Goal: Information Seeking & Learning: Learn about a topic

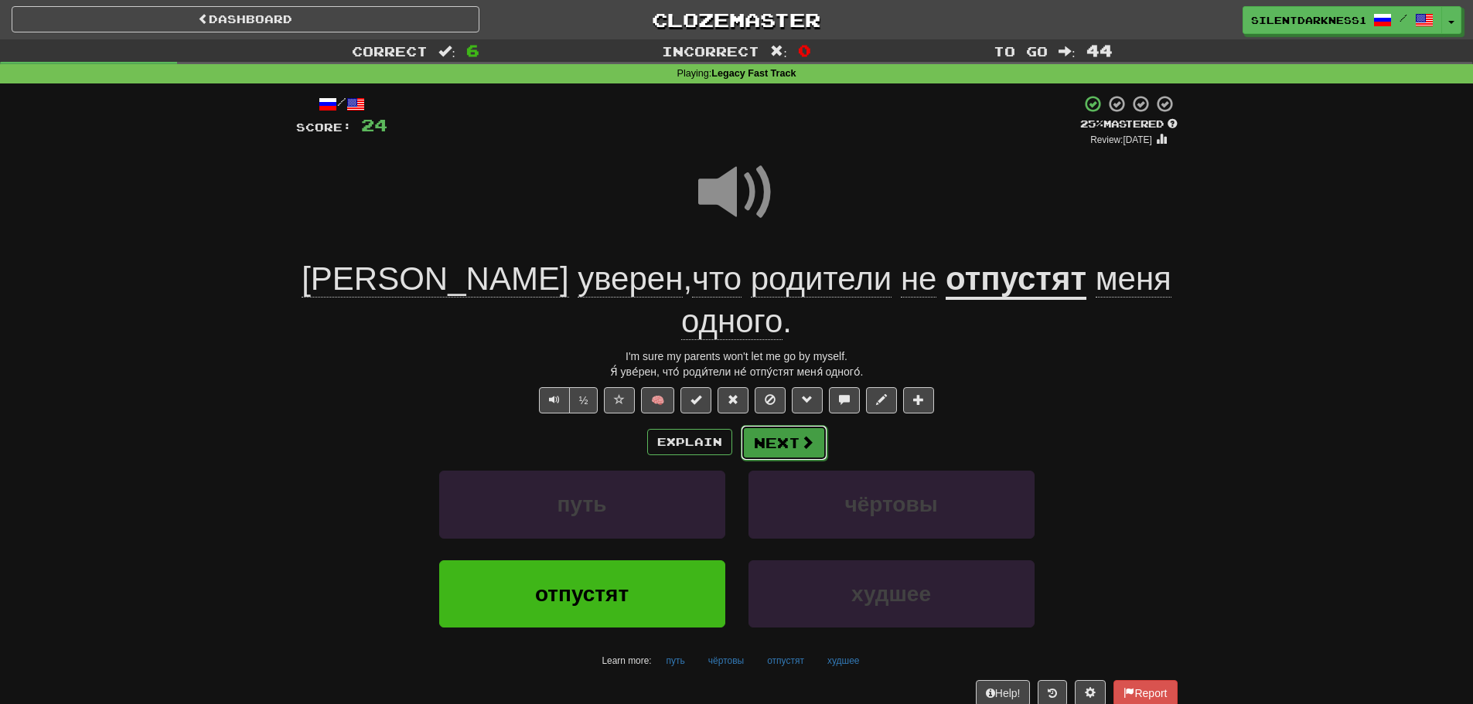
click at [779, 425] on button "Next" at bounding box center [784, 443] width 87 height 36
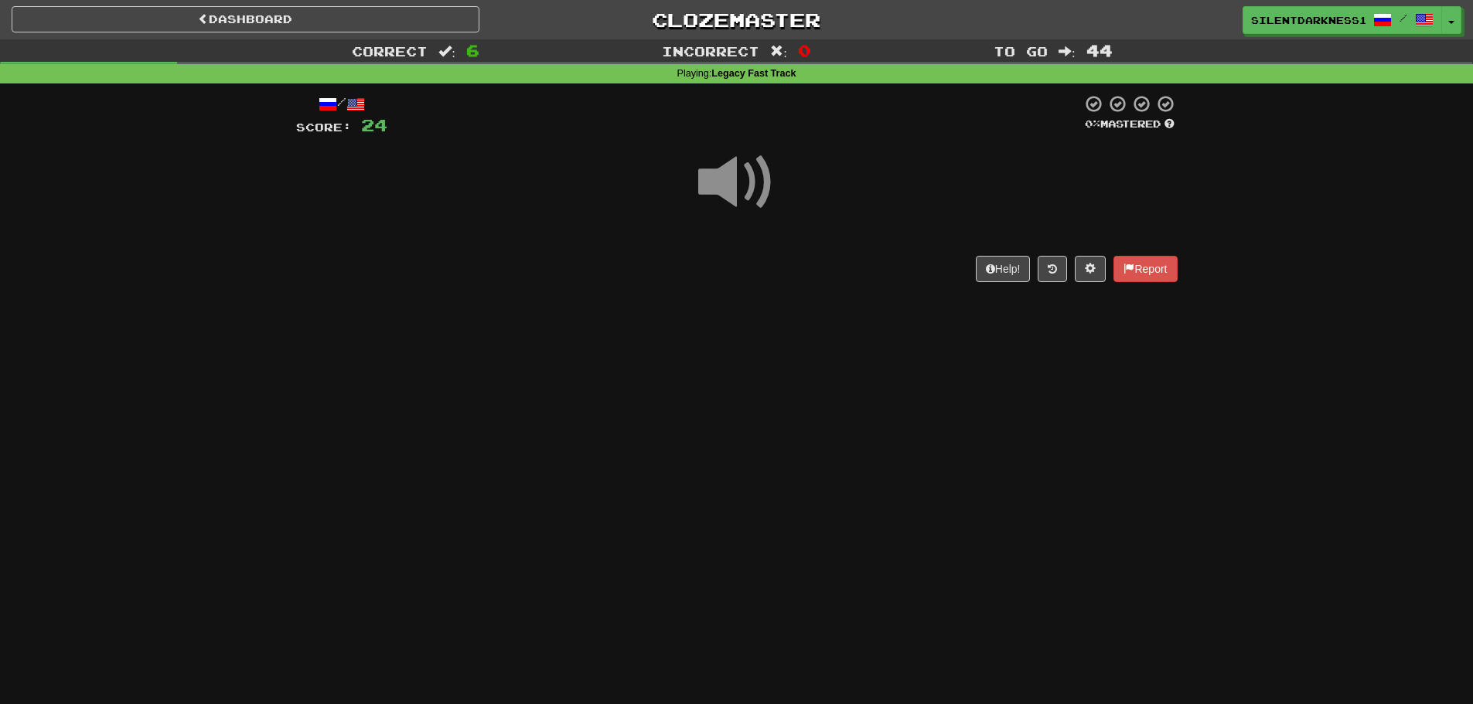
click at [728, 198] on span at bounding box center [736, 182] width 77 height 77
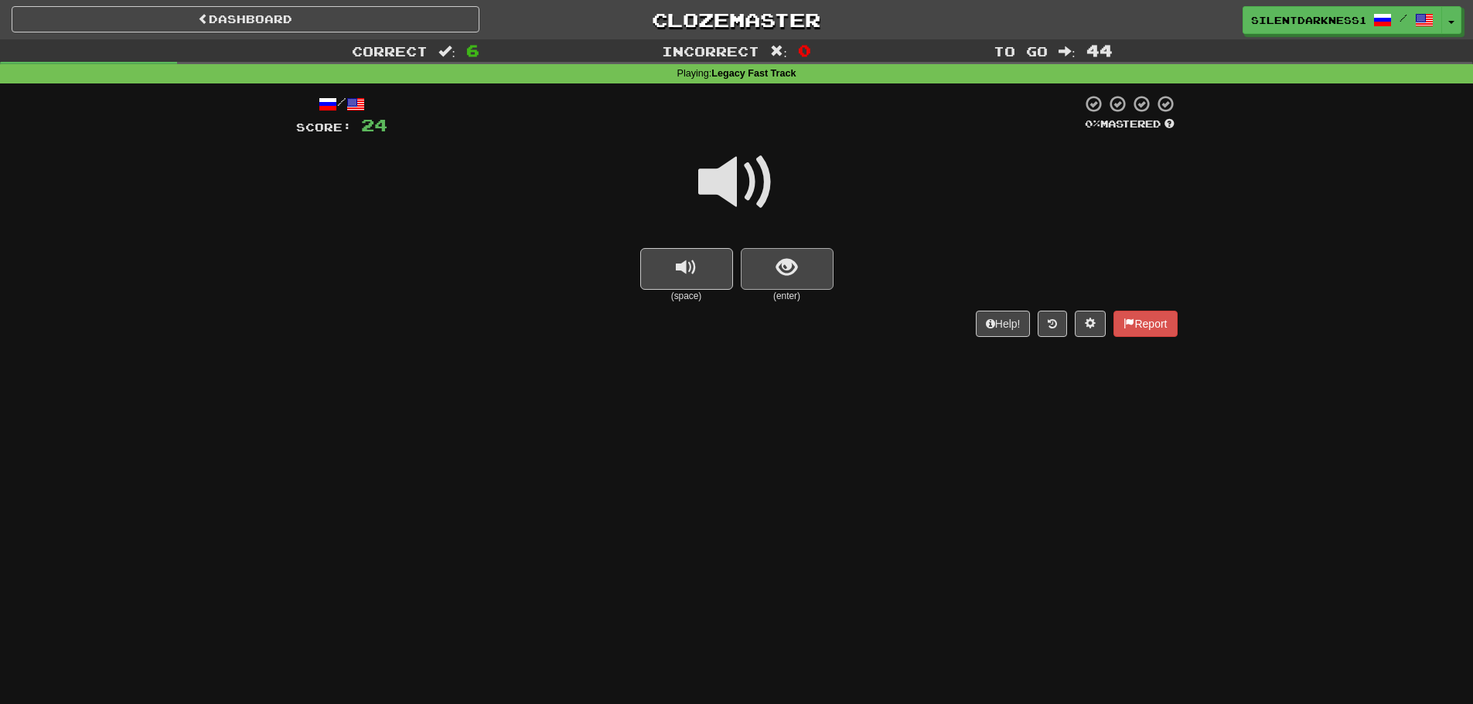
click at [762, 288] on div "(enter)" at bounding box center [787, 275] width 93 height 55
click at [762, 277] on button "show sentence" at bounding box center [787, 269] width 93 height 42
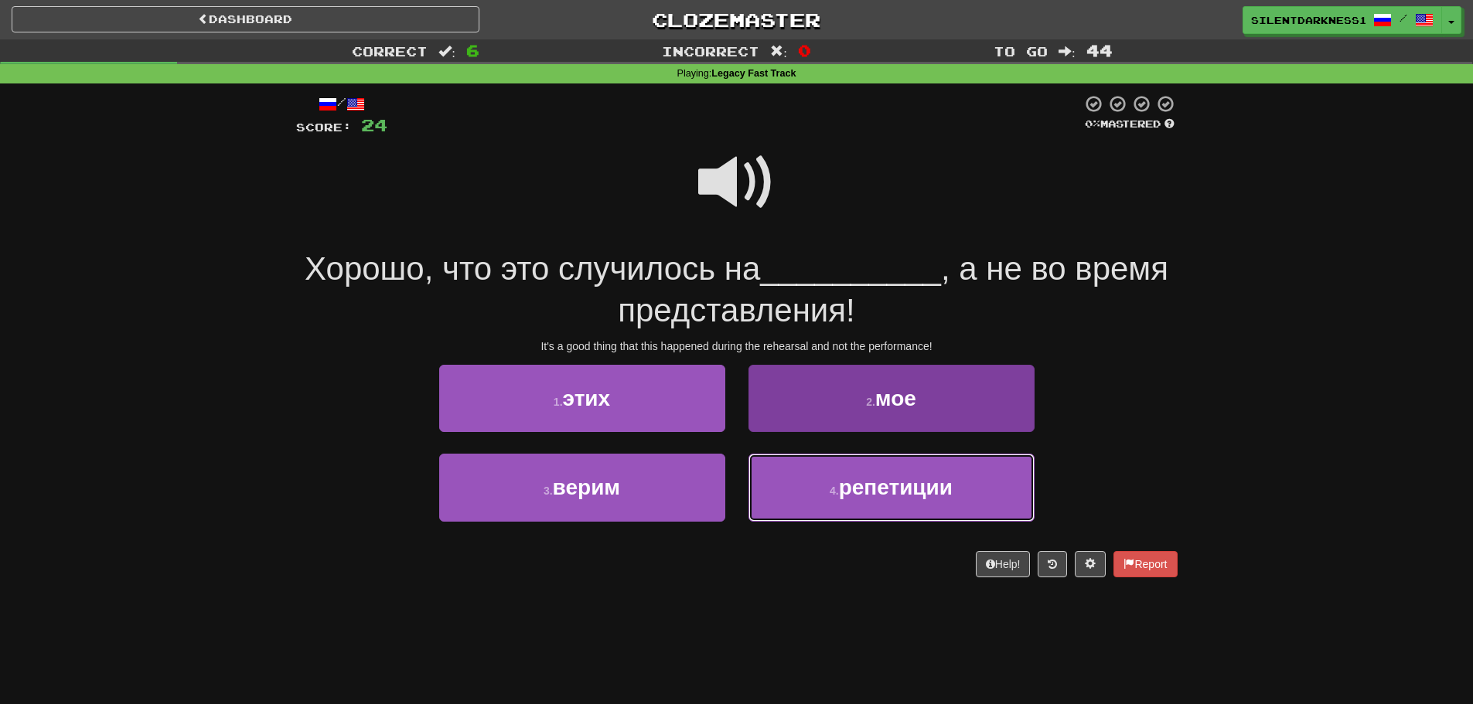
click at [838, 502] on button "4 . репетиции" at bounding box center [891, 487] width 286 height 67
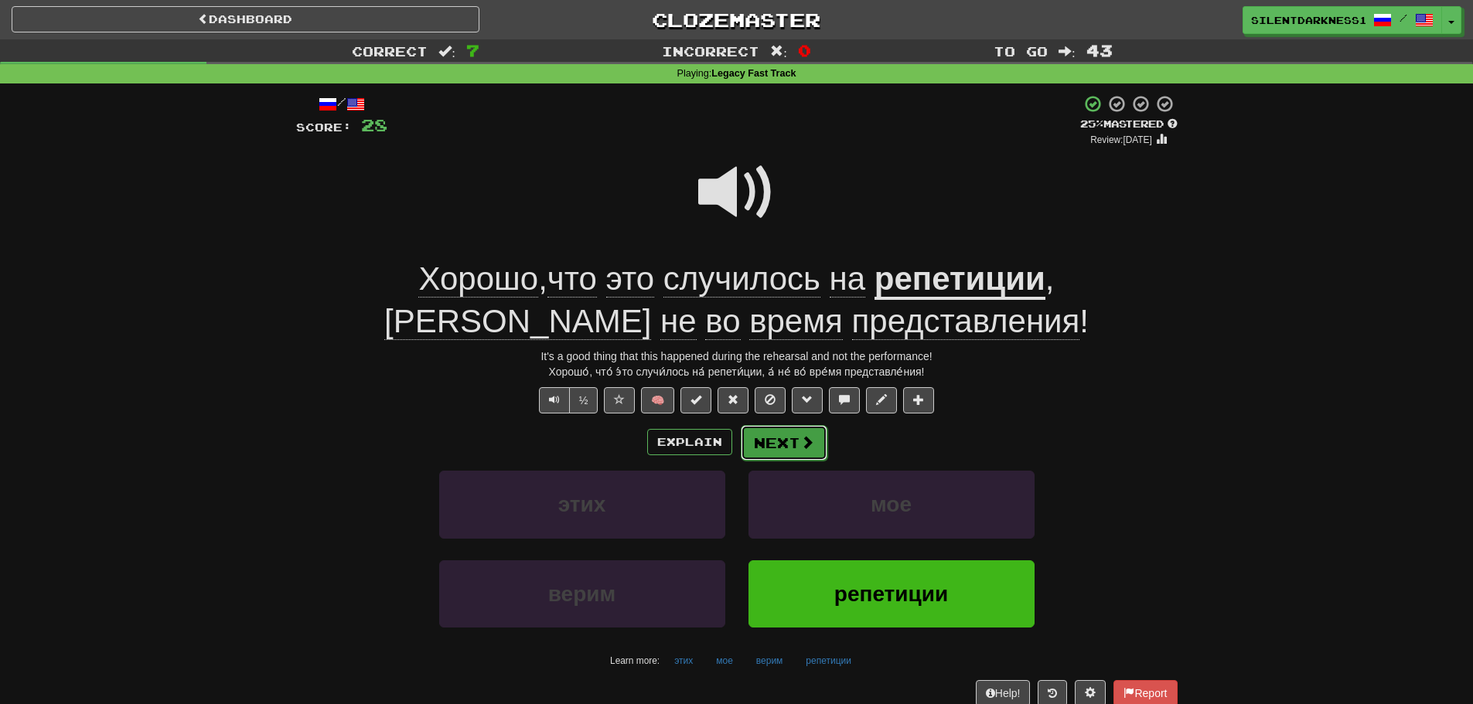
click at [775, 433] on button "Next" at bounding box center [784, 443] width 87 height 36
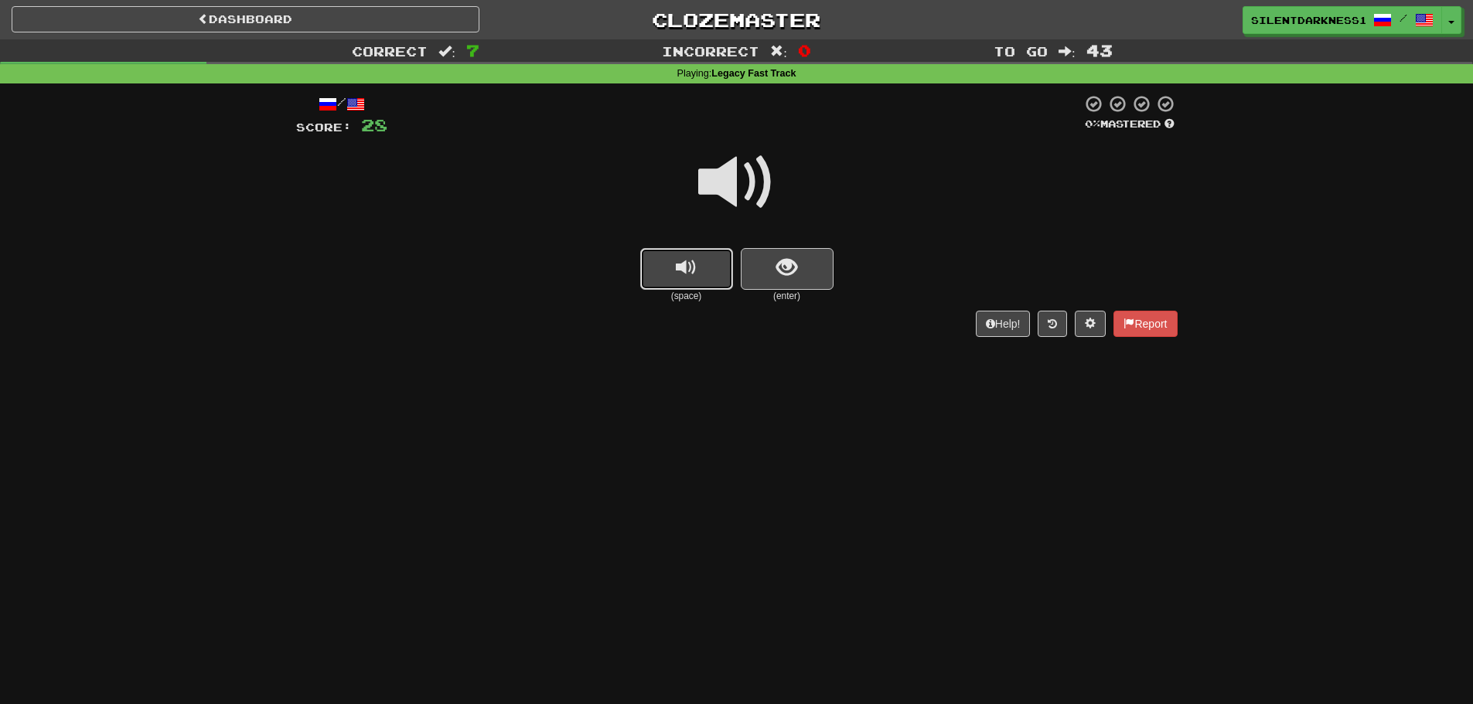
click at [686, 274] on span "replay audio" at bounding box center [686, 267] width 21 height 21
click at [746, 268] on button "show sentence" at bounding box center [787, 269] width 93 height 42
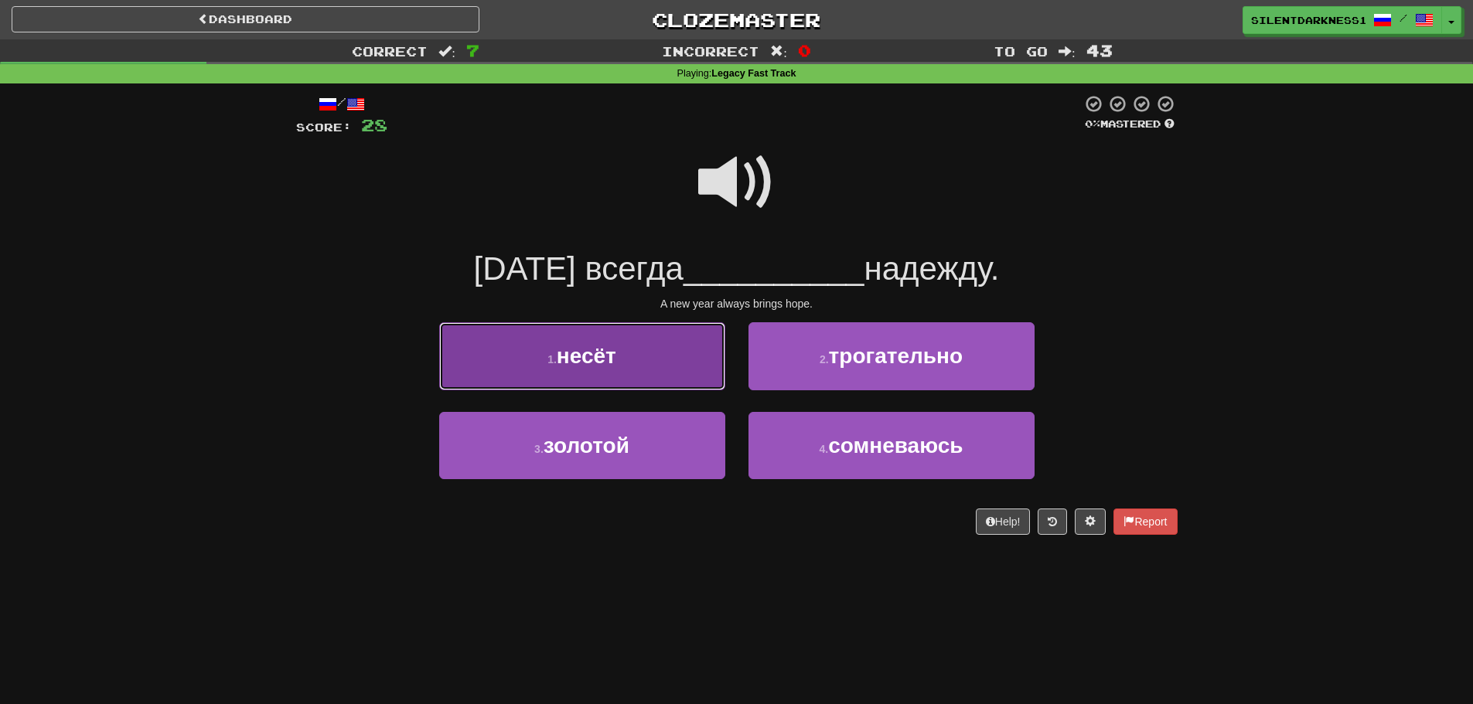
click at [654, 370] on button "1 . несёт" at bounding box center [582, 355] width 286 height 67
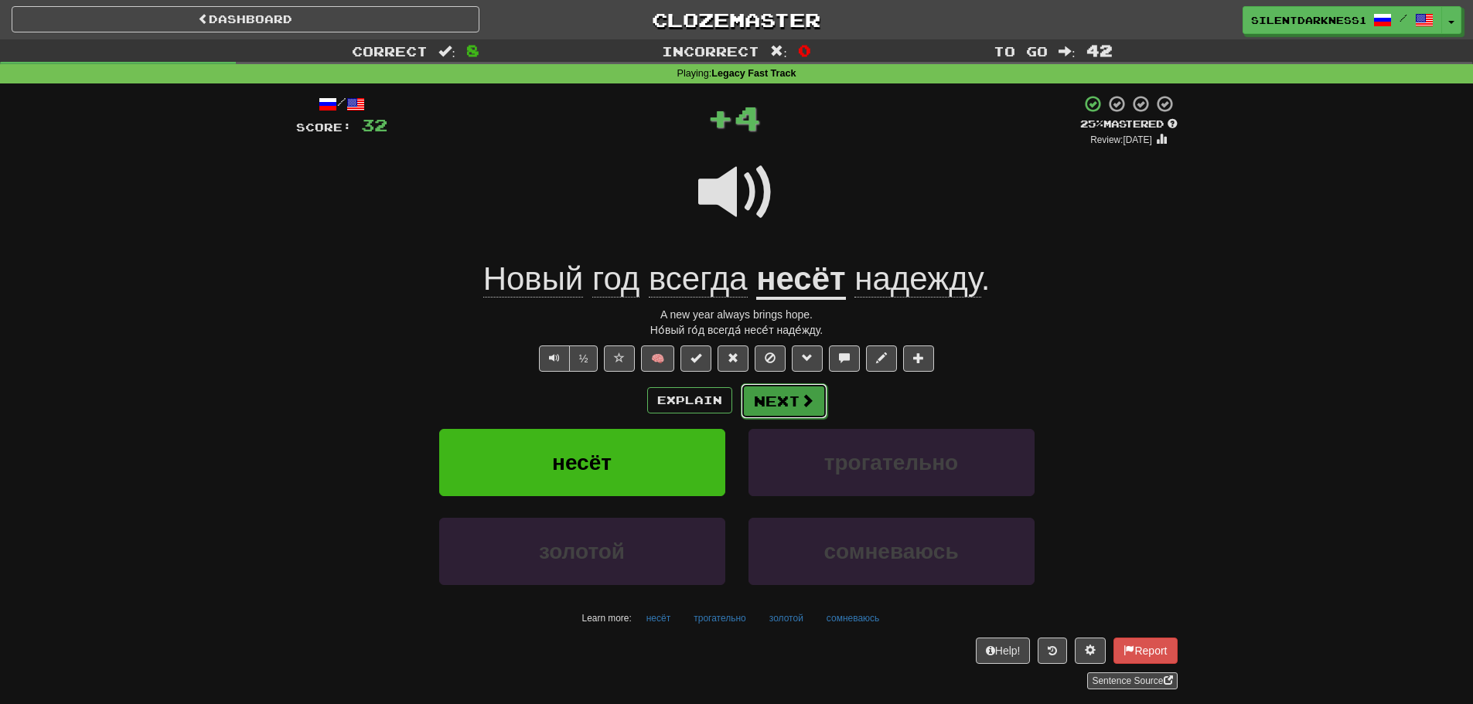
click at [778, 400] on button "Next" at bounding box center [784, 401] width 87 height 36
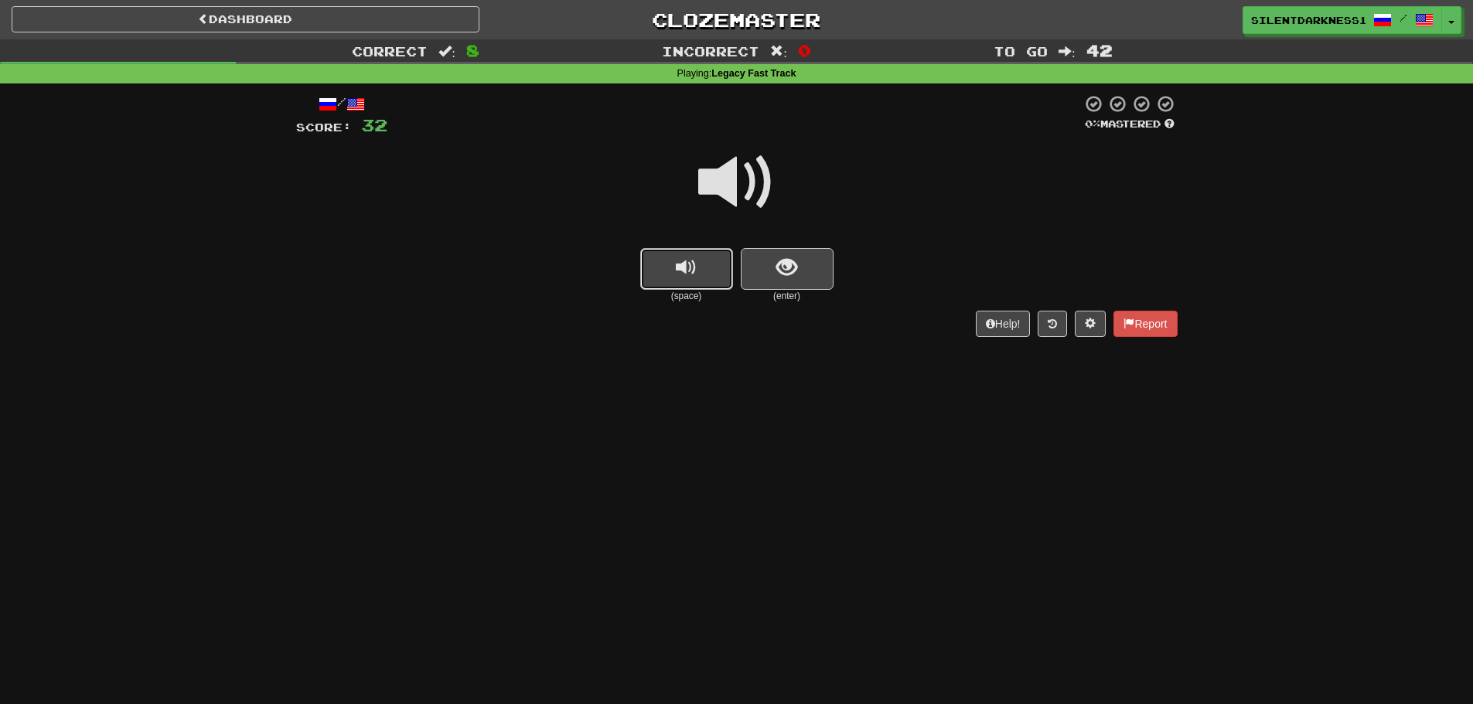
click at [715, 278] on button "replay audio" at bounding box center [686, 269] width 93 height 42
click at [801, 264] on button "show sentence" at bounding box center [787, 269] width 93 height 42
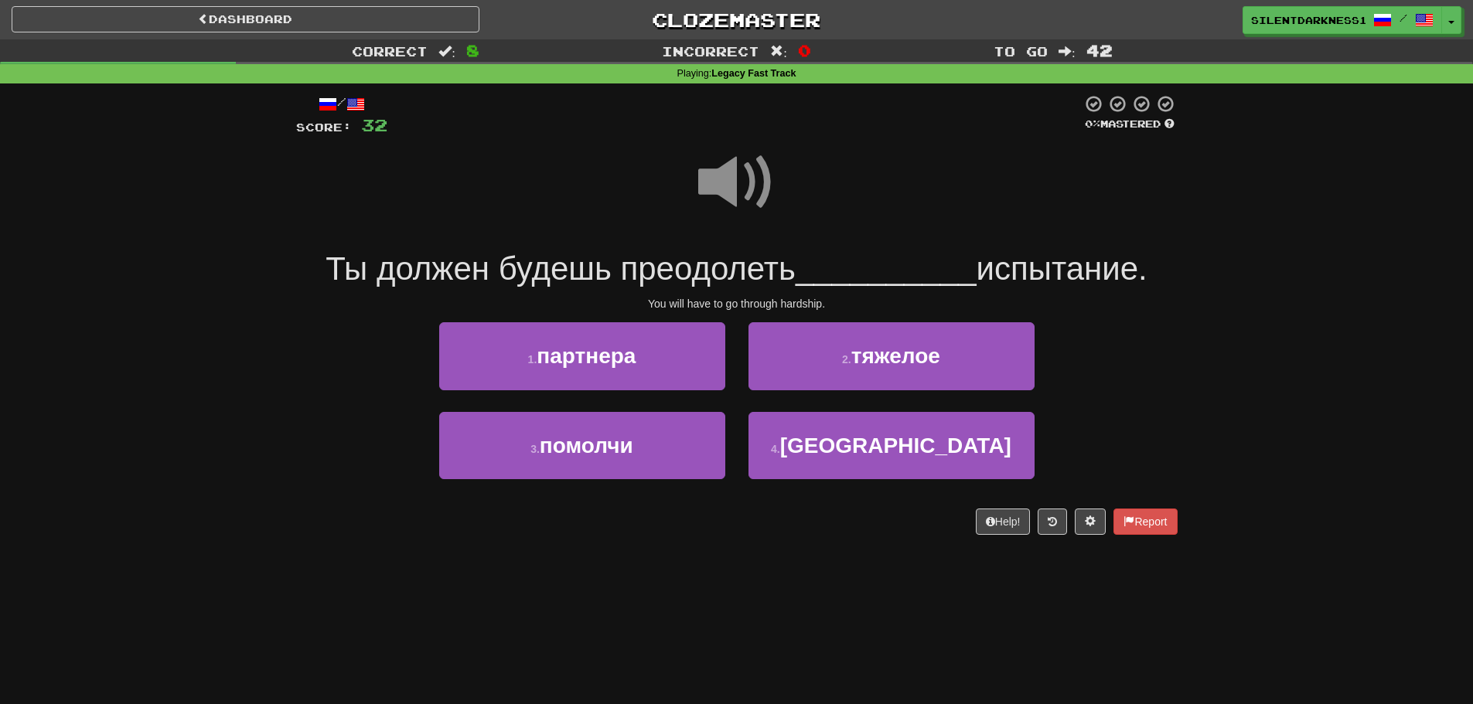
click at [721, 186] on span at bounding box center [736, 182] width 77 height 77
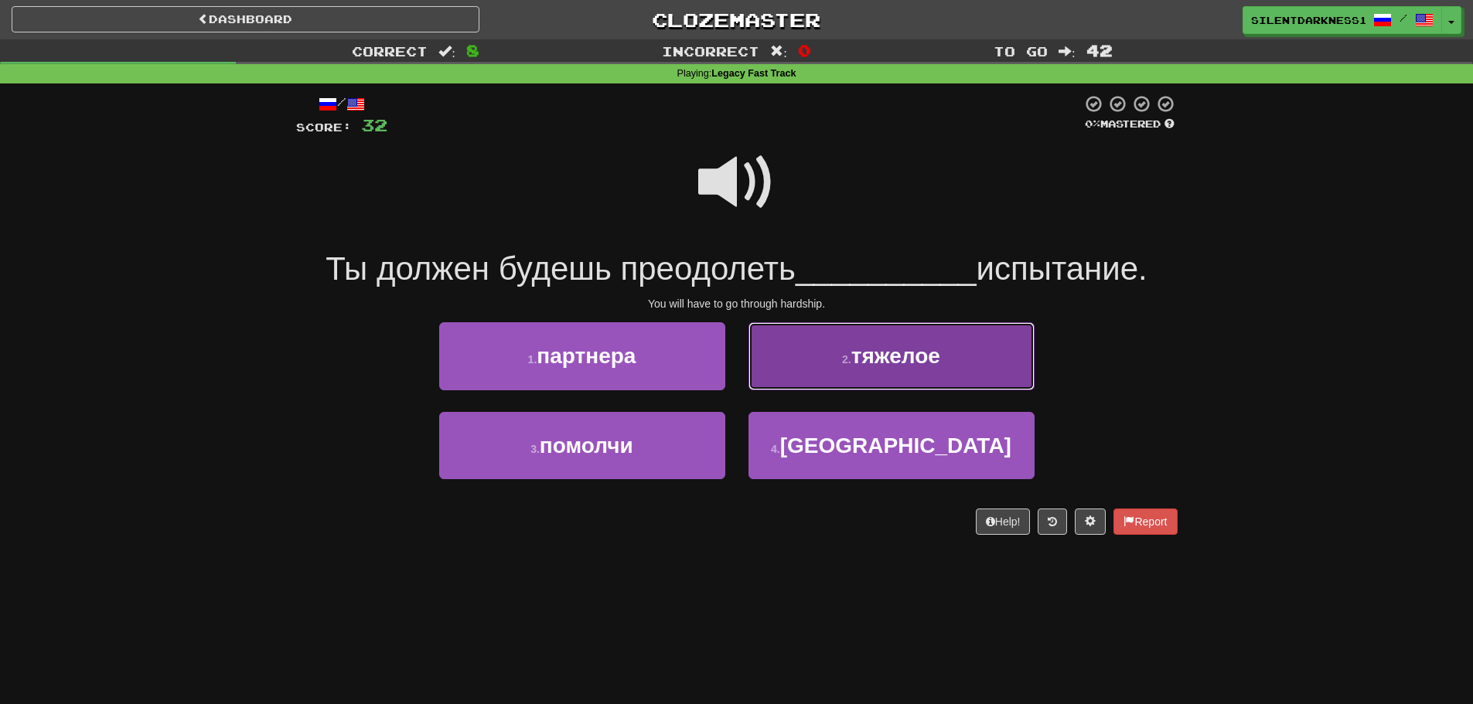
click at [815, 362] on button "2 . тяжелое" at bounding box center [891, 355] width 286 height 67
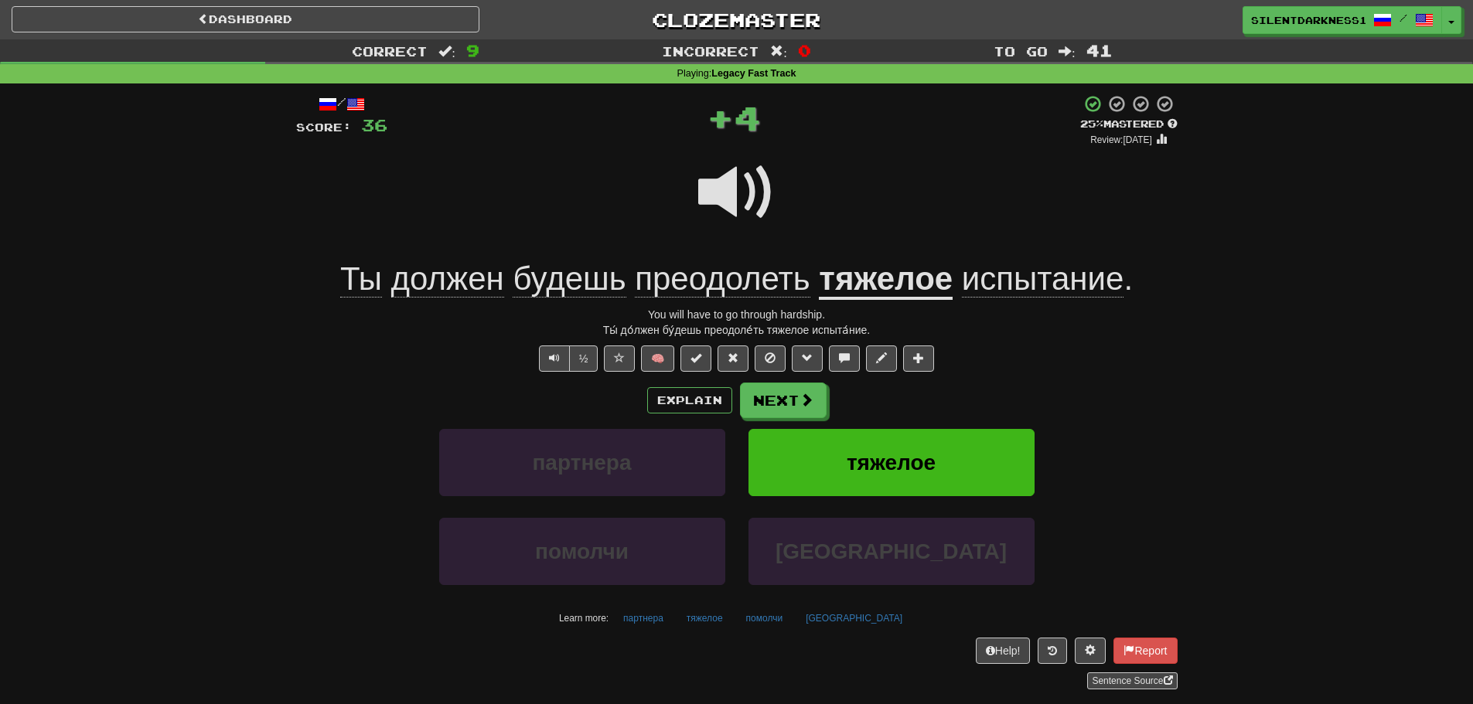
click at [556, 292] on span "будешь" at bounding box center [569, 279] width 113 height 37
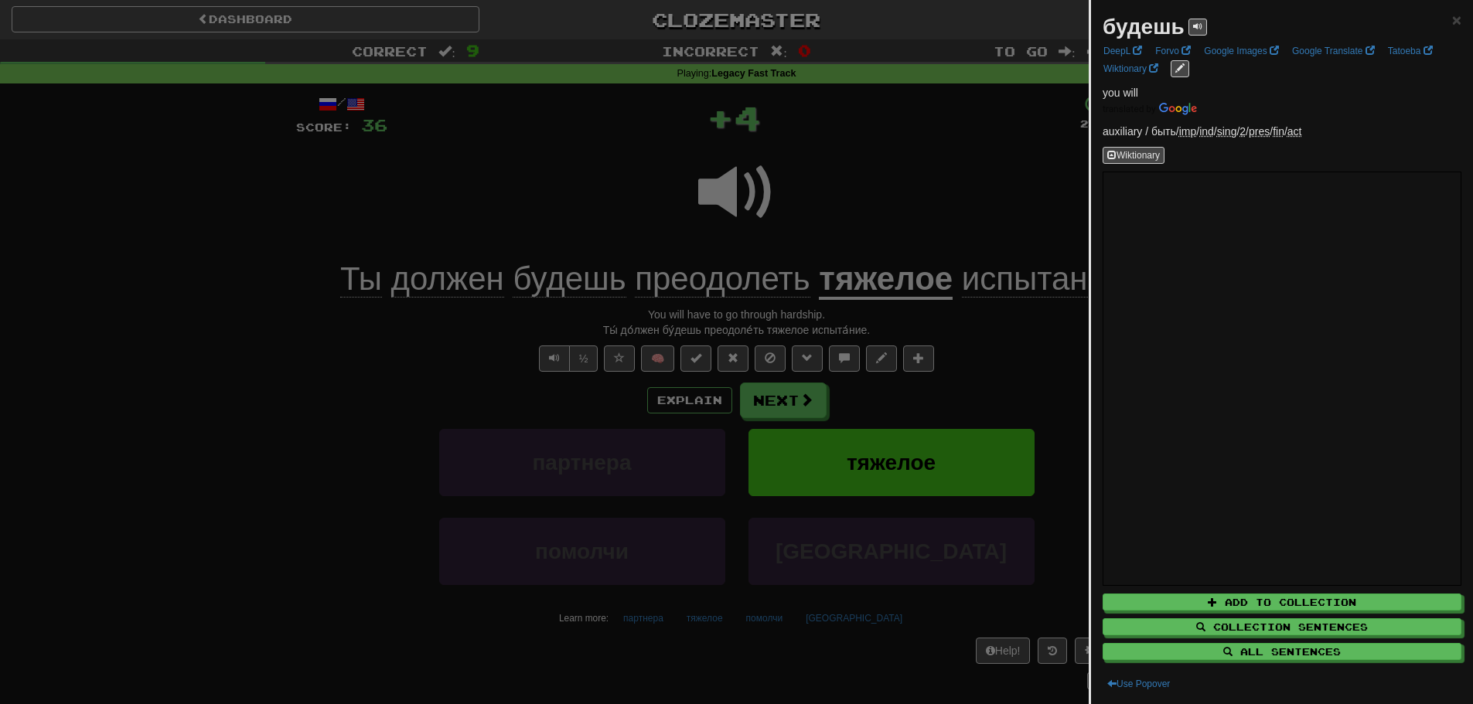
click at [551, 233] on div at bounding box center [736, 352] width 1473 height 704
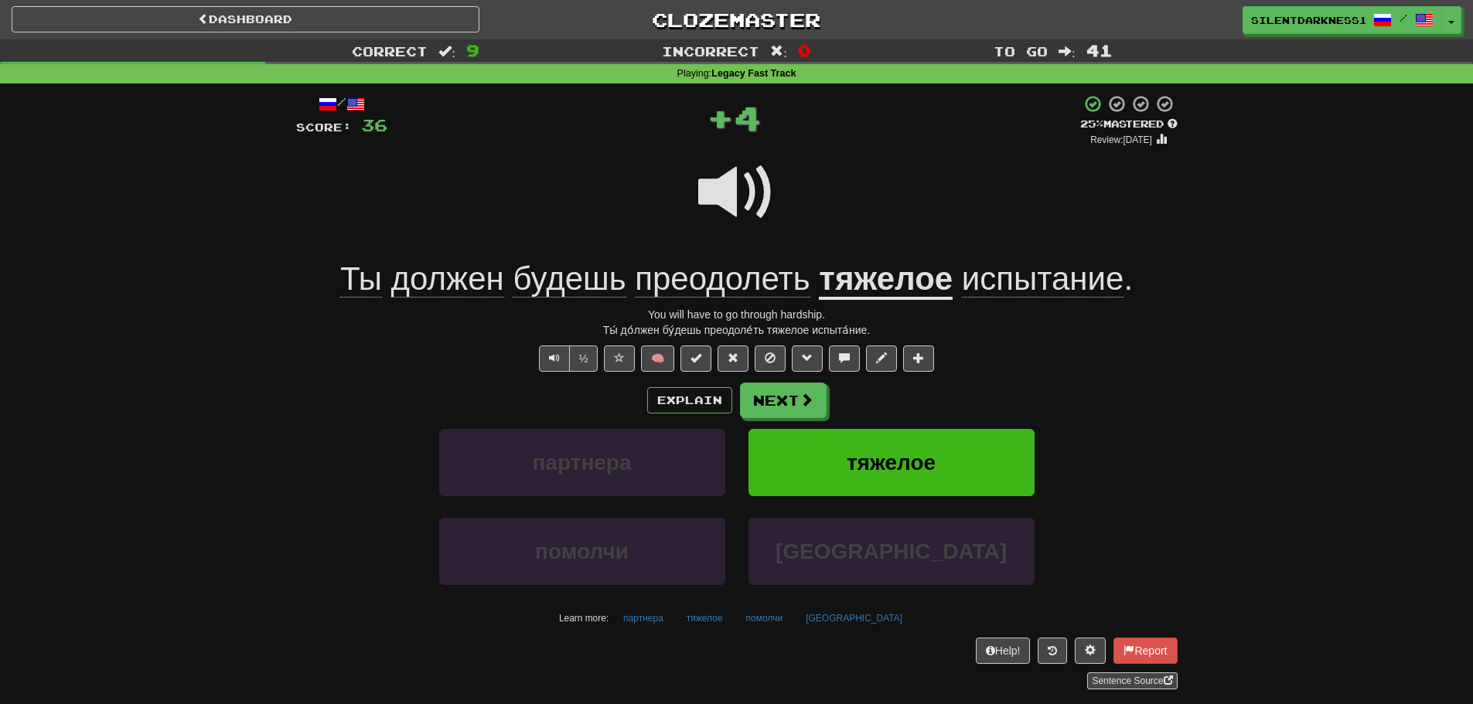
click at [455, 281] on span "должен" at bounding box center [447, 279] width 113 height 37
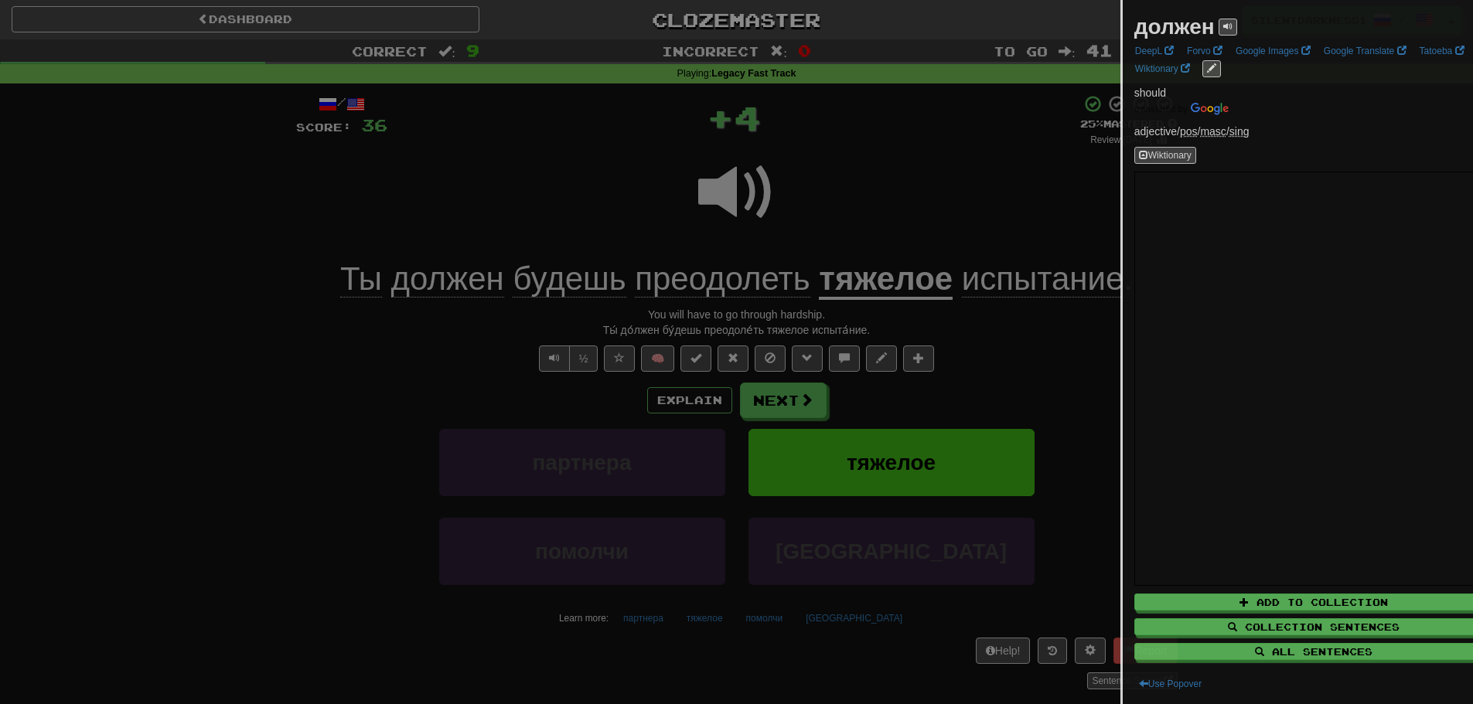
click at [455, 281] on div at bounding box center [736, 352] width 1473 height 704
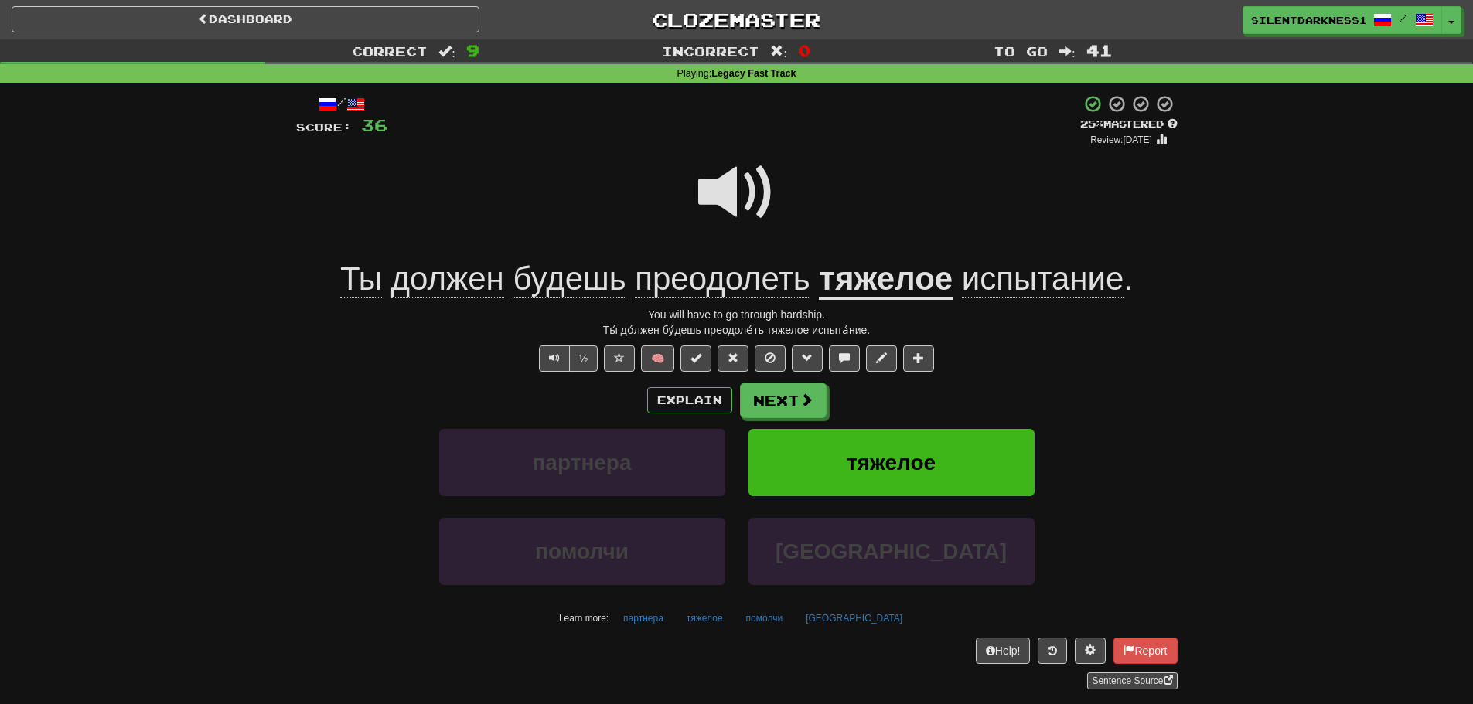
click at [681, 276] on span "преодолеть" at bounding box center [722, 279] width 175 height 37
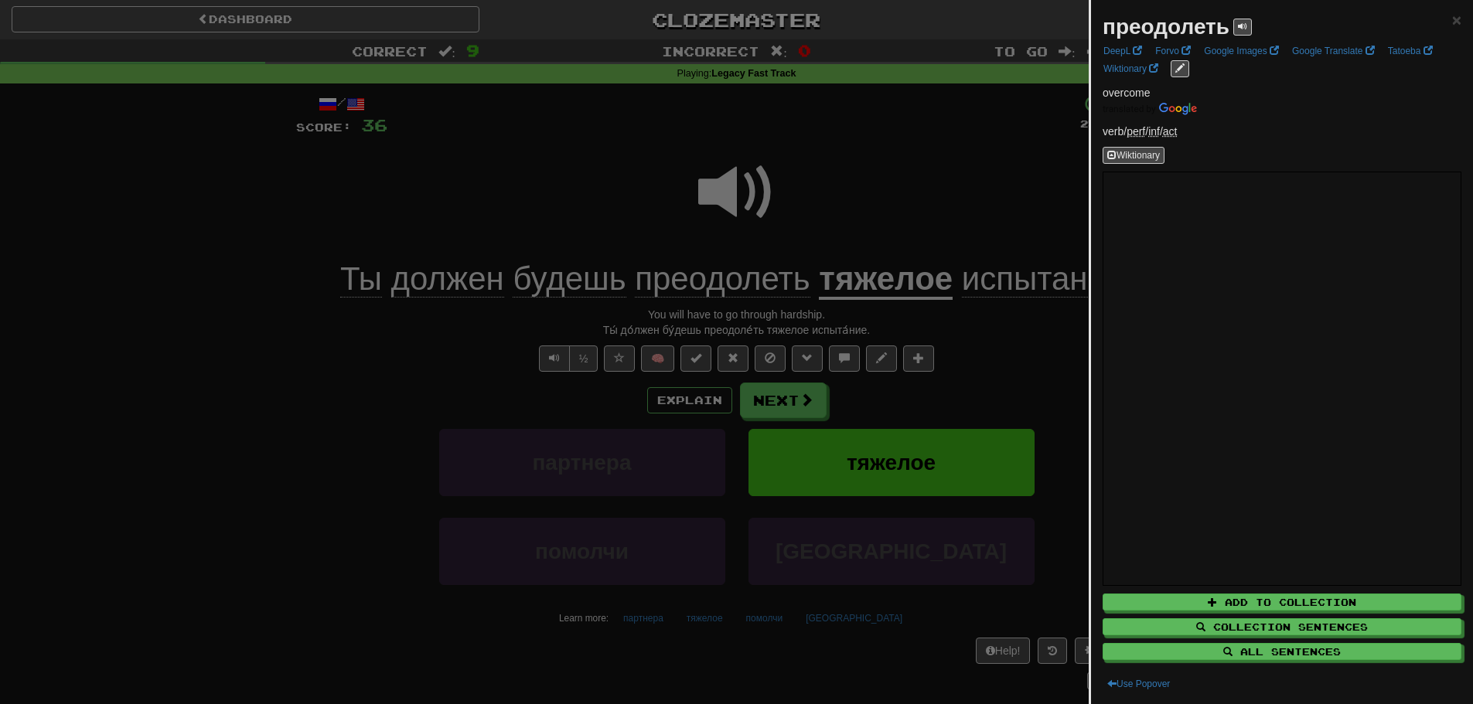
click at [611, 213] on div at bounding box center [736, 352] width 1473 height 704
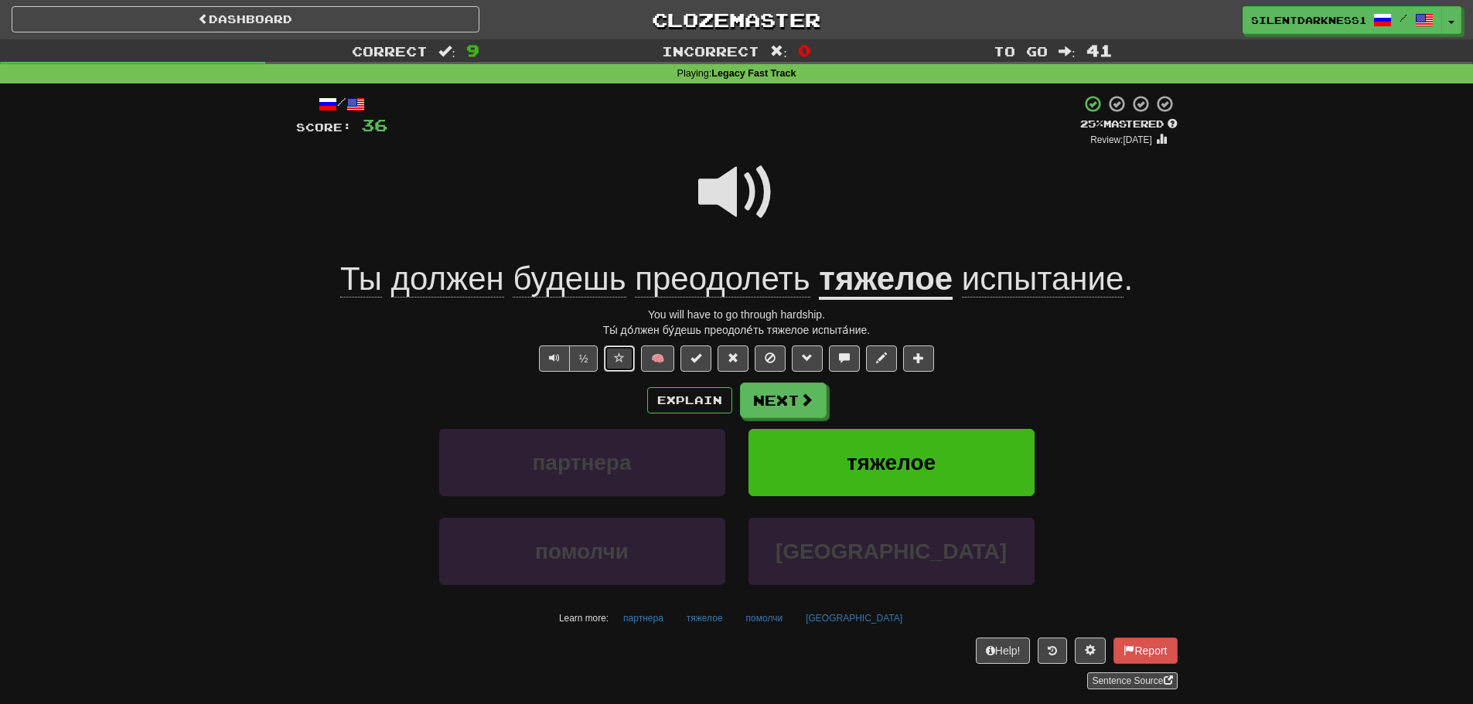
click at [628, 358] on button at bounding box center [619, 359] width 31 height 26
click at [796, 394] on button "Next" at bounding box center [784, 401] width 87 height 36
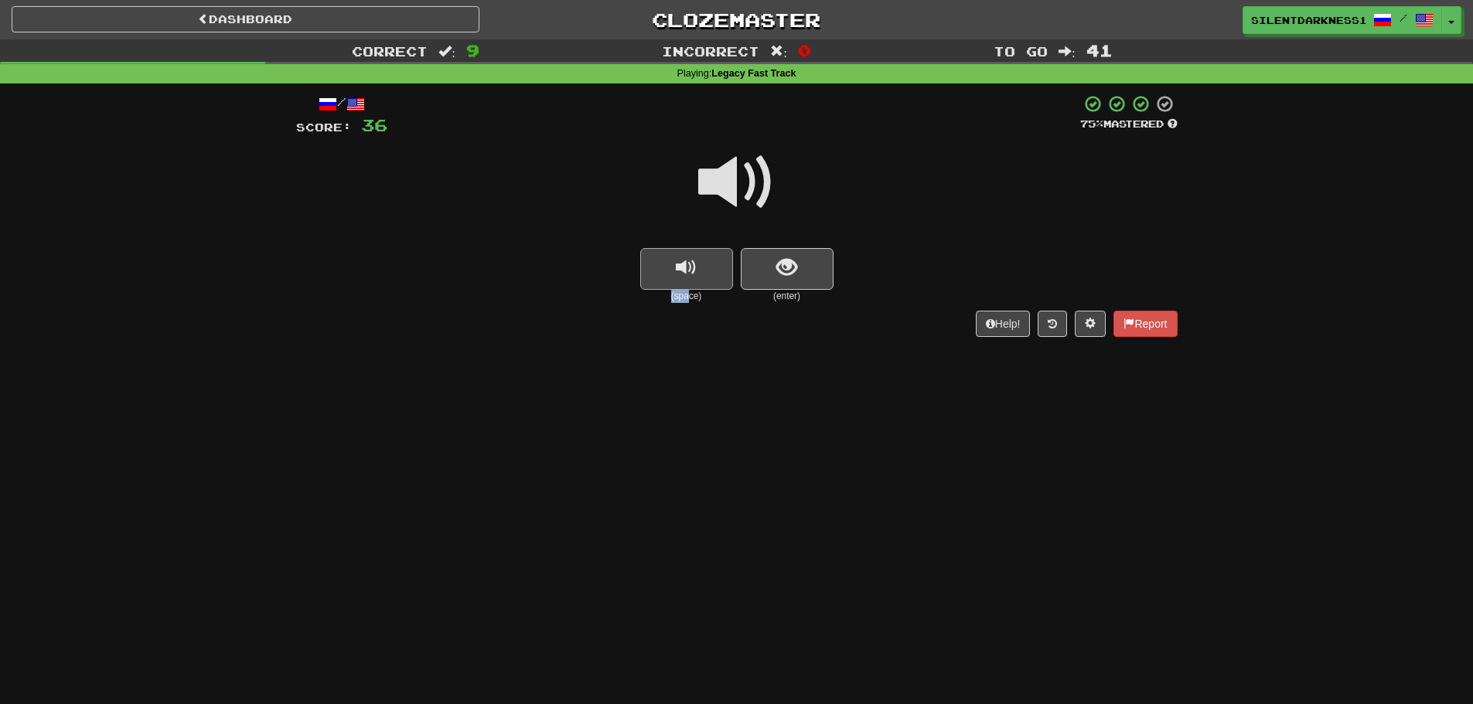
click at [693, 272] on div "(space)" at bounding box center [686, 275] width 93 height 55
click at [782, 274] on span "show sentence" at bounding box center [786, 267] width 21 height 21
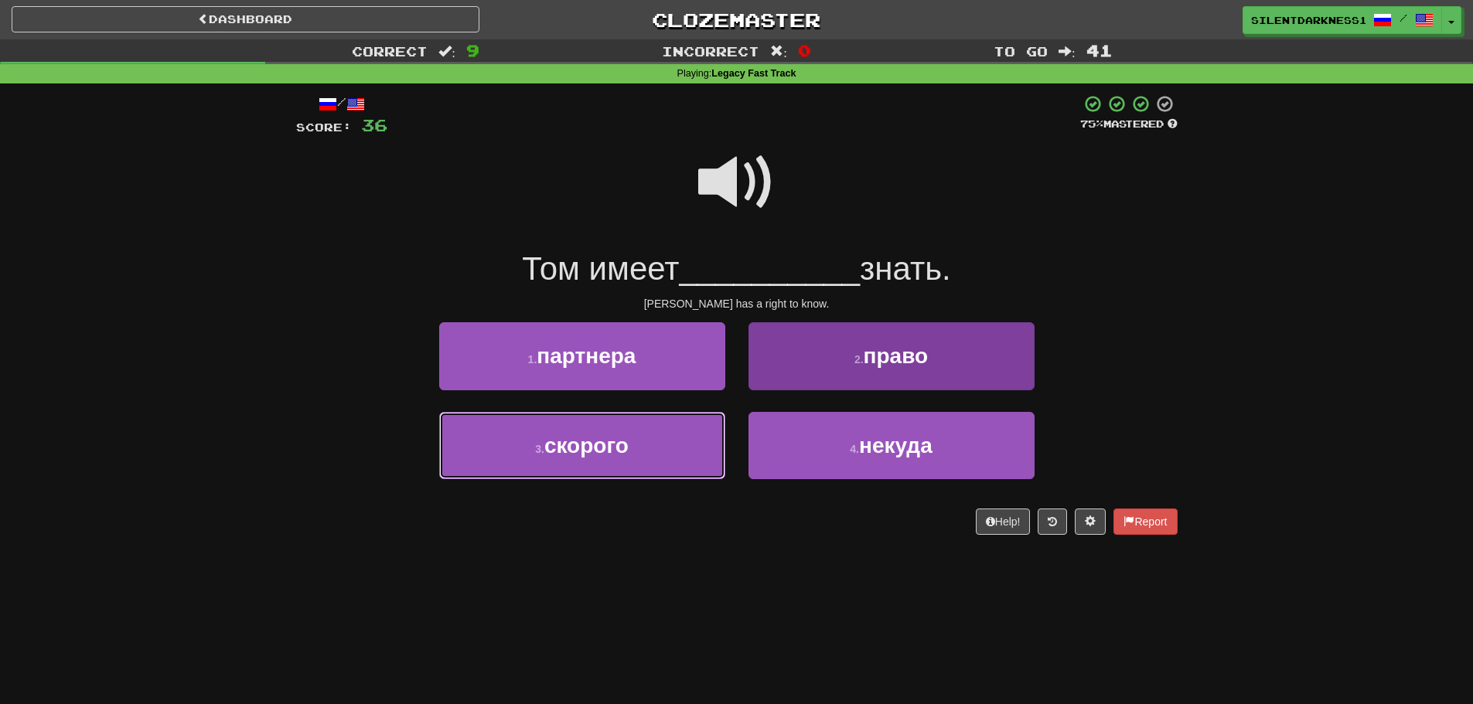
drag, startPoint x: 678, startPoint y: 431, endPoint x: 829, endPoint y: 377, distance: 160.4
click at [826, 377] on div "1 . партнера 2 . право 3 . скорого 4 . некуда" at bounding box center [737, 411] width 905 height 179
click at [835, 373] on button "2 . право" at bounding box center [891, 355] width 286 height 67
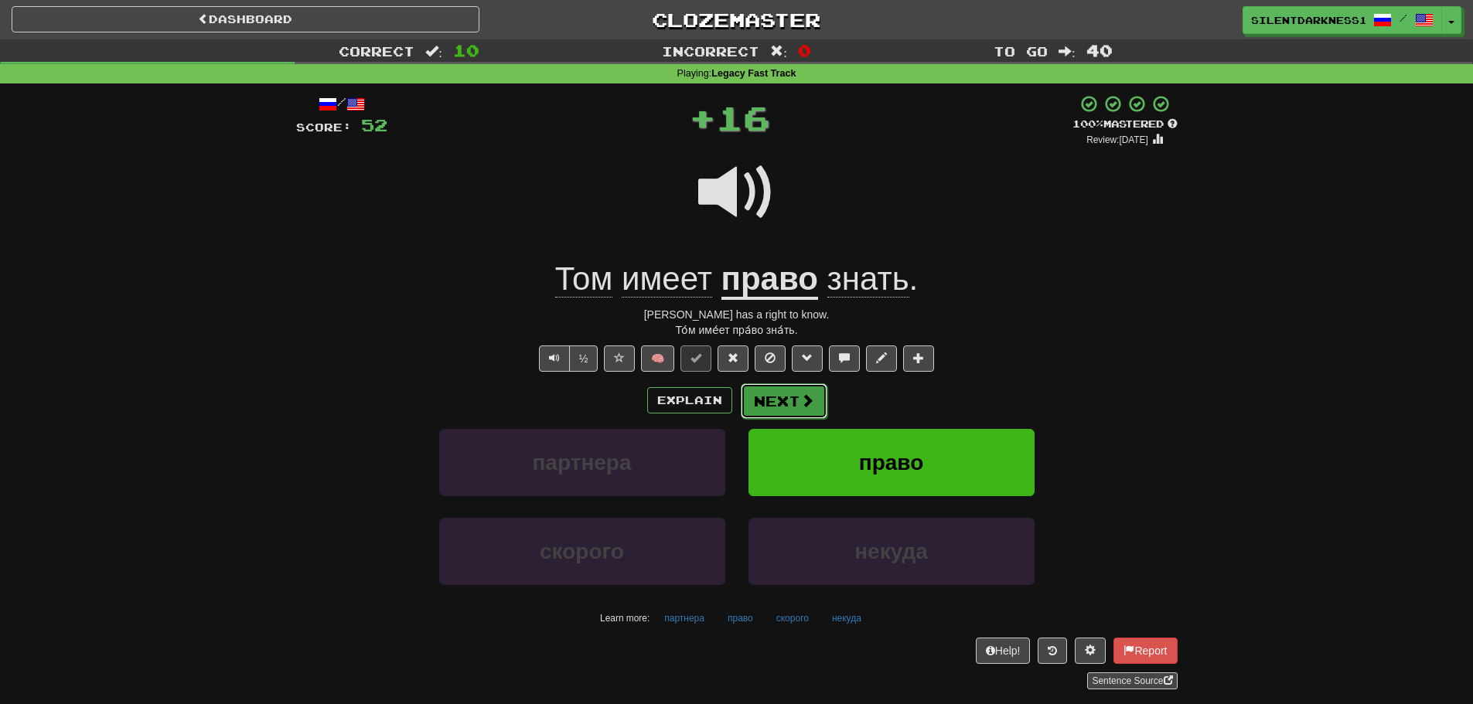
click at [788, 400] on button "Next" at bounding box center [784, 401] width 87 height 36
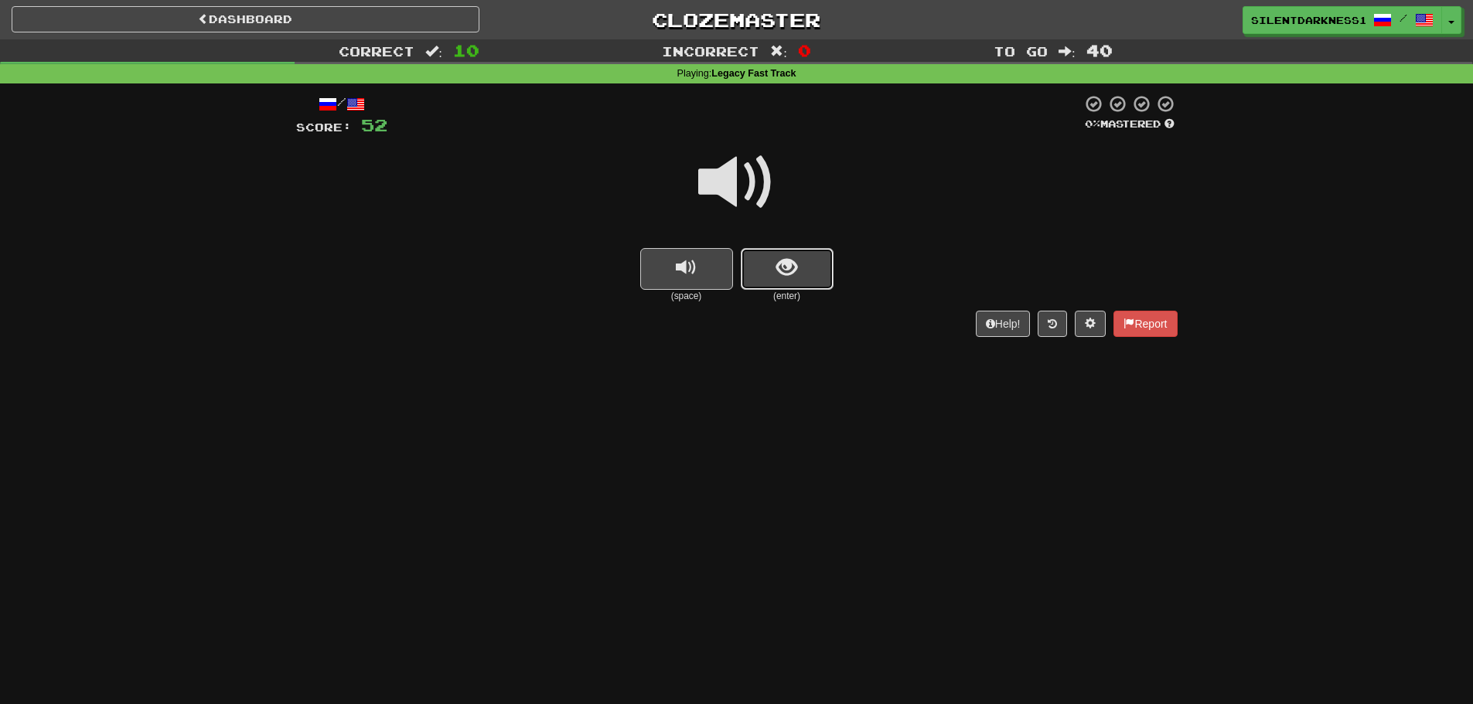
click at [802, 271] on button "show sentence" at bounding box center [787, 269] width 93 height 42
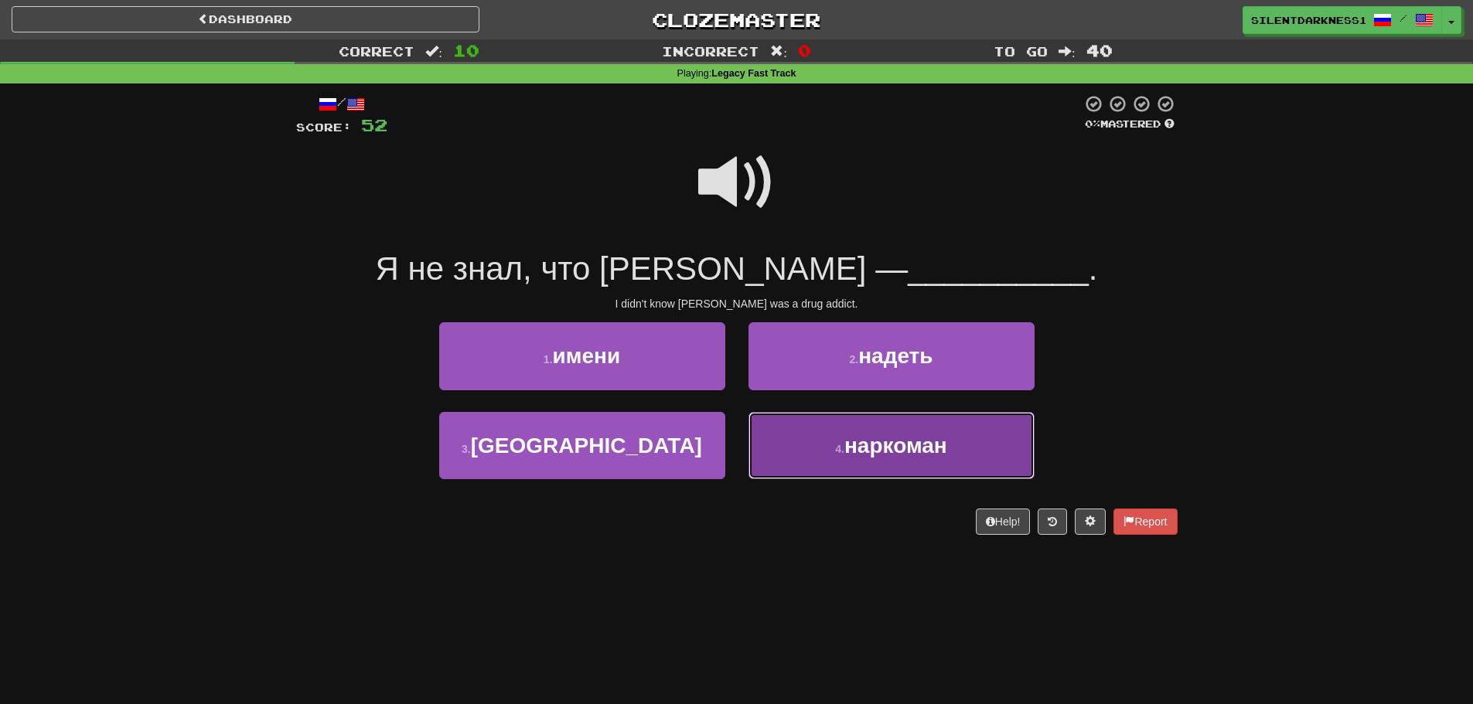
click at [816, 444] on button "4 . наркоман" at bounding box center [891, 445] width 286 height 67
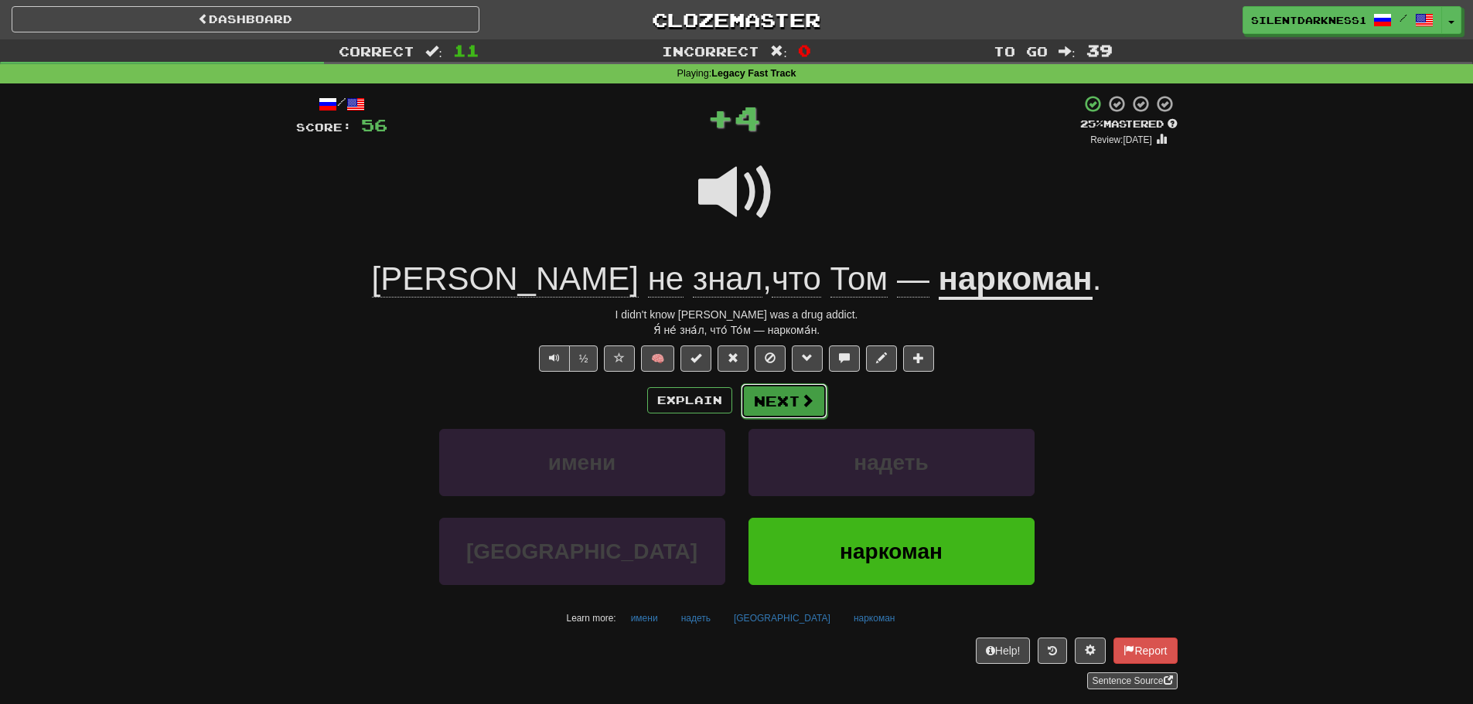
click at [796, 402] on button "Next" at bounding box center [784, 401] width 87 height 36
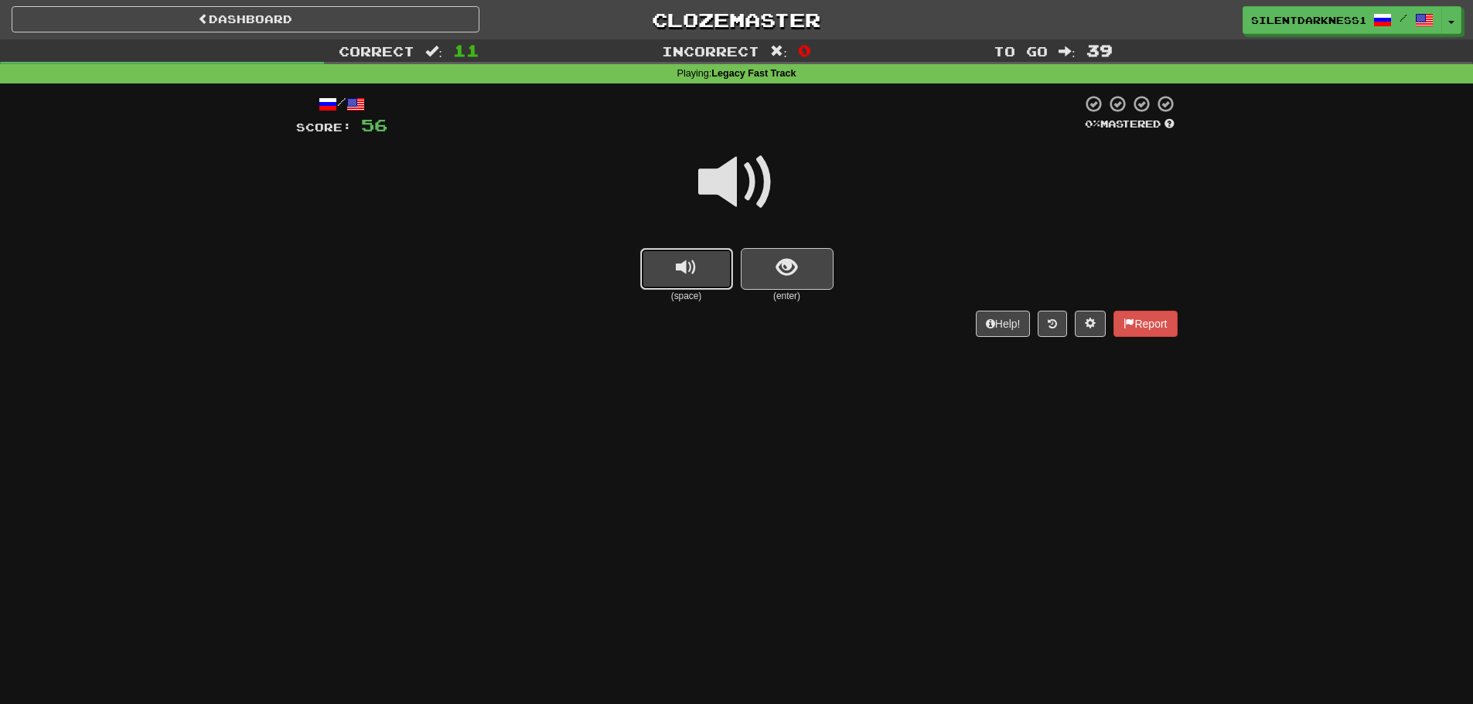
click at [704, 281] on button "replay audio" at bounding box center [686, 269] width 93 height 42
click at [790, 268] on span "show sentence" at bounding box center [786, 267] width 21 height 21
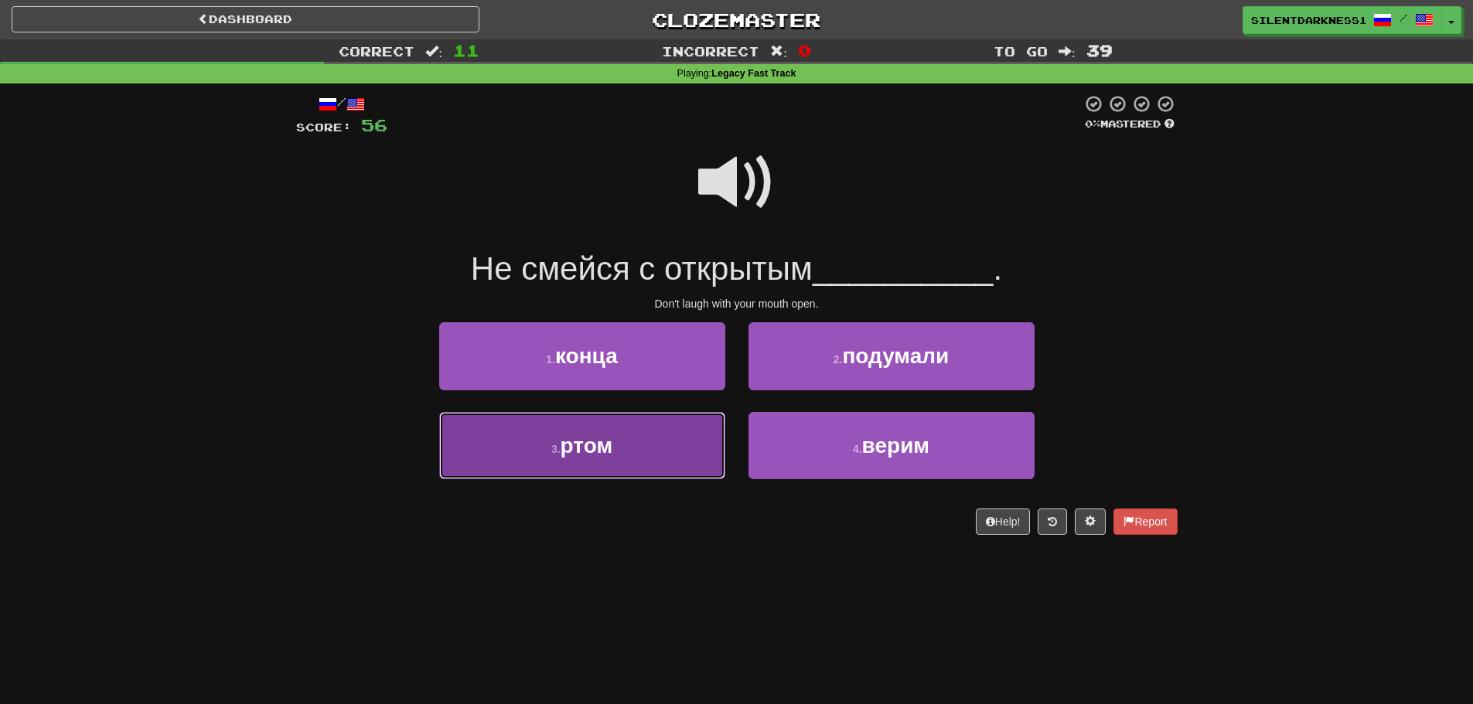
click at [648, 453] on button "3 . ртом" at bounding box center [582, 445] width 286 height 67
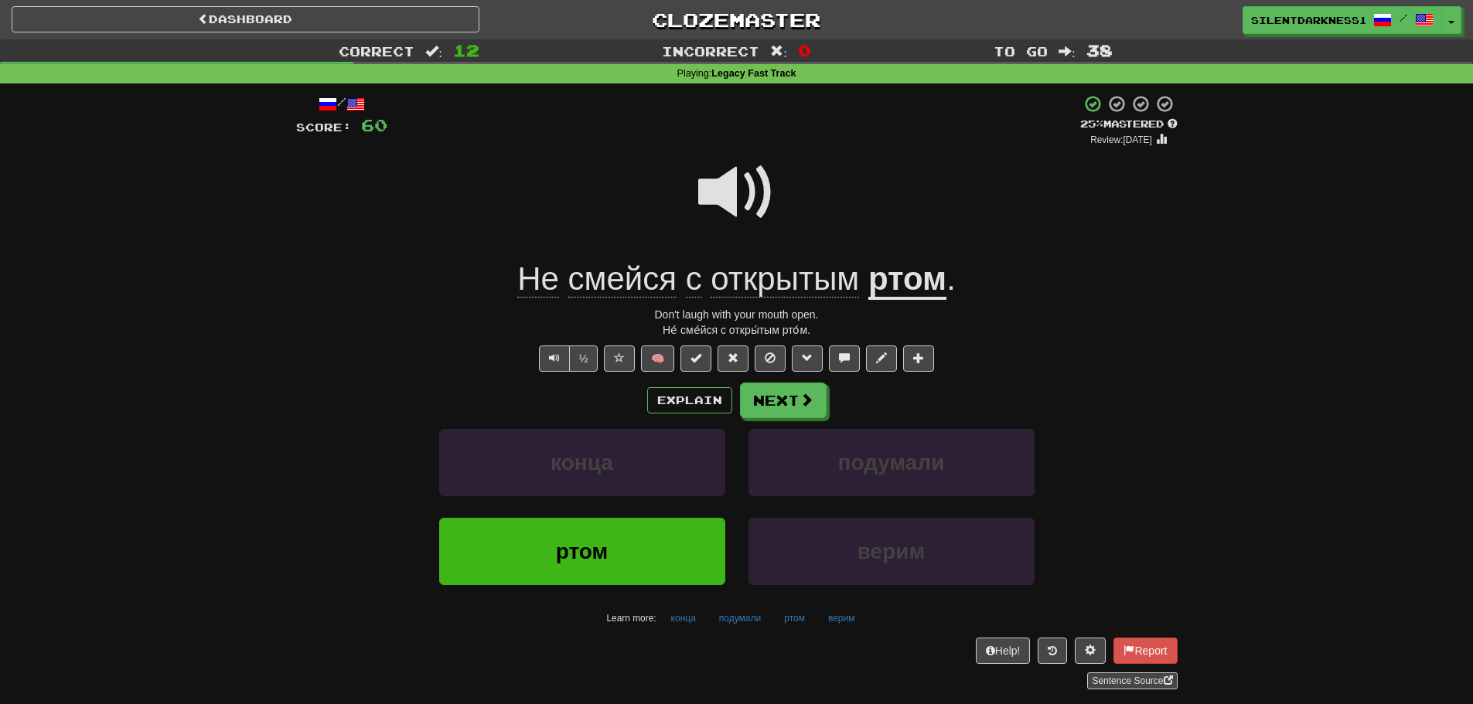
click at [761, 203] on span at bounding box center [736, 192] width 77 height 77
click at [767, 397] on button "Next" at bounding box center [784, 401] width 87 height 36
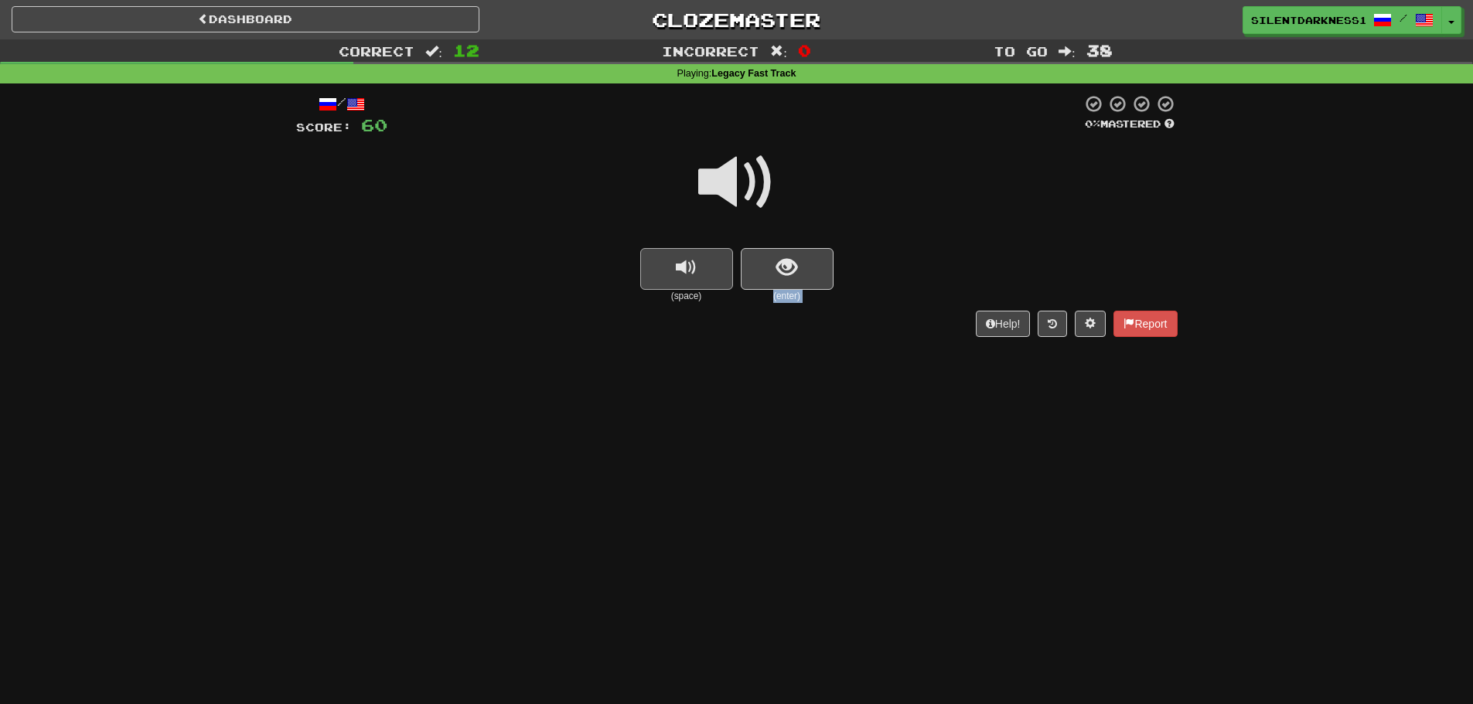
click at [715, 297] on div "/ Score: 60 0 % Mastered (space) (enter) Help! Report" at bounding box center [736, 215] width 881 height 242
click at [779, 271] on span "show sentence" at bounding box center [786, 267] width 21 height 21
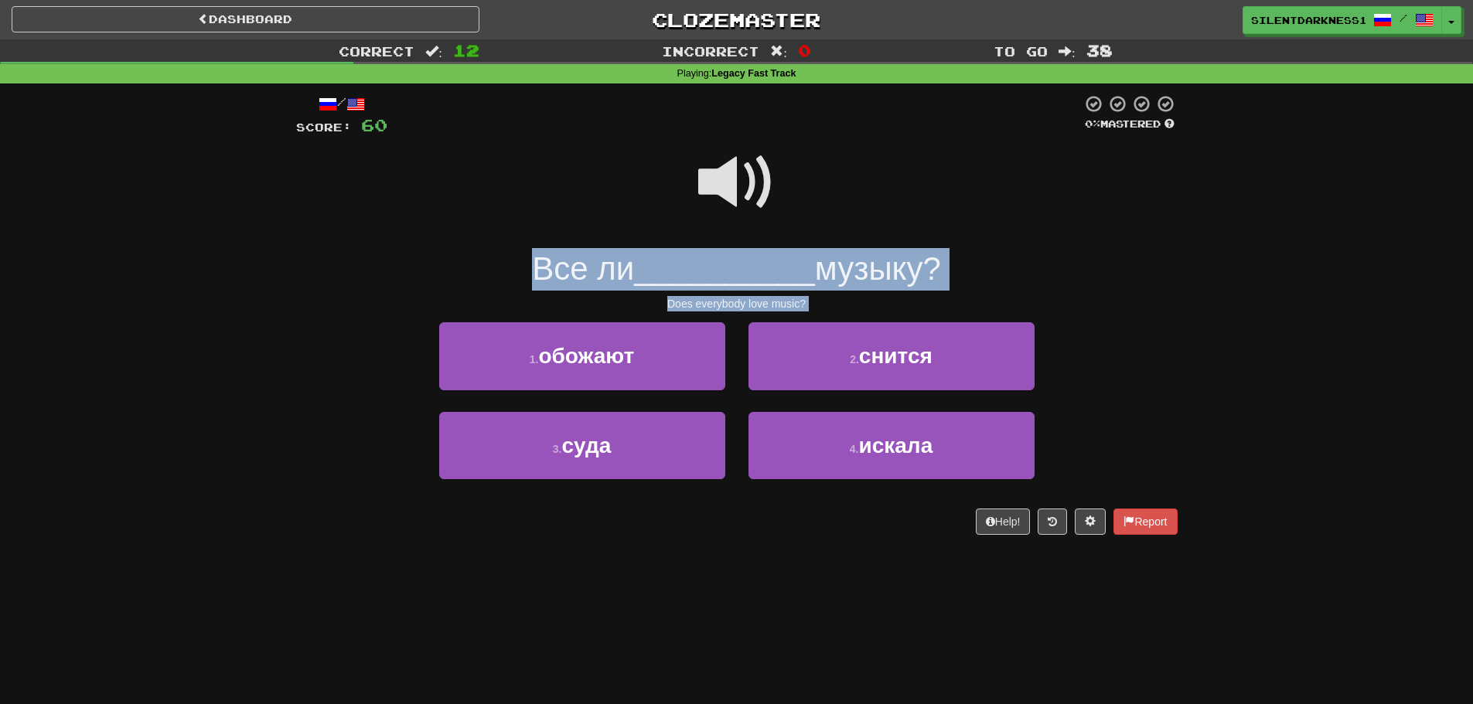
click at [769, 245] on div at bounding box center [736, 193] width 881 height 111
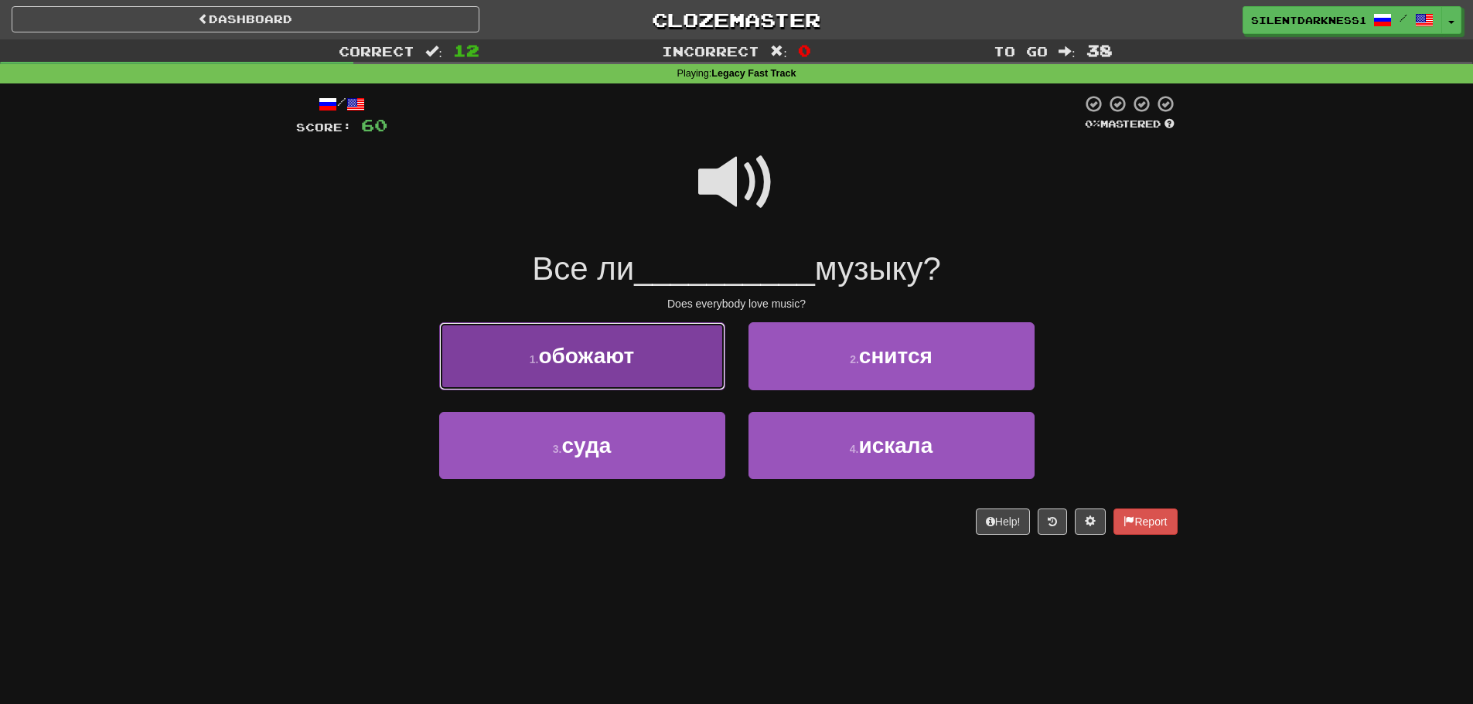
click at [667, 353] on button "1 . обожают" at bounding box center [582, 355] width 286 height 67
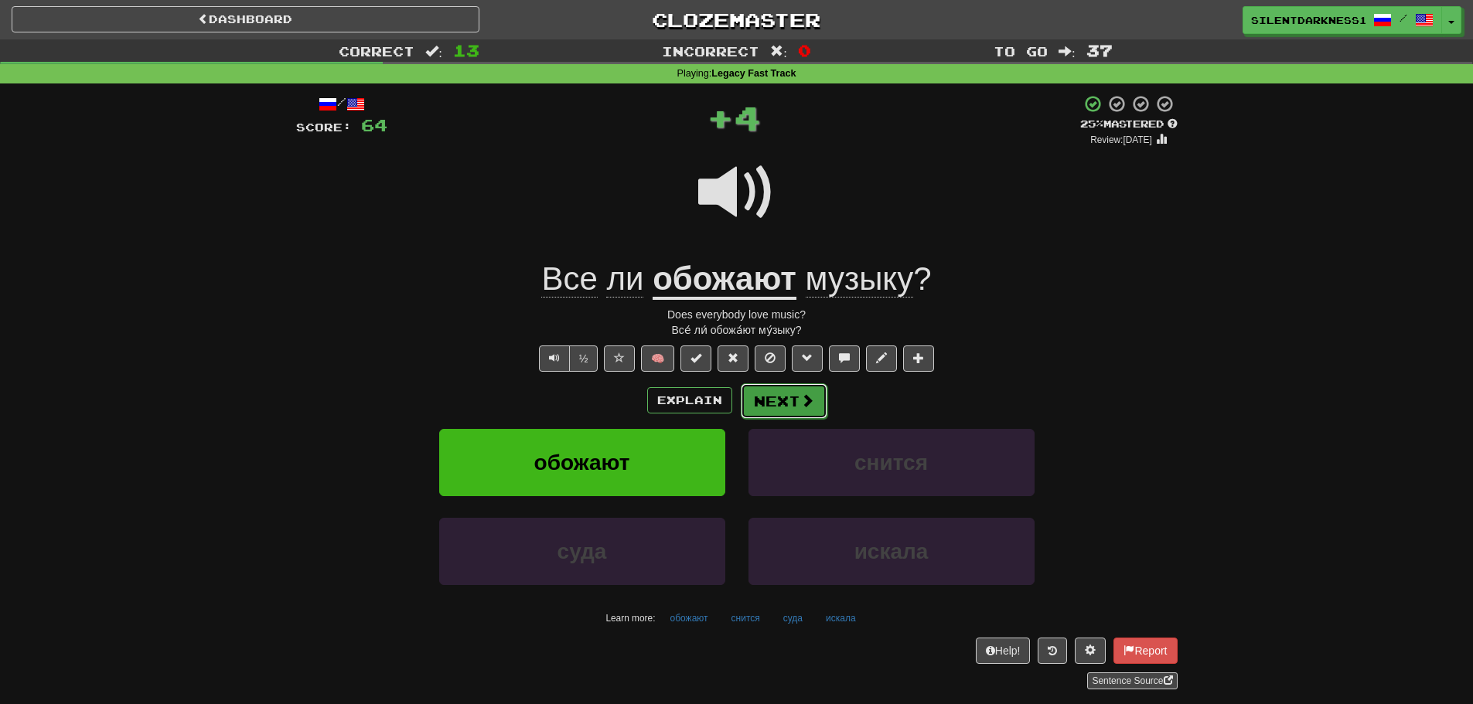
click at [780, 385] on button "Next" at bounding box center [784, 401] width 87 height 36
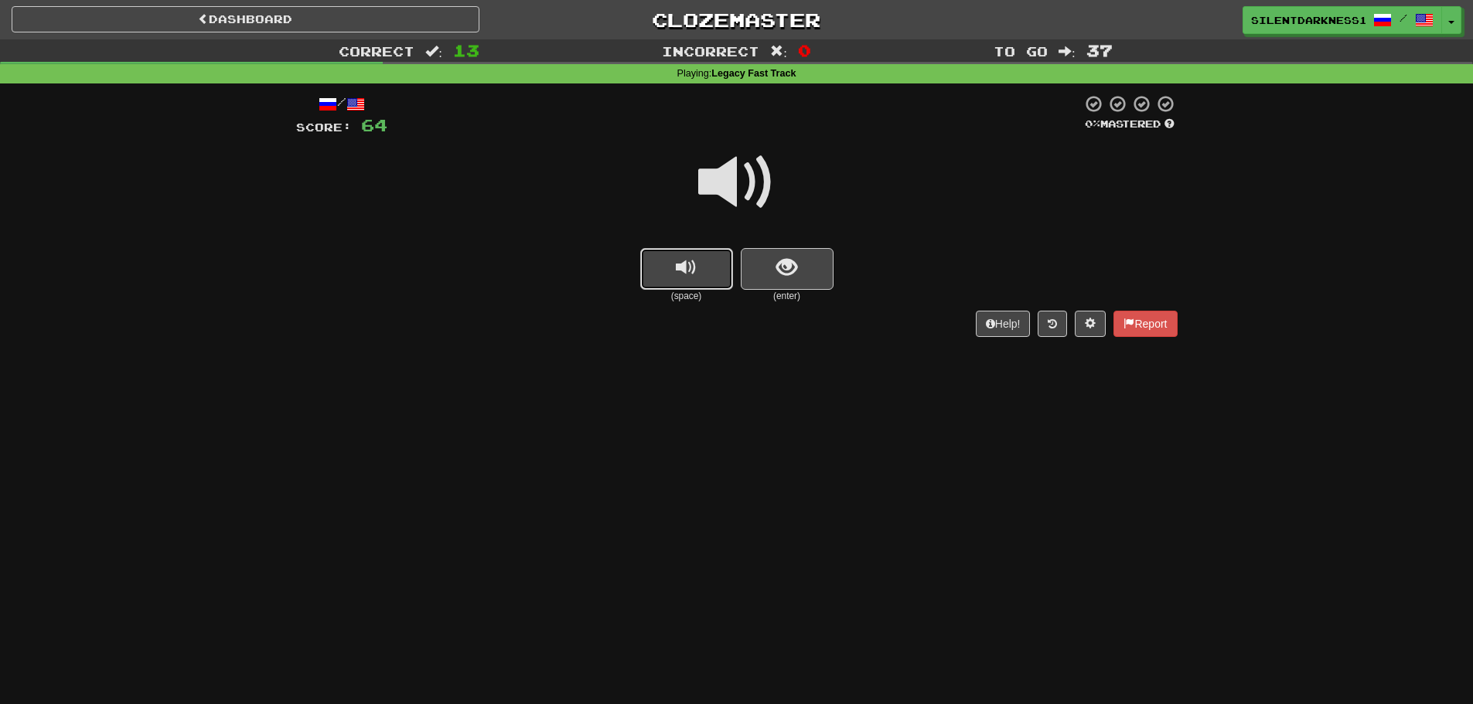
click at [658, 274] on button "replay audio" at bounding box center [686, 269] width 93 height 42
click at [779, 261] on span "show sentence" at bounding box center [786, 267] width 21 height 21
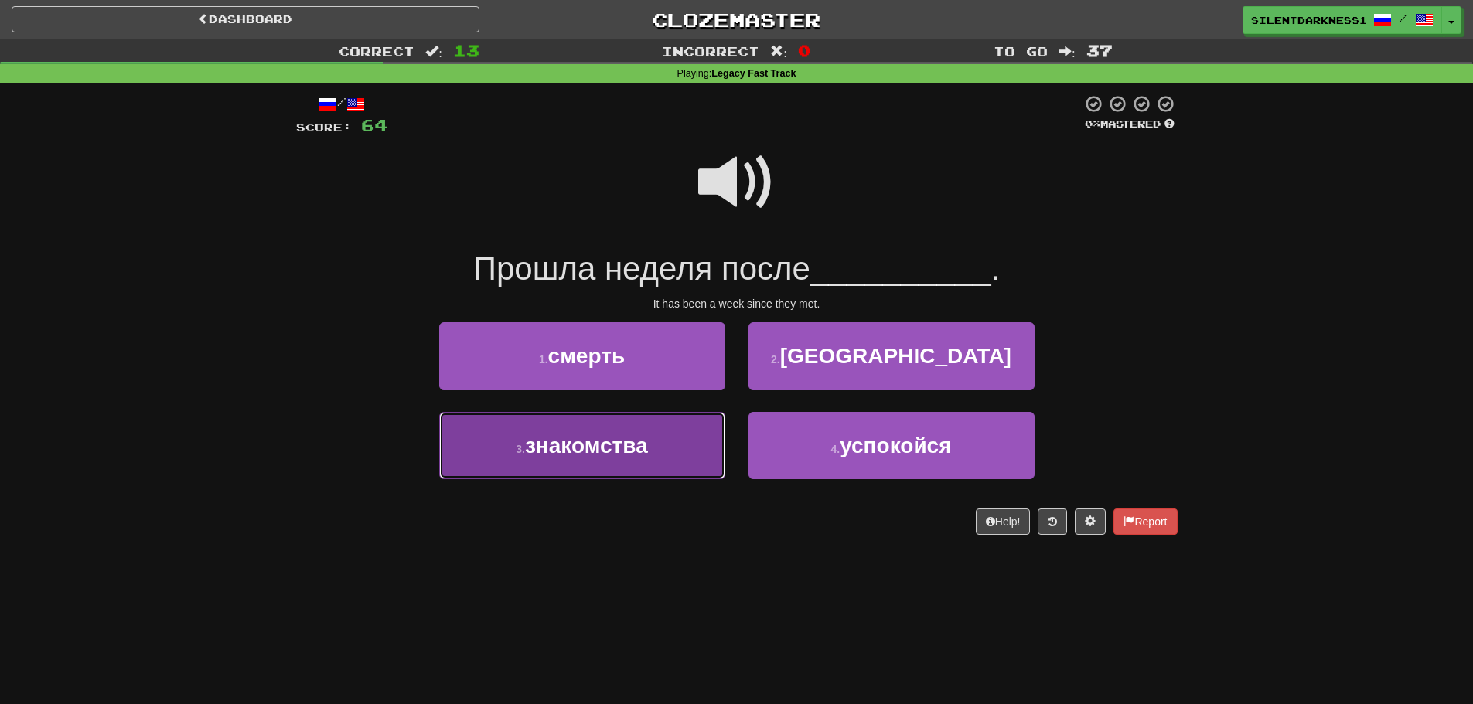
click at [616, 465] on button "3 . знакомства" at bounding box center [582, 445] width 286 height 67
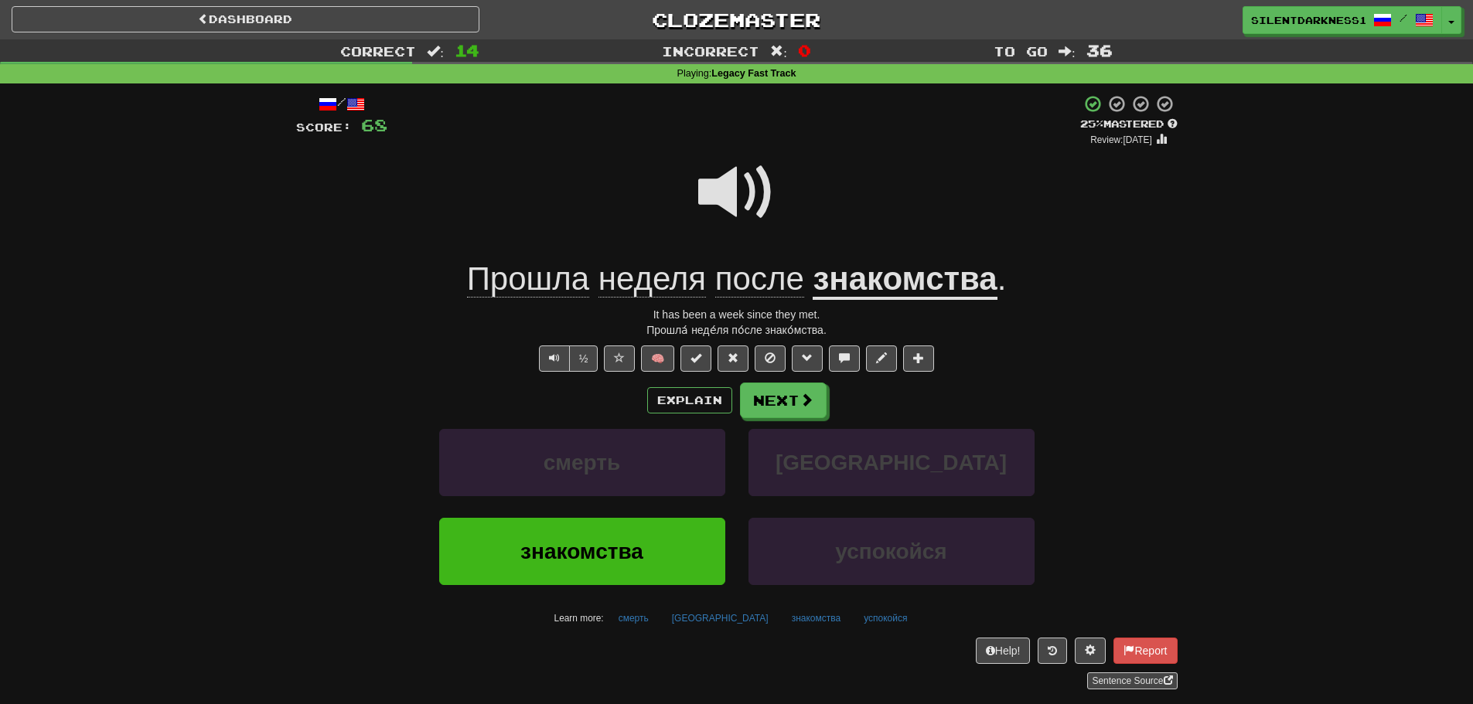
click at [720, 198] on span at bounding box center [736, 192] width 77 height 77
click at [762, 402] on button "Next" at bounding box center [784, 401] width 87 height 36
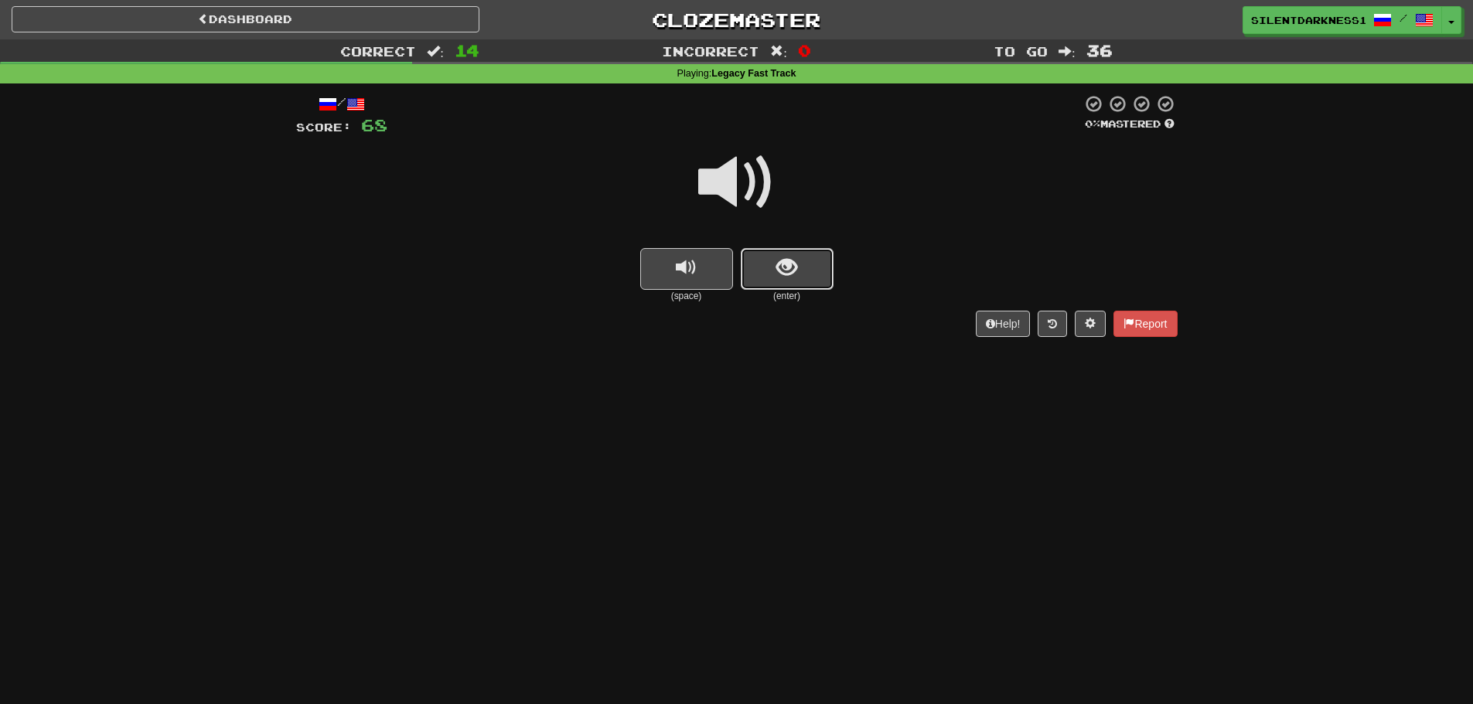
click at [805, 268] on button "show sentence" at bounding box center [787, 269] width 93 height 42
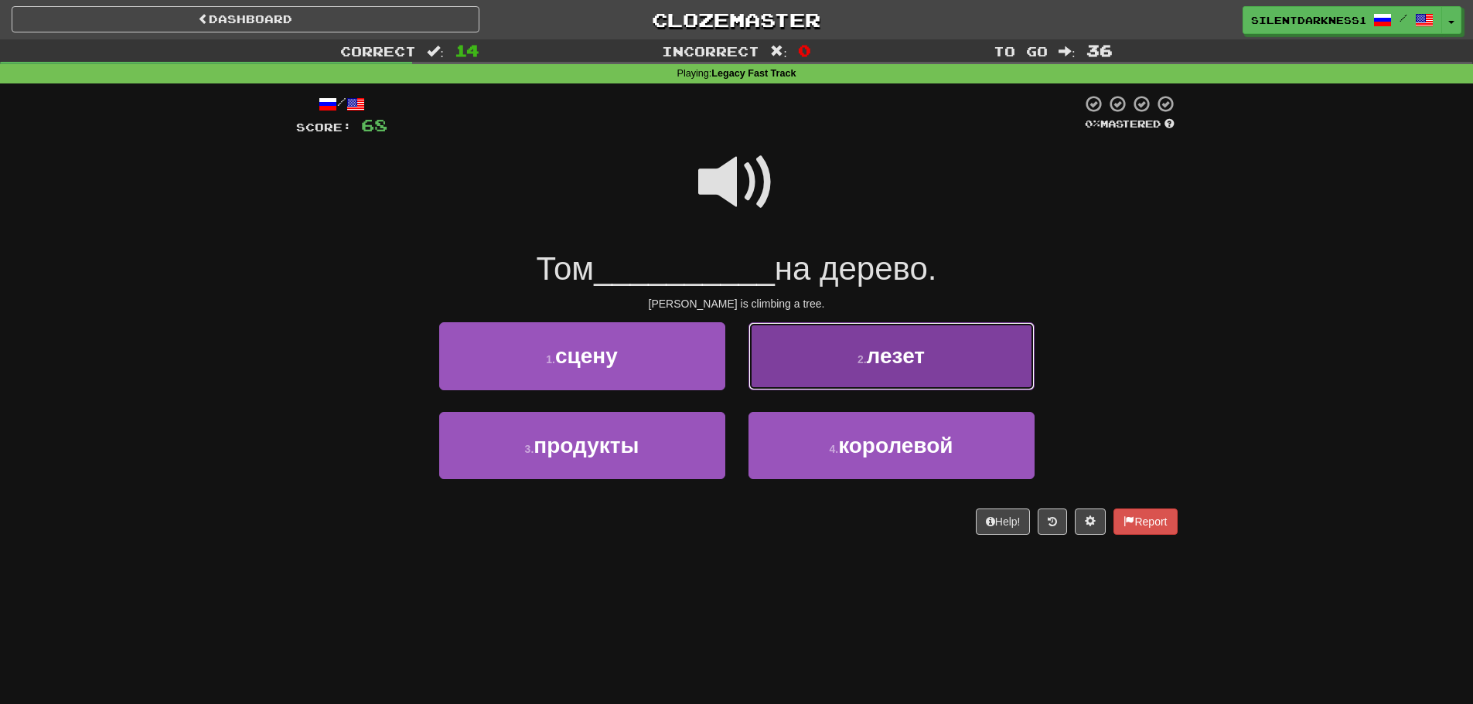
click at [872, 360] on span "лезет" at bounding box center [896, 356] width 58 height 24
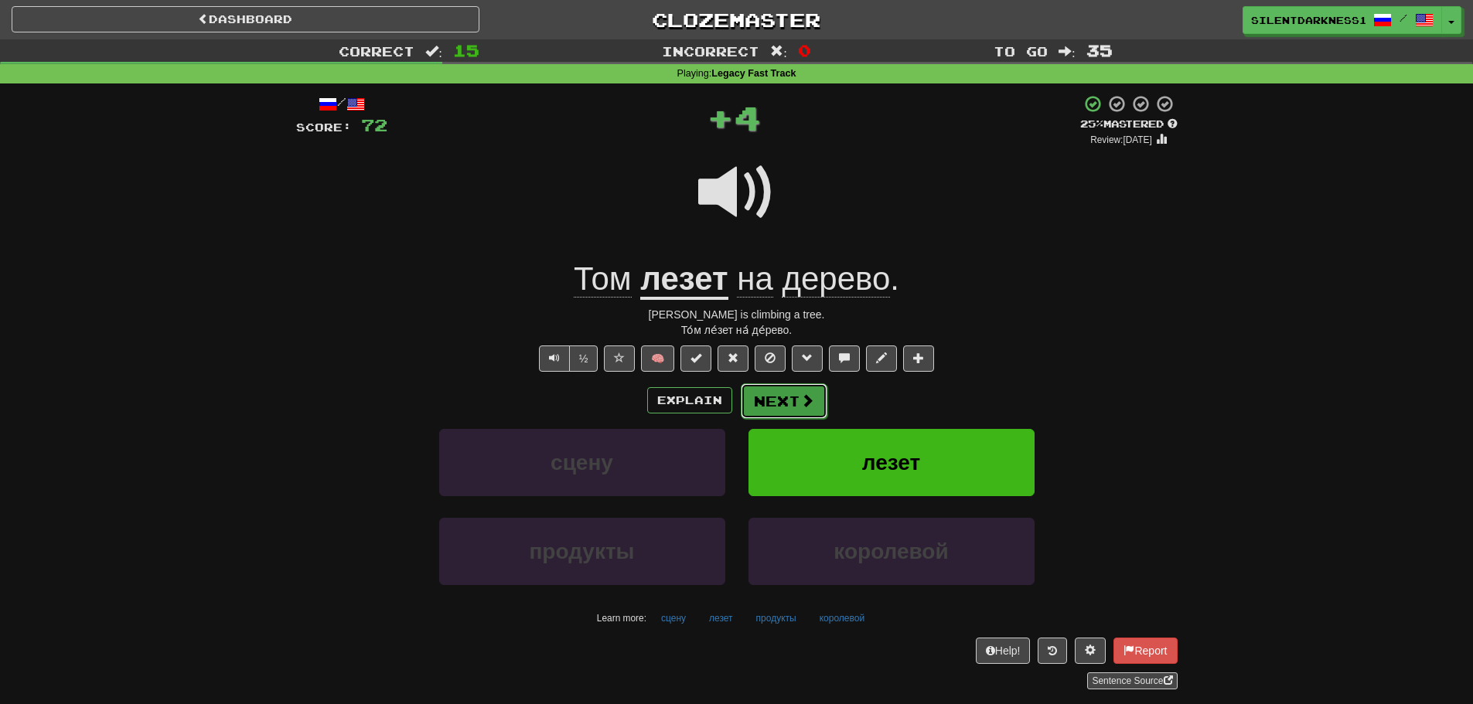
click at [783, 389] on button "Next" at bounding box center [784, 401] width 87 height 36
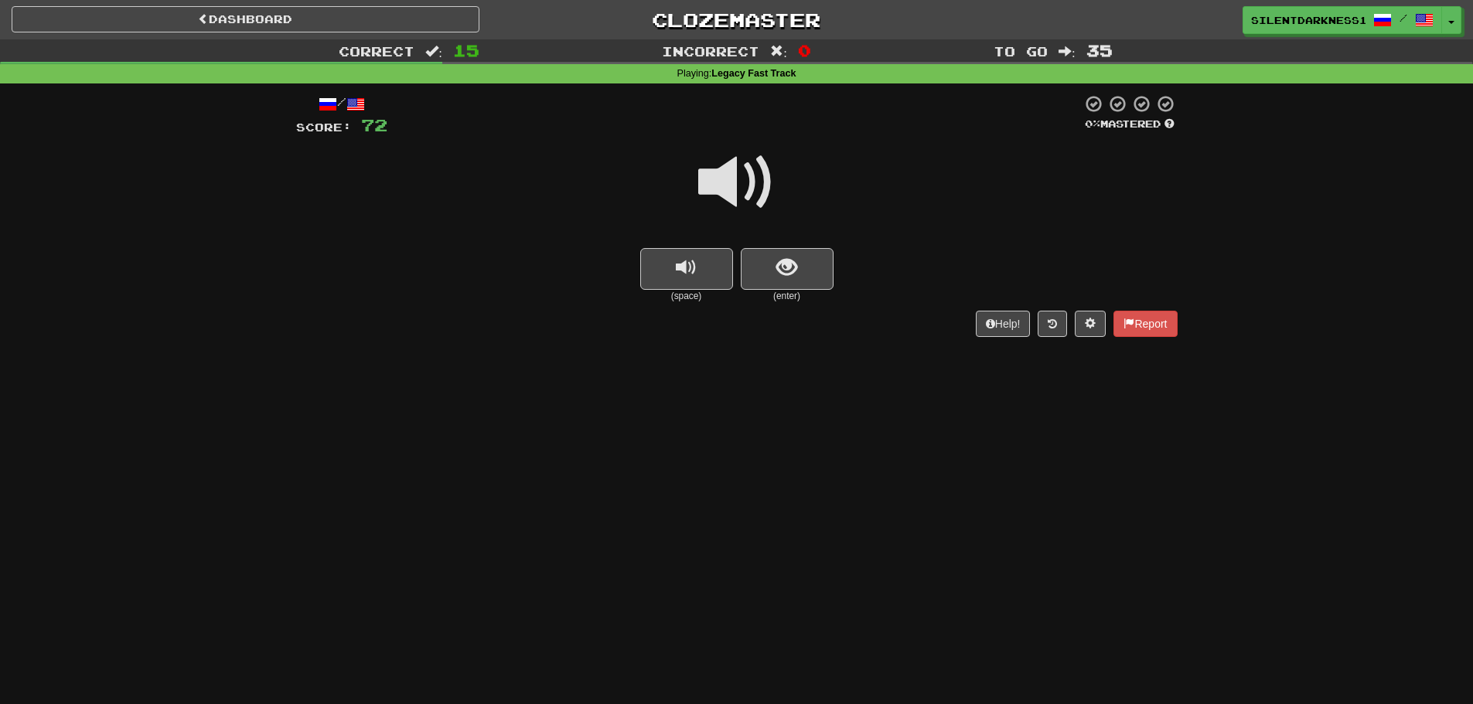
click at [832, 308] on div "/ Score: 72 0 % Mastered (space) (enter) Help! Report" at bounding box center [736, 215] width 881 height 242
click at [803, 274] on button "show sentence" at bounding box center [787, 269] width 93 height 42
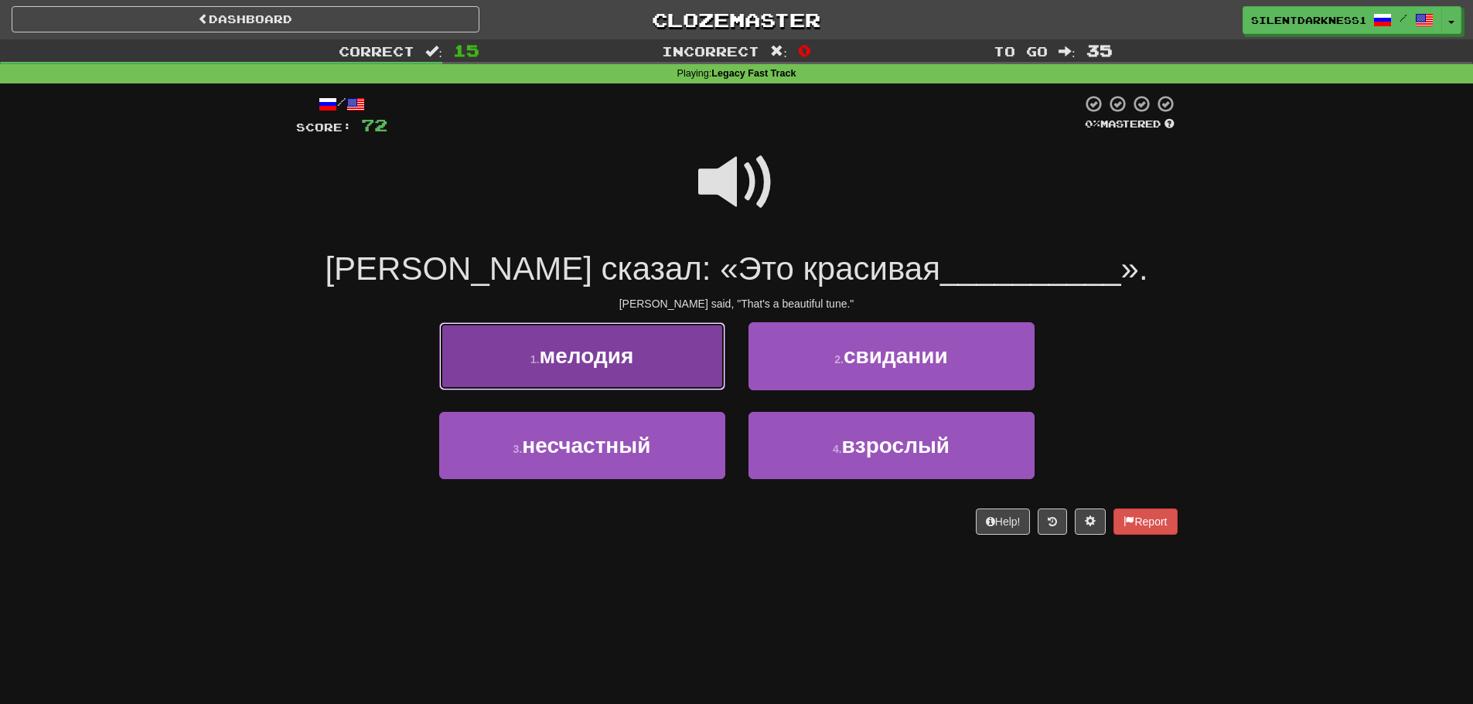
click at [673, 355] on button "1 . мелодия" at bounding box center [582, 355] width 286 height 67
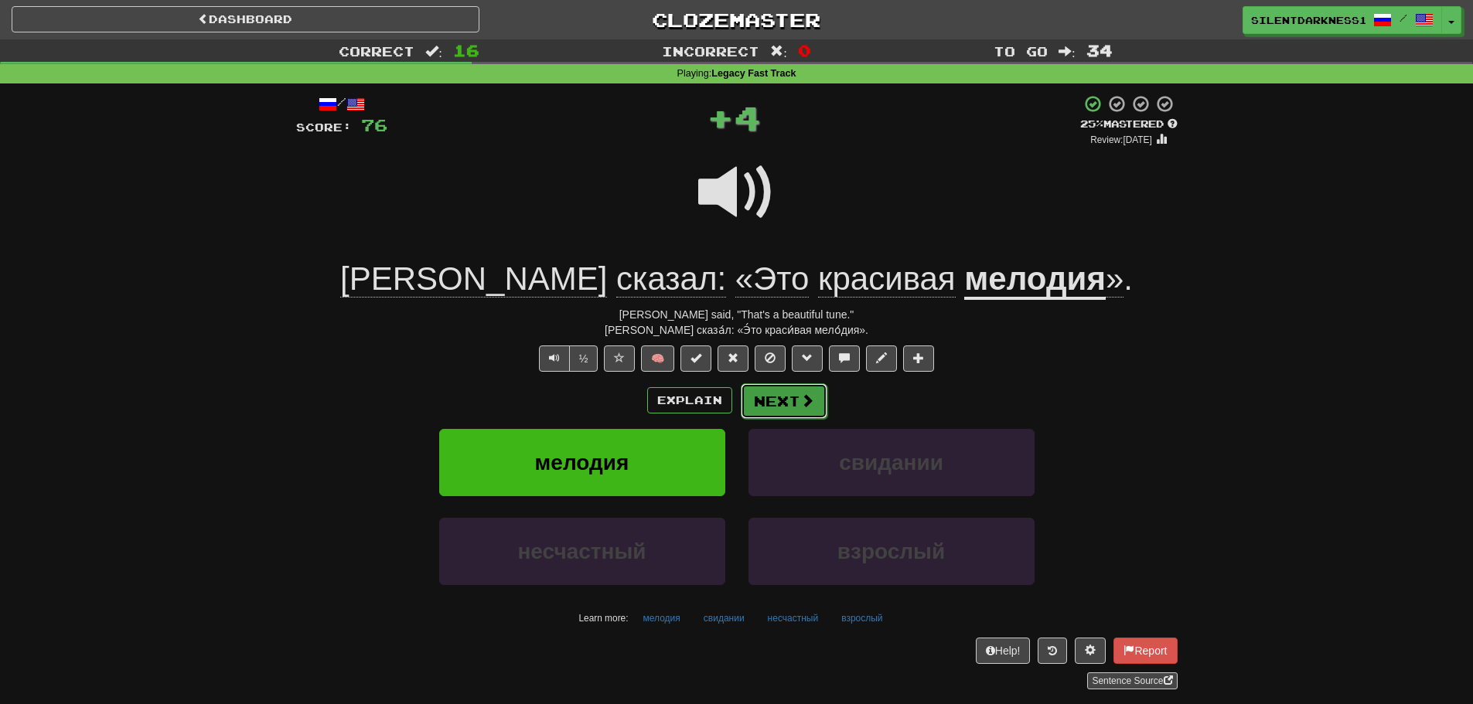
click at [782, 399] on button "Next" at bounding box center [784, 401] width 87 height 36
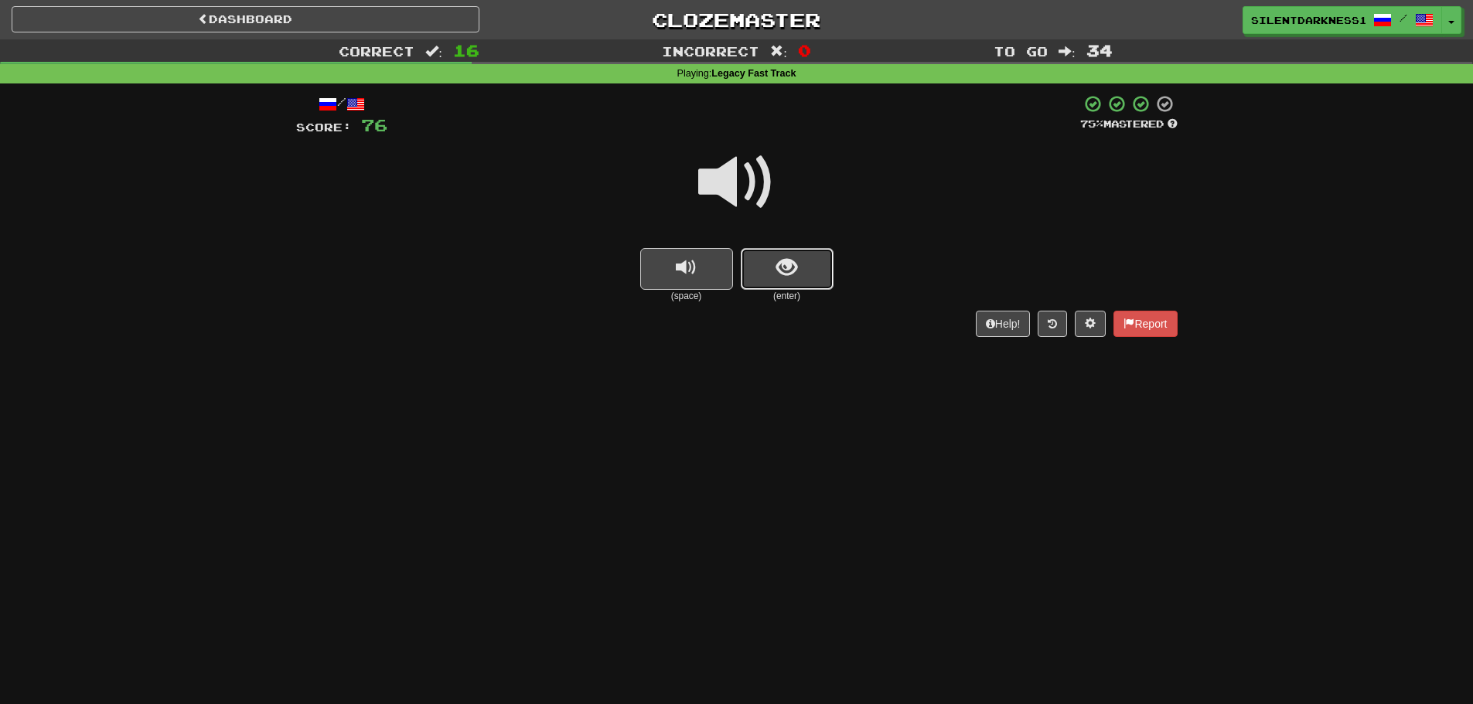
click at [776, 275] on span "show sentence" at bounding box center [786, 267] width 21 height 21
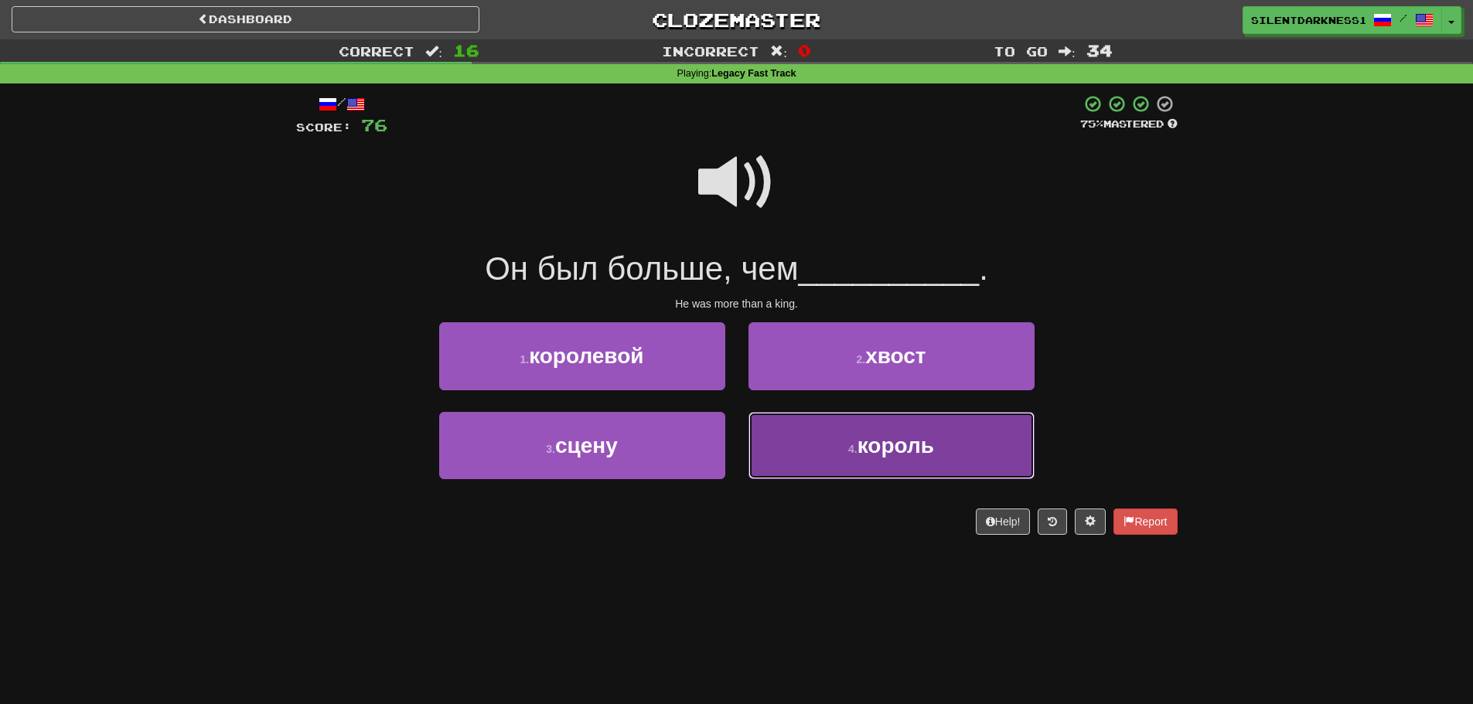
click at [810, 434] on button "4 . король" at bounding box center [891, 445] width 286 height 67
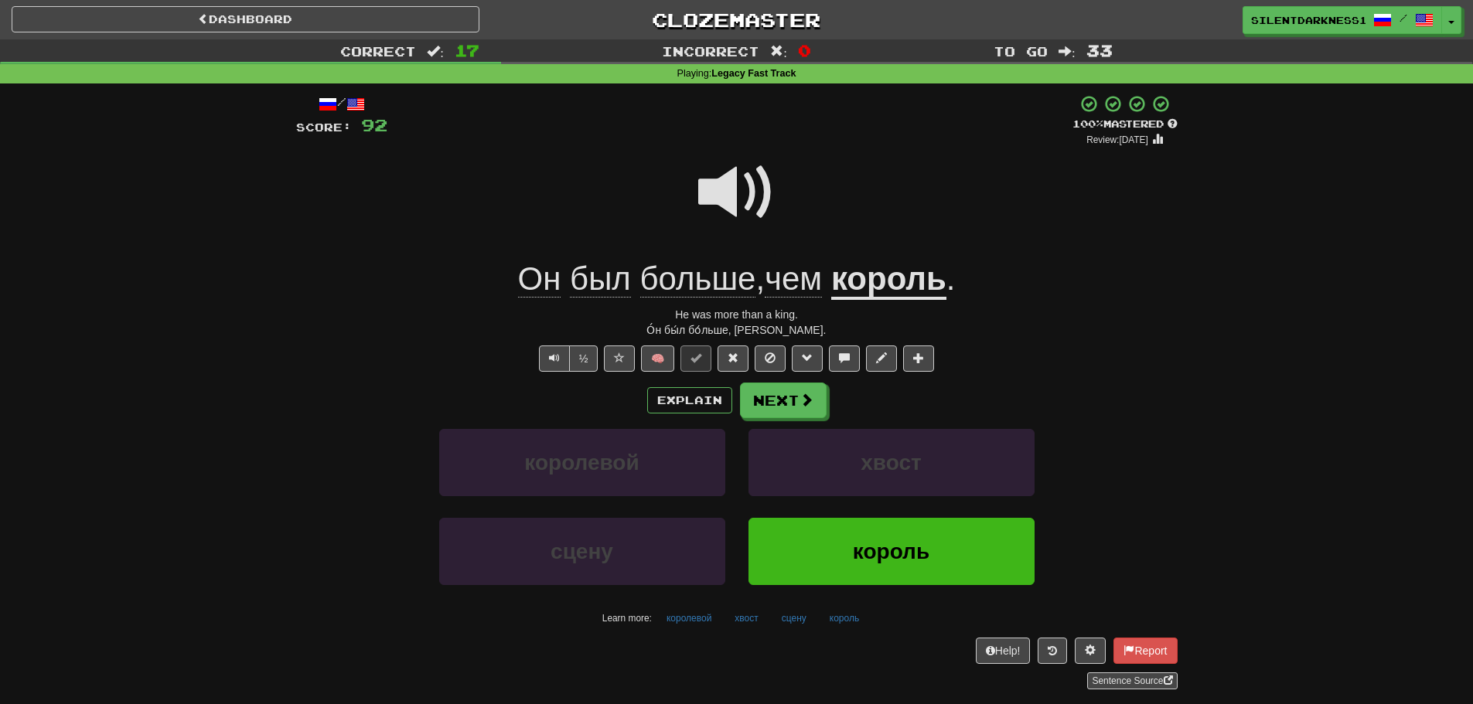
click at [746, 188] on span at bounding box center [736, 192] width 77 height 77
click at [786, 387] on button "Next" at bounding box center [784, 401] width 87 height 36
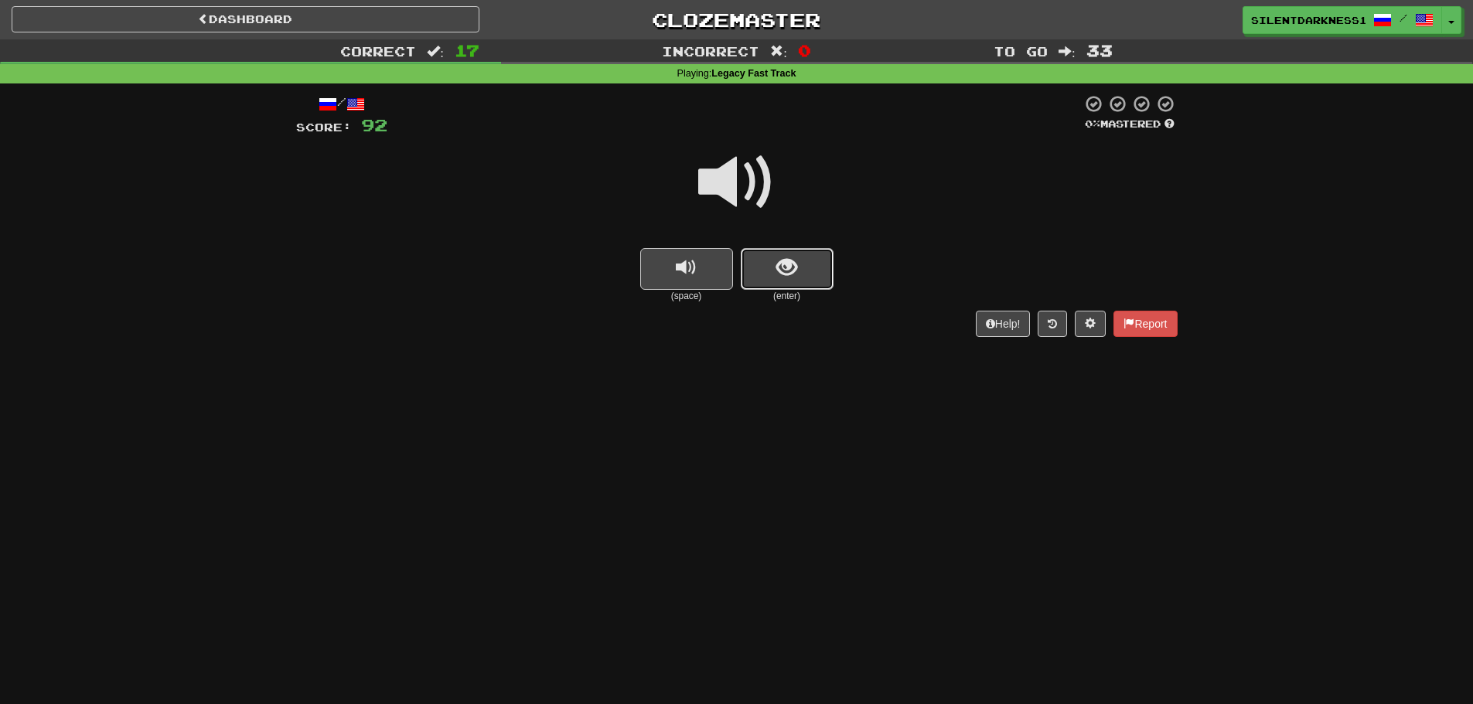
click at [808, 268] on button "show sentence" at bounding box center [787, 269] width 93 height 42
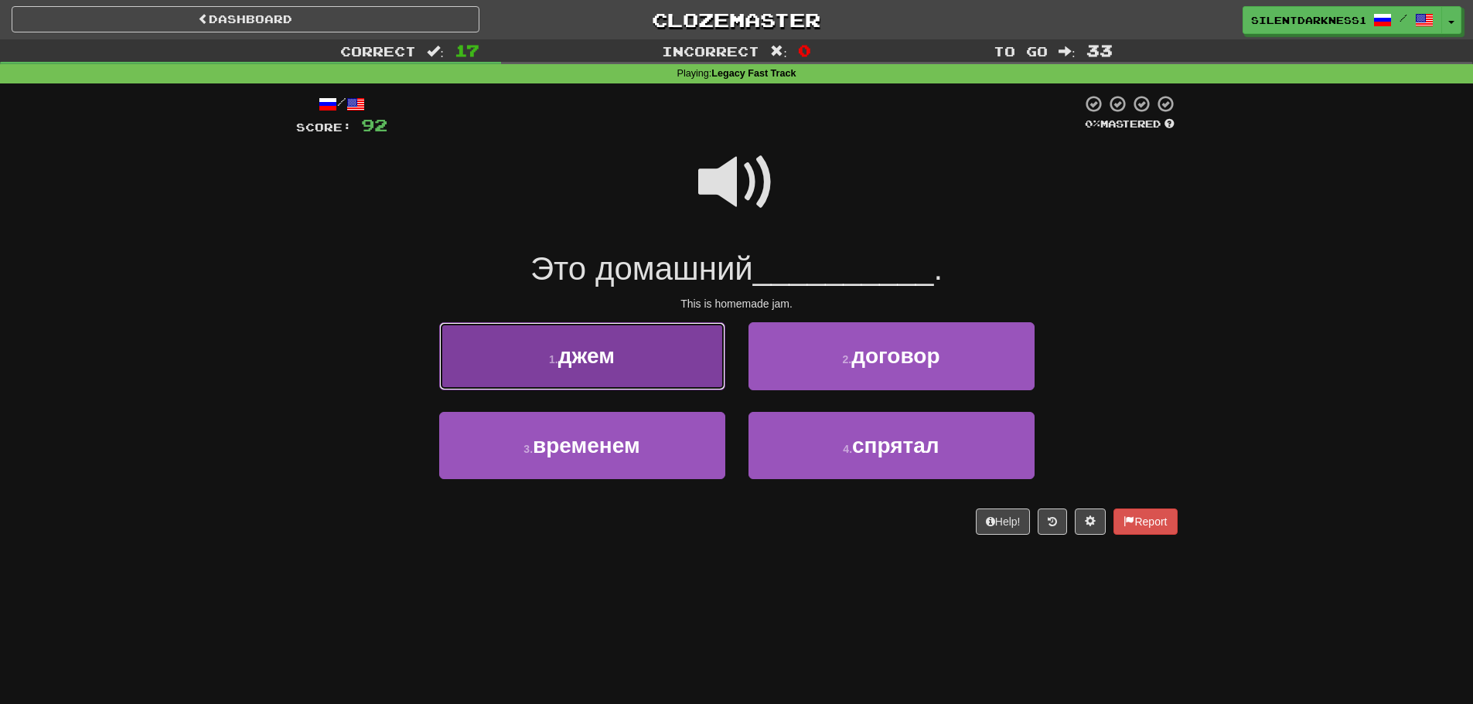
click at [668, 348] on button "1 . джем" at bounding box center [582, 355] width 286 height 67
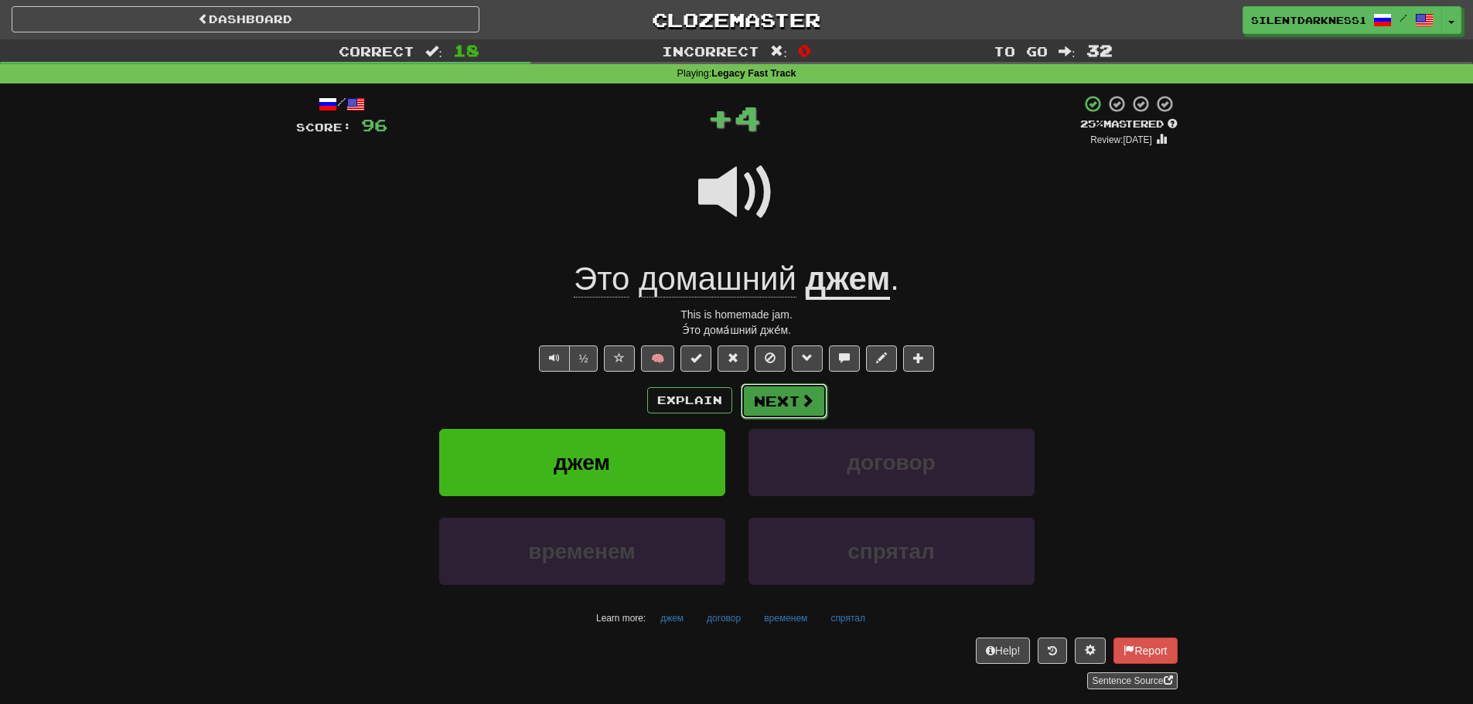
click at [804, 397] on span at bounding box center [807, 401] width 14 height 14
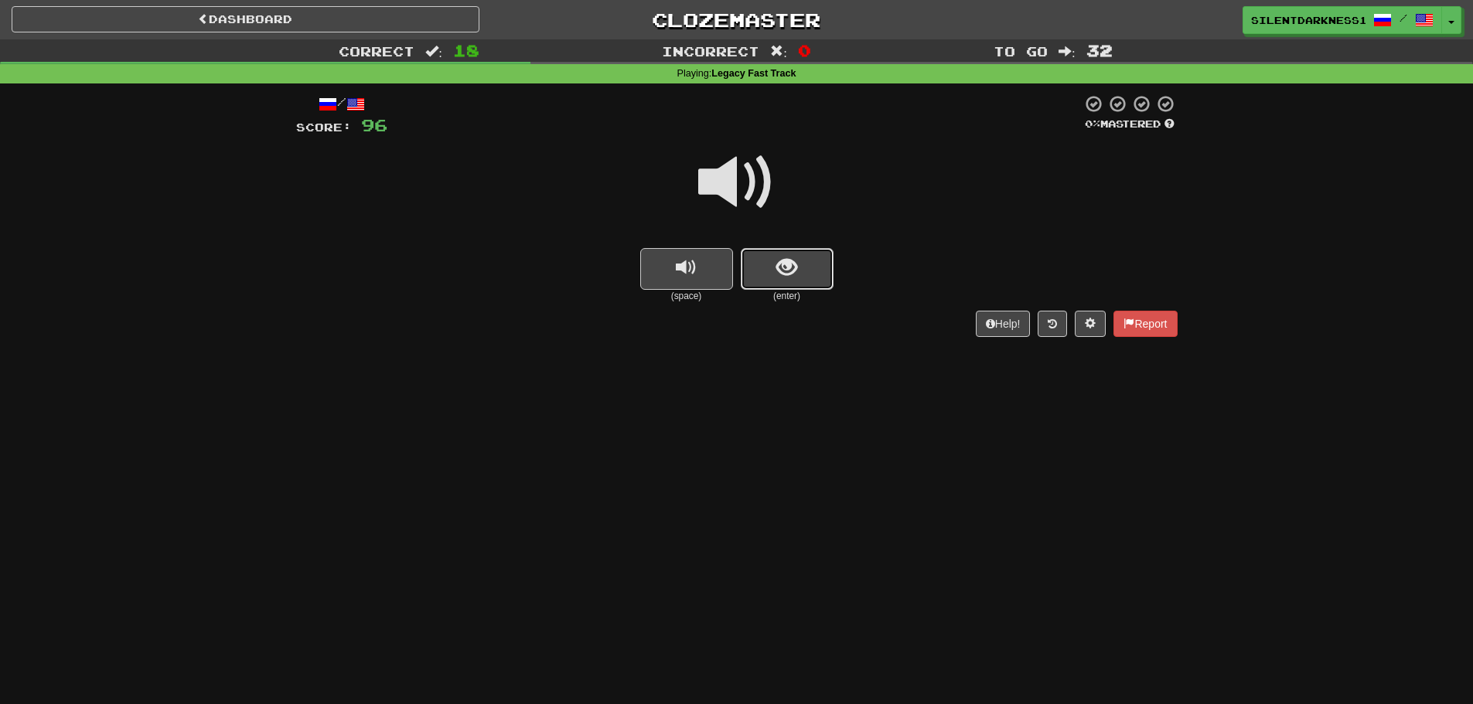
click at [772, 285] on button "show sentence" at bounding box center [787, 269] width 93 height 42
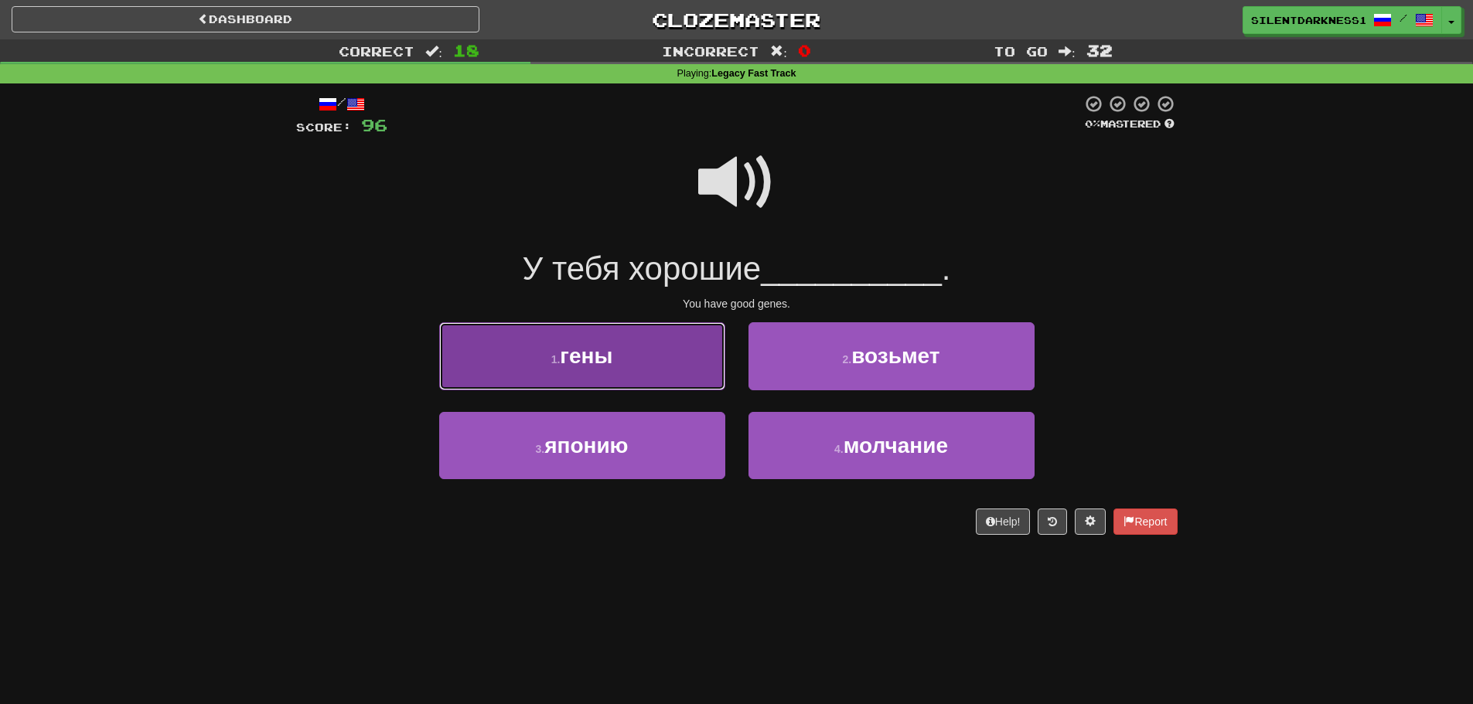
click at [686, 364] on button "1 . гены" at bounding box center [582, 355] width 286 height 67
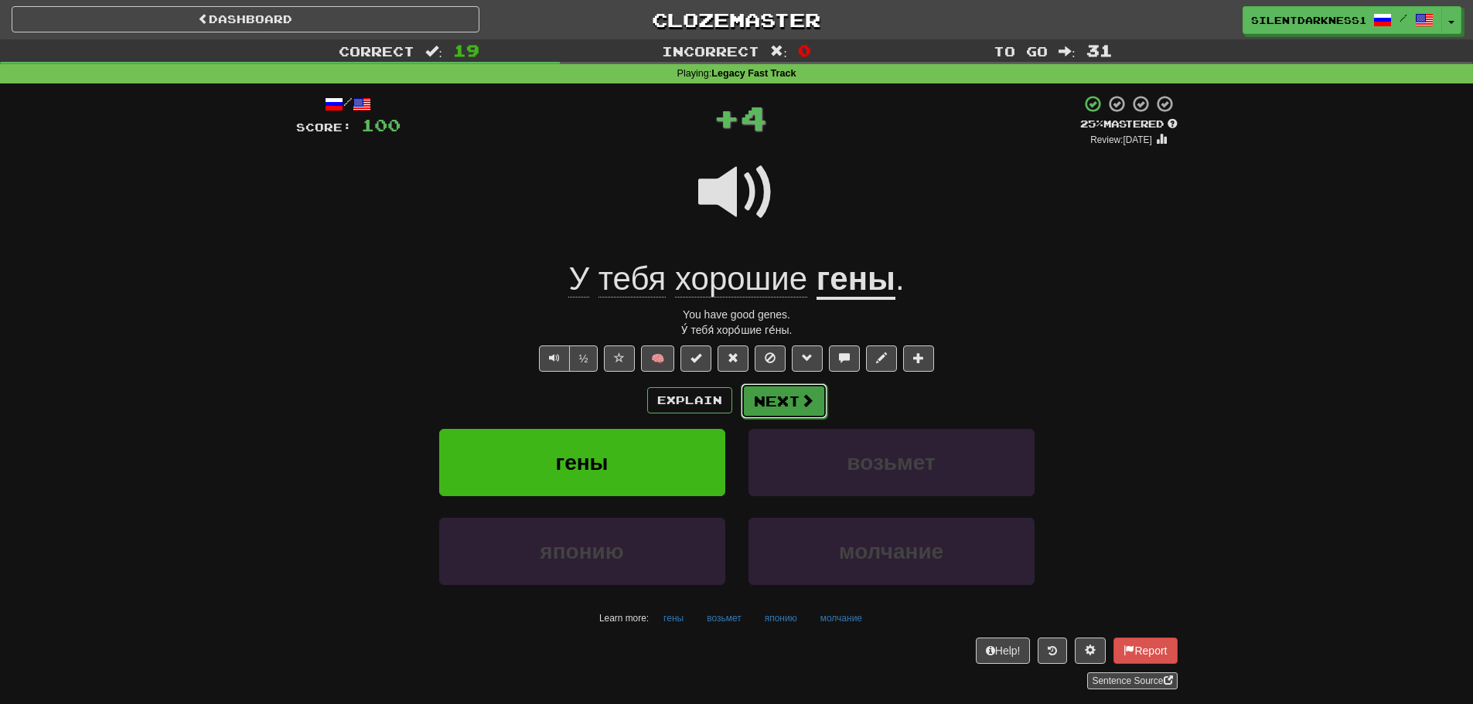
click at [796, 400] on button "Next" at bounding box center [784, 401] width 87 height 36
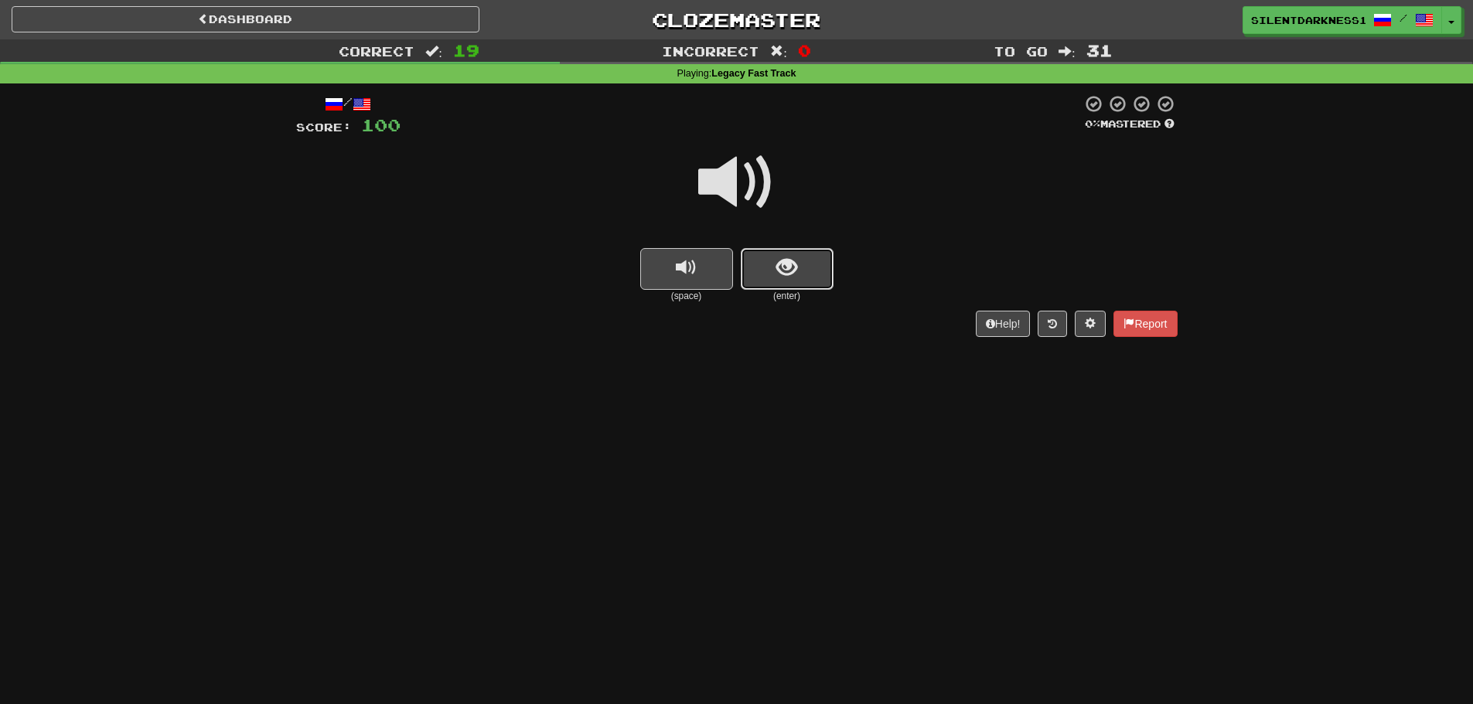
click at [773, 262] on button "show sentence" at bounding box center [787, 269] width 93 height 42
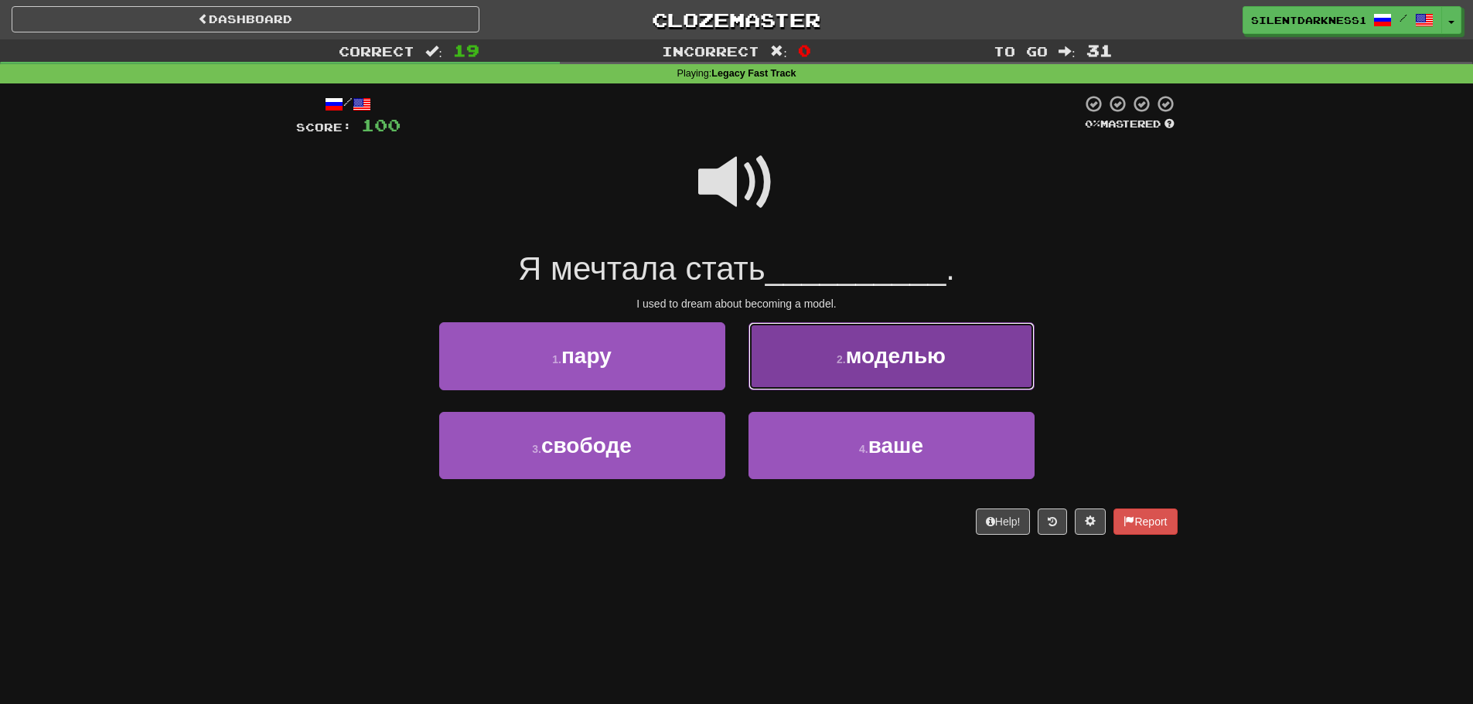
click at [867, 360] on span "моделью" at bounding box center [896, 356] width 100 height 24
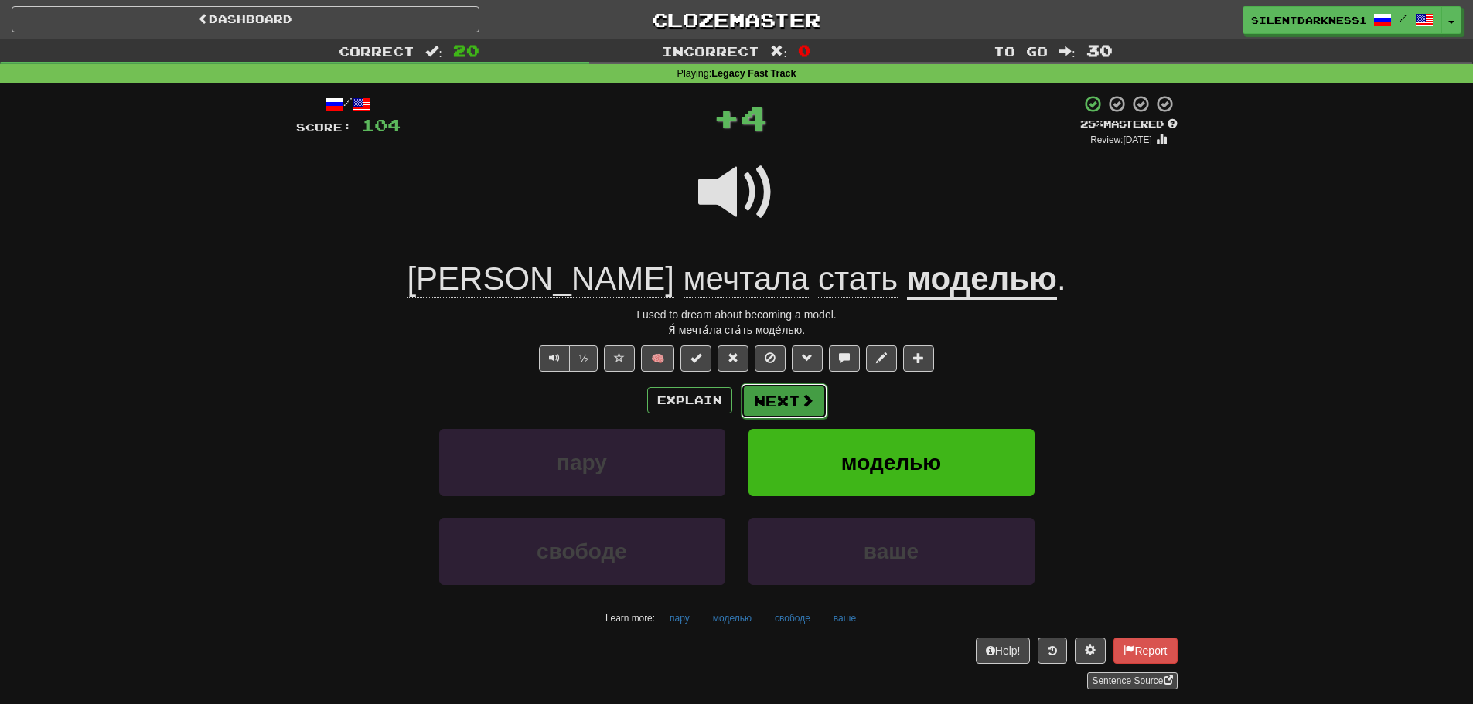
click at [808, 390] on button "Next" at bounding box center [784, 401] width 87 height 36
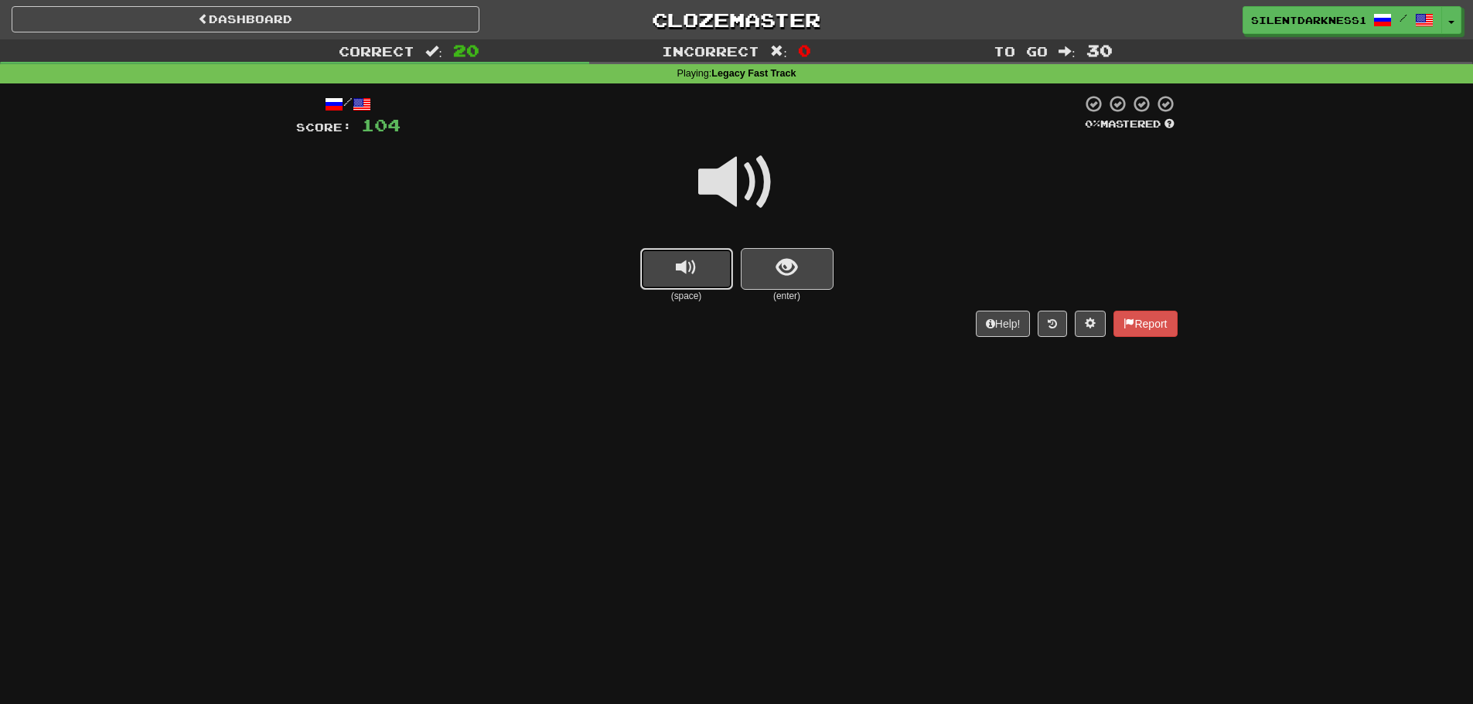
click at [697, 271] on button "replay audio" at bounding box center [686, 269] width 93 height 42
click at [807, 274] on button "show sentence" at bounding box center [787, 269] width 93 height 42
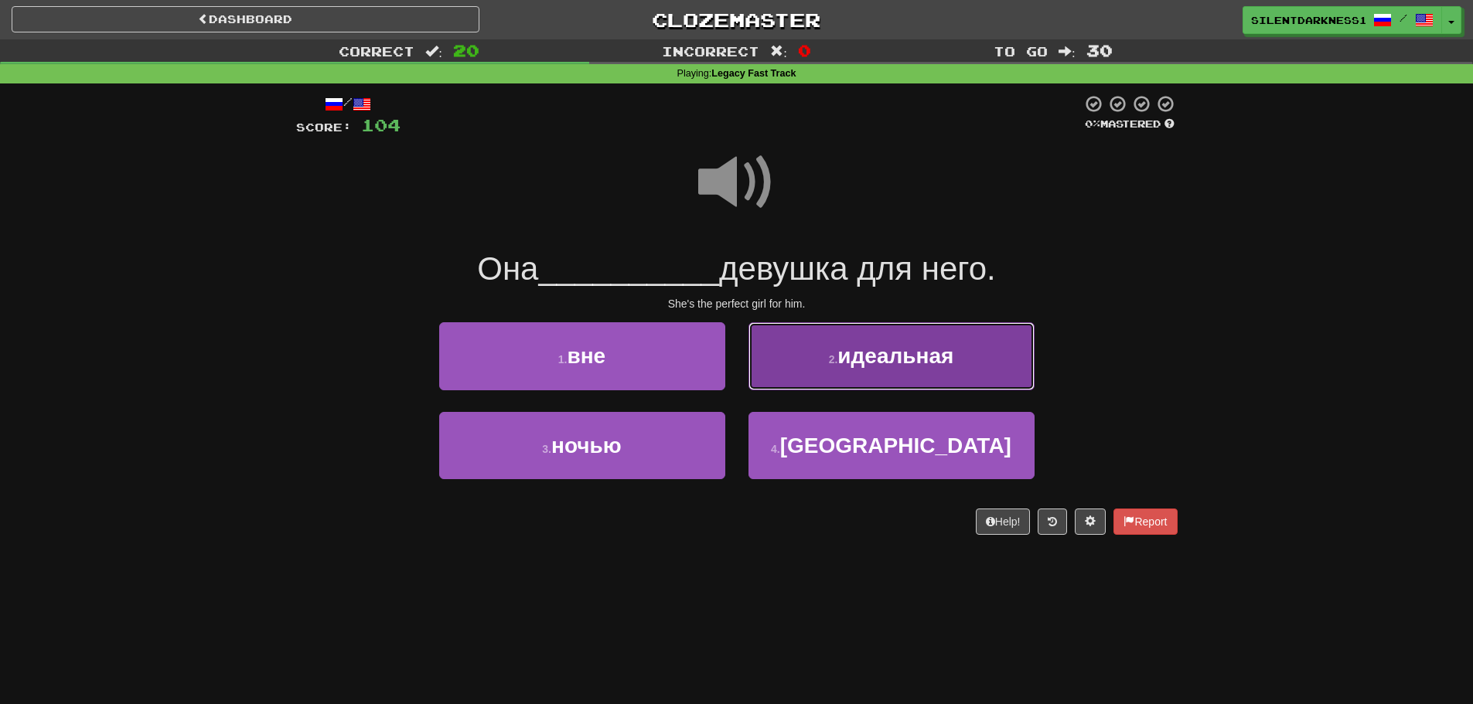
click at [862, 340] on button "2 . идеальная" at bounding box center [891, 355] width 286 height 67
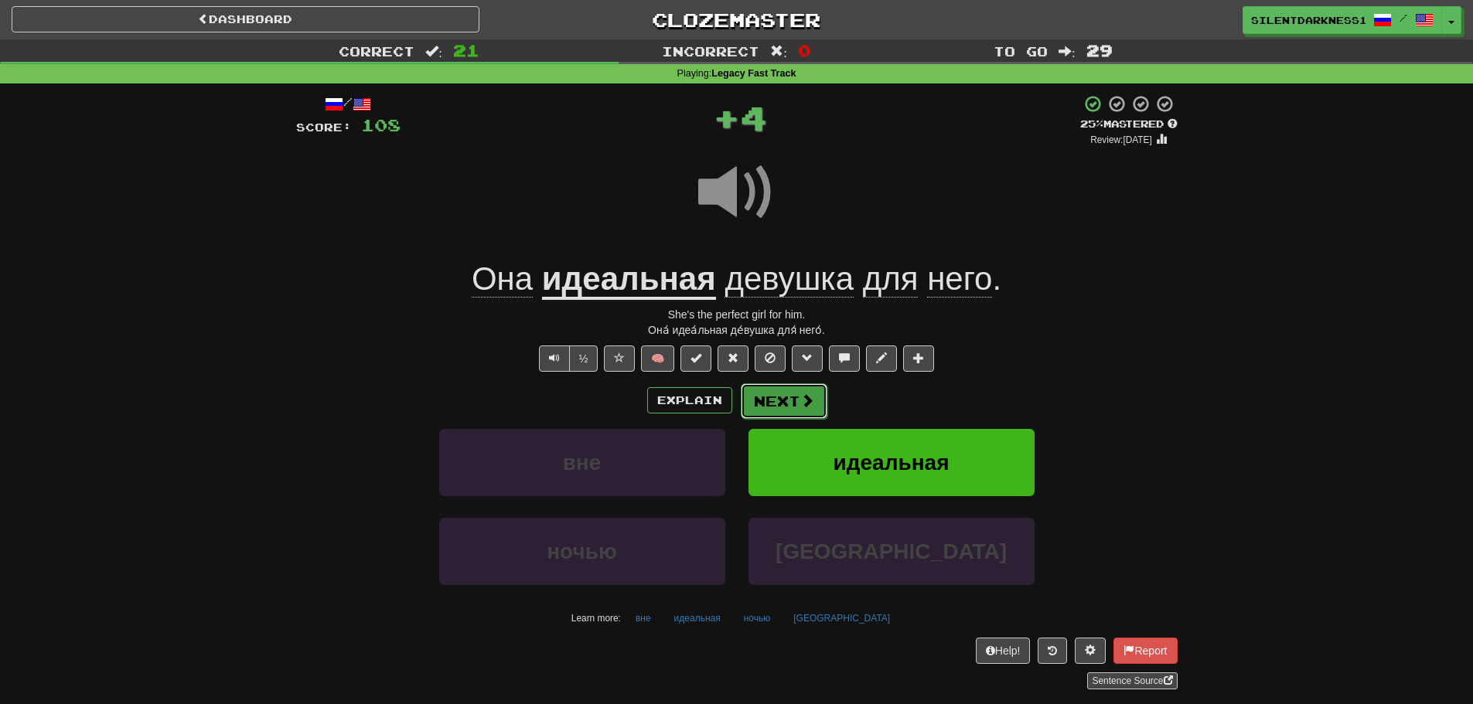
click at [790, 399] on button "Next" at bounding box center [784, 401] width 87 height 36
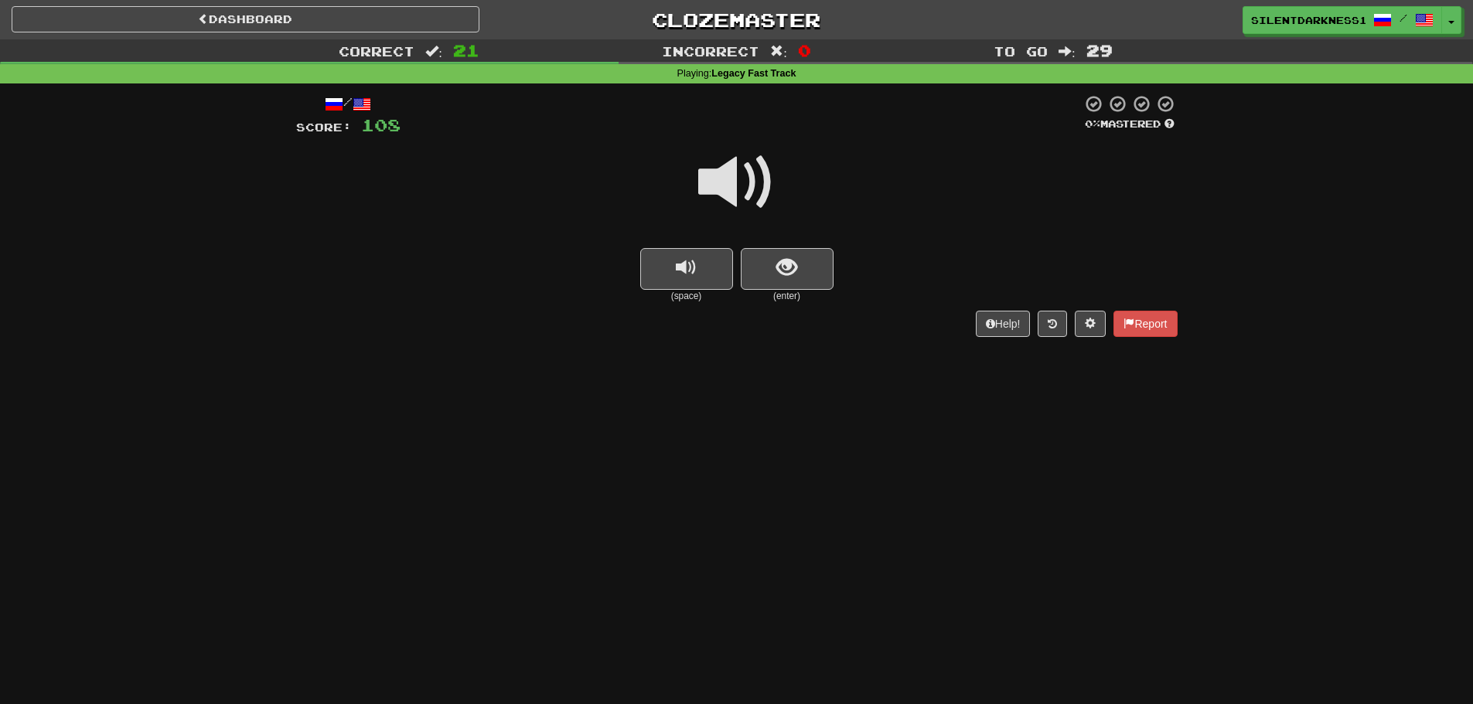
click at [636, 283] on div "(space) (enter)" at bounding box center [736, 275] width 881 height 55
click at [671, 278] on button "replay audio" at bounding box center [686, 269] width 93 height 42
click at [819, 278] on button "show sentence" at bounding box center [787, 269] width 93 height 42
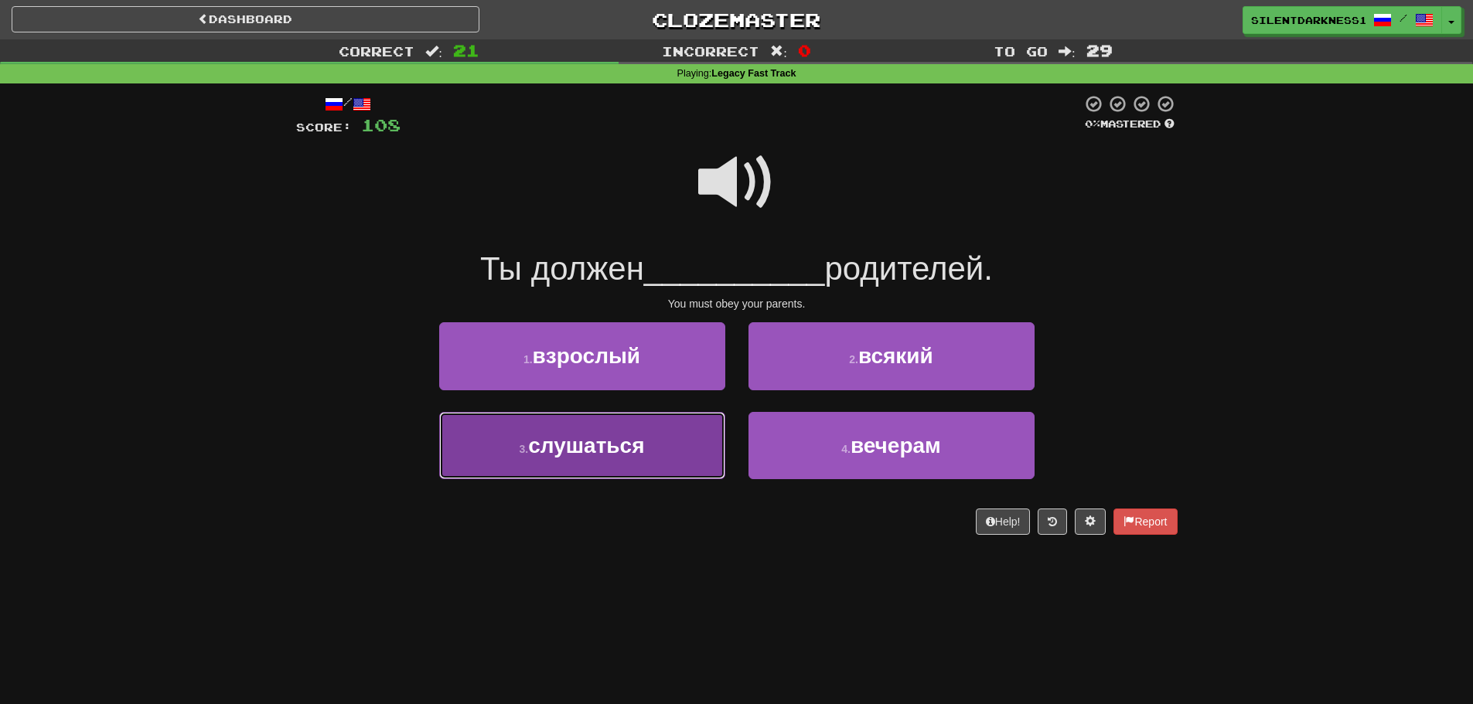
click at [671, 442] on button "3 . слушаться" at bounding box center [582, 445] width 286 height 67
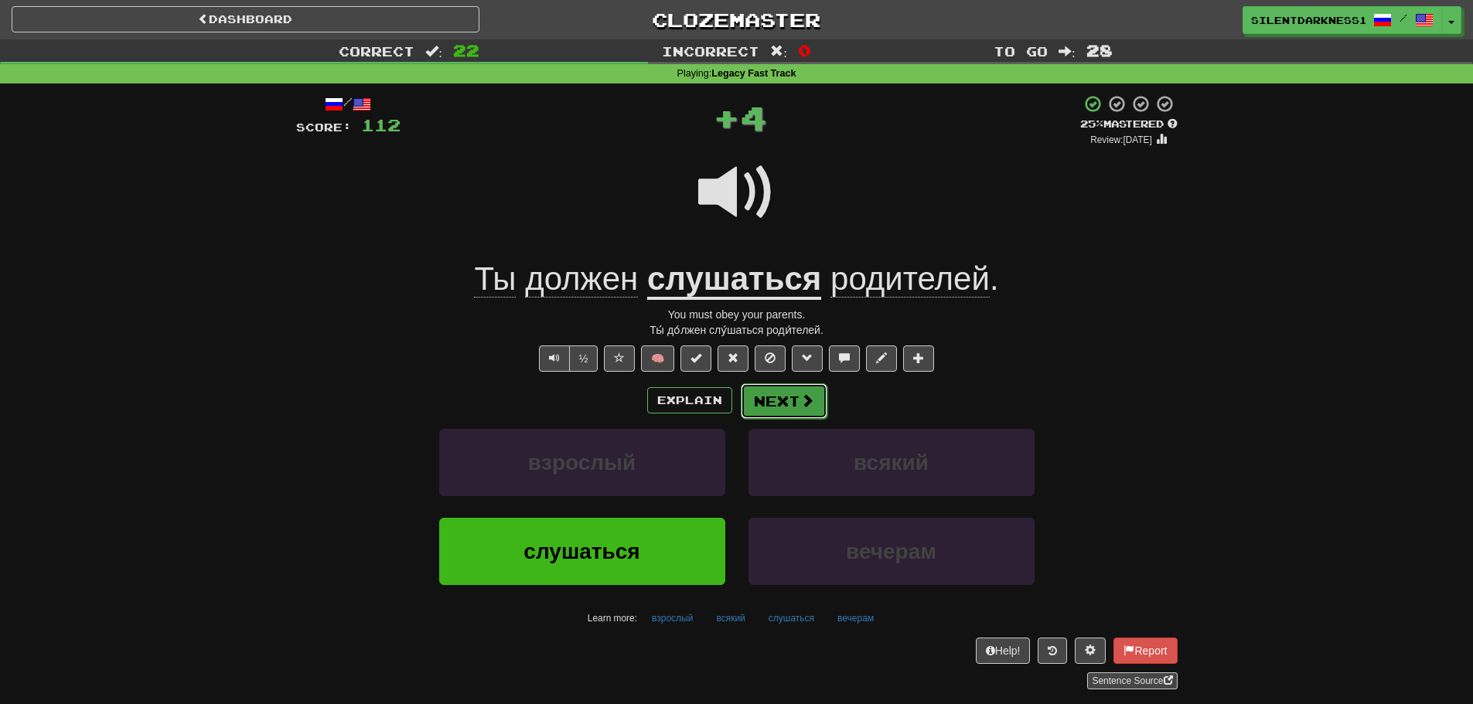
click at [778, 401] on button "Next" at bounding box center [784, 401] width 87 height 36
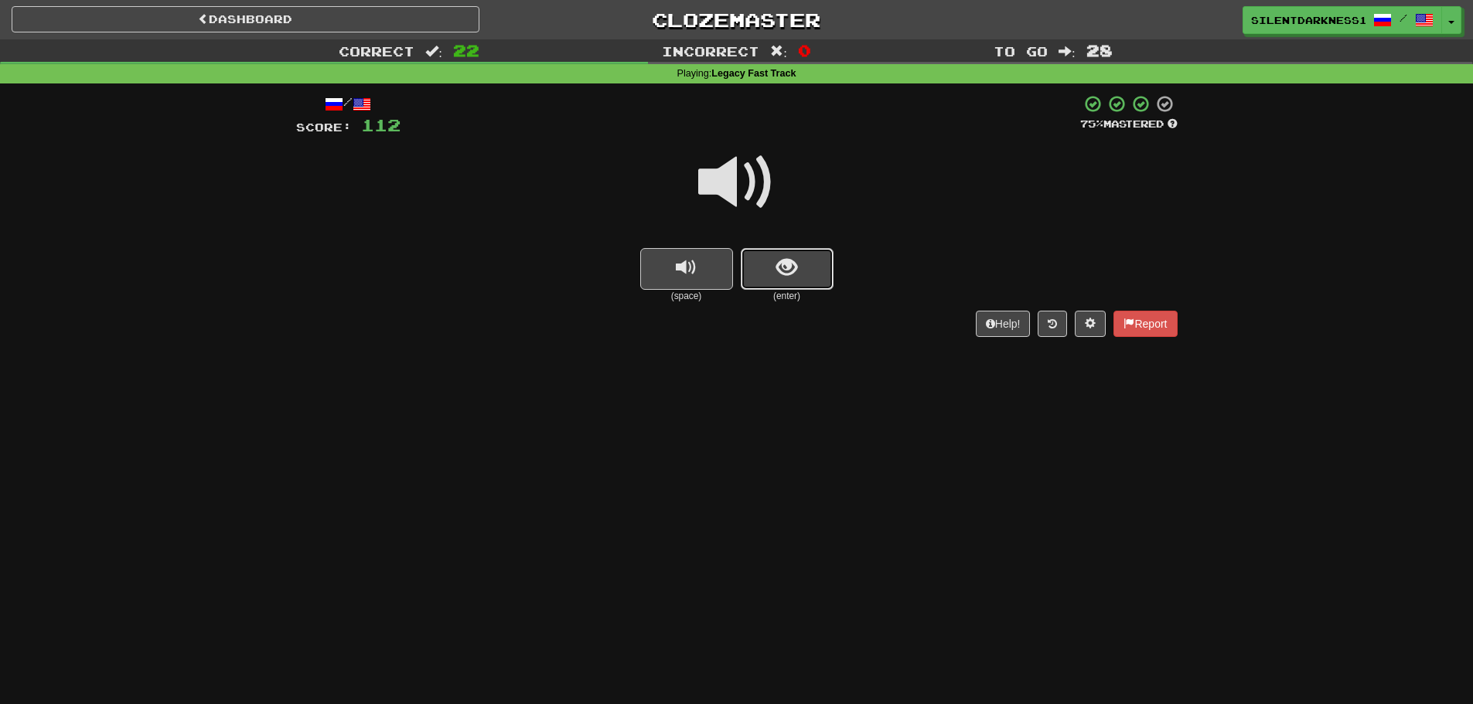
click at [778, 261] on span "show sentence" at bounding box center [786, 267] width 21 height 21
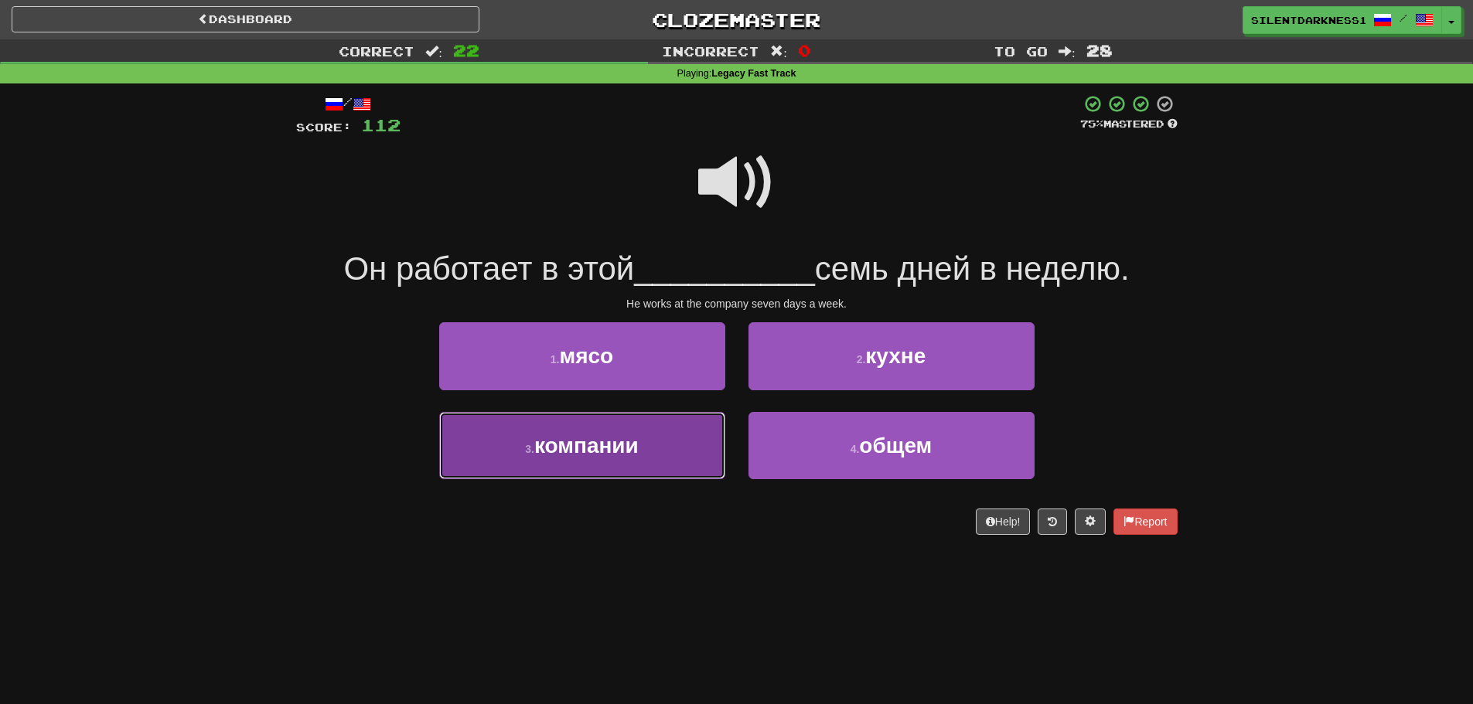
click at [677, 438] on button "3 . компании" at bounding box center [582, 445] width 286 height 67
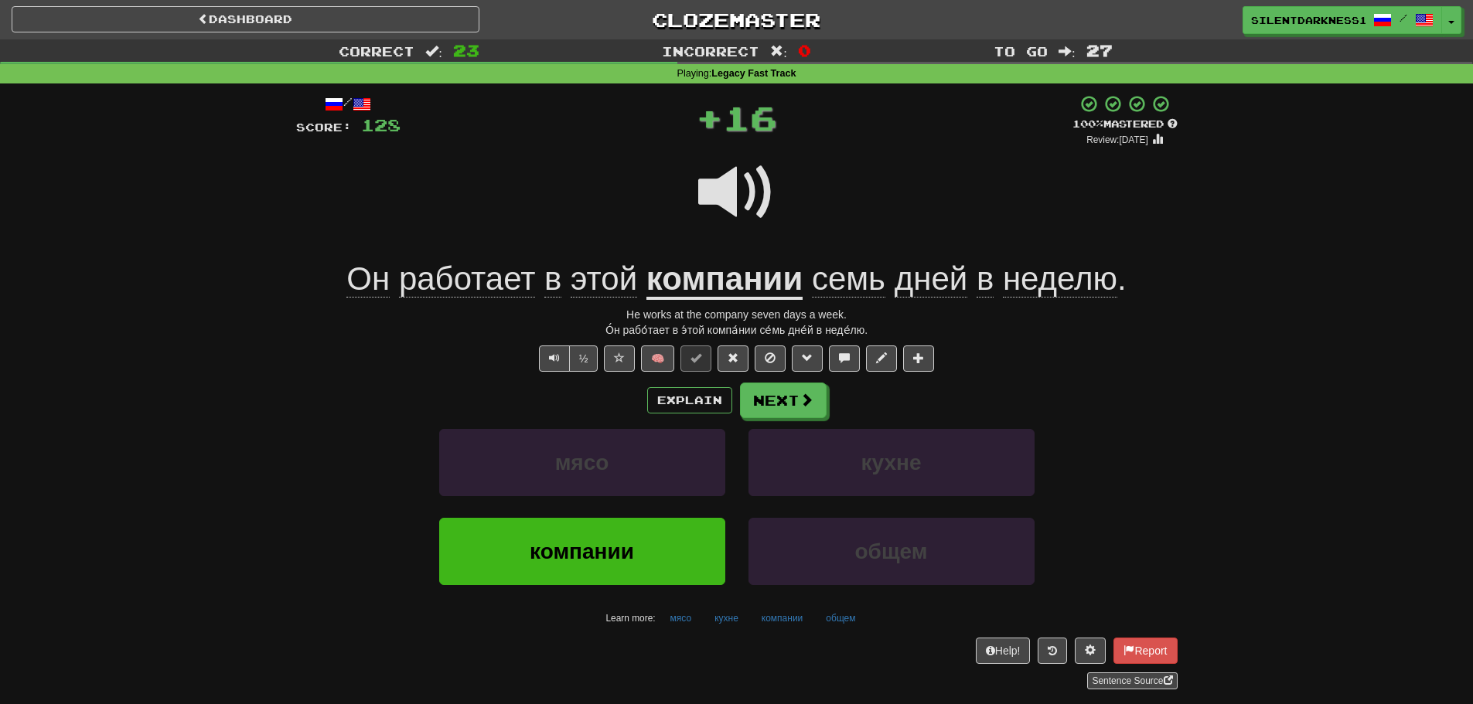
click at [619, 273] on span "этой" at bounding box center [604, 279] width 66 height 37
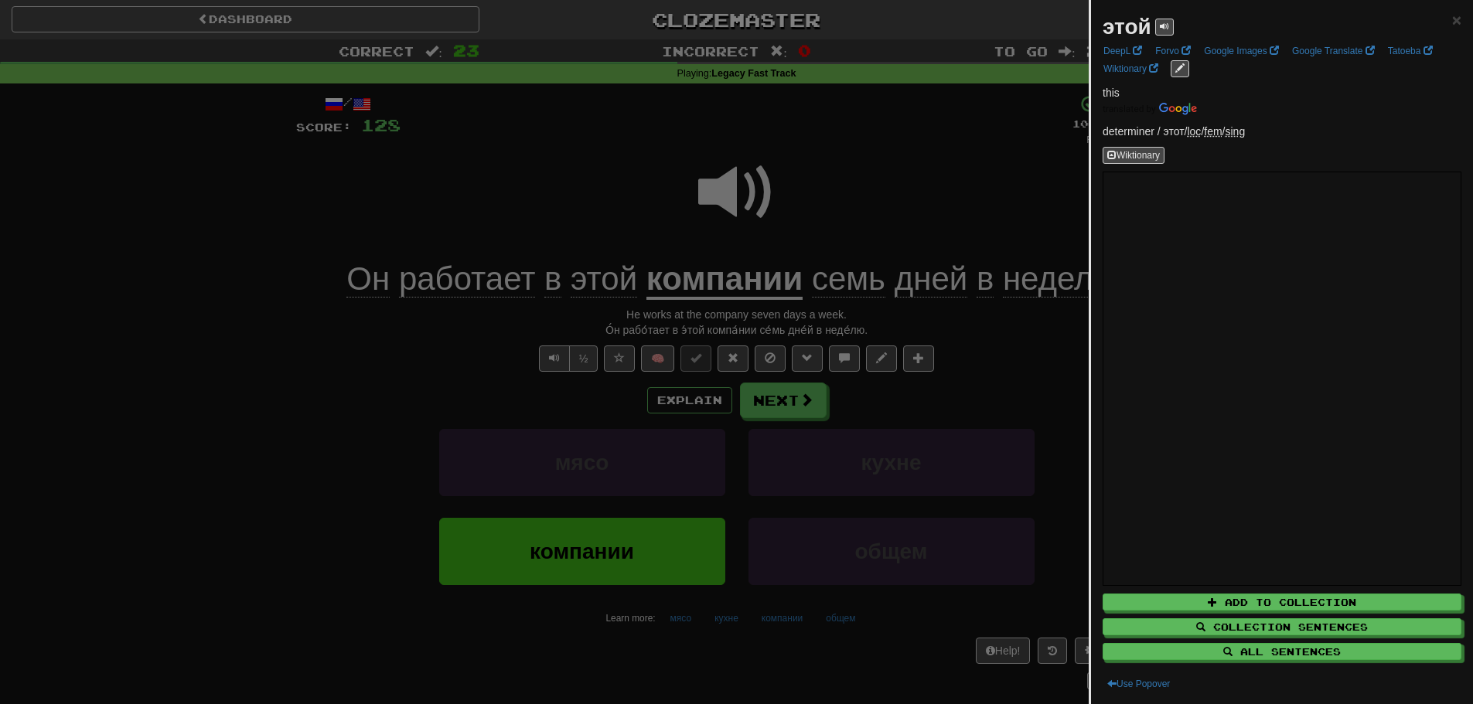
click at [718, 276] on div at bounding box center [736, 352] width 1473 height 704
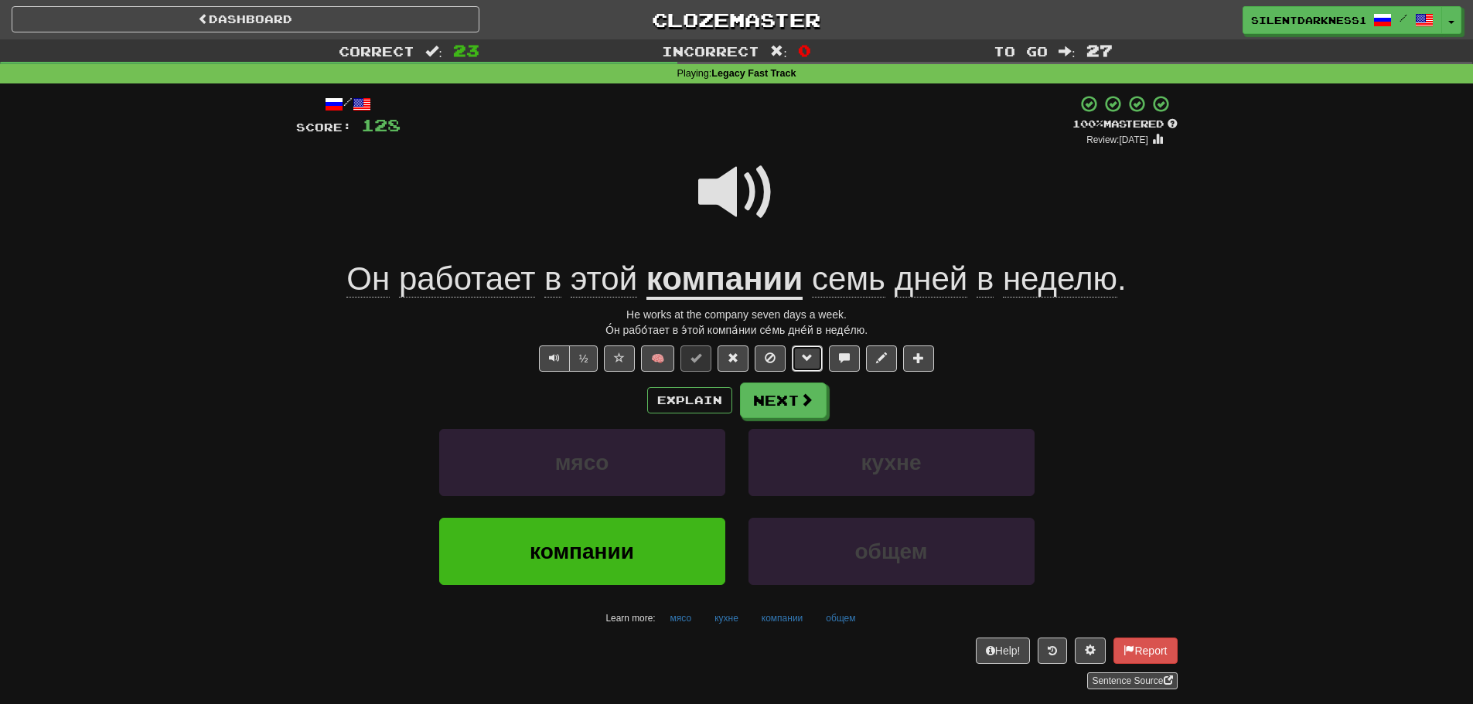
click at [800, 360] on button at bounding box center [807, 359] width 31 height 26
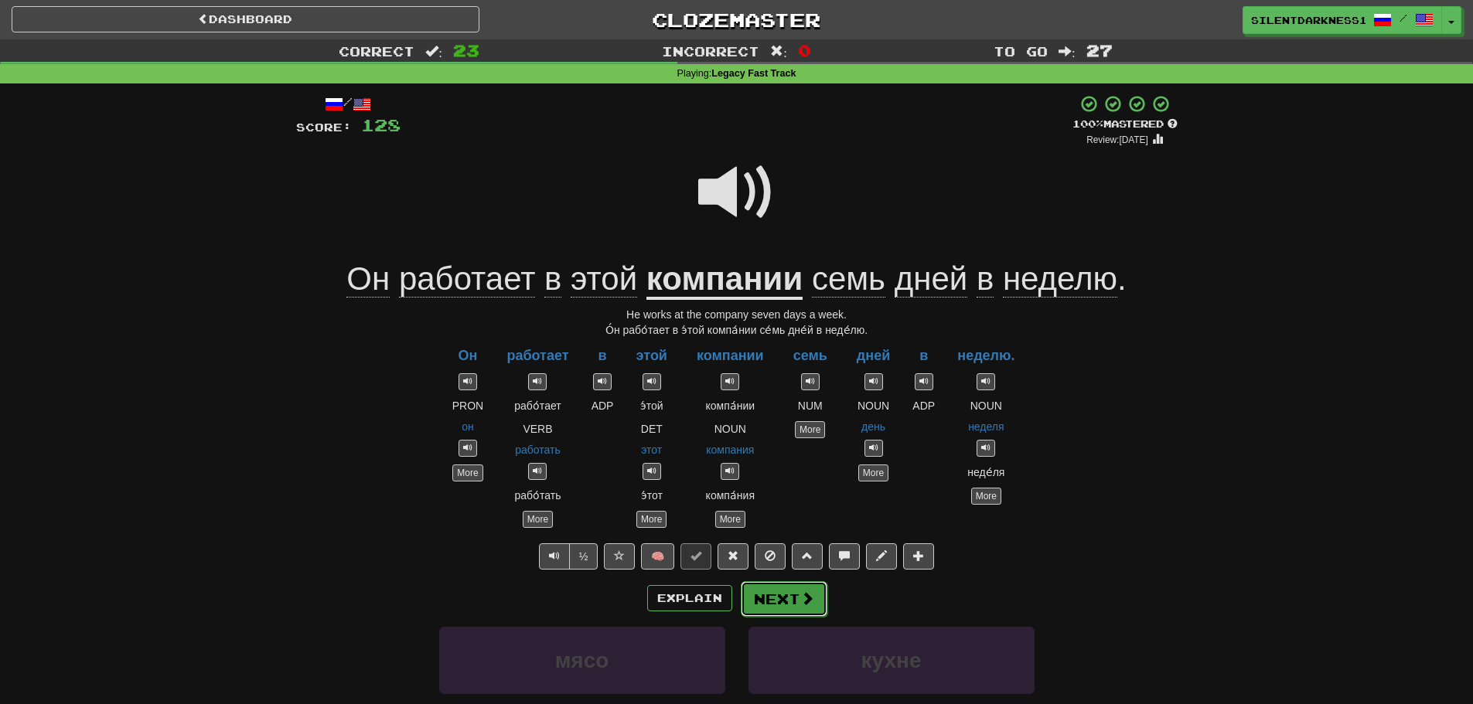
click at [783, 595] on button "Next" at bounding box center [784, 599] width 87 height 36
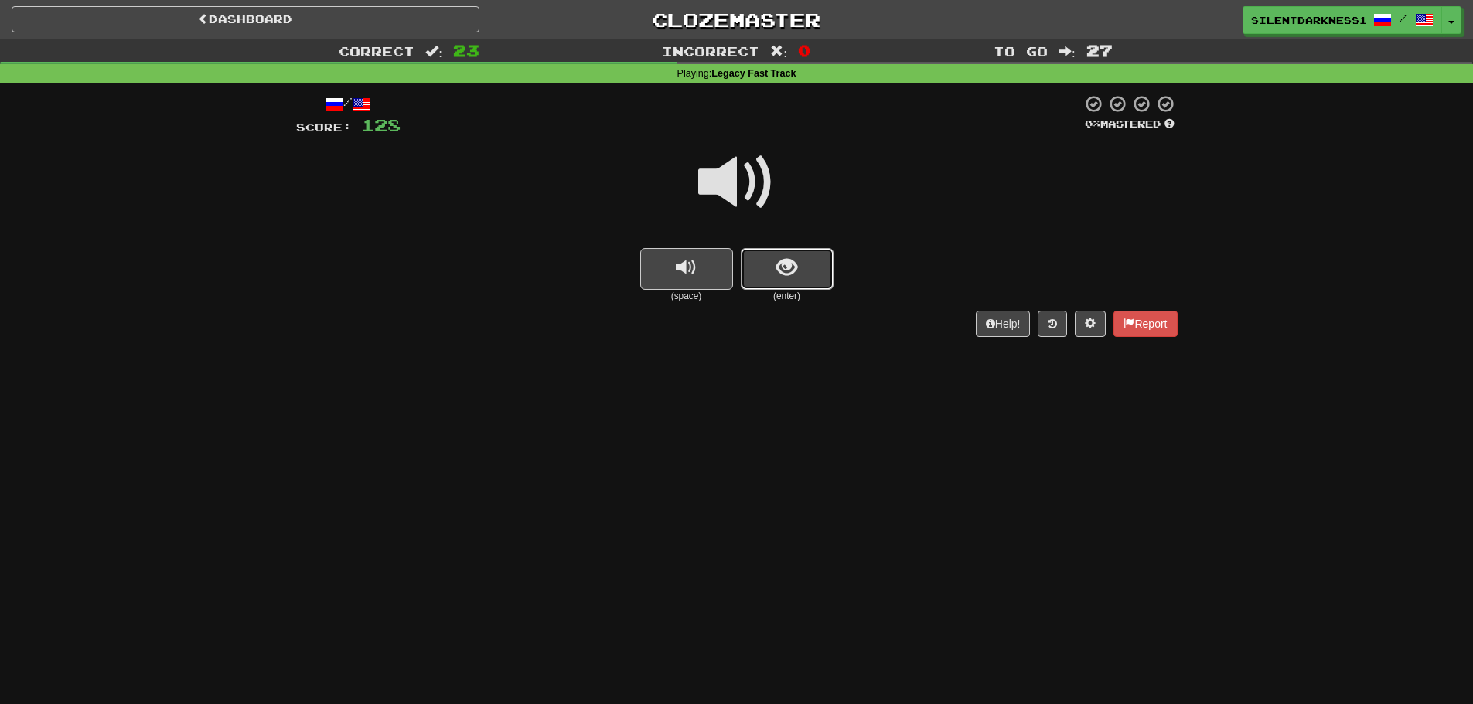
click at [764, 283] on button "show sentence" at bounding box center [787, 269] width 93 height 42
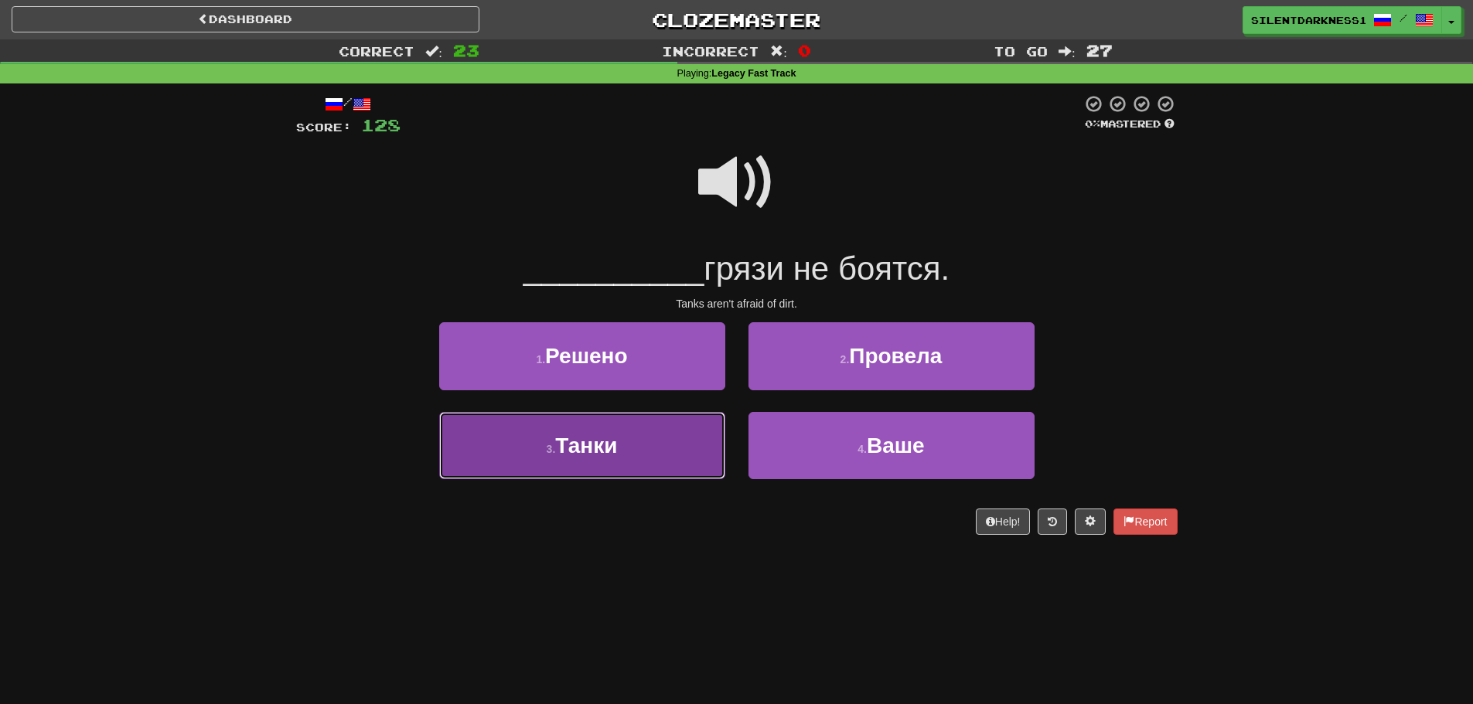
click at [633, 460] on button "3 . [GEOGRAPHIC_DATA]" at bounding box center [582, 445] width 286 height 67
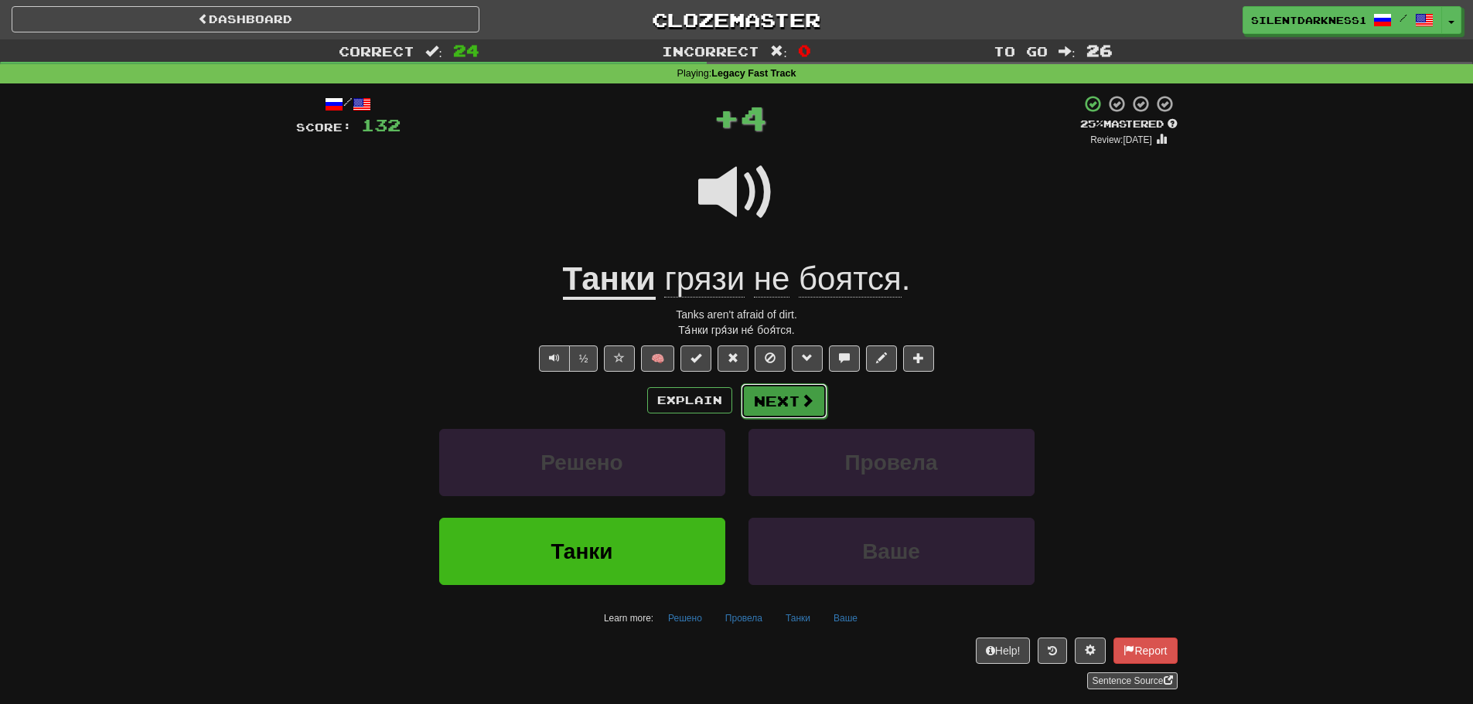
click at [779, 396] on button "Next" at bounding box center [784, 401] width 87 height 36
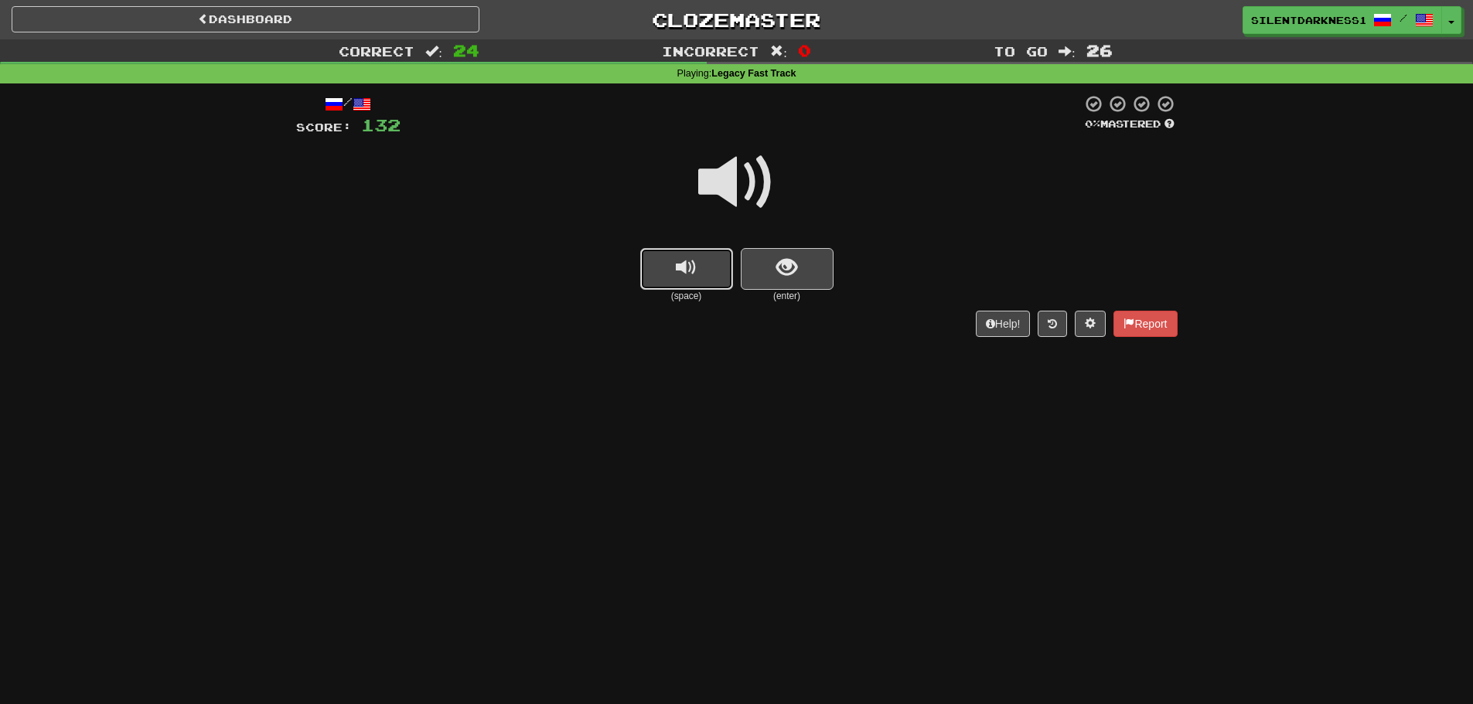
click at [731, 268] on button "replay audio" at bounding box center [686, 269] width 93 height 42
click at [792, 271] on span "show sentence" at bounding box center [786, 267] width 21 height 21
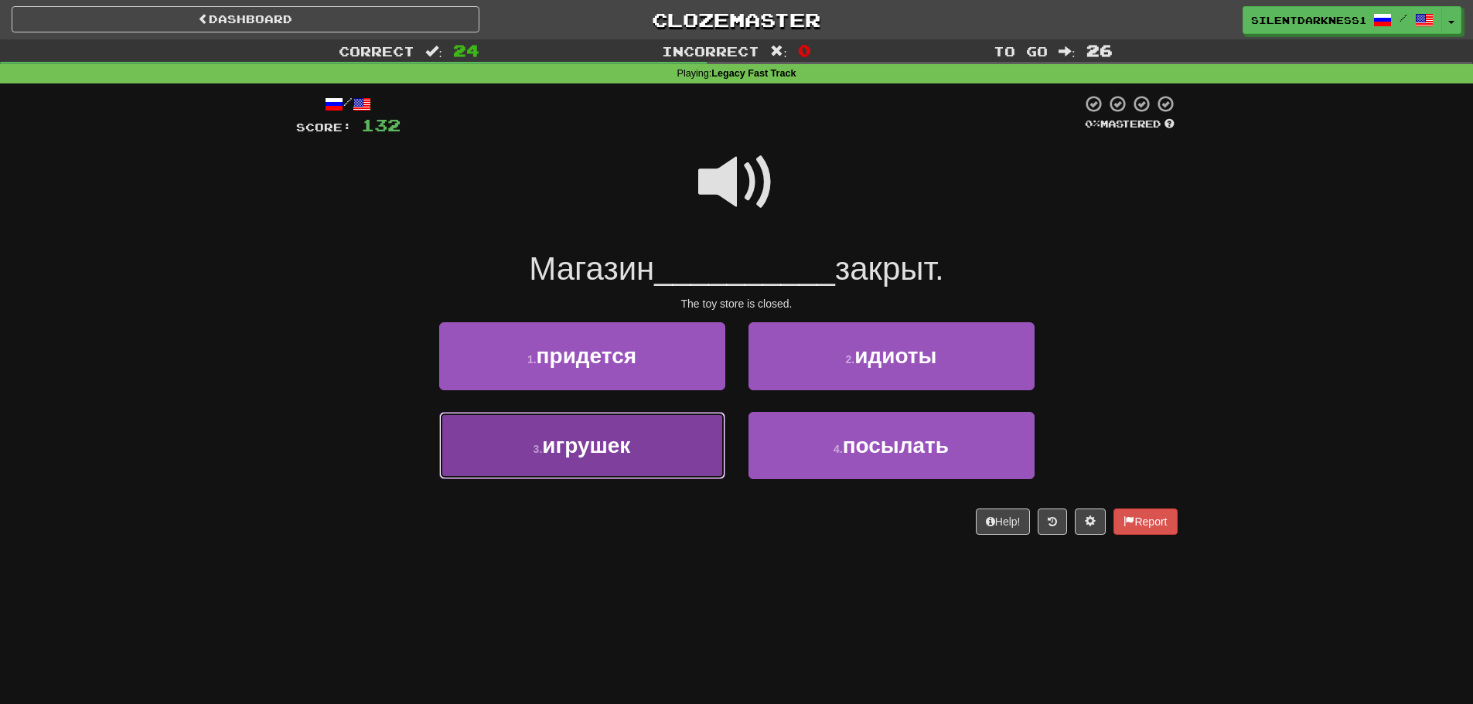
click at [696, 441] on button "3 . игрушек" at bounding box center [582, 445] width 286 height 67
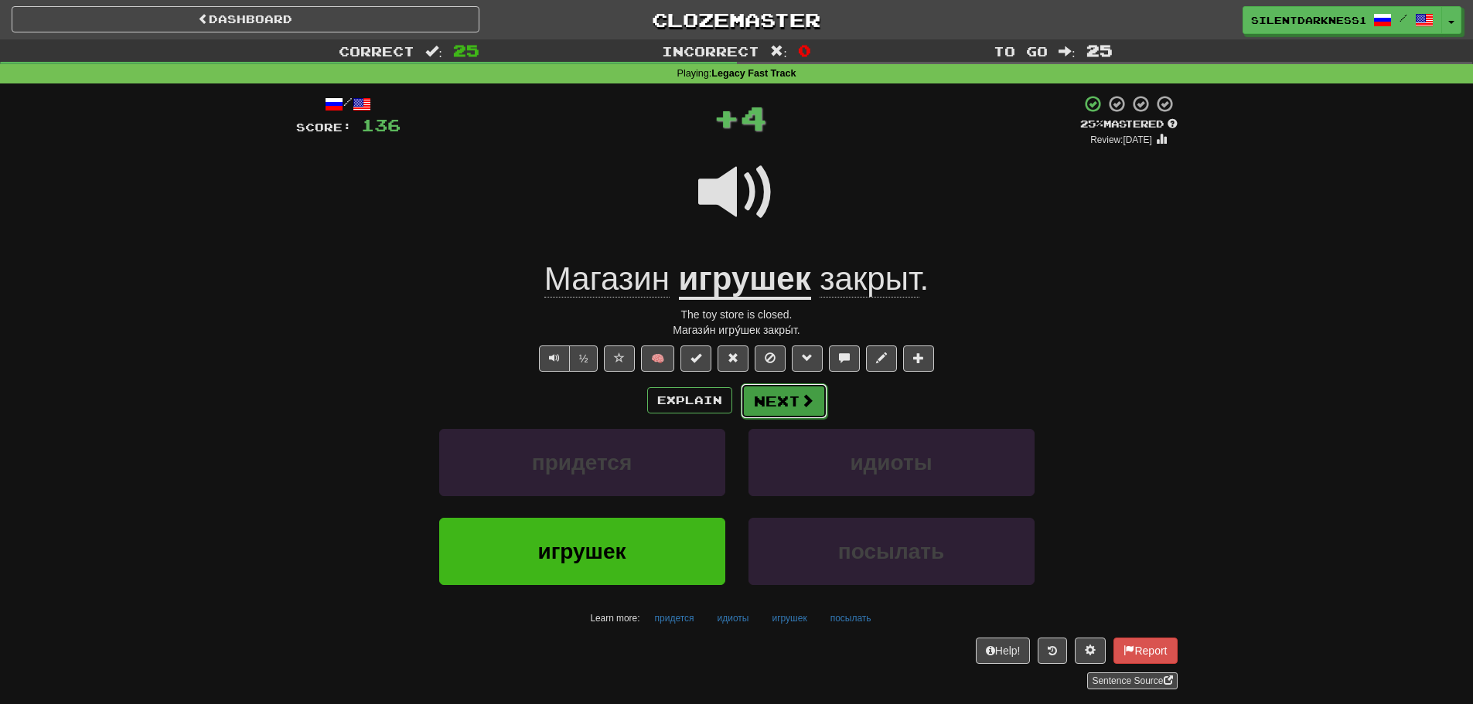
click at [780, 404] on button "Next" at bounding box center [784, 401] width 87 height 36
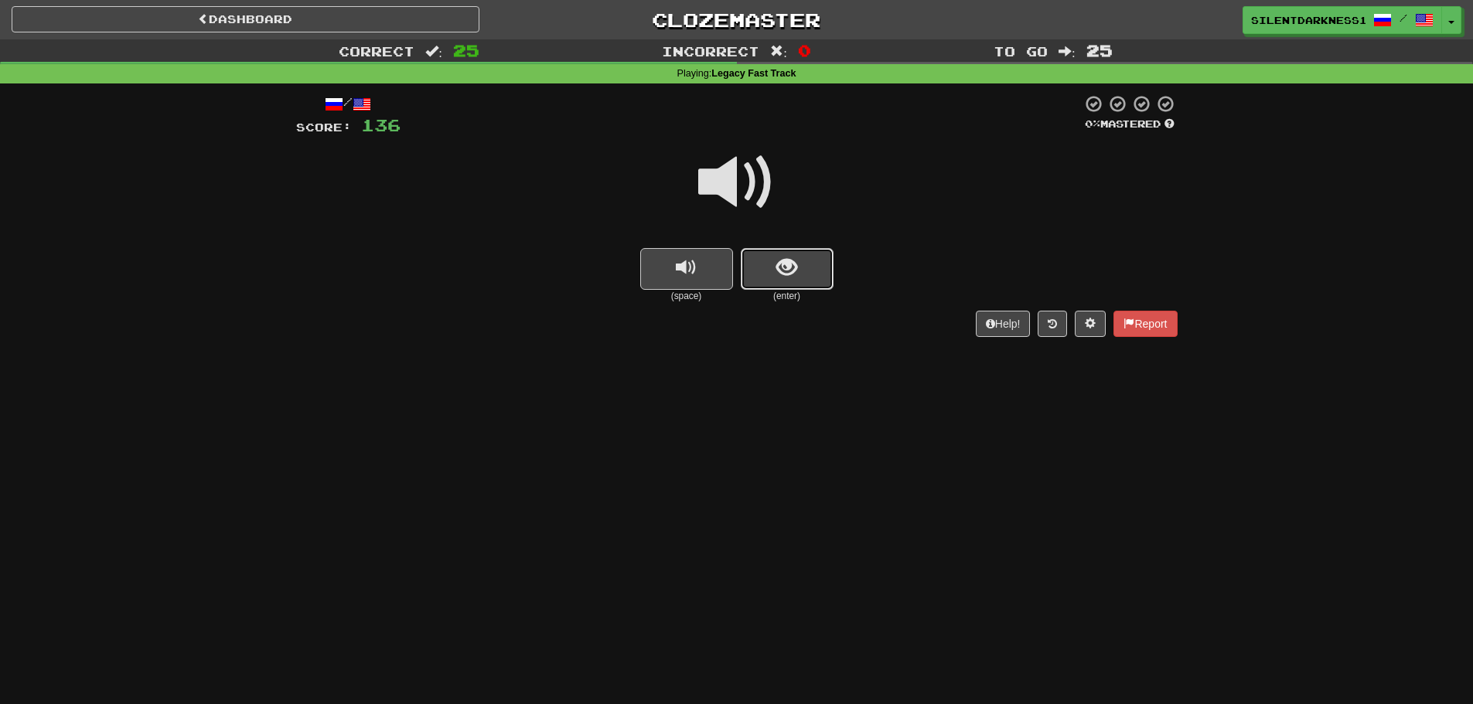
click at [792, 262] on span "show sentence" at bounding box center [786, 267] width 21 height 21
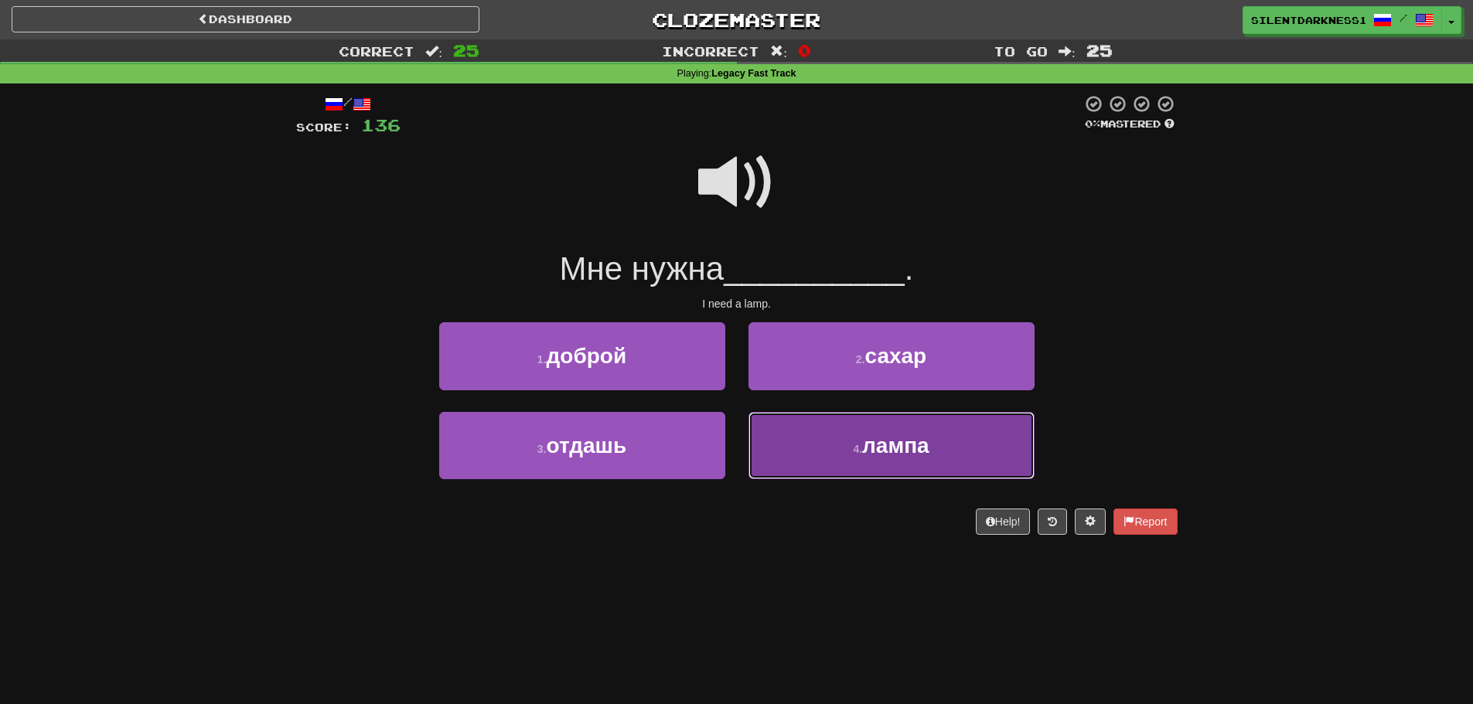
click at [854, 428] on button "4 . лампа" at bounding box center [891, 445] width 286 height 67
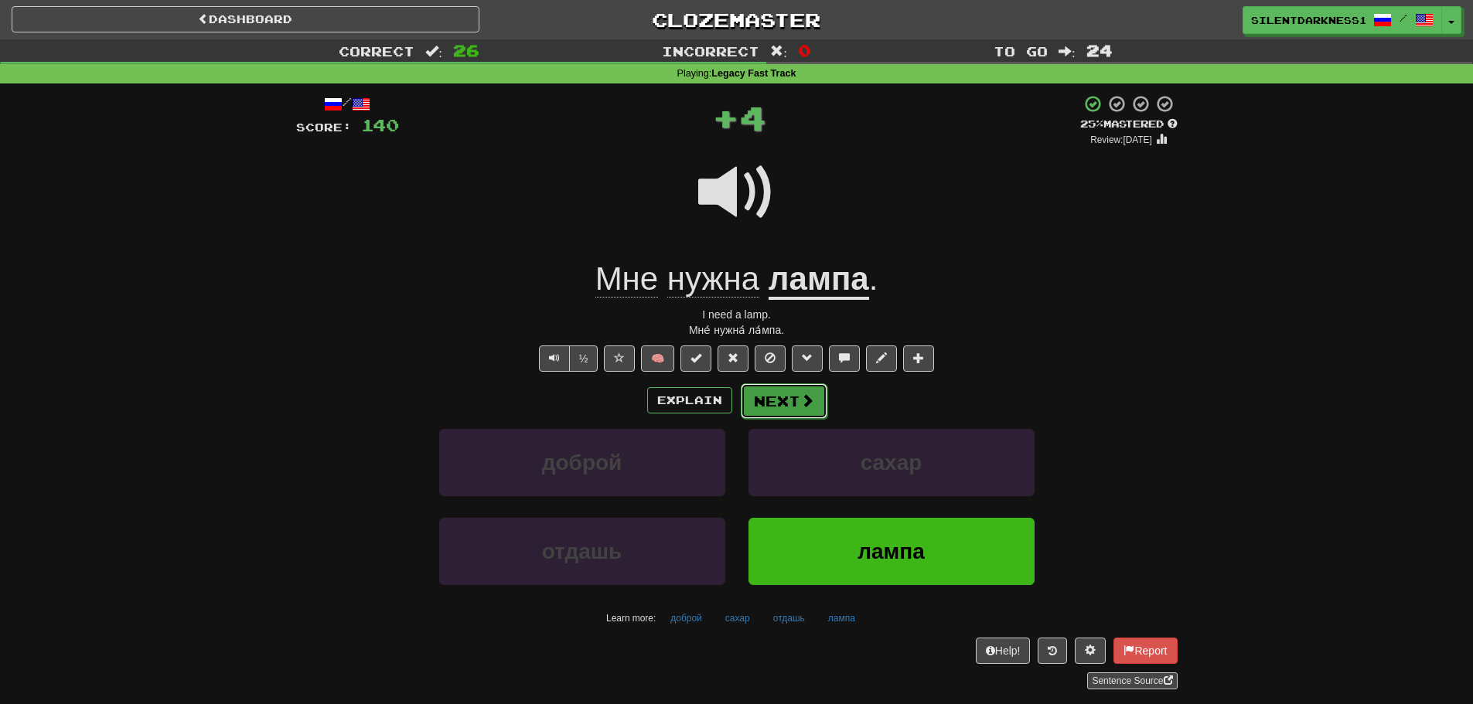
click at [788, 392] on button "Next" at bounding box center [784, 401] width 87 height 36
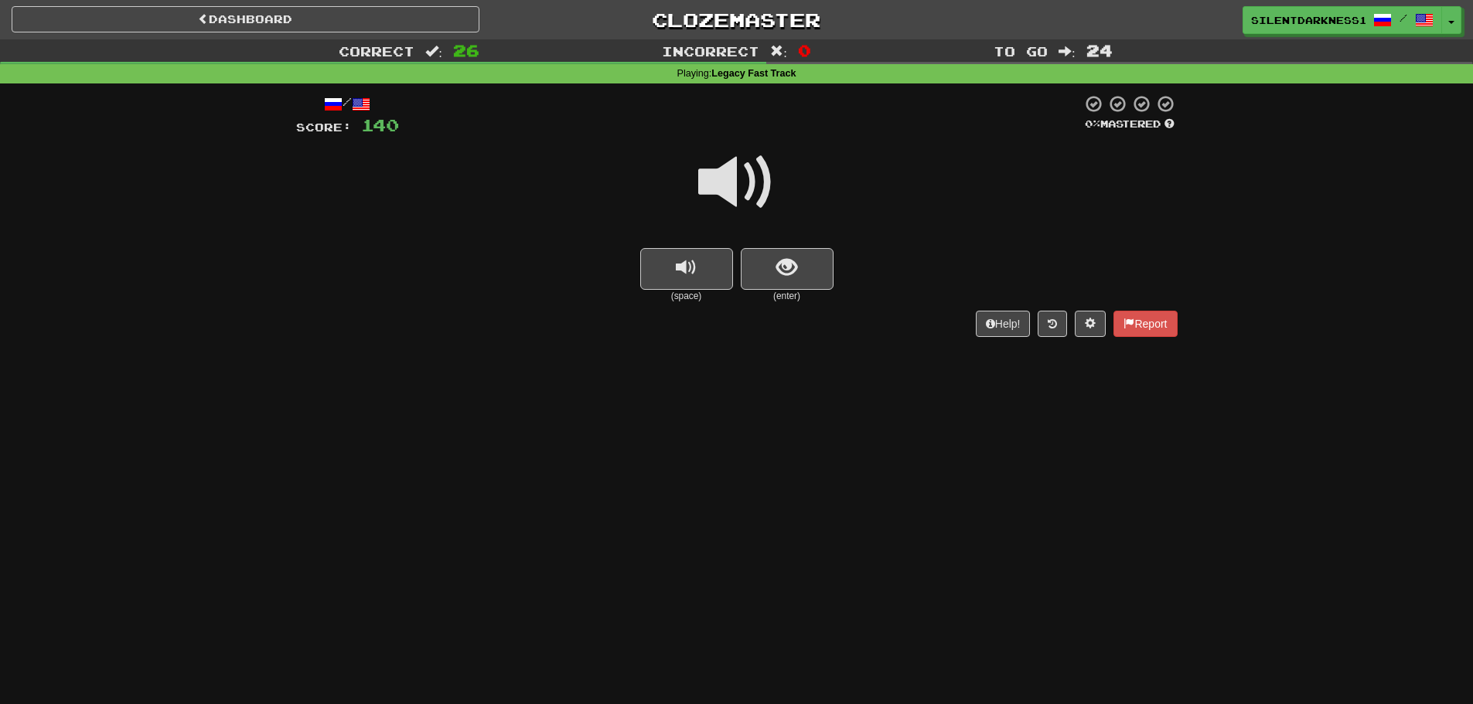
click at [680, 315] on div "Help! Report" at bounding box center [736, 324] width 881 height 26
click at [683, 268] on span "replay audio" at bounding box center [686, 267] width 21 height 21
click at [809, 262] on button "show sentence" at bounding box center [787, 269] width 93 height 42
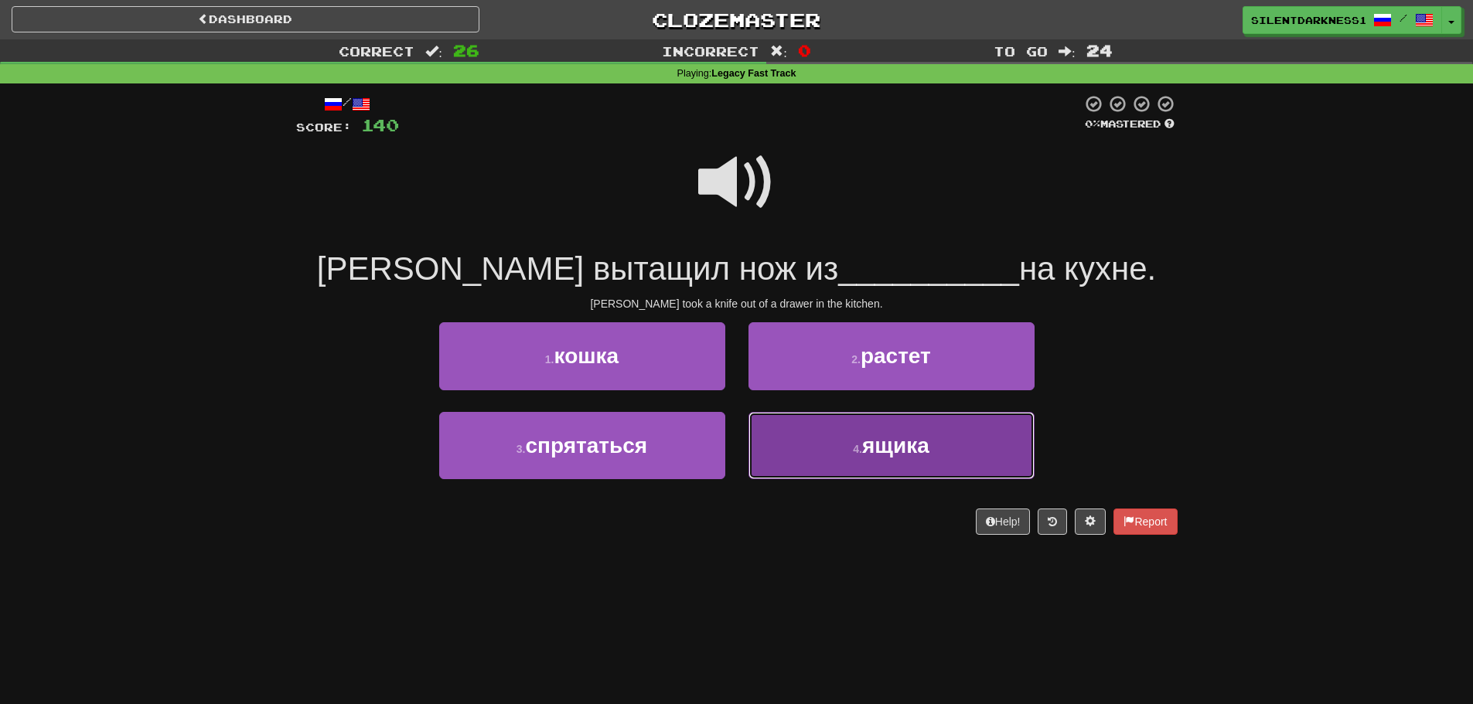
click at [840, 435] on button "4 . ящика" at bounding box center [891, 445] width 286 height 67
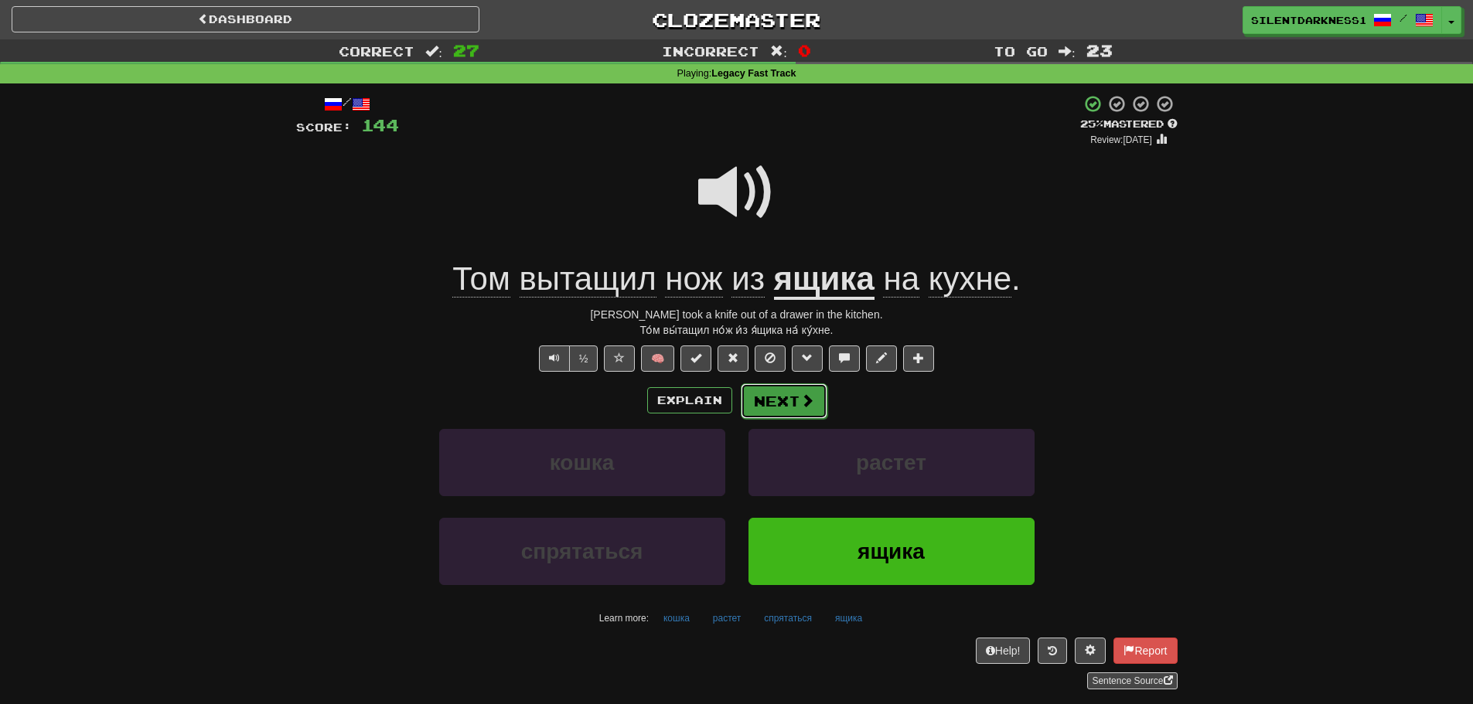
click at [807, 401] on span at bounding box center [807, 401] width 14 height 14
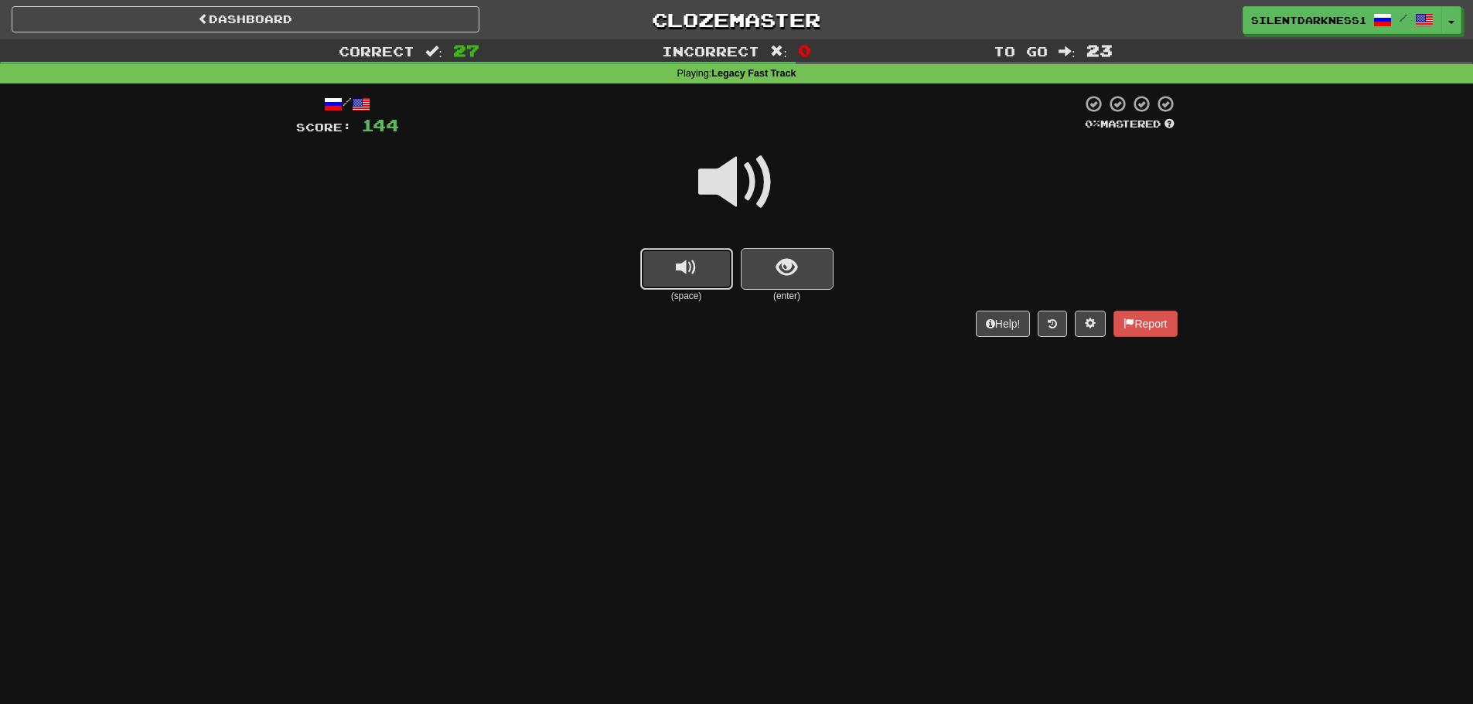
click at [677, 254] on button "replay audio" at bounding box center [686, 269] width 93 height 42
click at [775, 272] on button "show sentence" at bounding box center [787, 269] width 93 height 42
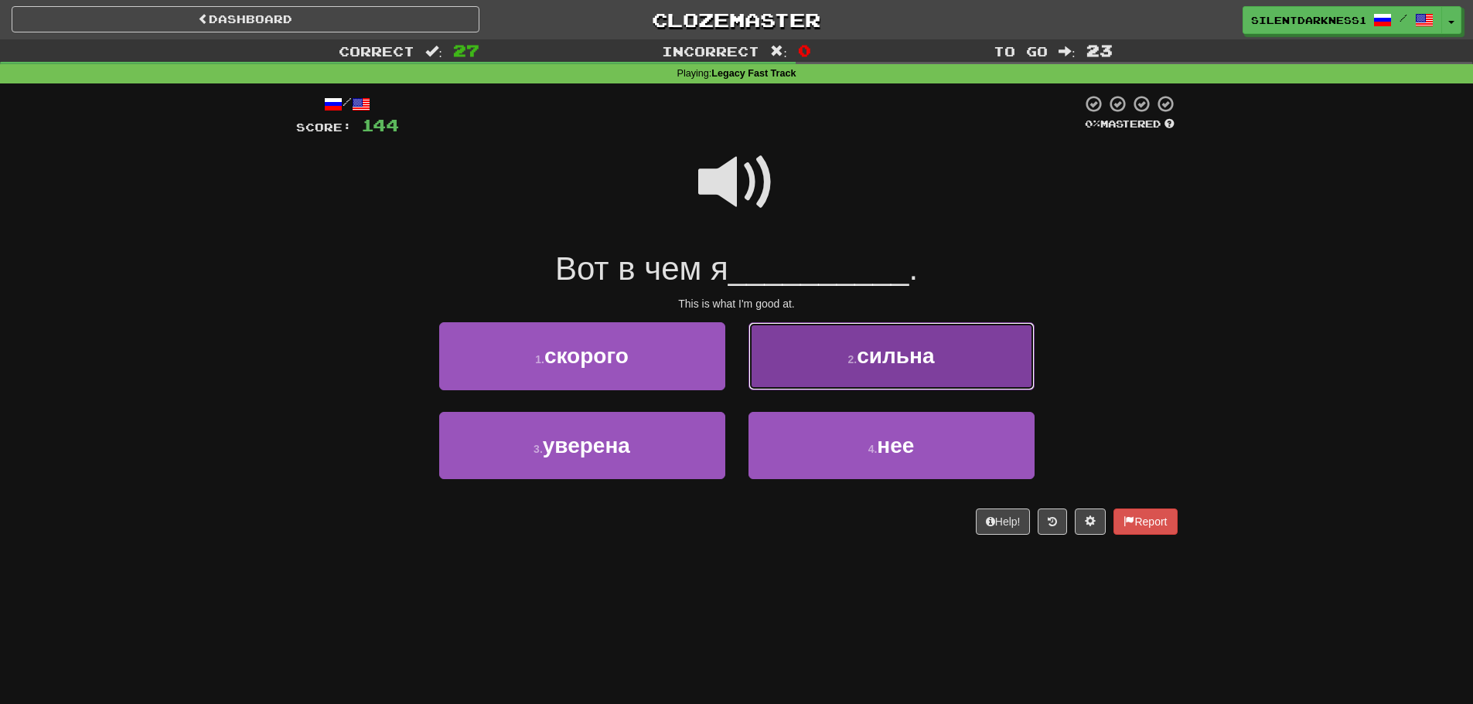
click at [867, 370] on button "2 . сильна" at bounding box center [891, 355] width 286 height 67
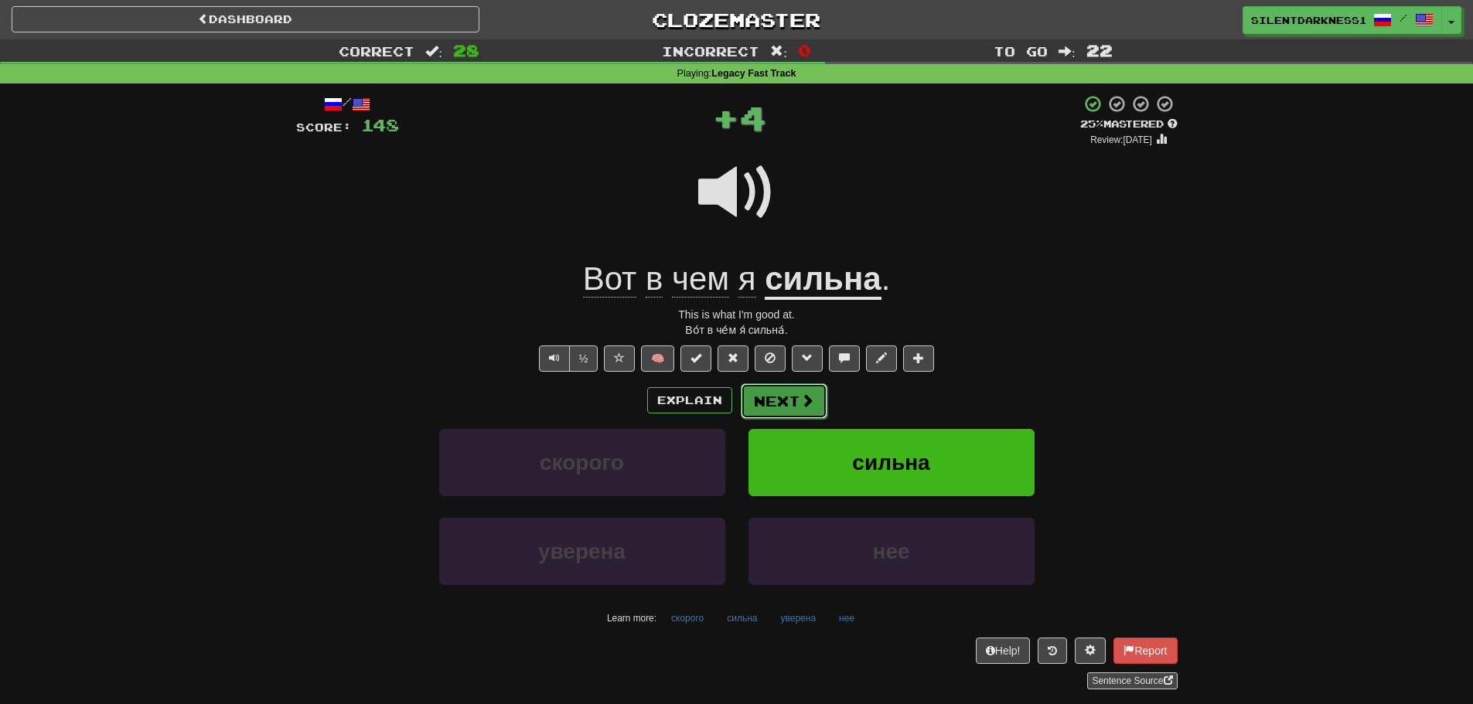
click at [778, 400] on button "Next" at bounding box center [784, 401] width 87 height 36
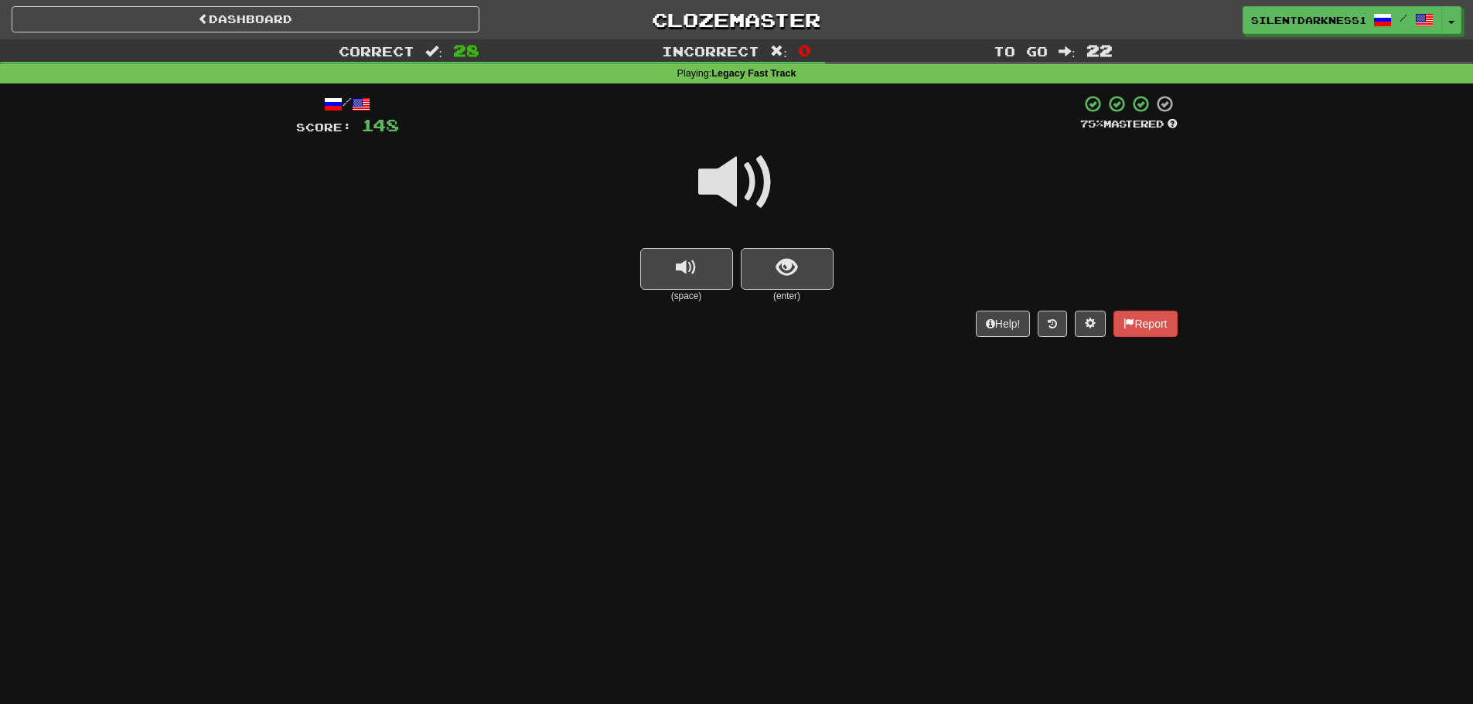
click at [684, 290] on small "(space)" at bounding box center [686, 296] width 93 height 13
click at [683, 285] on button "replay audio" at bounding box center [686, 269] width 93 height 42
click at [782, 264] on span "show sentence" at bounding box center [786, 267] width 21 height 21
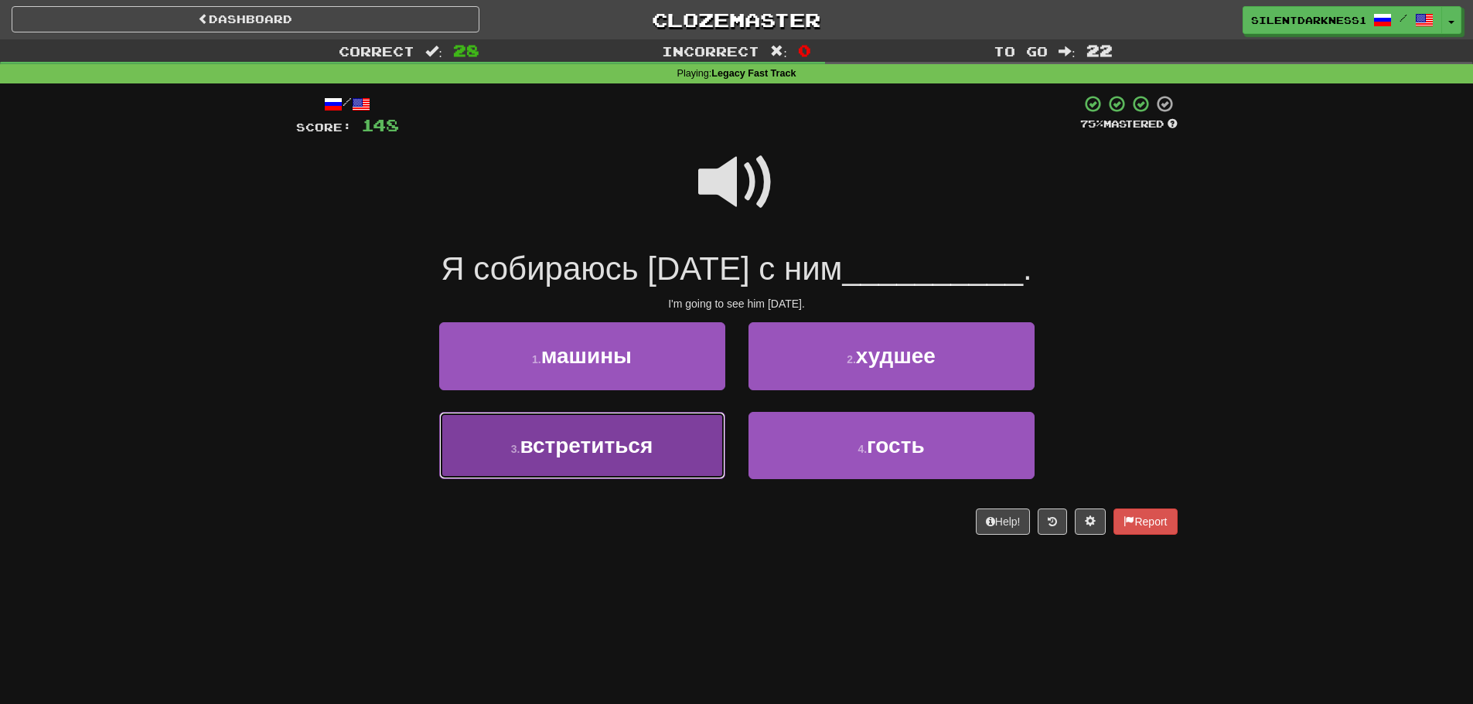
click at [670, 442] on button "3 . встретиться" at bounding box center [582, 445] width 286 height 67
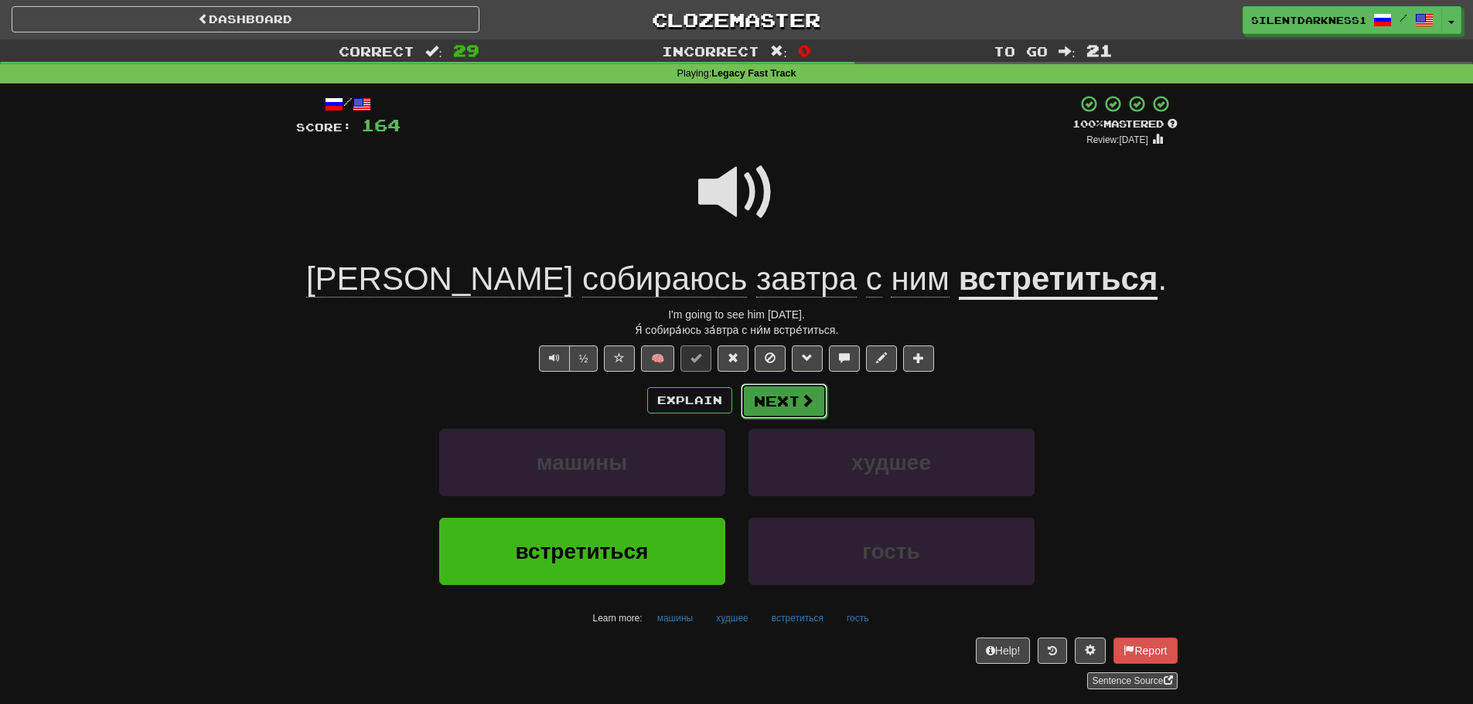
click at [795, 385] on button "Next" at bounding box center [784, 401] width 87 height 36
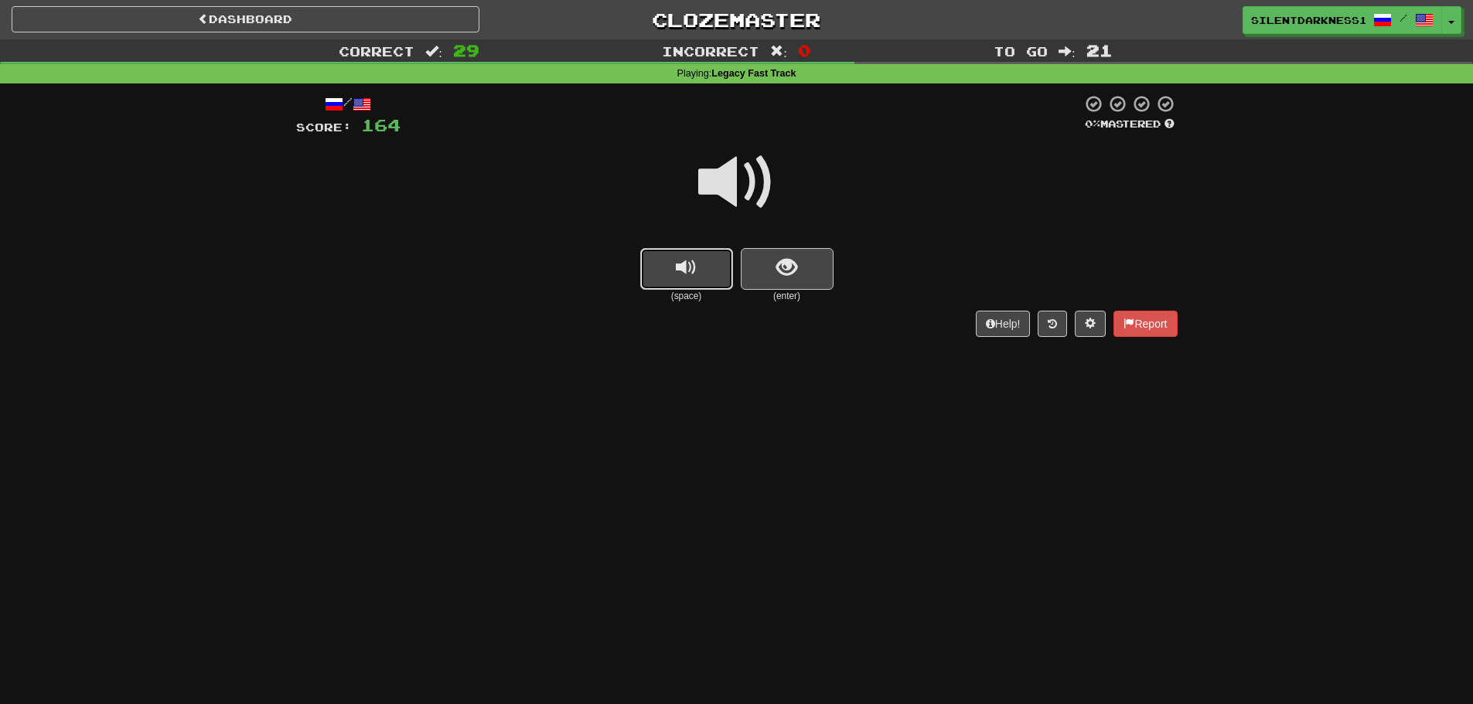
click at [714, 266] on button "replay audio" at bounding box center [686, 269] width 93 height 42
click at [801, 262] on button "show sentence" at bounding box center [787, 269] width 93 height 42
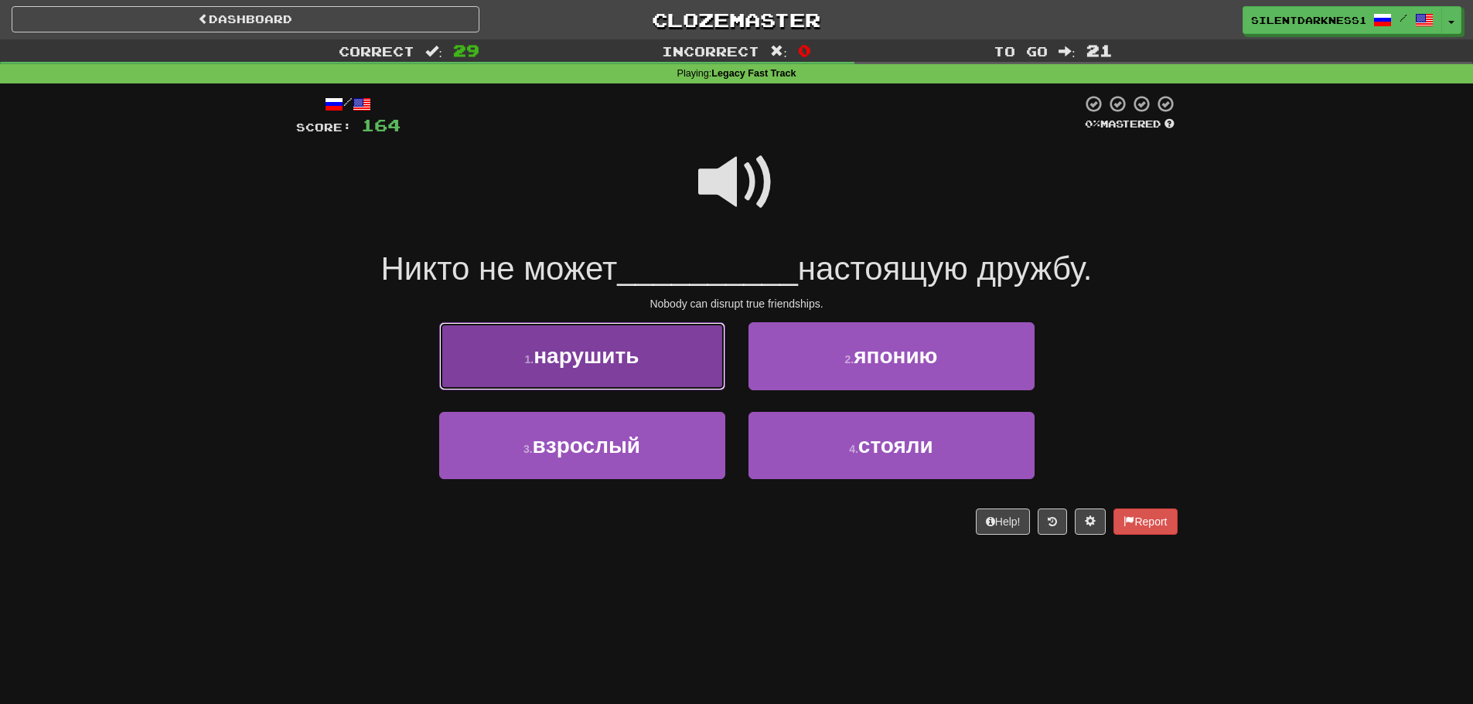
click at [657, 360] on button "1 . нарушить" at bounding box center [582, 355] width 286 height 67
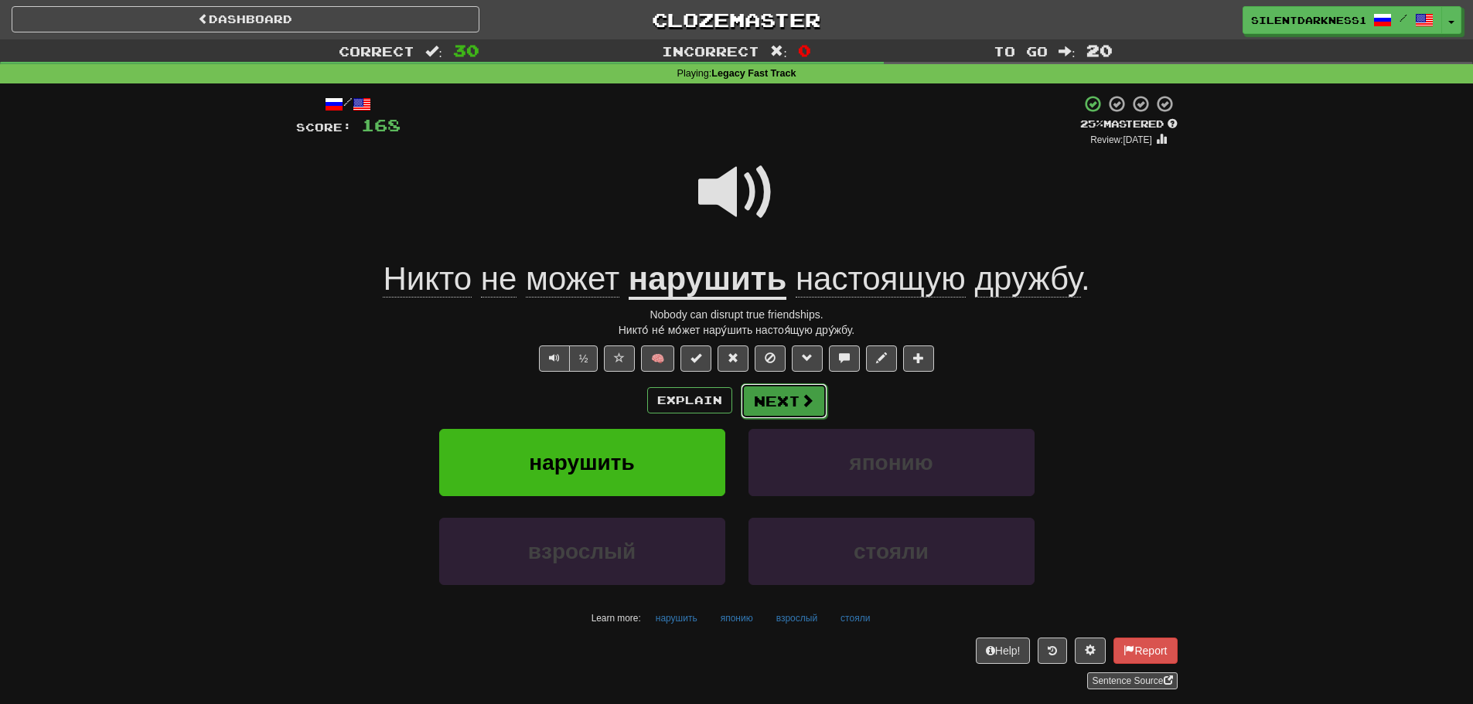
click at [785, 396] on button "Next" at bounding box center [784, 401] width 87 height 36
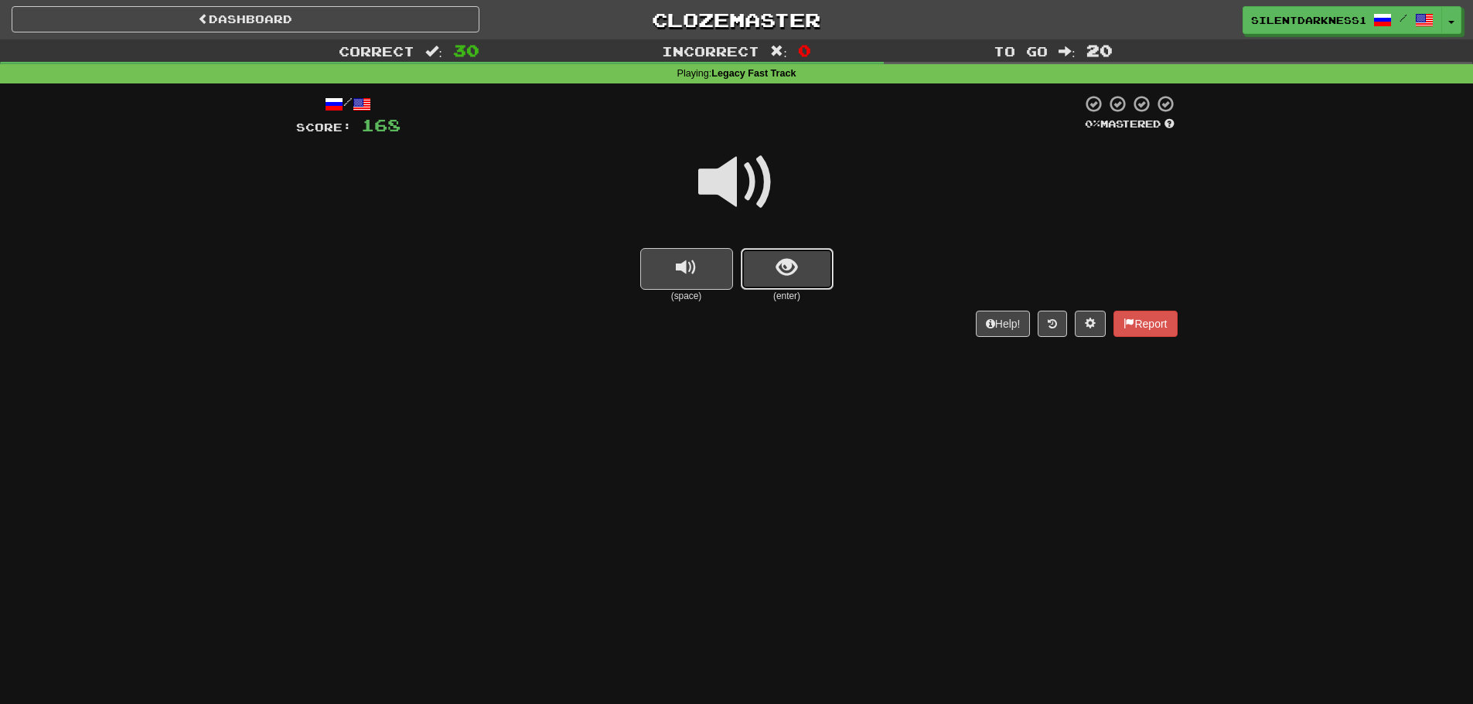
click at [772, 267] on button "show sentence" at bounding box center [787, 269] width 93 height 42
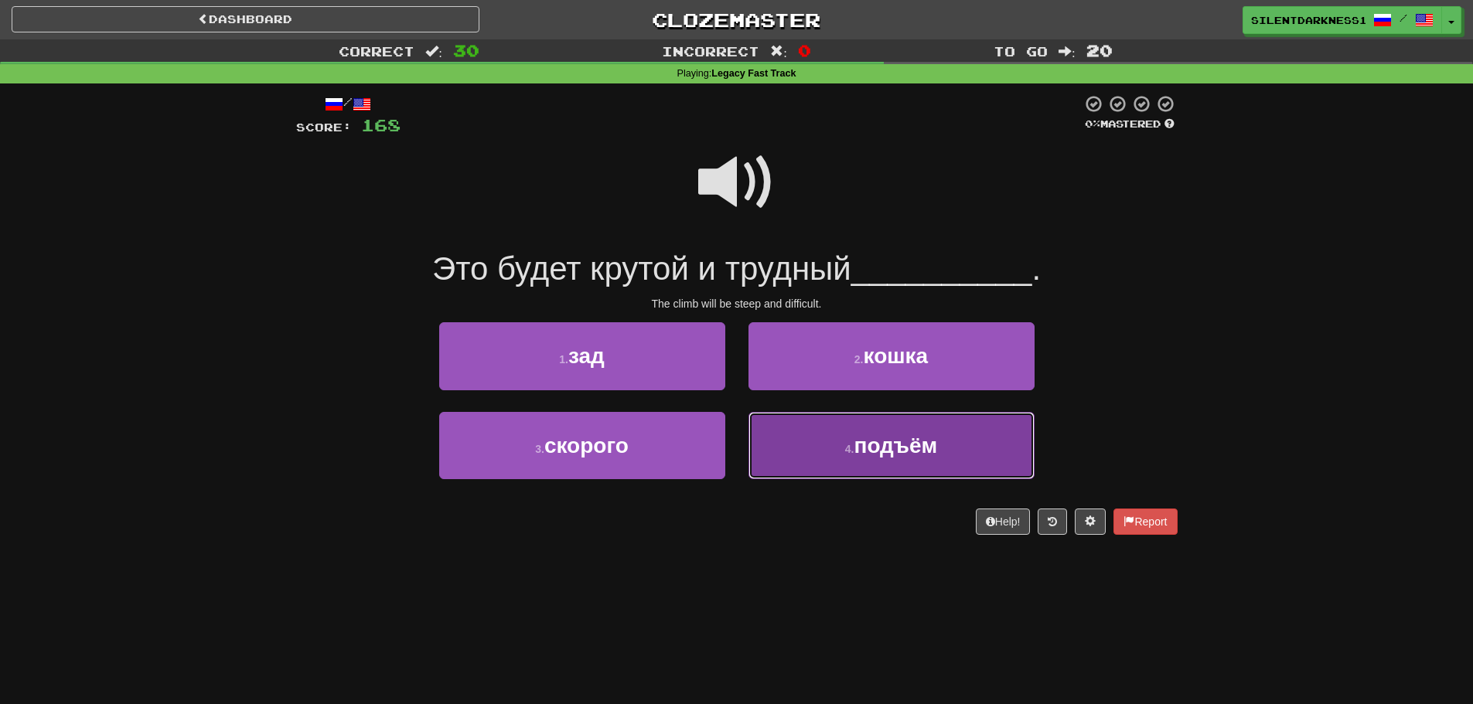
click at [824, 438] on button "4 . подъём" at bounding box center [891, 445] width 286 height 67
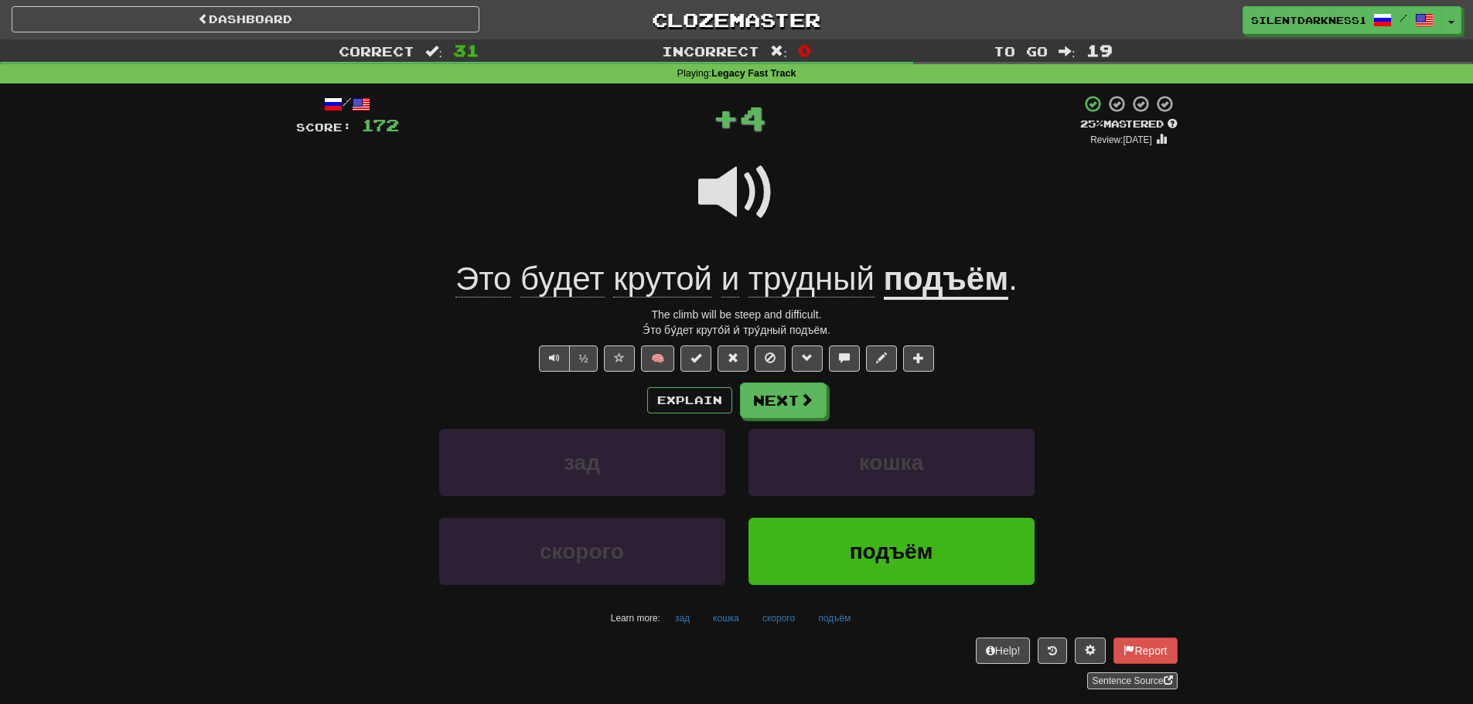
click at [932, 295] on u "подъём" at bounding box center [946, 280] width 125 height 39
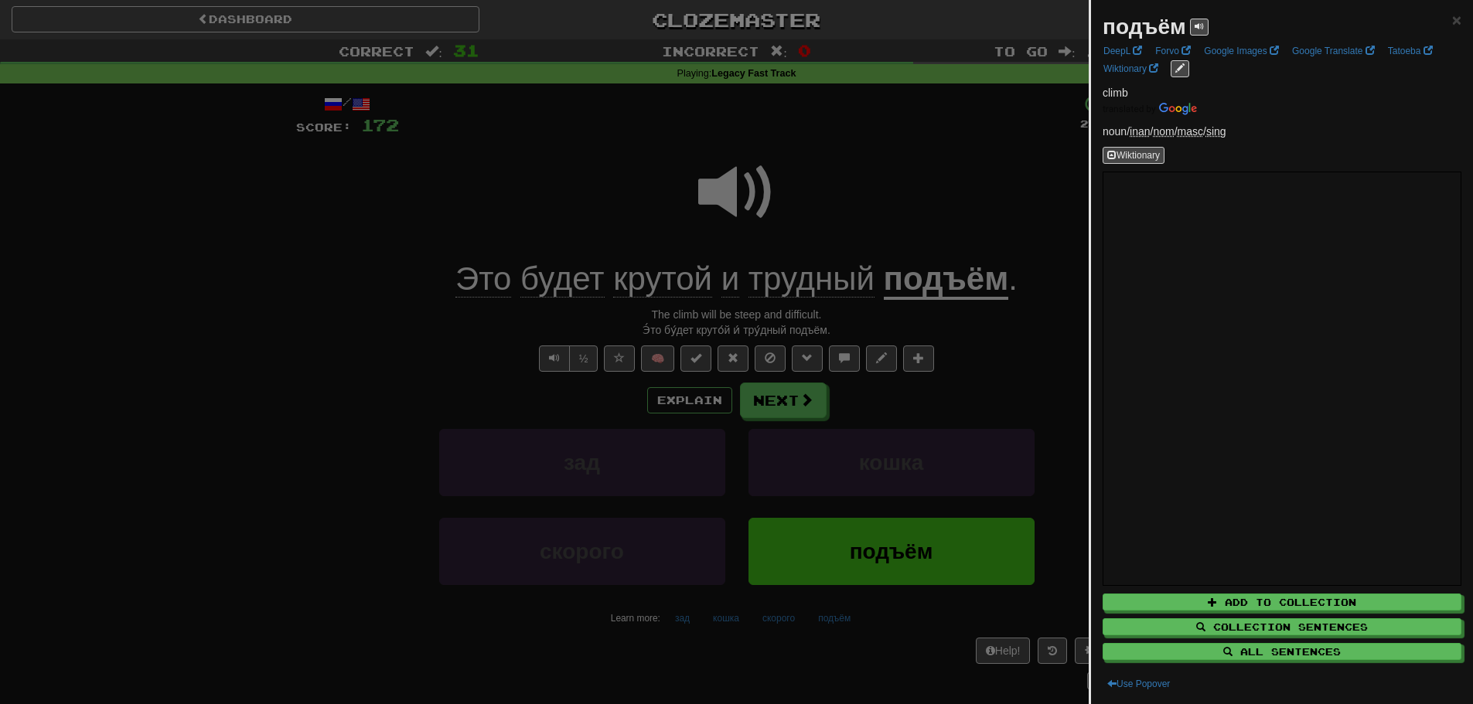
click at [925, 295] on div at bounding box center [736, 352] width 1473 height 704
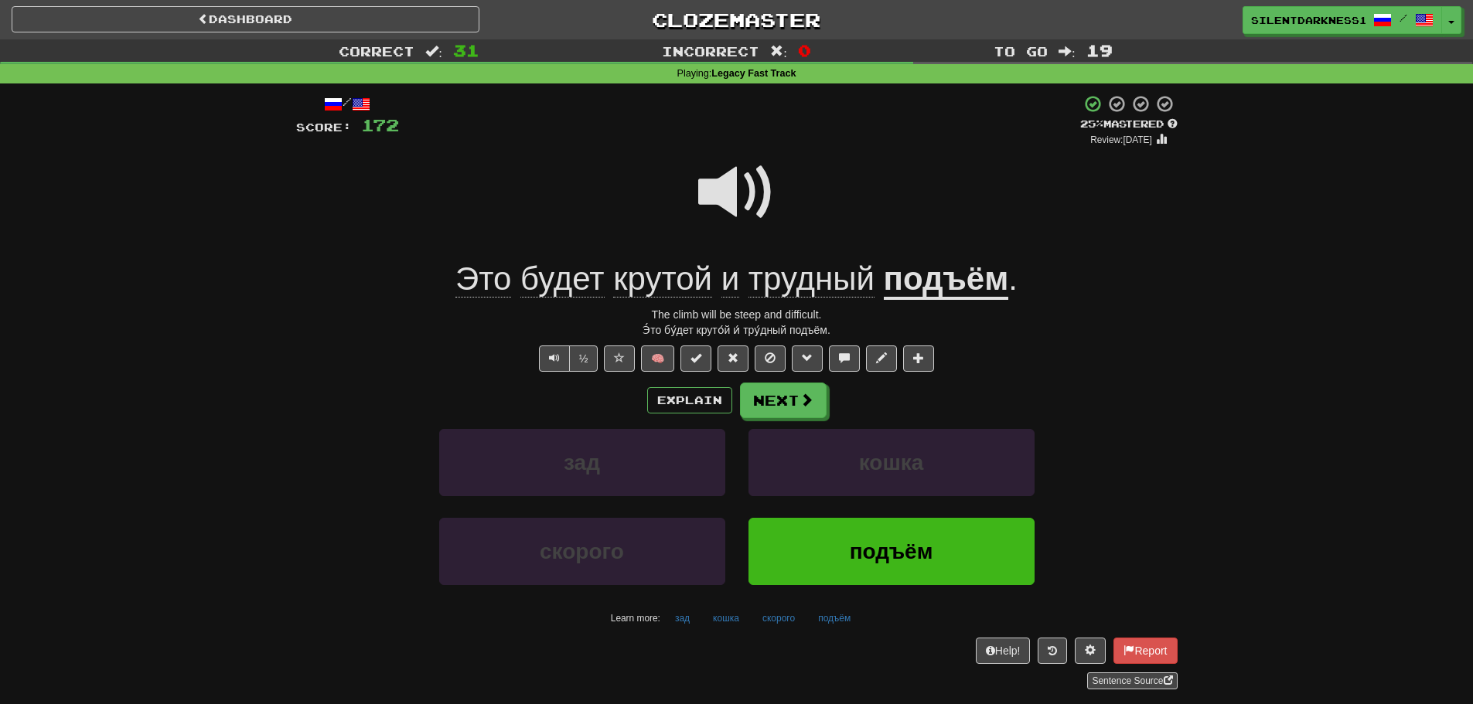
click at [673, 272] on span "крутой" at bounding box center [662, 279] width 99 height 37
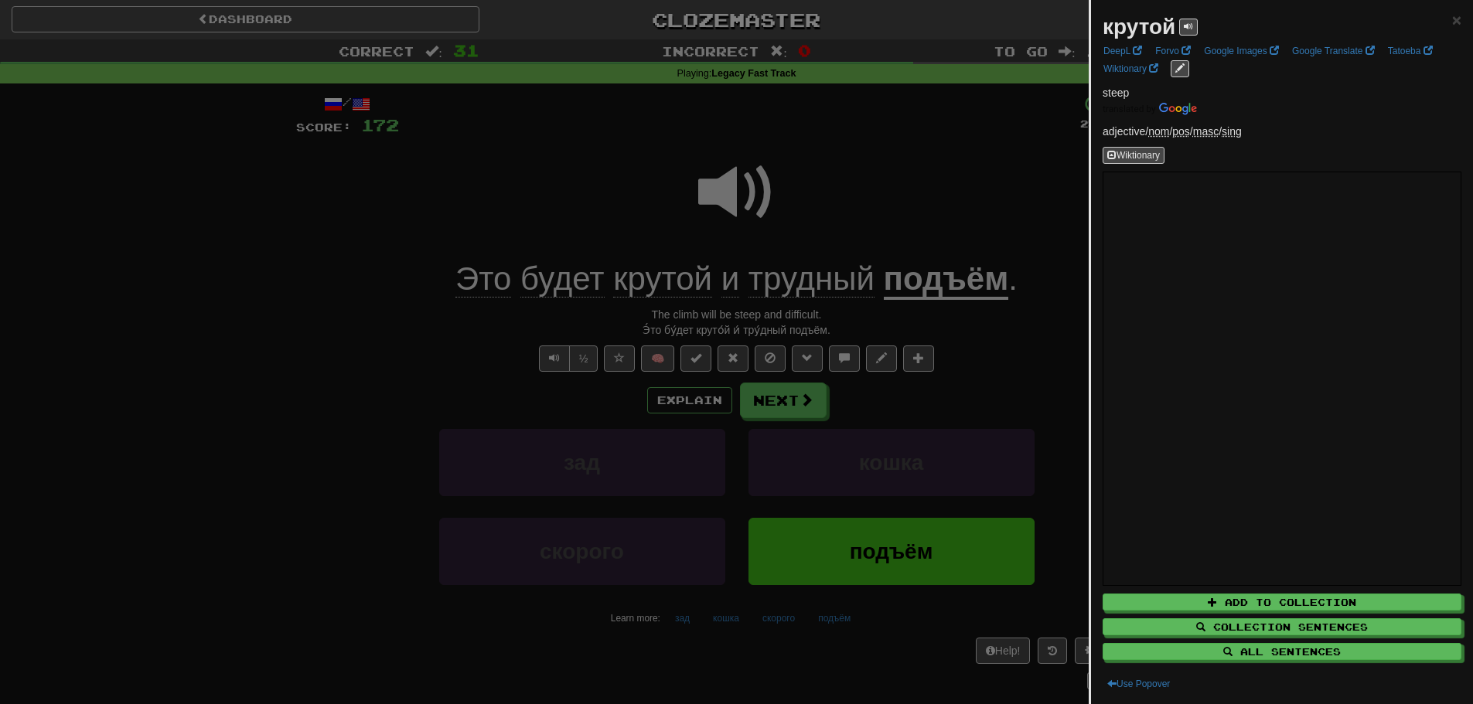
click at [934, 228] on div at bounding box center [736, 352] width 1473 height 704
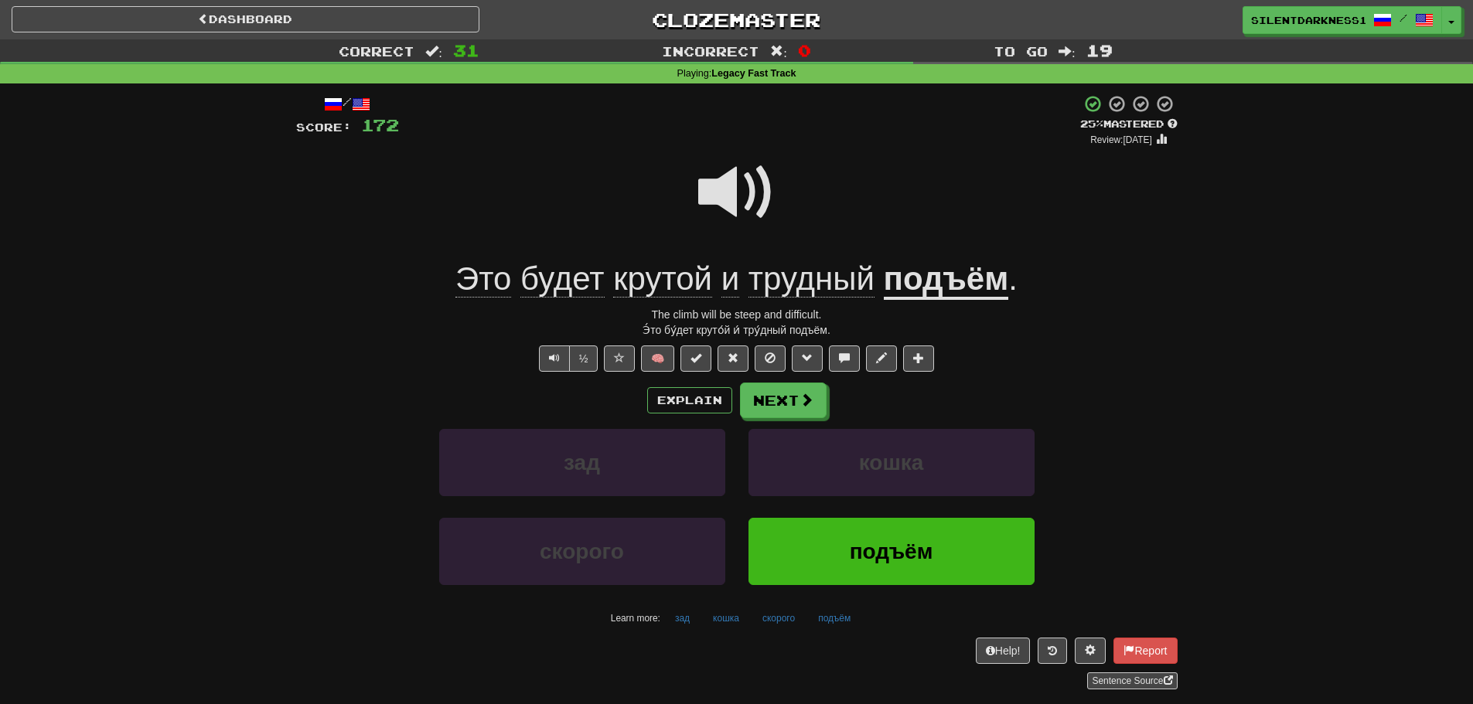
click at [947, 275] on u "подъём" at bounding box center [946, 280] width 125 height 39
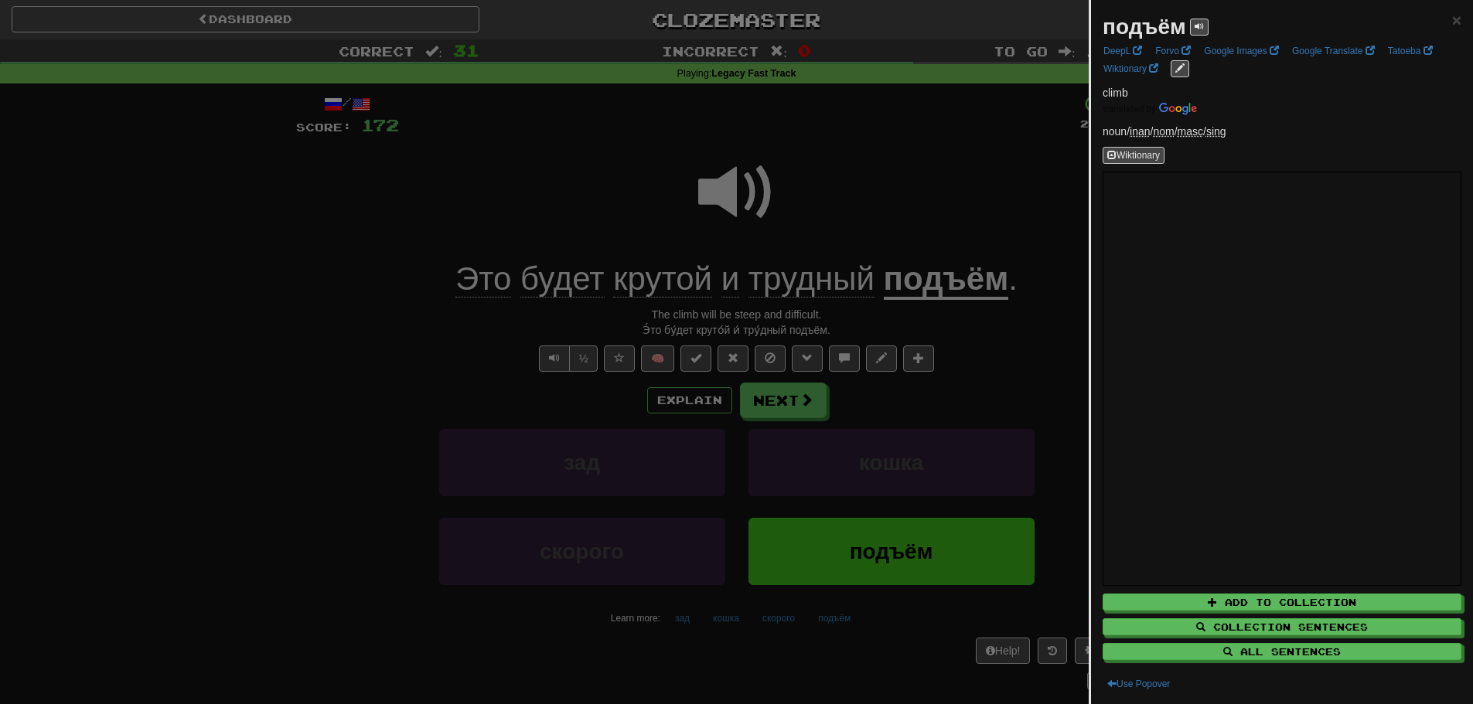
click at [937, 315] on div at bounding box center [736, 352] width 1473 height 704
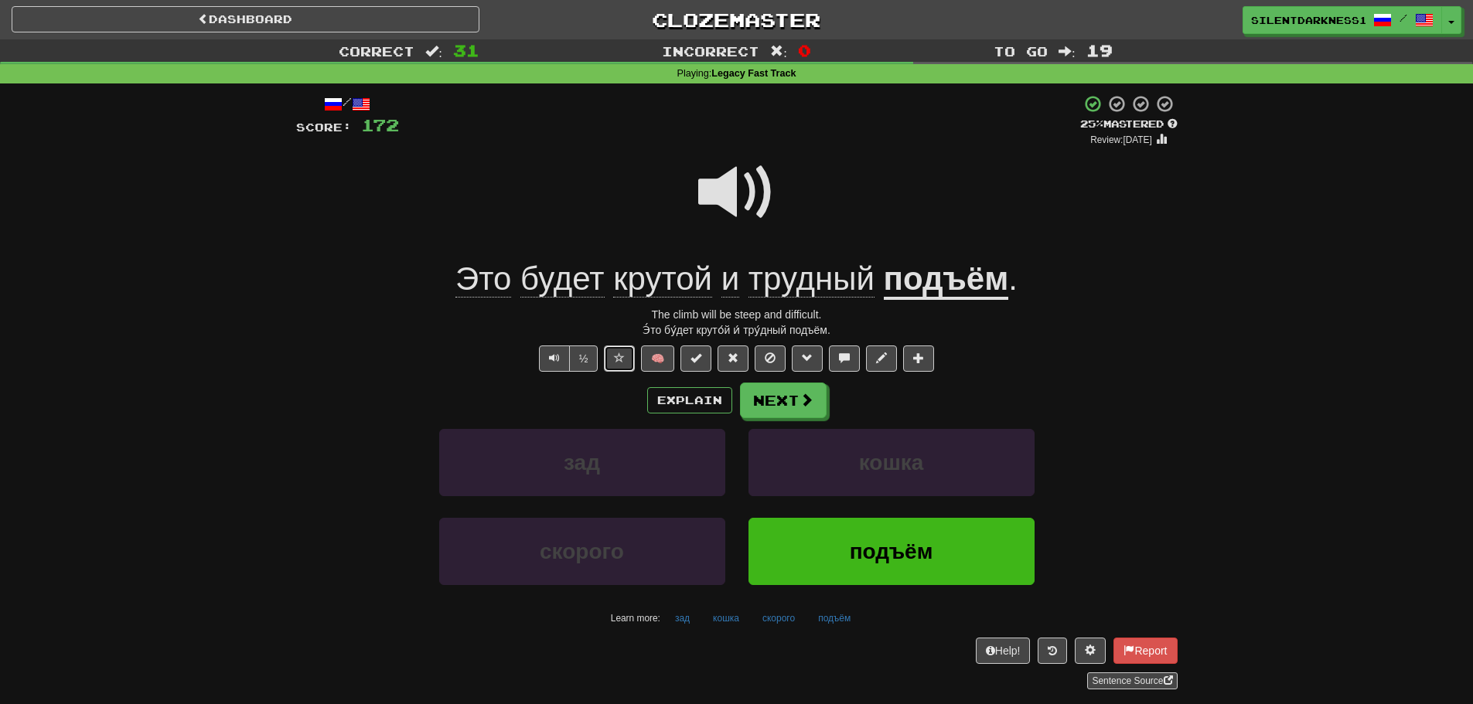
click at [622, 362] on span at bounding box center [619, 358] width 11 height 11
click at [801, 397] on span at bounding box center [807, 401] width 14 height 14
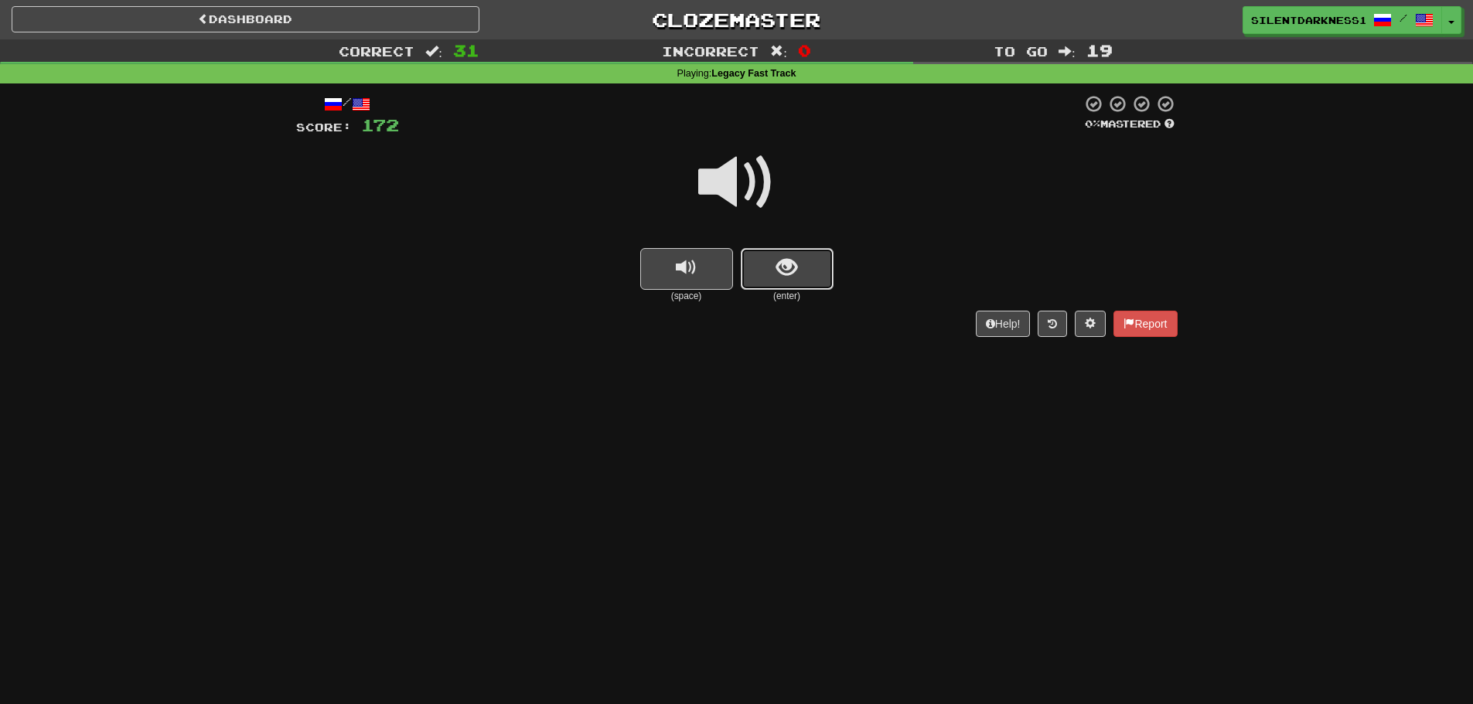
click at [803, 278] on button "show sentence" at bounding box center [787, 269] width 93 height 42
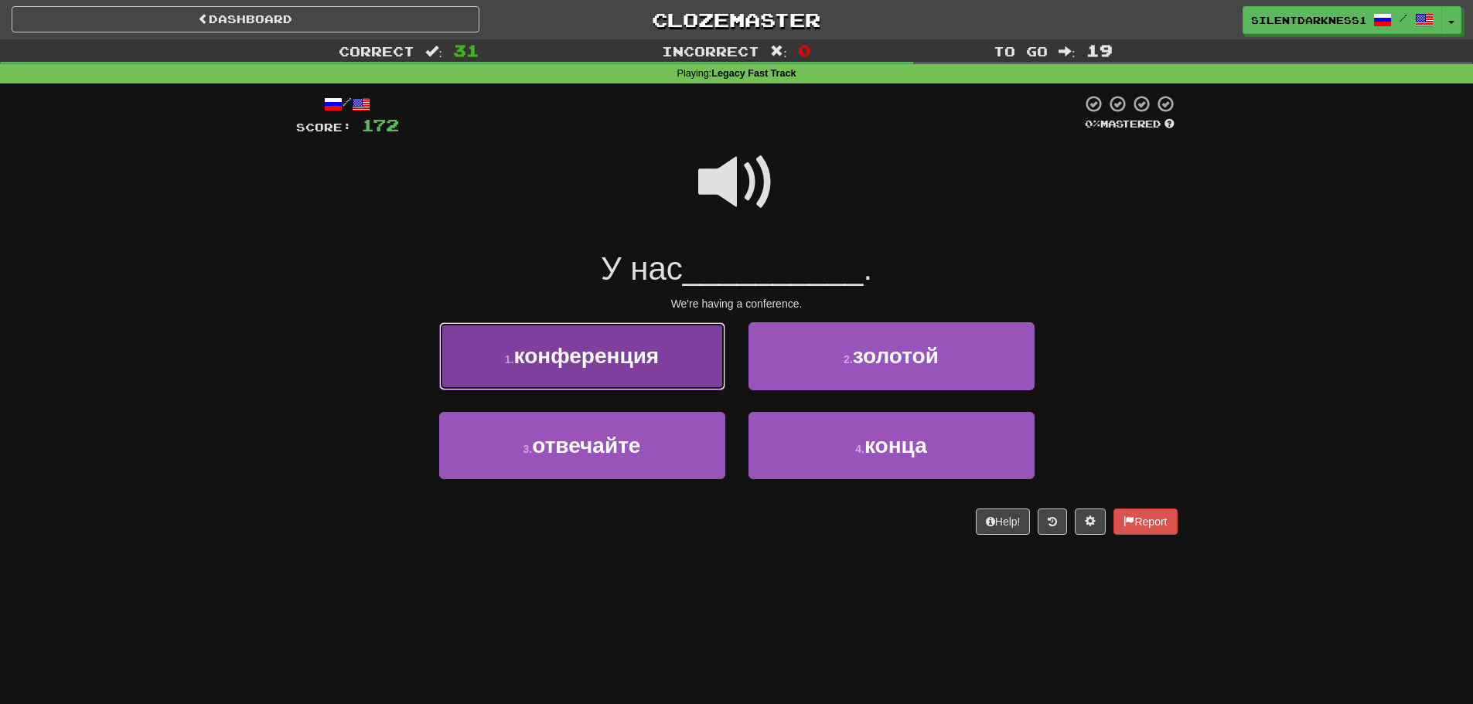
click at [680, 340] on button "1 . конференция" at bounding box center [582, 355] width 286 height 67
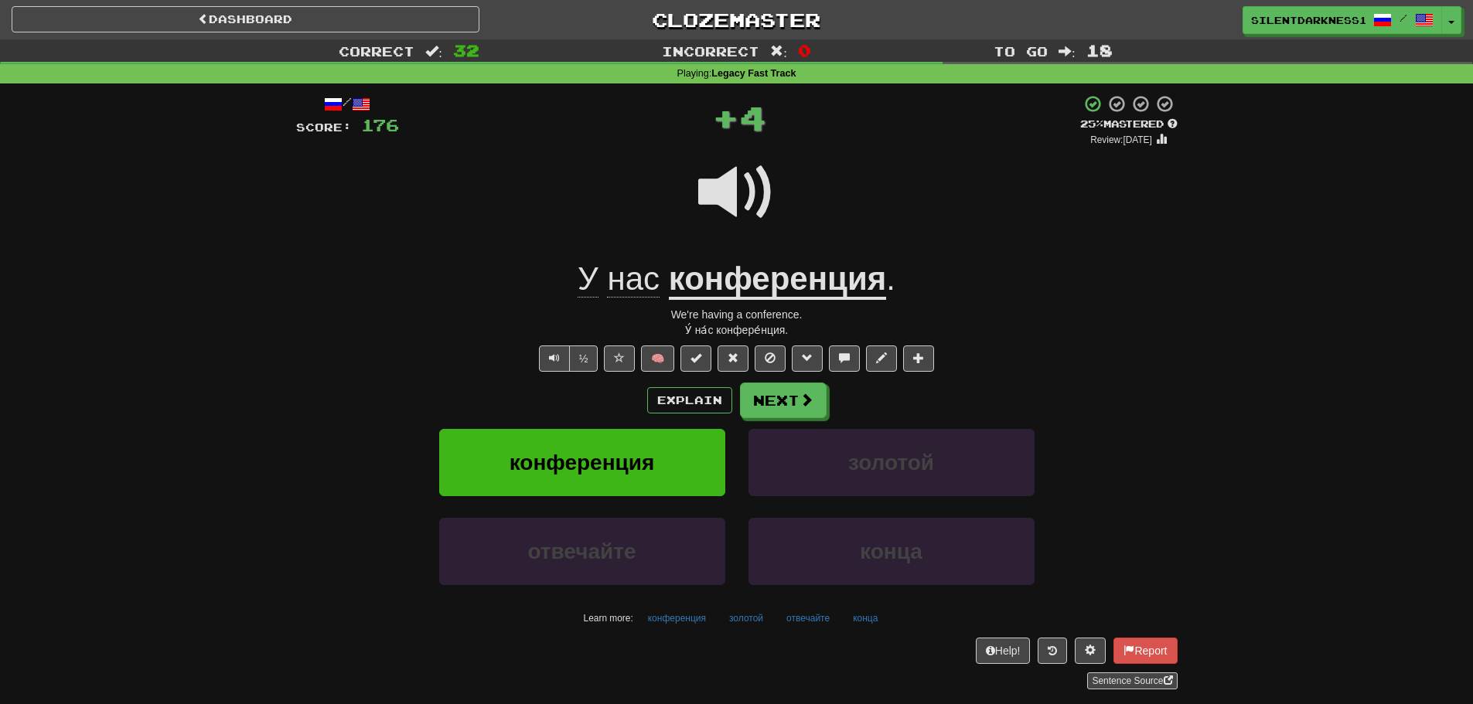
click at [791, 373] on div "/ Score: 176 + 4 25 % Mastered Review: [DATE] У нас конференция . We're having …" at bounding box center [736, 391] width 881 height 595
click at [792, 380] on div "/ Score: 176 + 4 25 % Mastered Review: [DATE] У нас конференция . We're having …" at bounding box center [736, 391] width 881 height 595
click at [792, 394] on button "Next" at bounding box center [784, 401] width 87 height 36
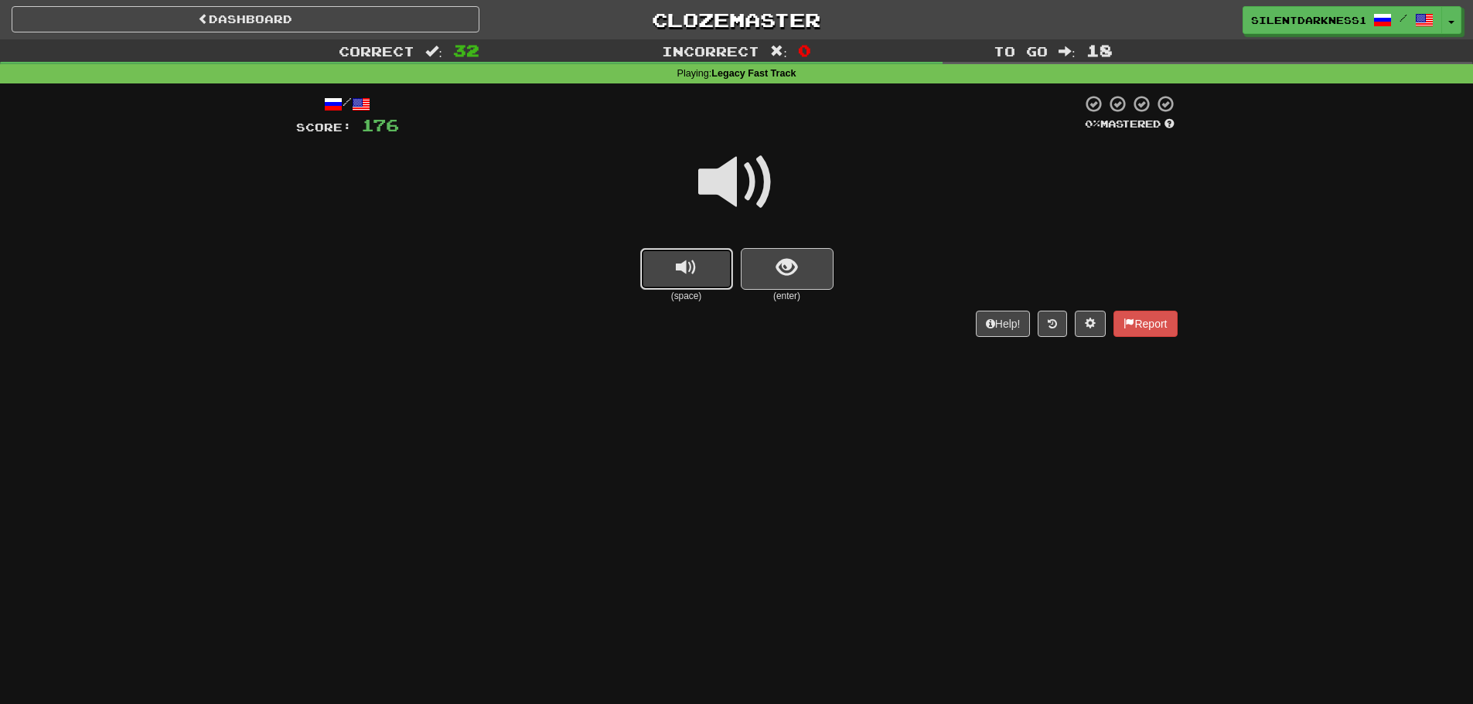
click at [710, 262] on button "replay audio" at bounding box center [686, 269] width 93 height 42
click at [765, 264] on button "show sentence" at bounding box center [787, 269] width 93 height 42
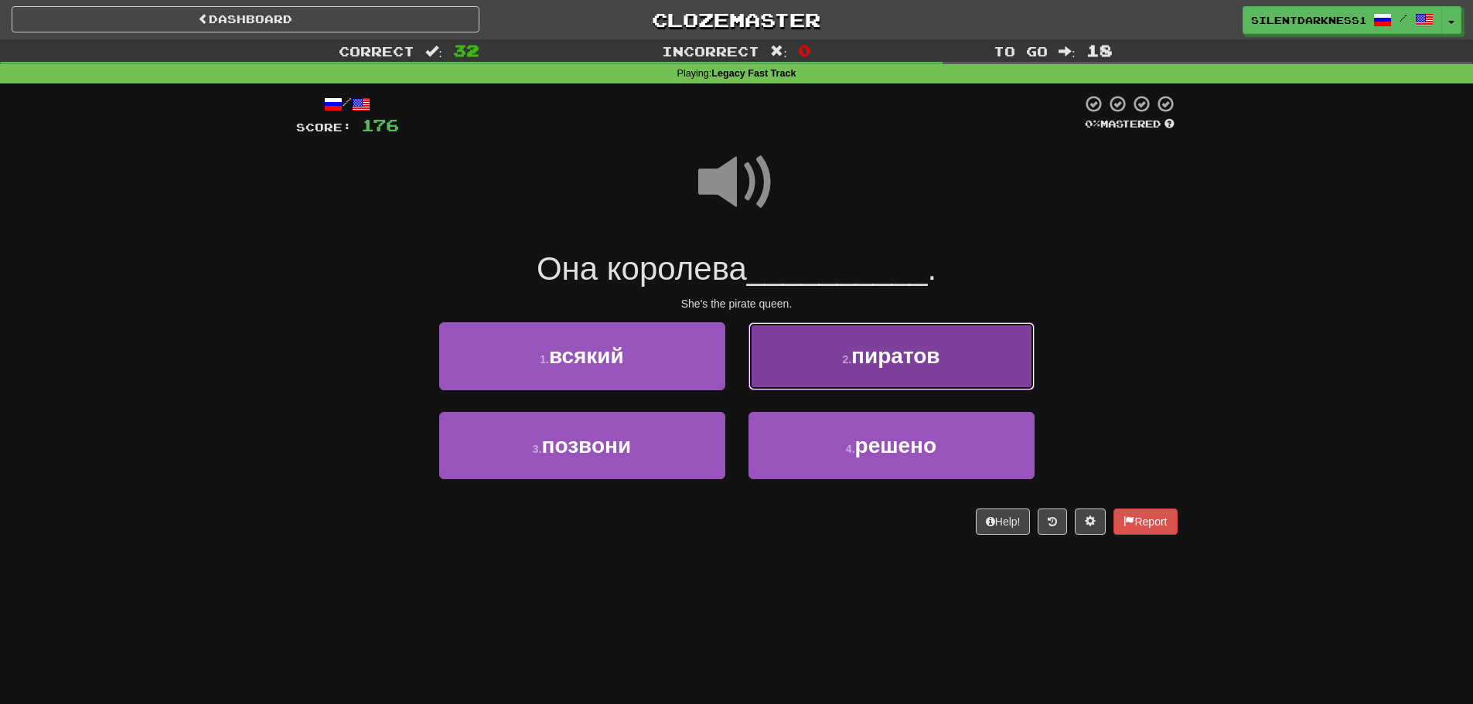
click at [837, 354] on button "2 . пиратов" at bounding box center [891, 355] width 286 height 67
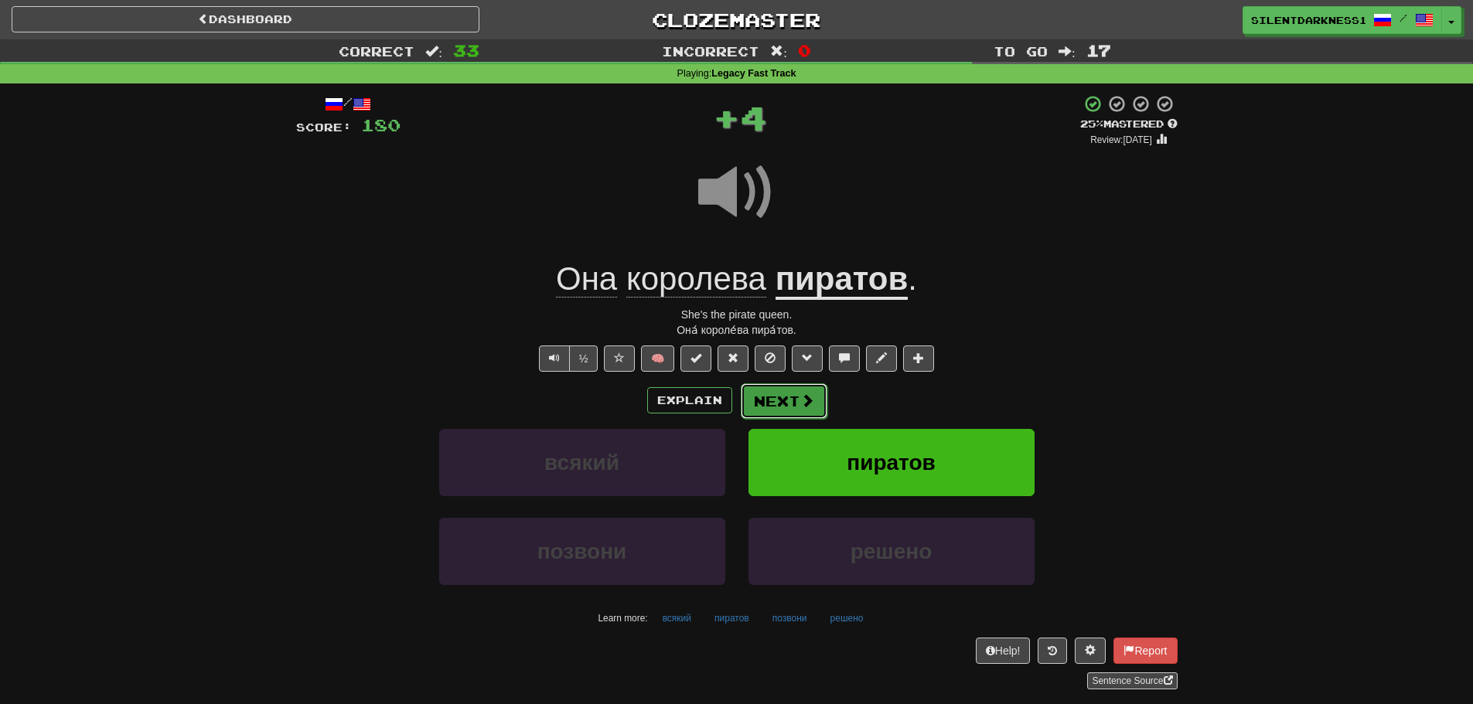
click at [779, 396] on button "Next" at bounding box center [784, 401] width 87 height 36
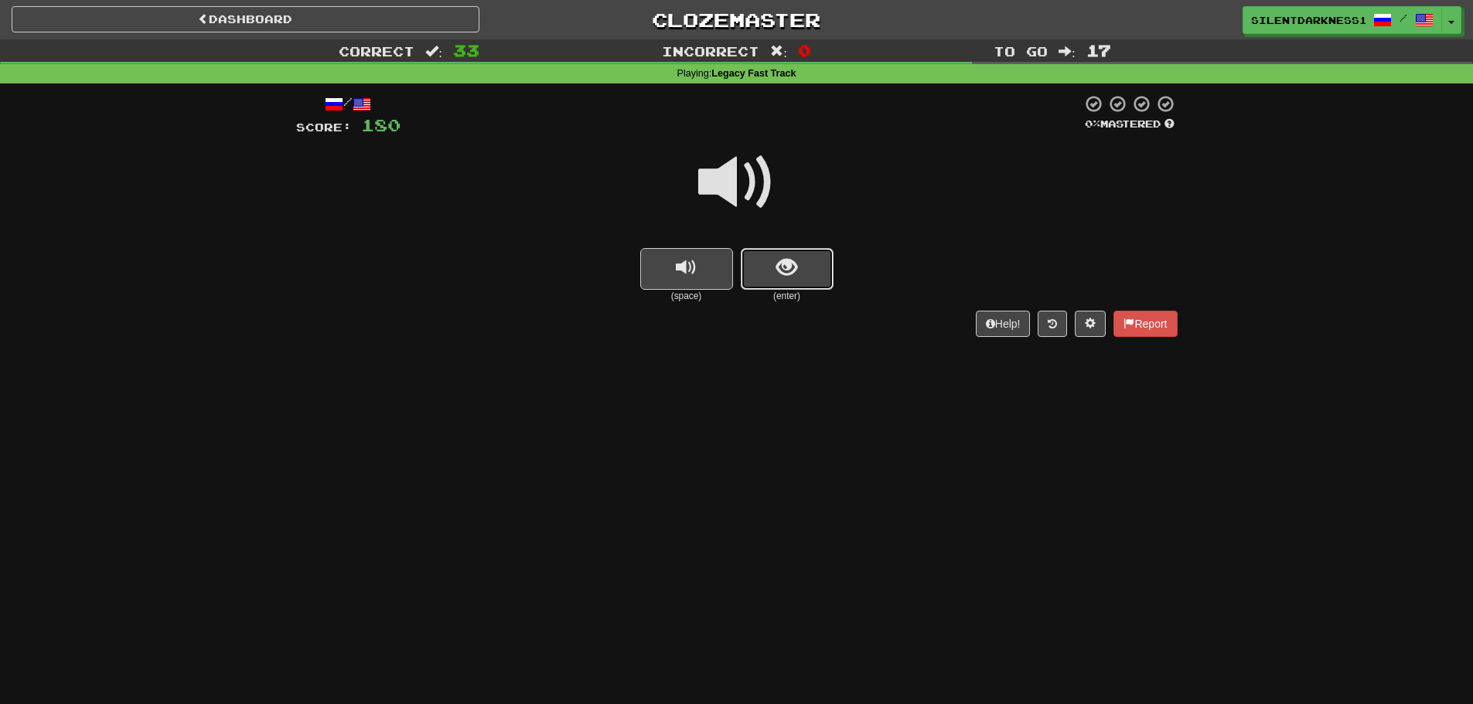
click at [782, 268] on span "show sentence" at bounding box center [786, 267] width 21 height 21
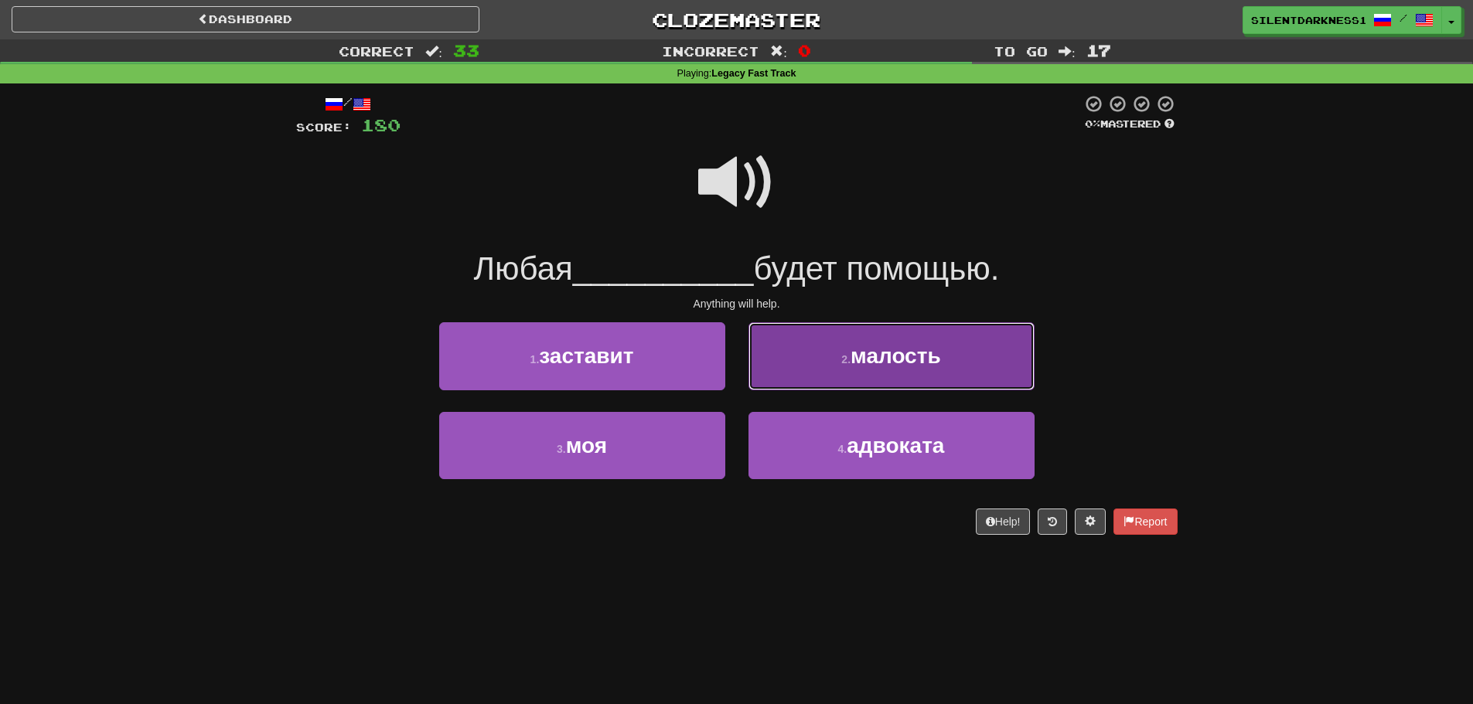
click at [888, 374] on button "2 . малость" at bounding box center [891, 355] width 286 height 67
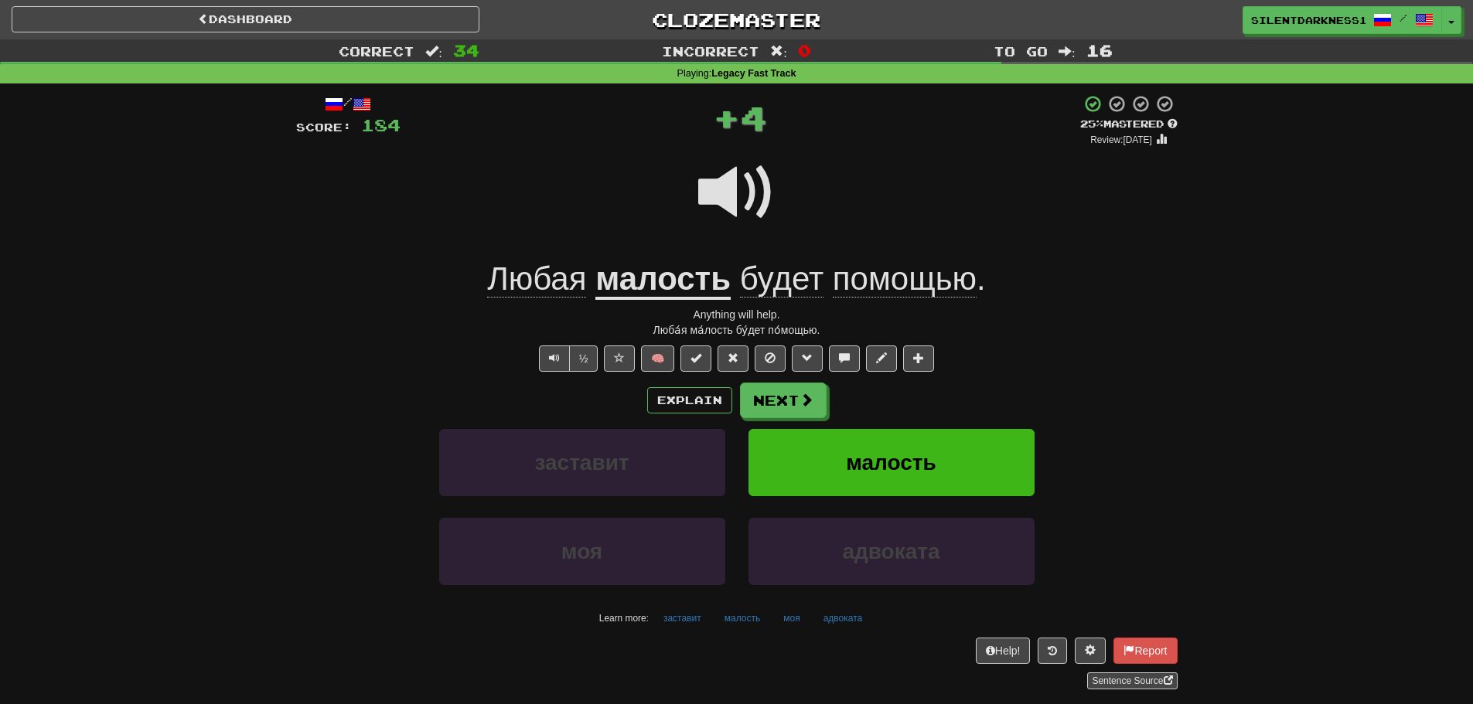
click at [722, 284] on u "малость" at bounding box center [662, 280] width 135 height 39
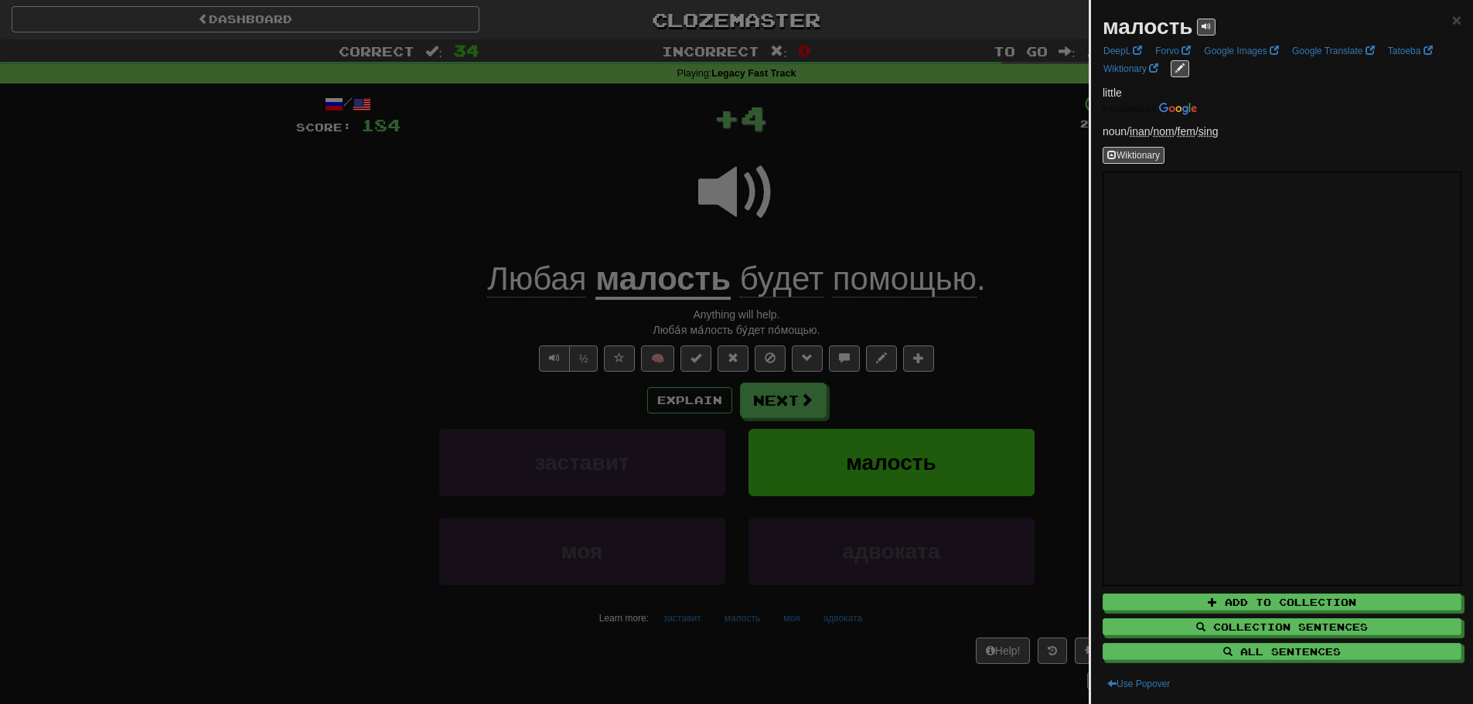
click at [722, 284] on div at bounding box center [736, 352] width 1473 height 704
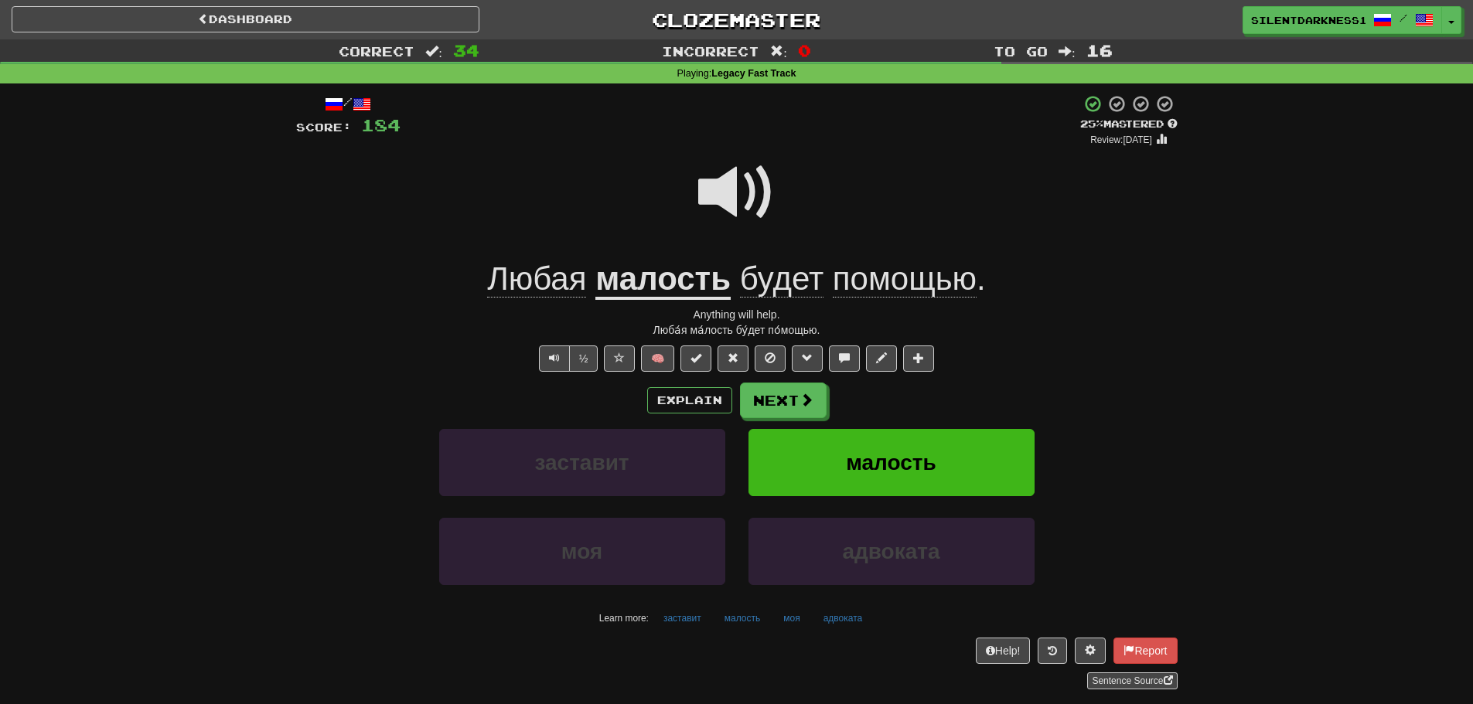
click at [732, 181] on span at bounding box center [736, 192] width 77 height 77
click at [788, 400] on button "Next" at bounding box center [784, 401] width 87 height 36
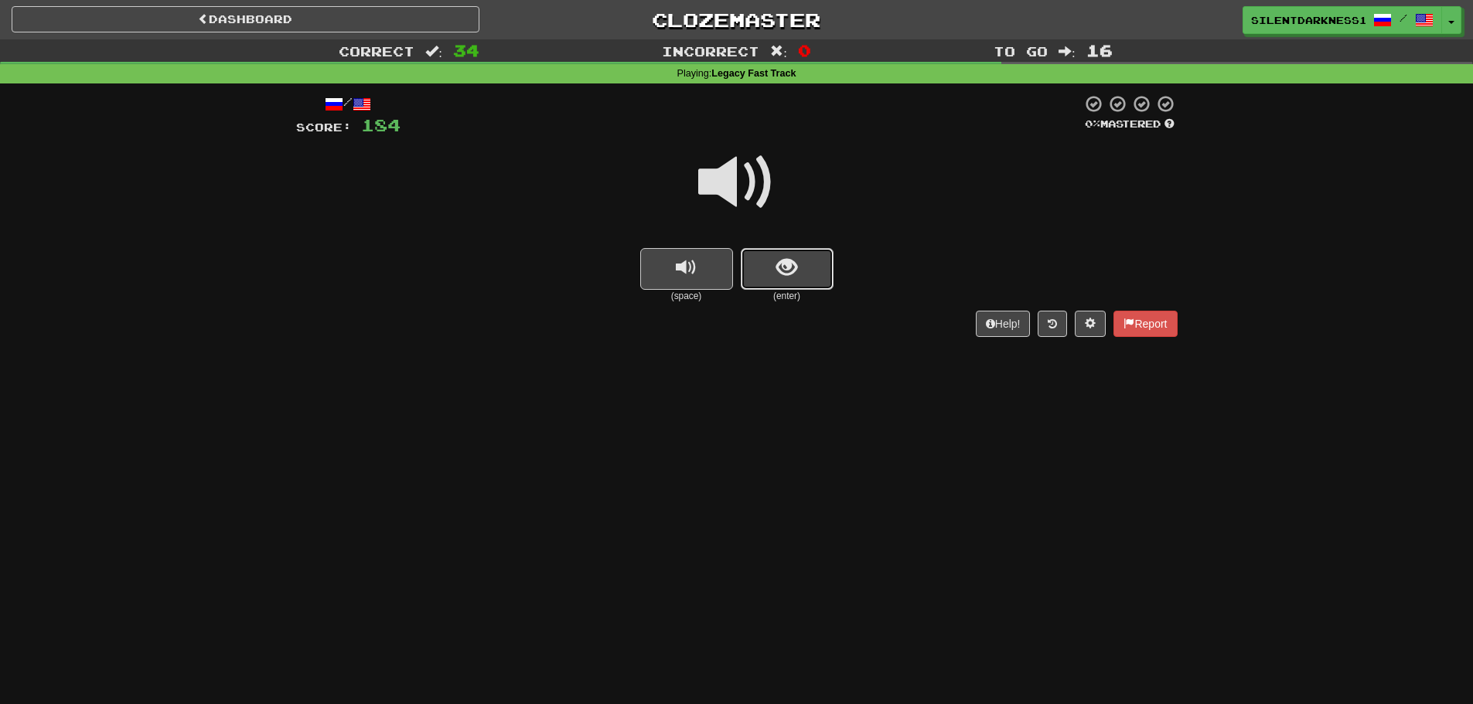
click at [773, 256] on button "show sentence" at bounding box center [787, 269] width 93 height 42
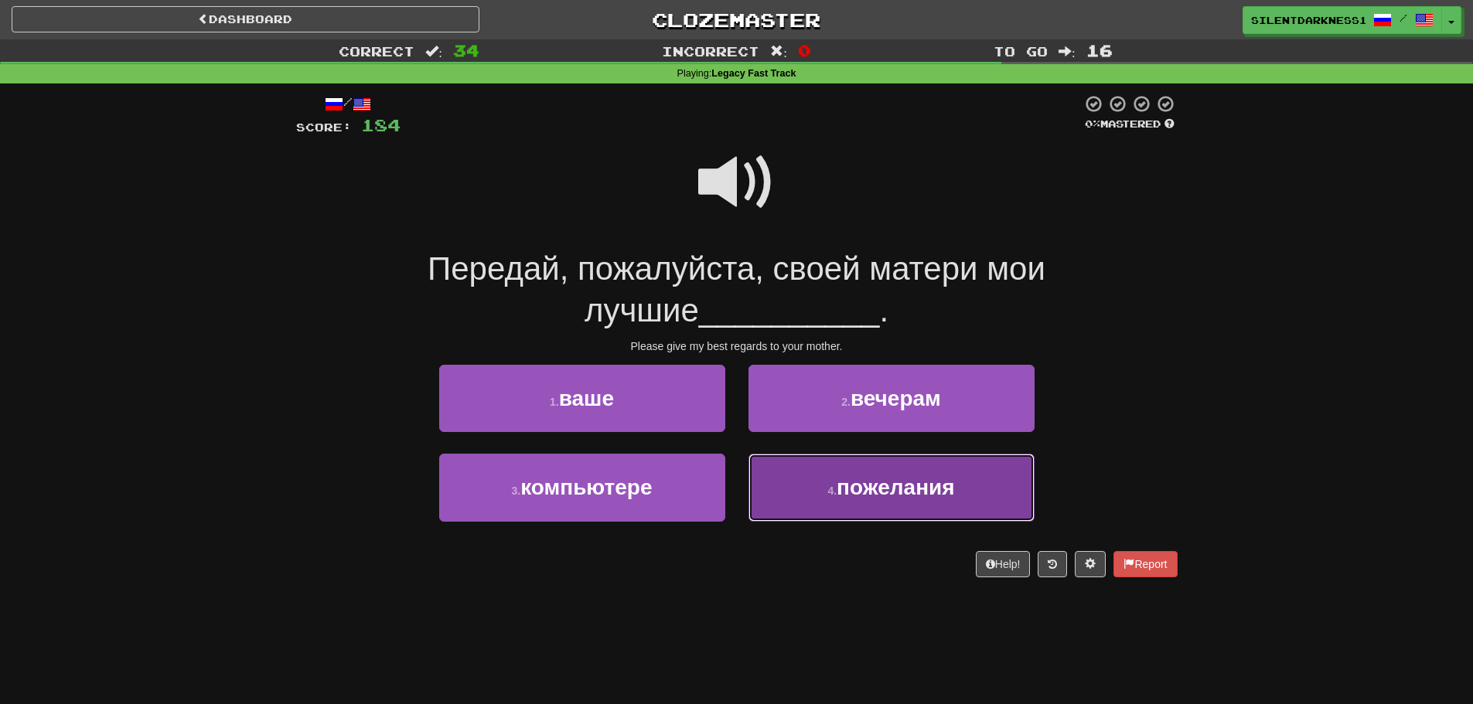
click at [858, 492] on span "пожелания" at bounding box center [896, 487] width 118 height 24
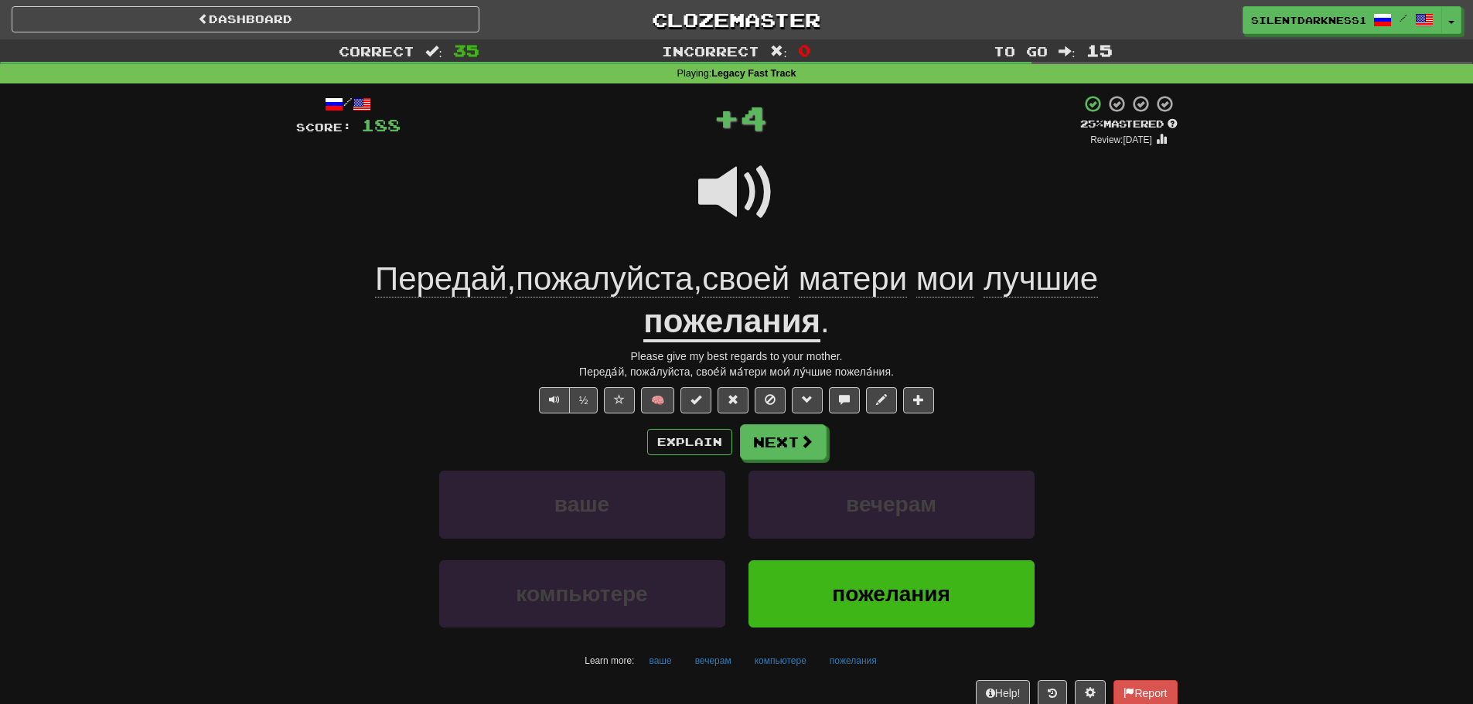
click at [772, 329] on u "пожелания" at bounding box center [731, 322] width 177 height 39
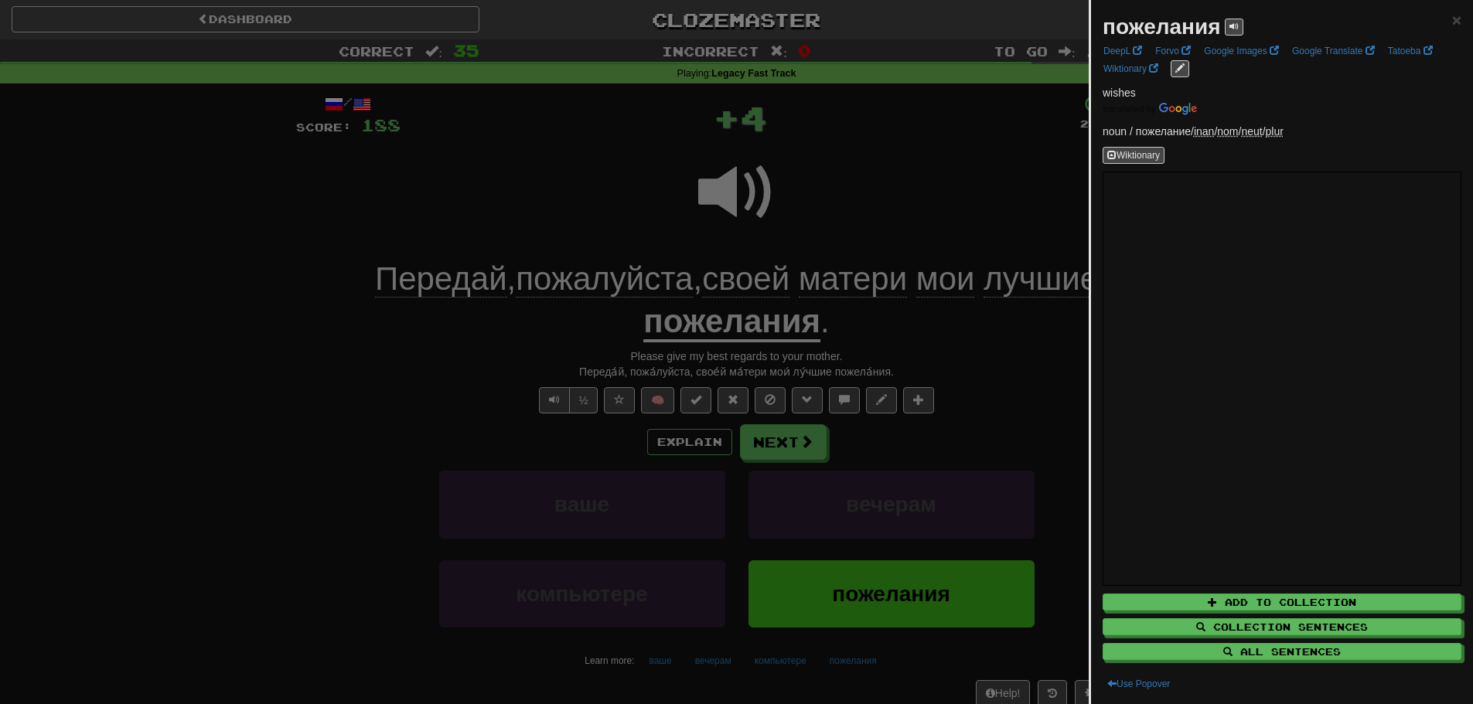
click at [878, 216] on div at bounding box center [736, 352] width 1473 height 704
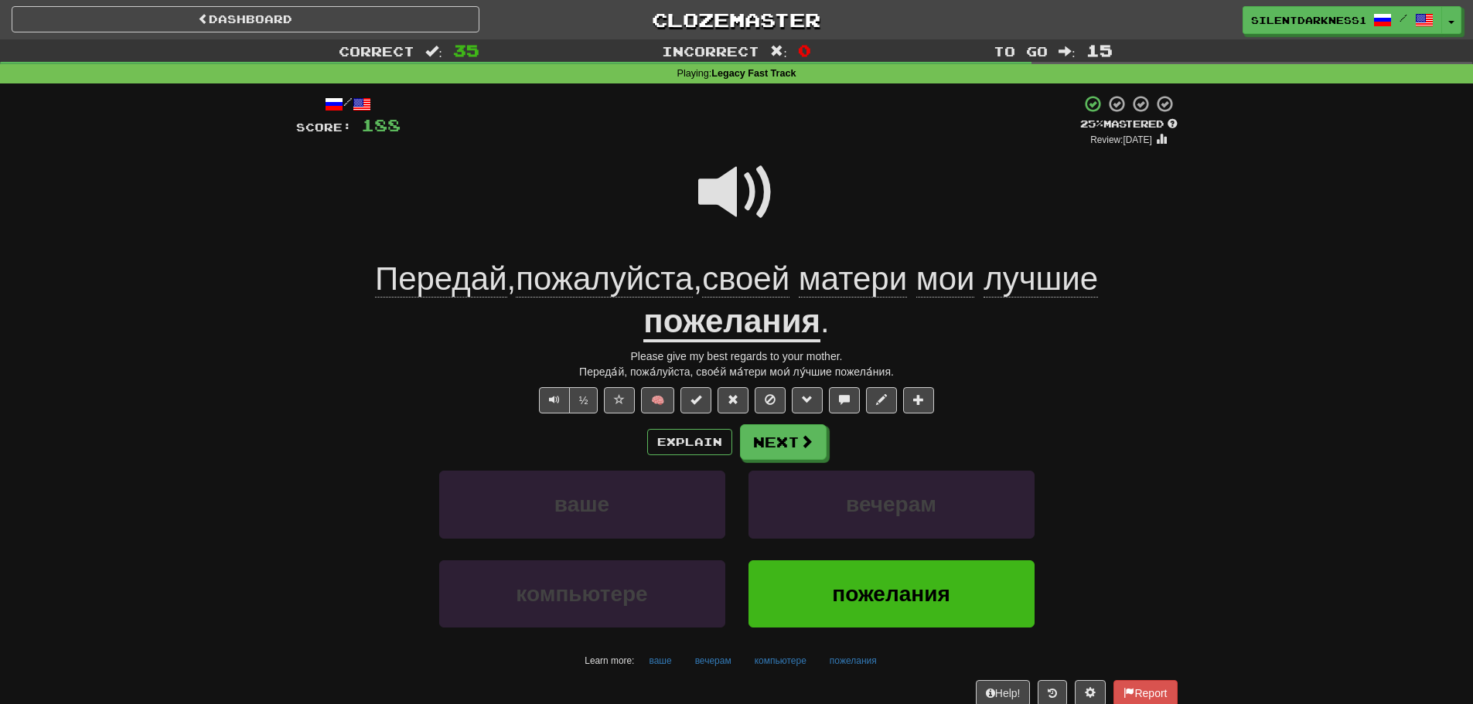
click at [708, 156] on span at bounding box center [736, 192] width 77 height 77
click at [793, 444] on button "Next" at bounding box center [784, 443] width 87 height 36
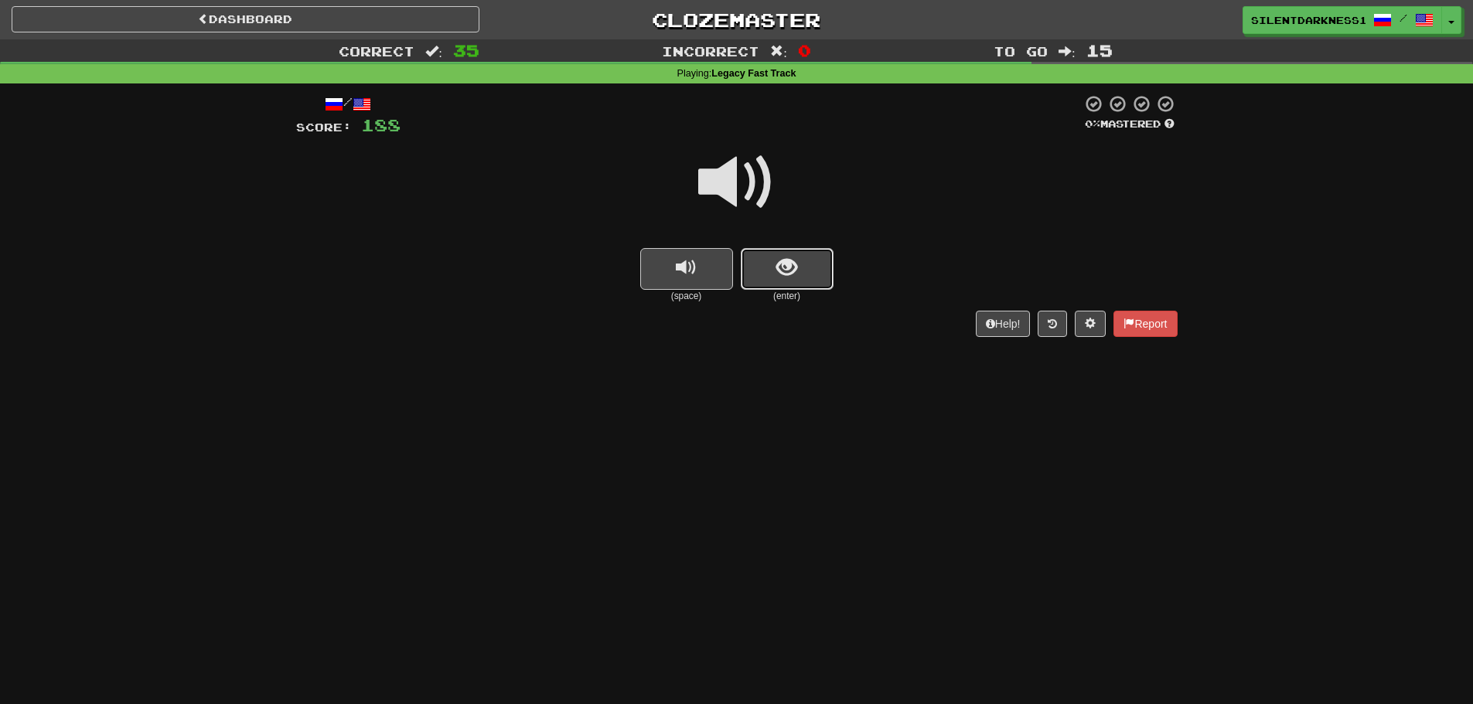
click at [770, 262] on button "show sentence" at bounding box center [787, 269] width 93 height 42
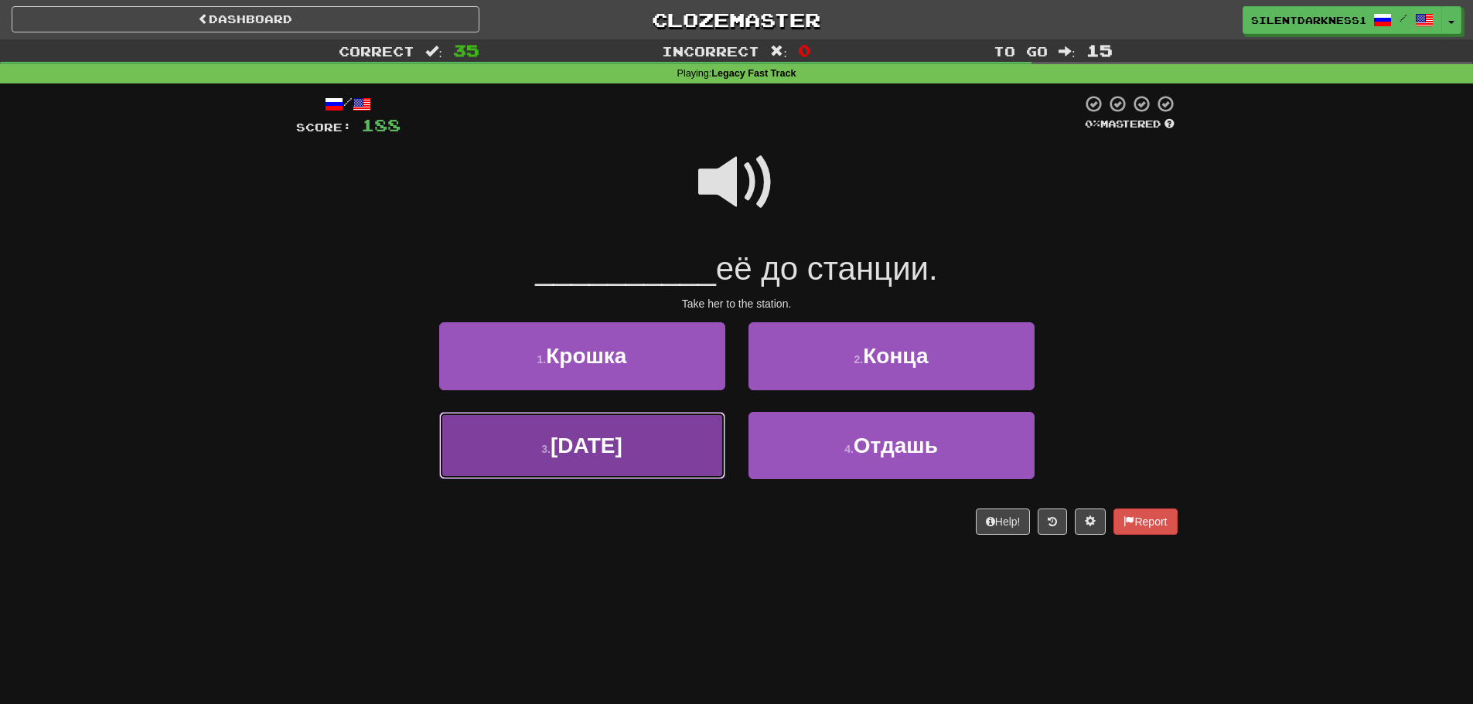
click at [663, 441] on button "3 . [DATE]" at bounding box center [582, 445] width 286 height 67
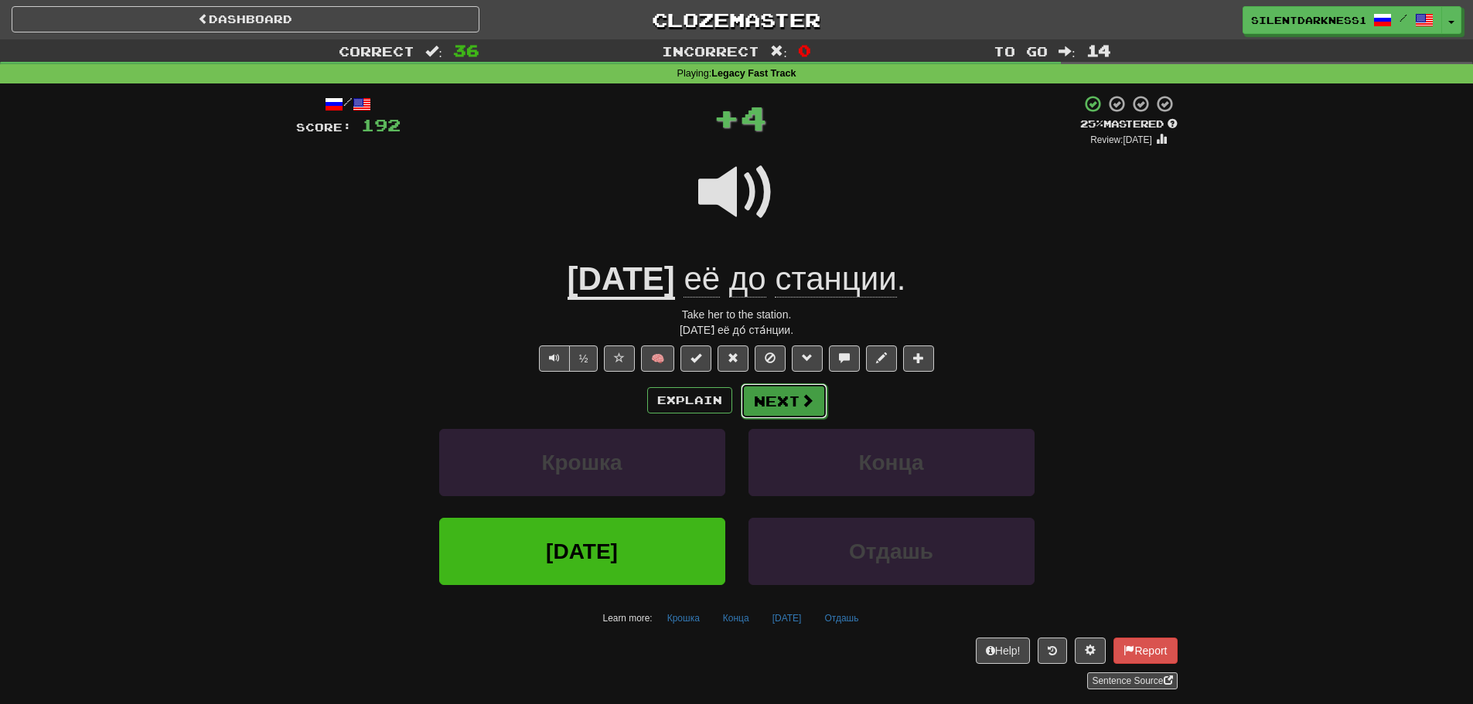
click at [775, 398] on button "Next" at bounding box center [784, 401] width 87 height 36
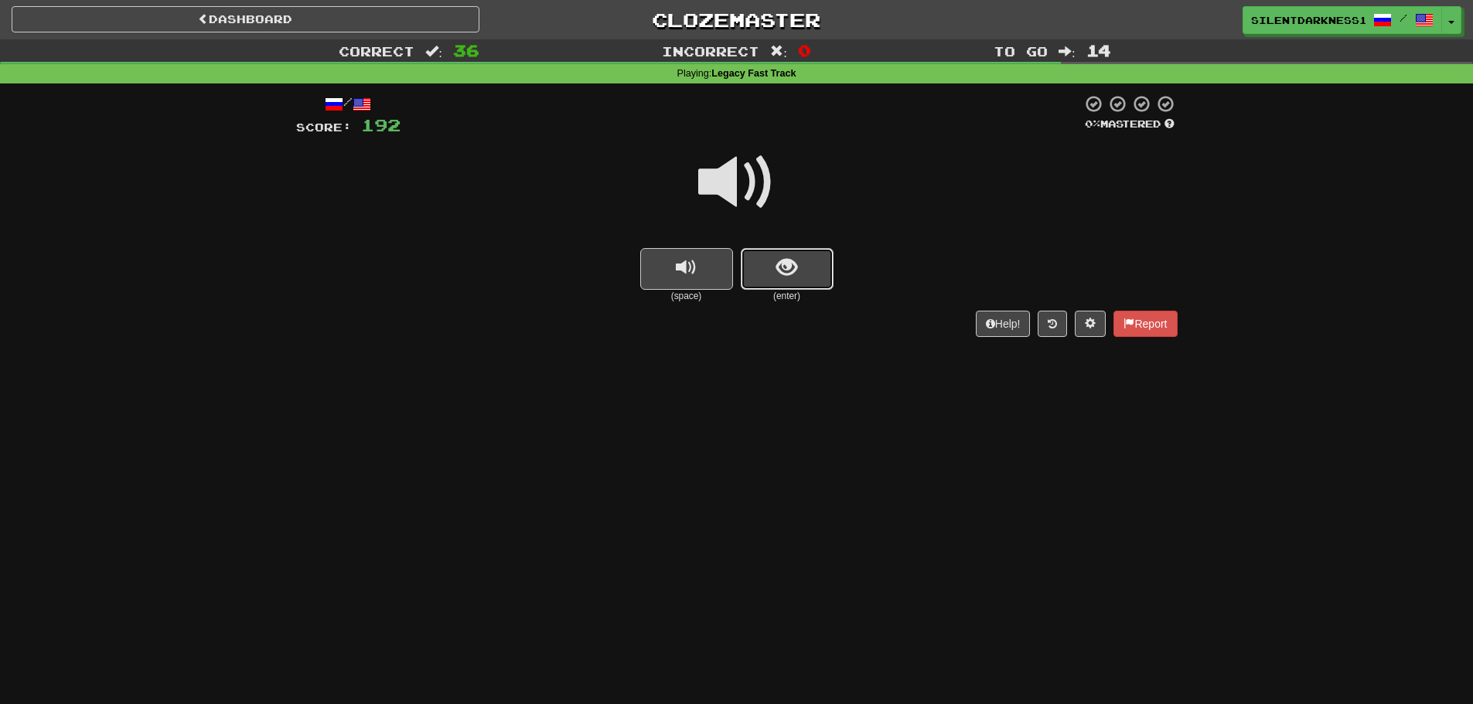
click at [795, 273] on span "show sentence" at bounding box center [786, 267] width 21 height 21
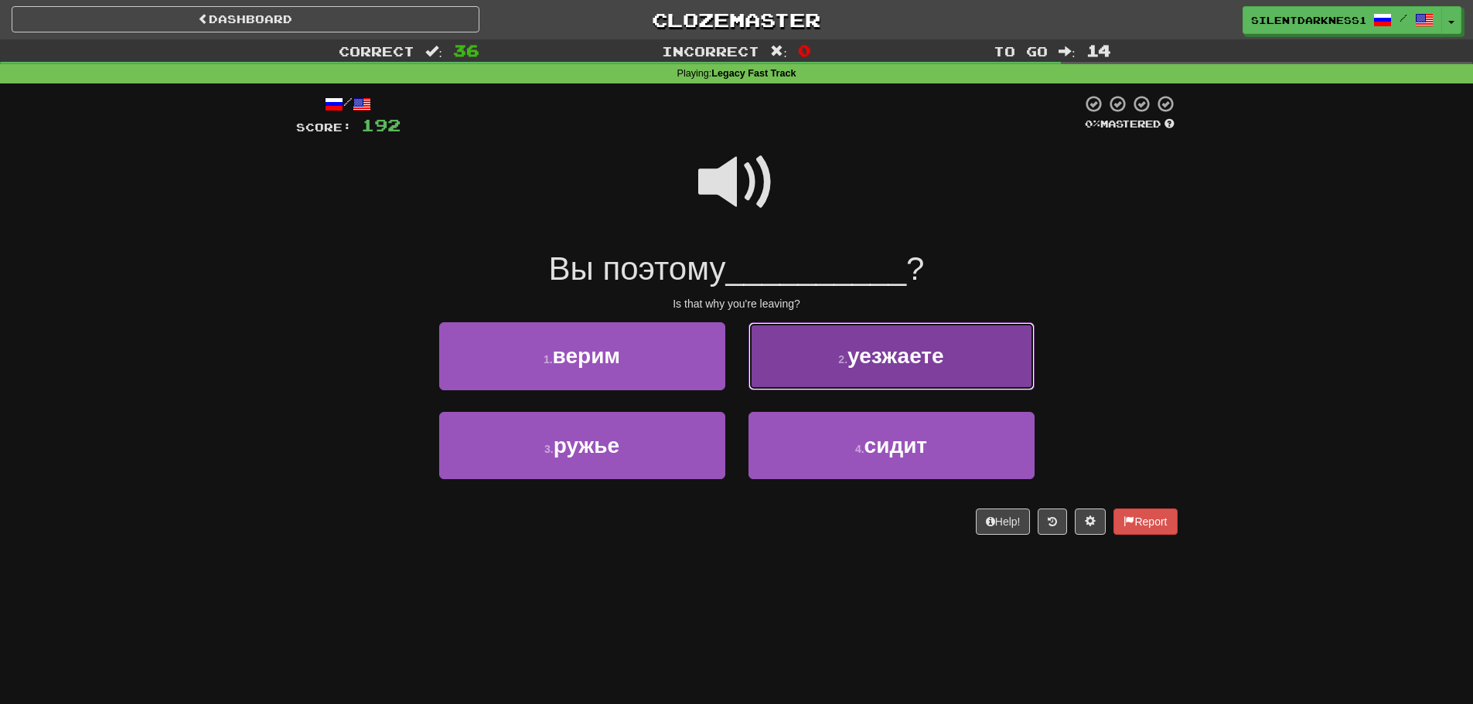
click at [840, 354] on small "2 ." at bounding box center [842, 359] width 9 height 12
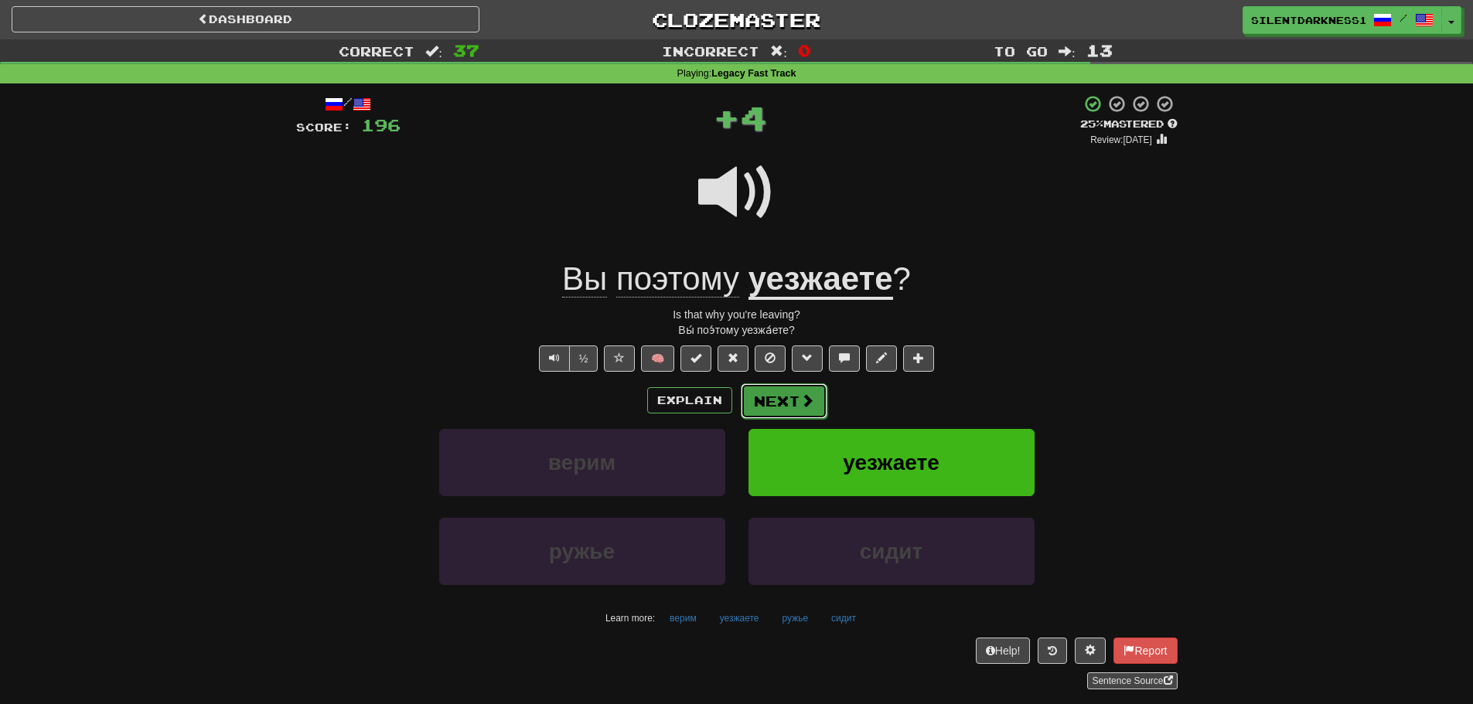
click at [792, 414] on button "Next" at bounding box center [784, 401] width 87 height 36
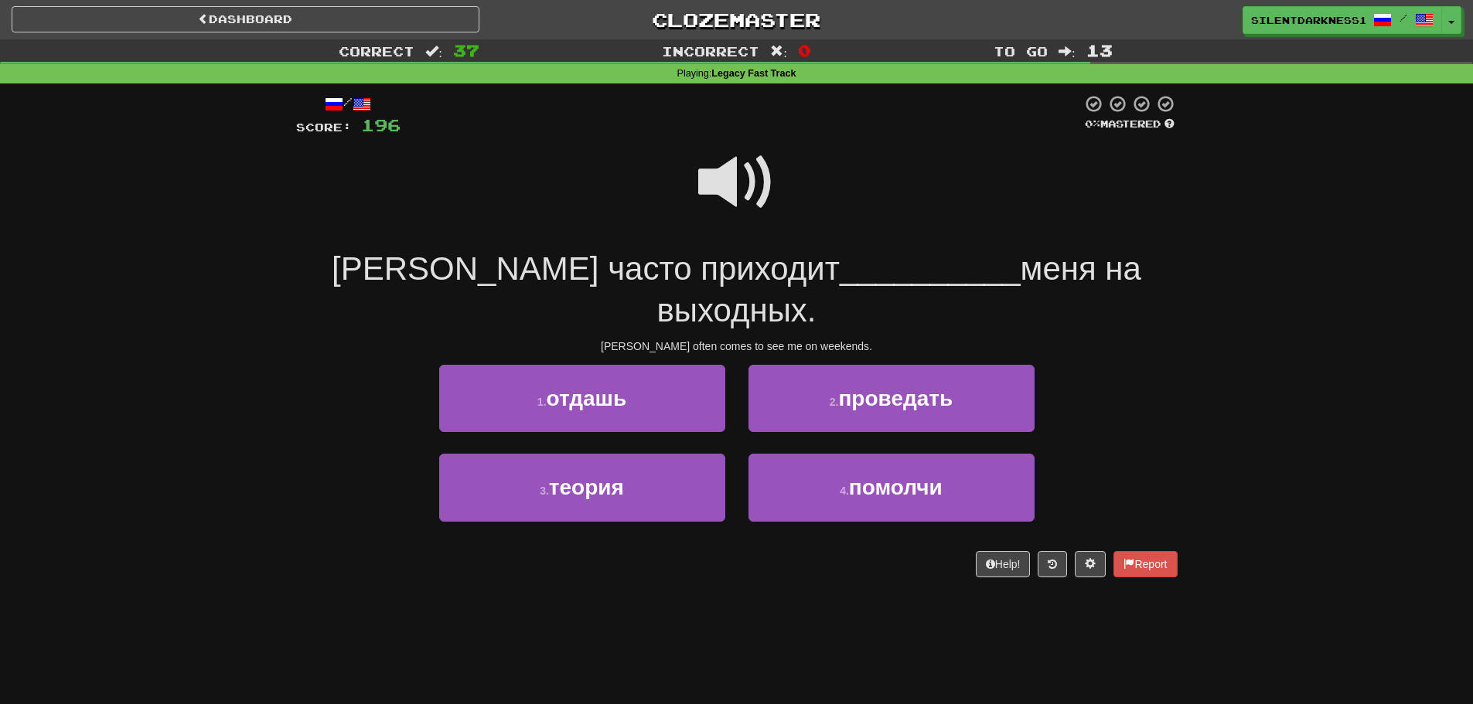
click at [745, 193] on span at bounding box center [736, 182] width 77 height 77
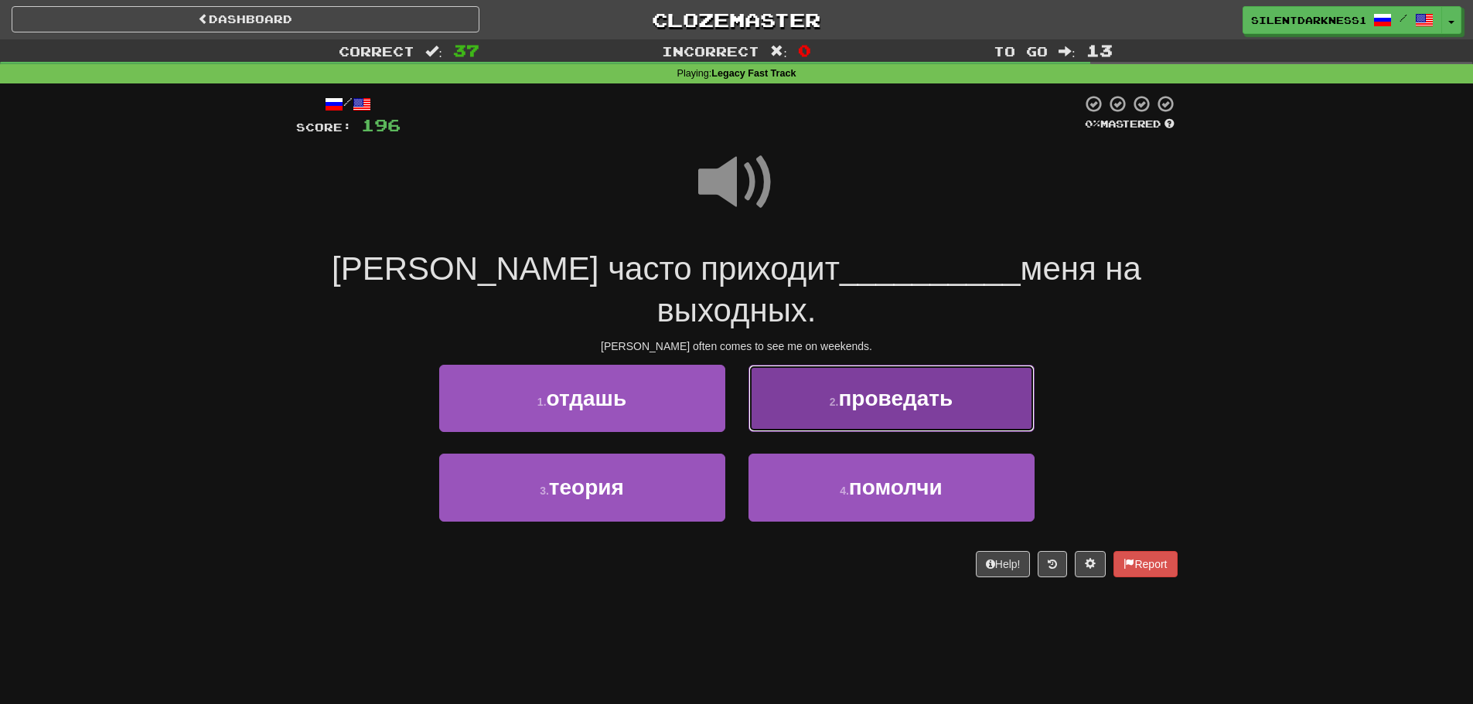
click at [827, 365] on button "2 . проведать" at bounding box center [891, 398] width 286 height 67
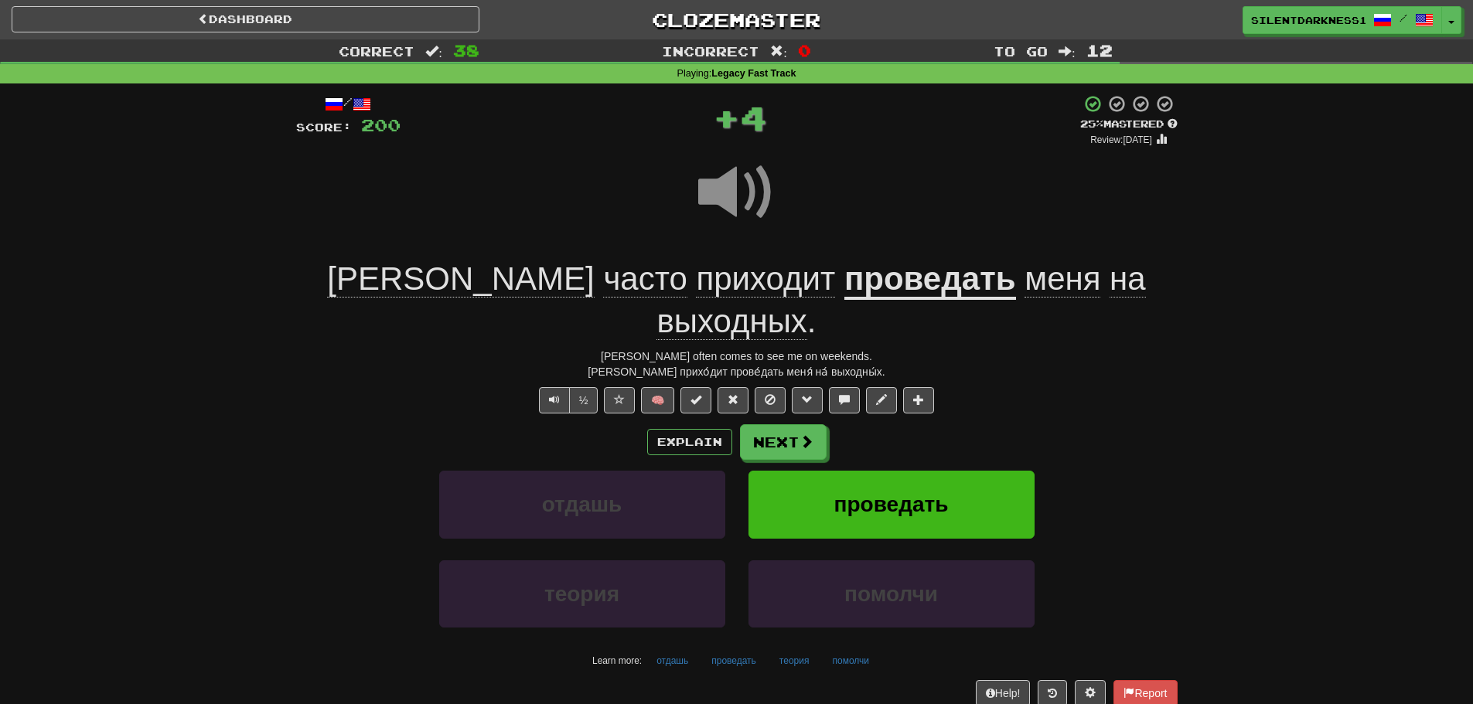
click at [844, 288] on u "проведать" at bounding box center [930, 280] width 172 height 39
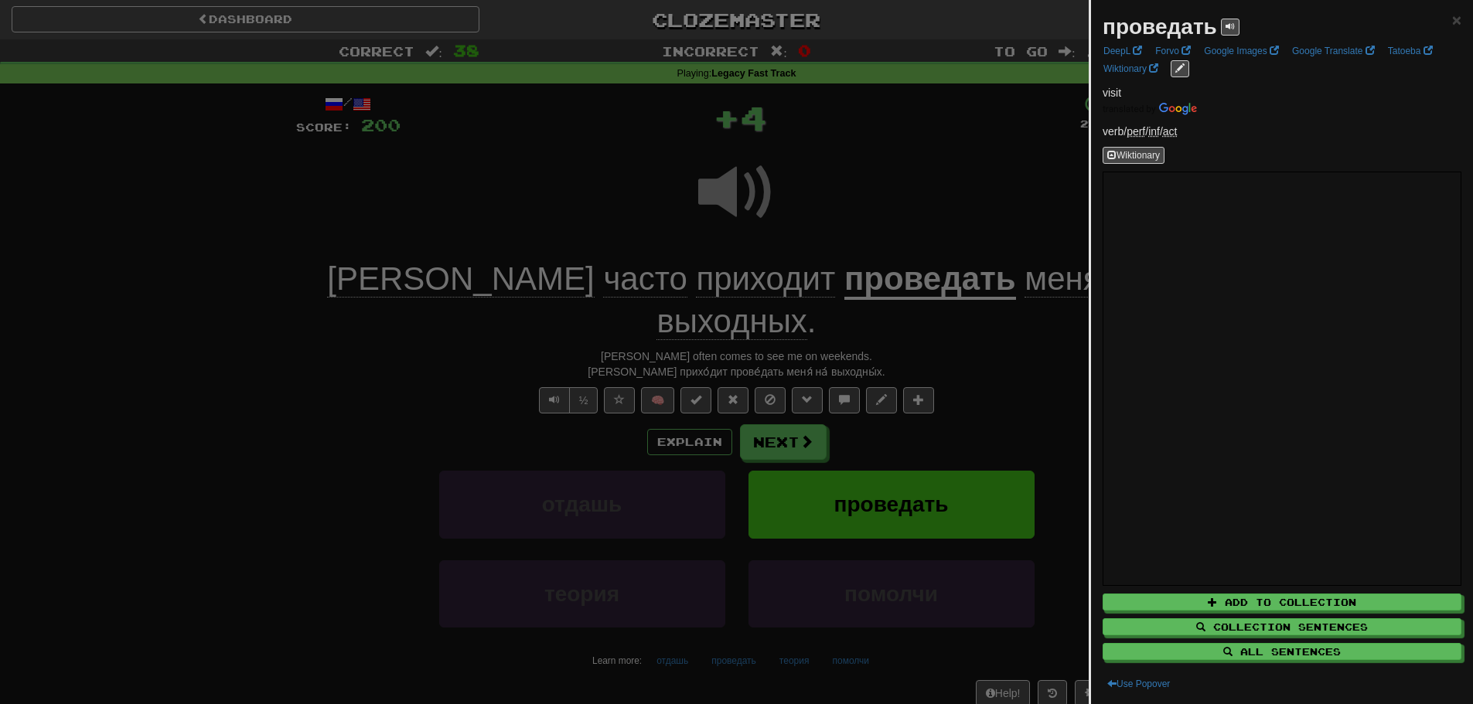
click at [837, 239] on div at bounding box center [736, 352] width 1473 height 704
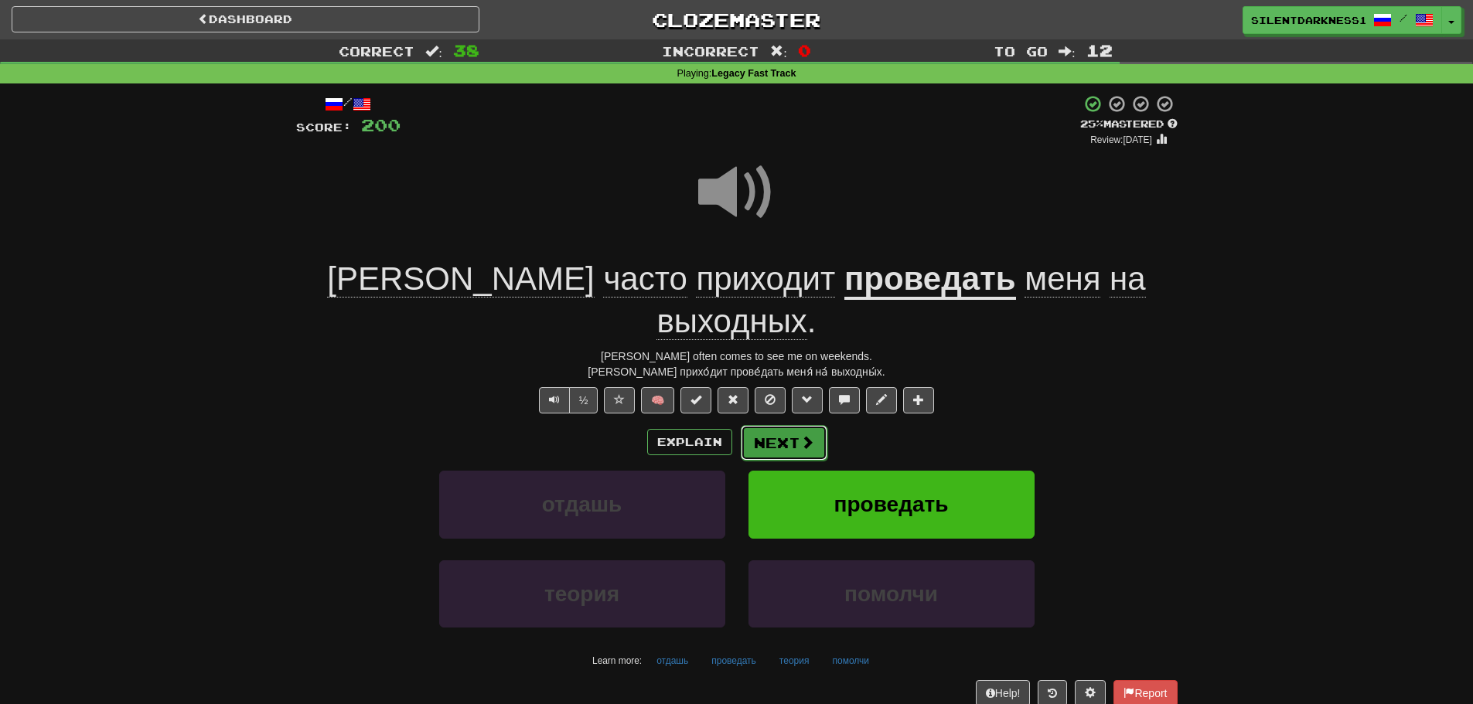
click at [771, 425] on button "Next" at bounding box center [784, 443] width 87 height 36
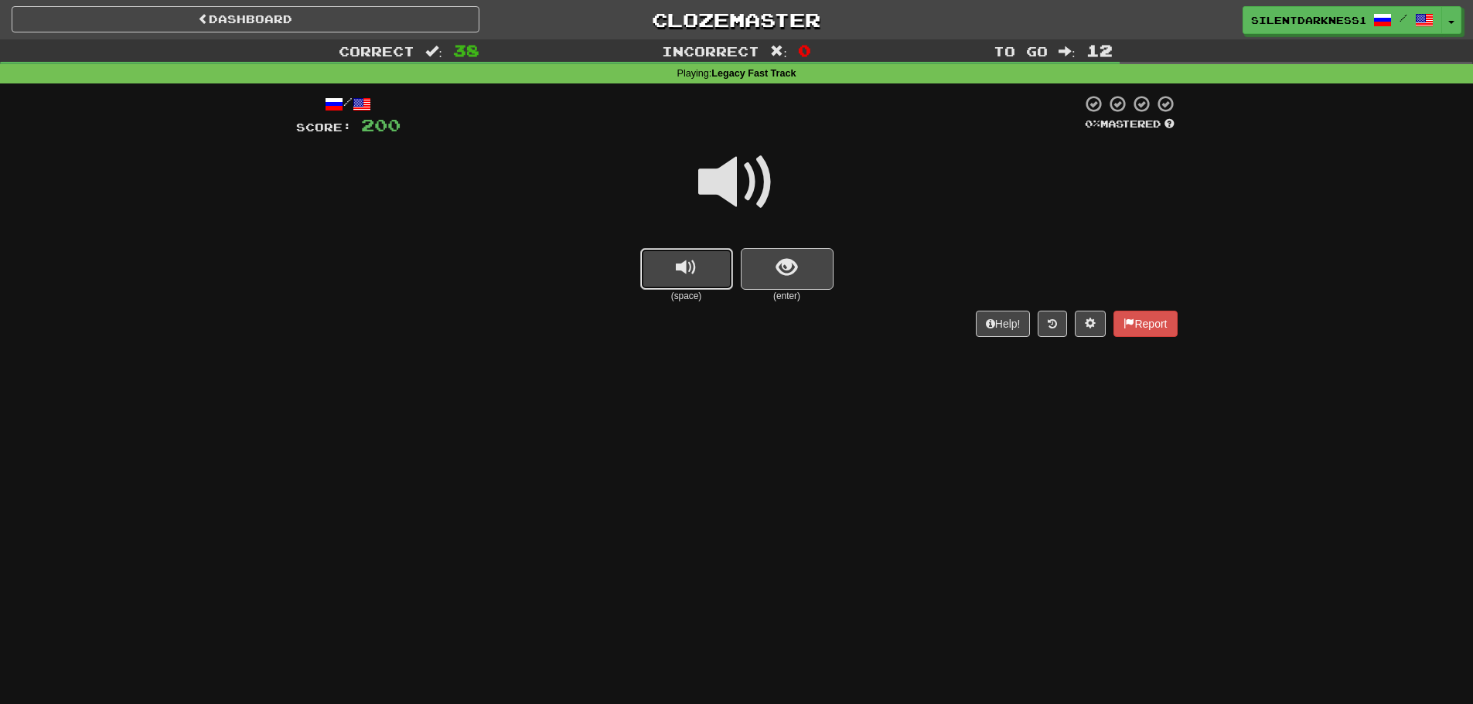
click at [722, 272] on button "replay audio" at bounding box center [686, 269] width 93 height 42
click at [774, 268] on button "show sentence" at bounding box center [787, 269] width 93 height 42
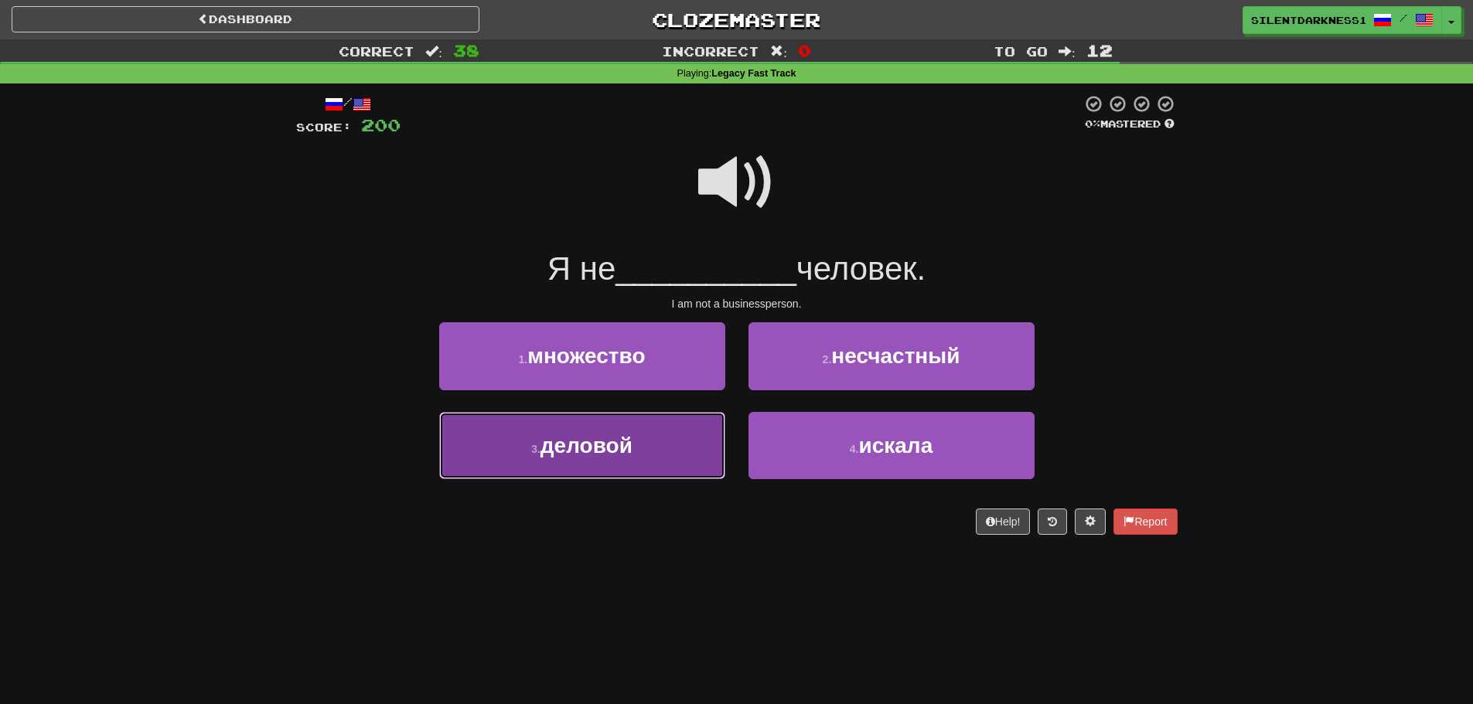
click at [632, 435] on span "деловой" at bounding box center [586, 446] width 92 height 24
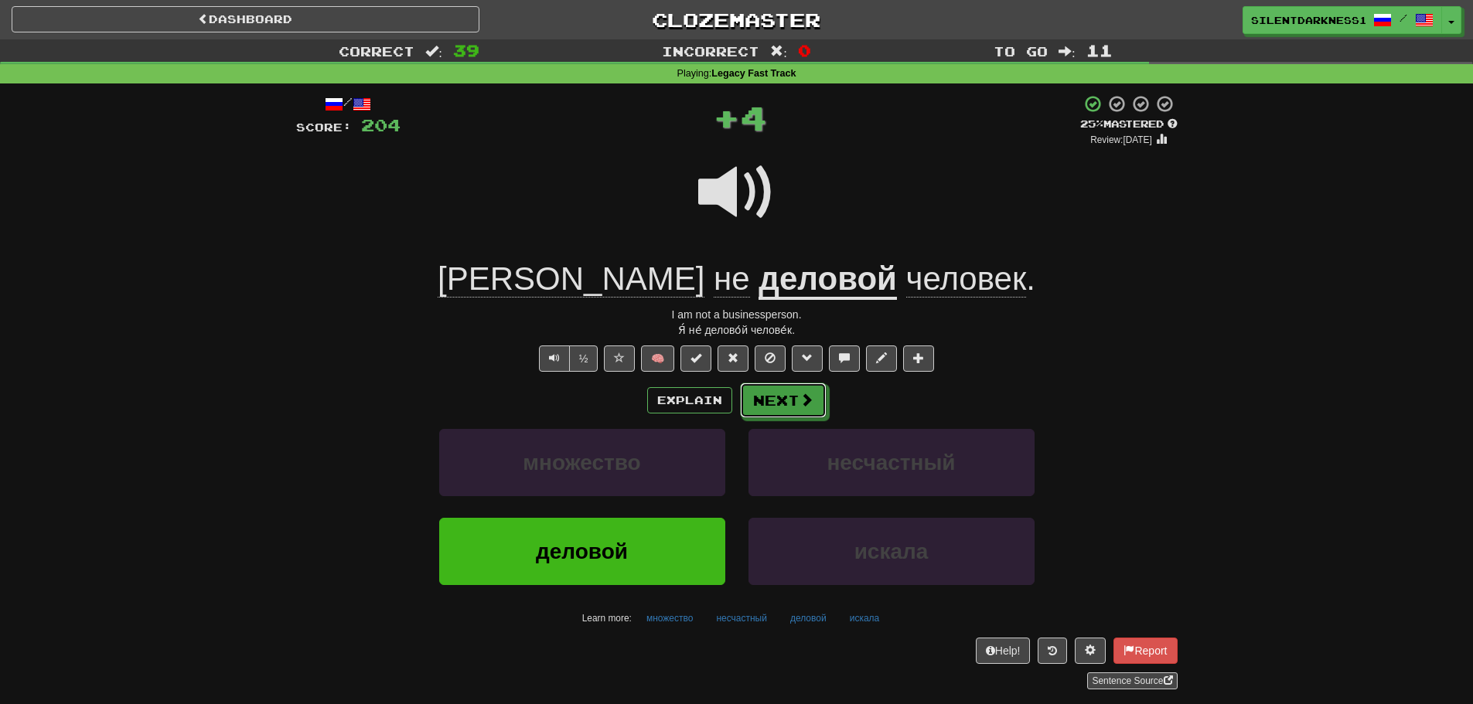
click at [772, 411] on button "Next" at bounding box center [783, 401] width 87 height 36
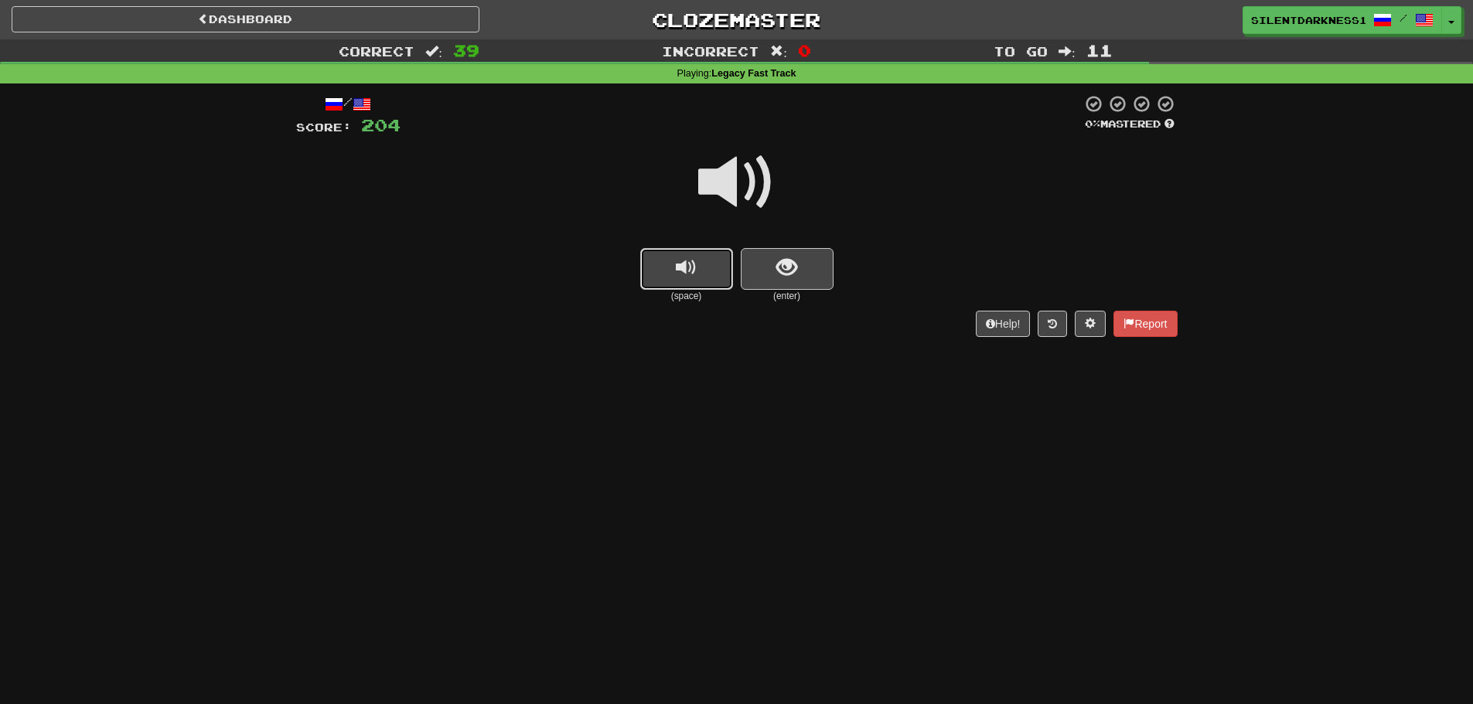
drag, startPoint x: 670, startPoint y: 254, endPoint x: 679, endPoint y: 253, distance: 9.3
click at [670, 253] on button "replay audio" at bounding box center [686, 269] width 93 height 42
click at [761, 265] on button "show sentence" at bounding box center [787, 269] width 93 height 42
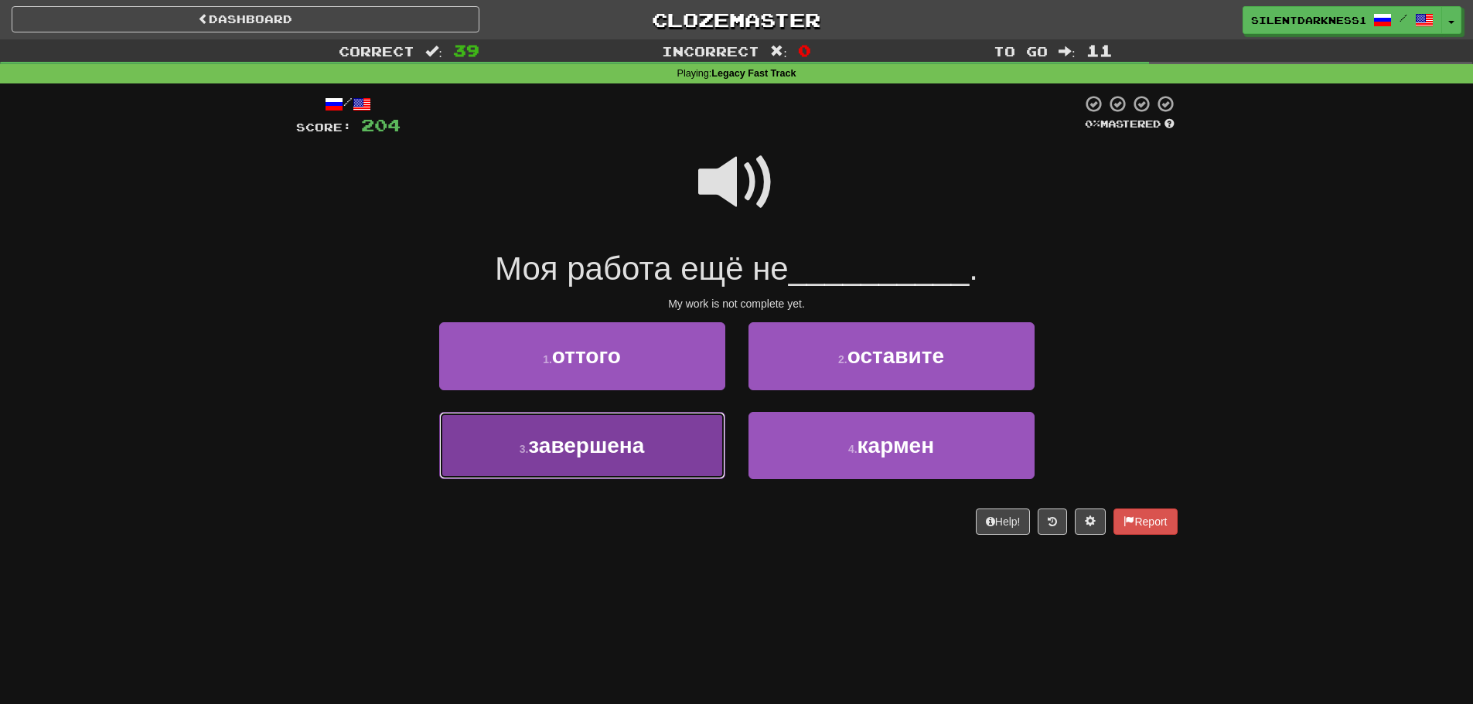
click at [669, 431] on button "3 . завершена" at bounding box center [582, 445] width 286 height 67
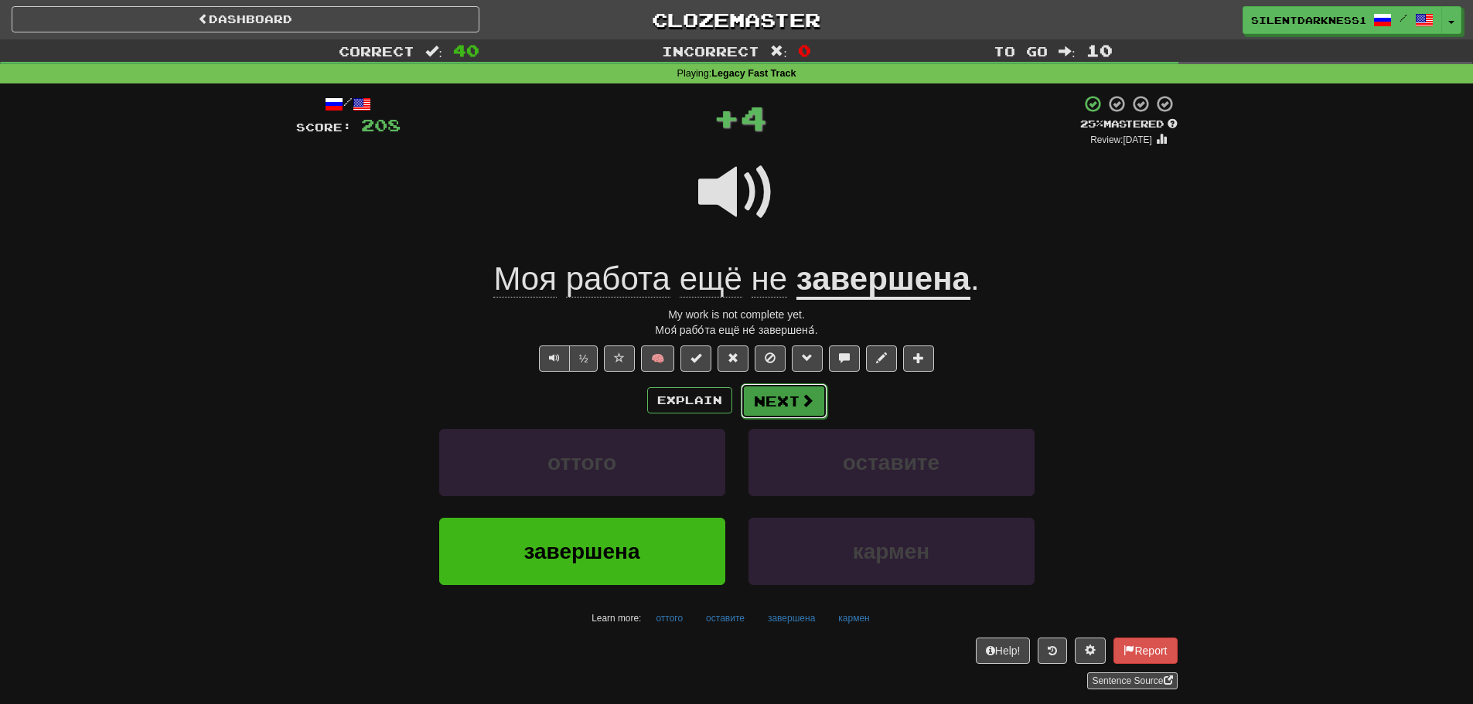
click at [772, 401] on button "Next" at bounding box center [784, 401] width 87 height 36
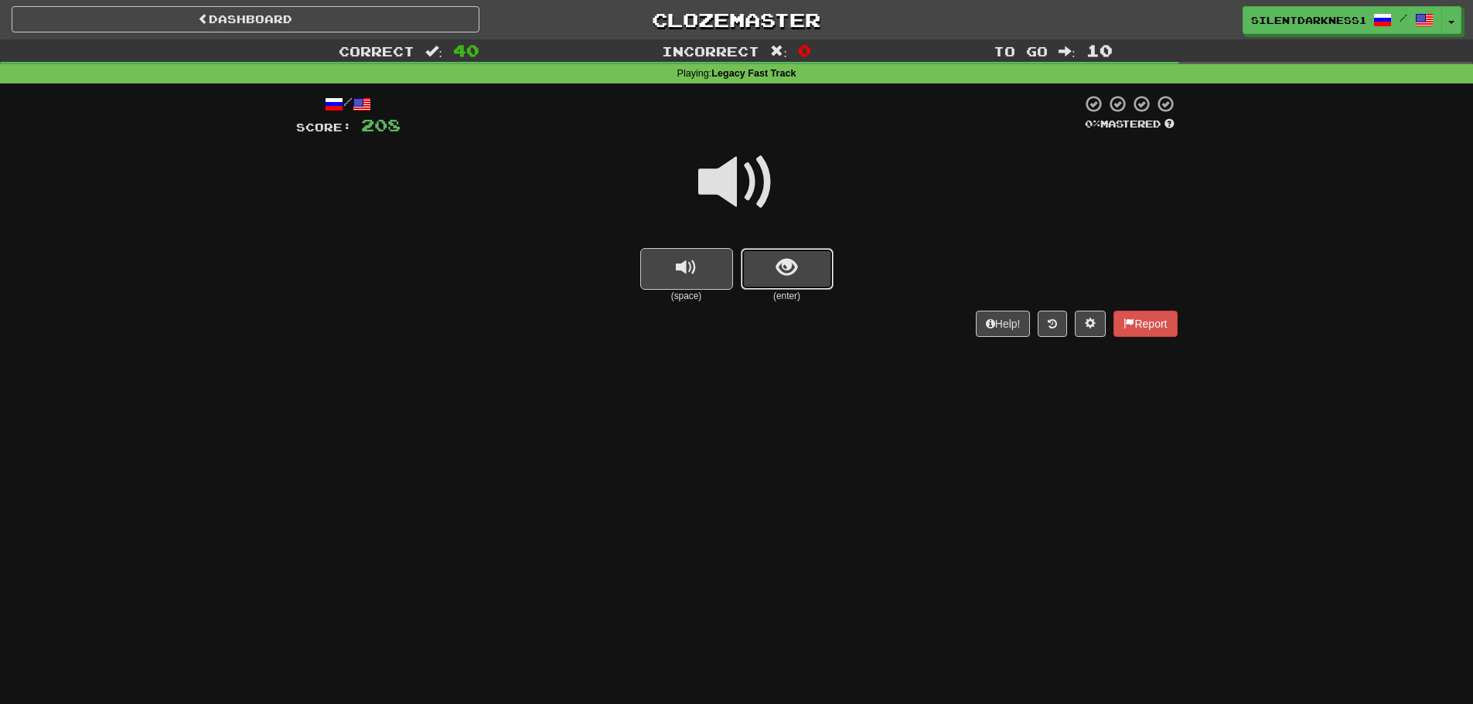
click at [823, 252] on button "show sentence" at bounding box center [787, 269] width 93 height 42
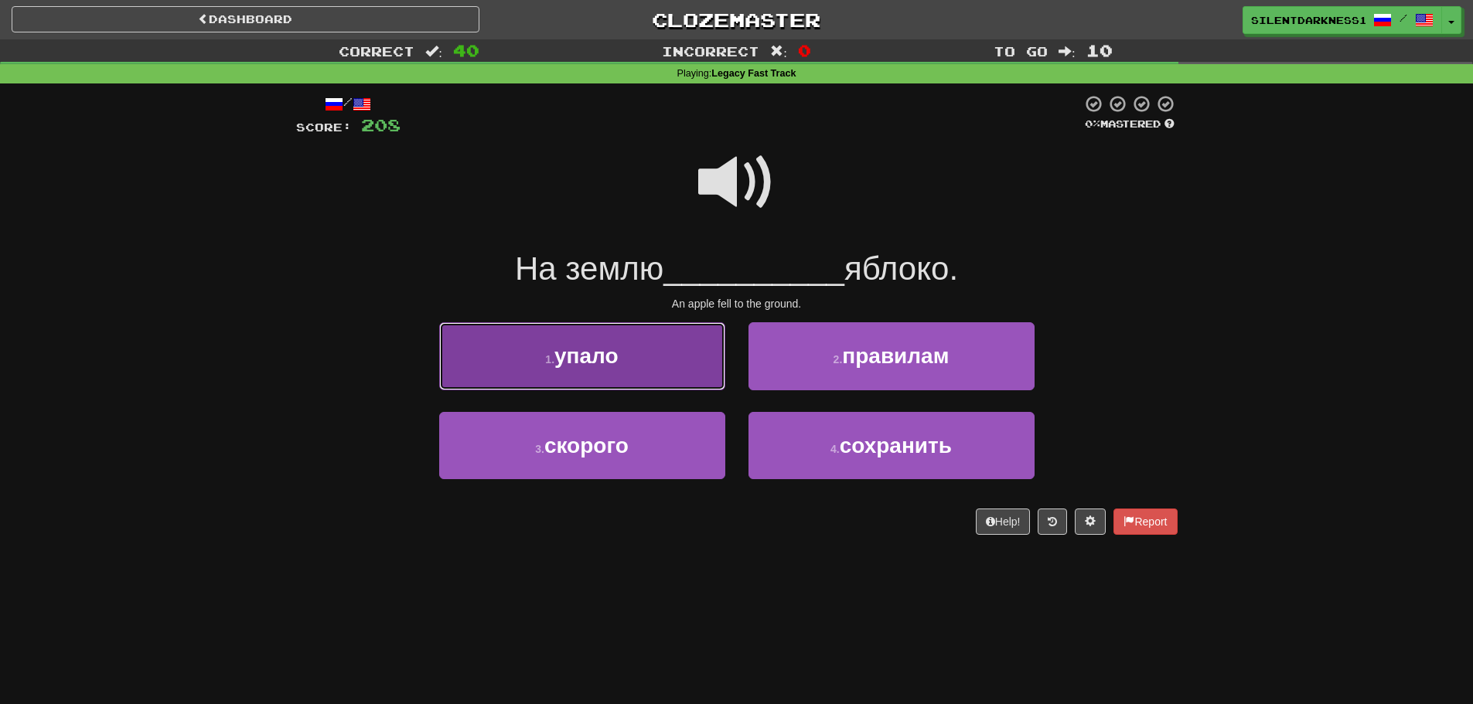
click at [677, 358] on button "1 . упало" at bounding box center [582, 355] width 286 height 67
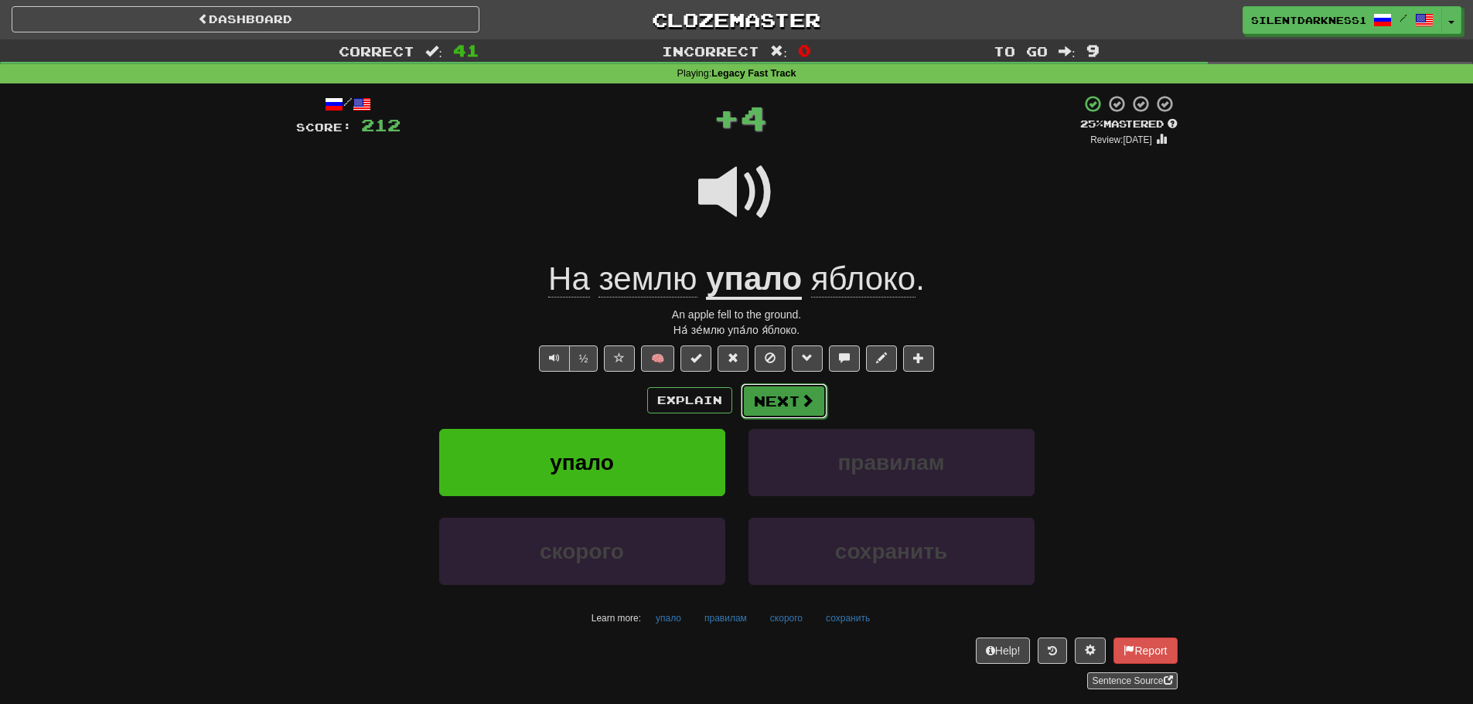
click at [772, 400] on button "Next" at bounding box center [784, 401] width 87 height 36
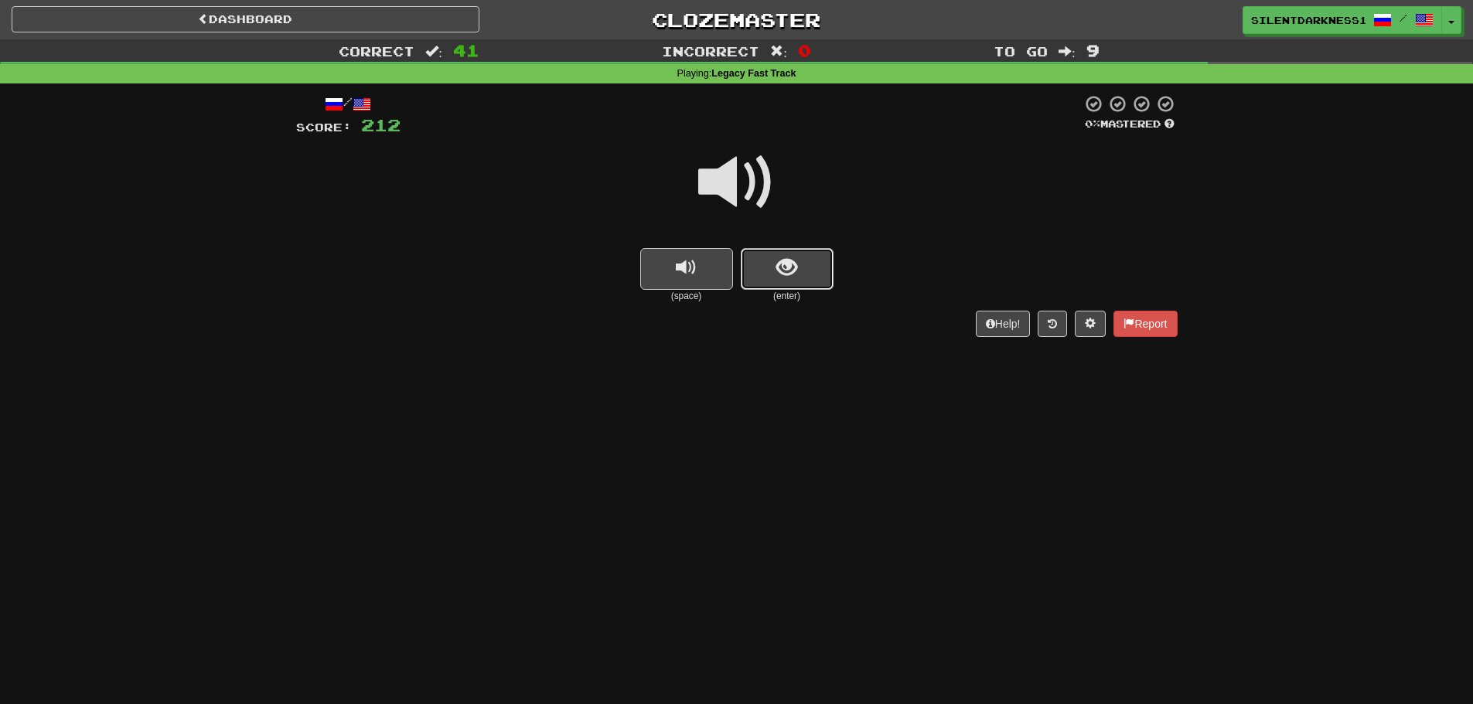
click at [809, 276] on button "show sentence" at bounding box center [787, 269] width 93 height 42
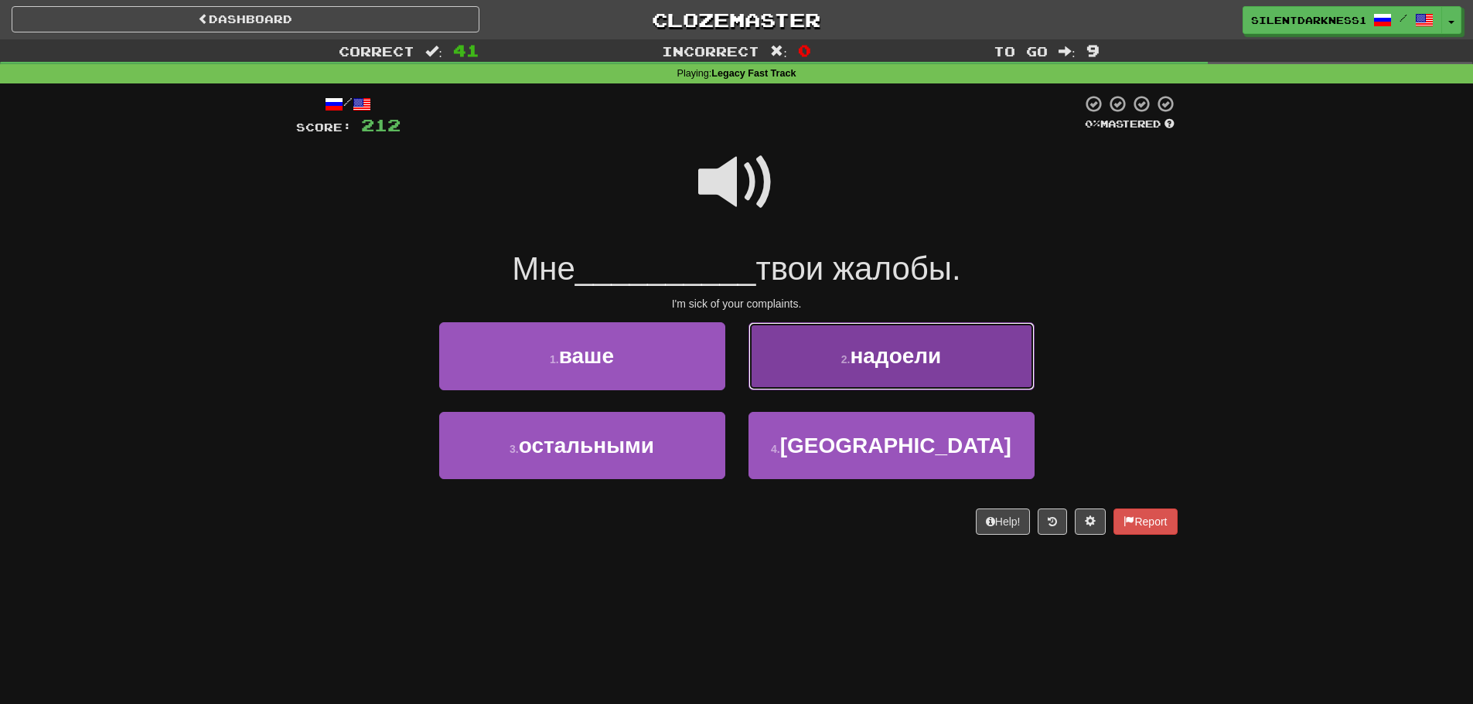
click at [809, 359] on button "2 . надоели" at bounding box center [891, 355] width 286 height 67
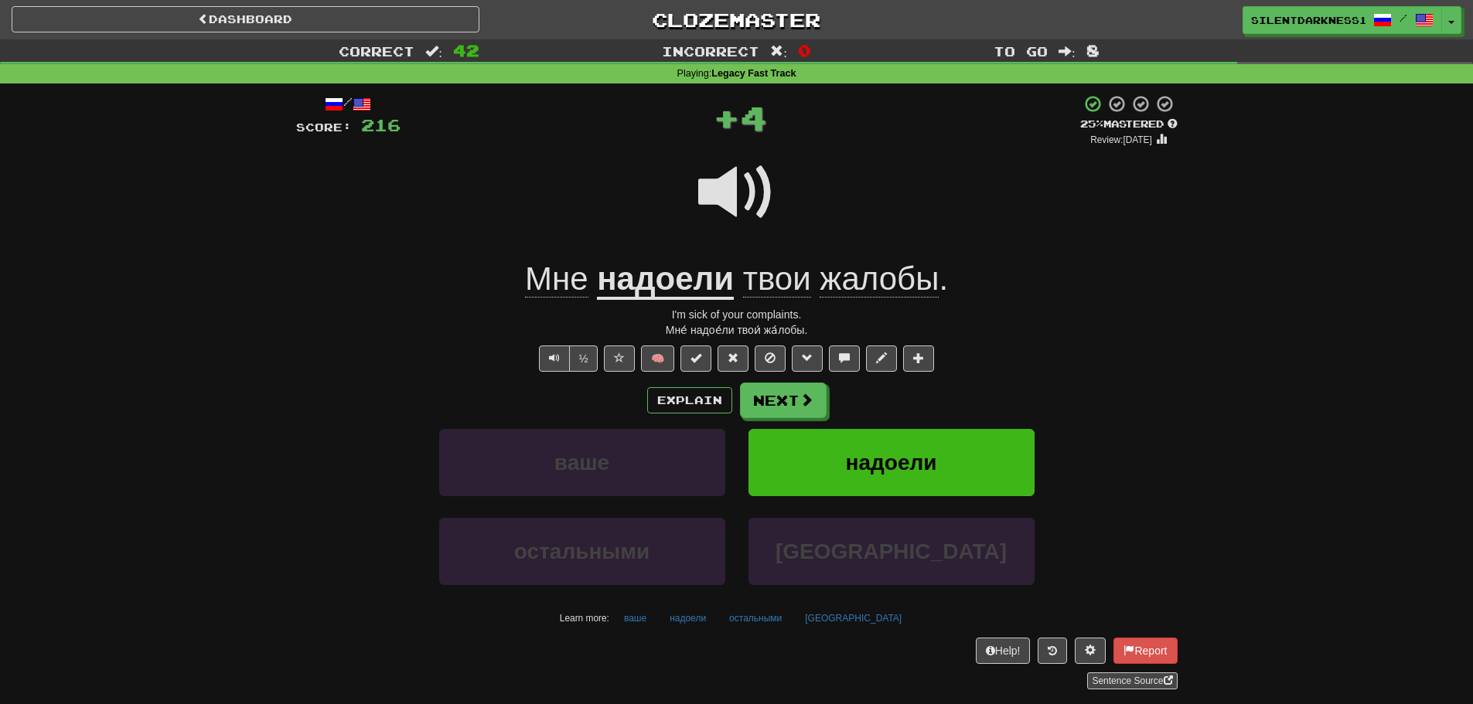
click at [705, 291] on u "надоели" at bounding box center [665, 280] width 137 height 39
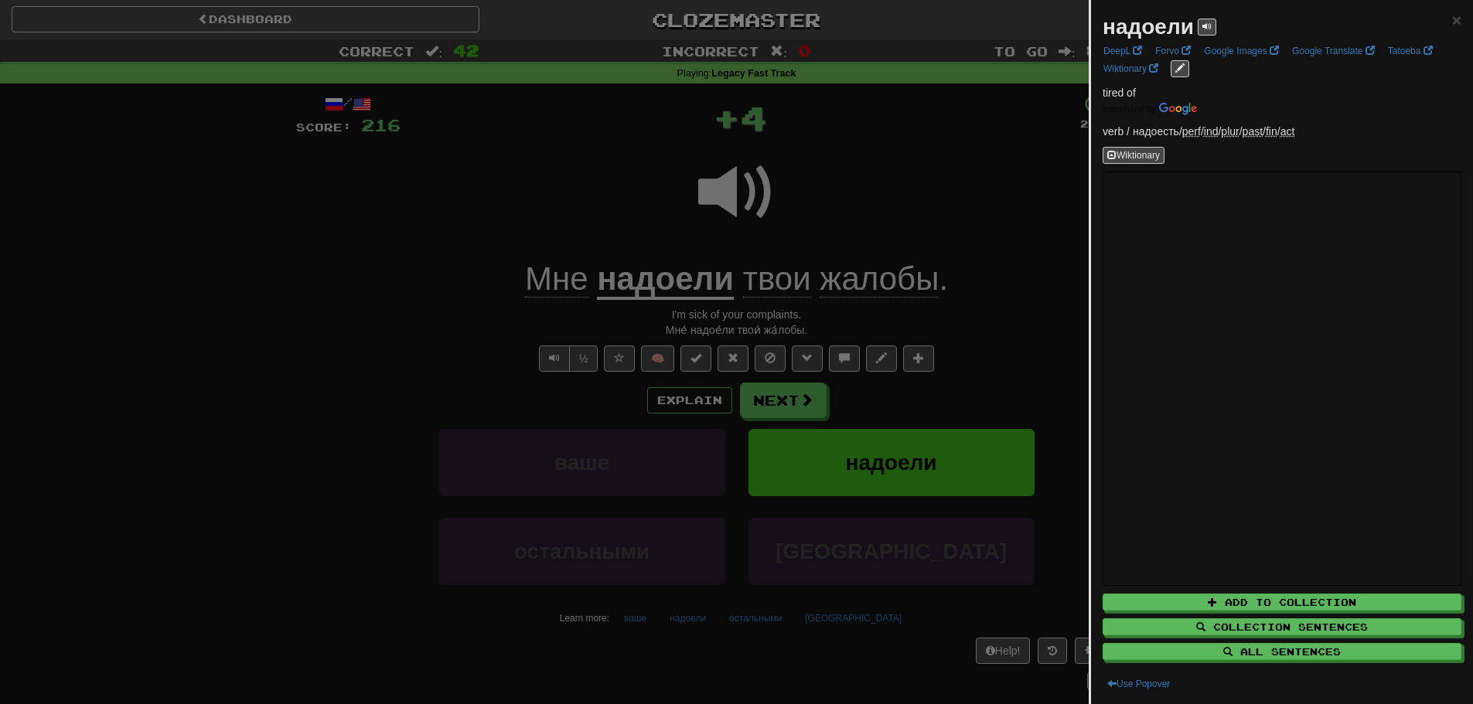
click at [687, 239] on div at bounding box center [736, 352] width 1473 height 704
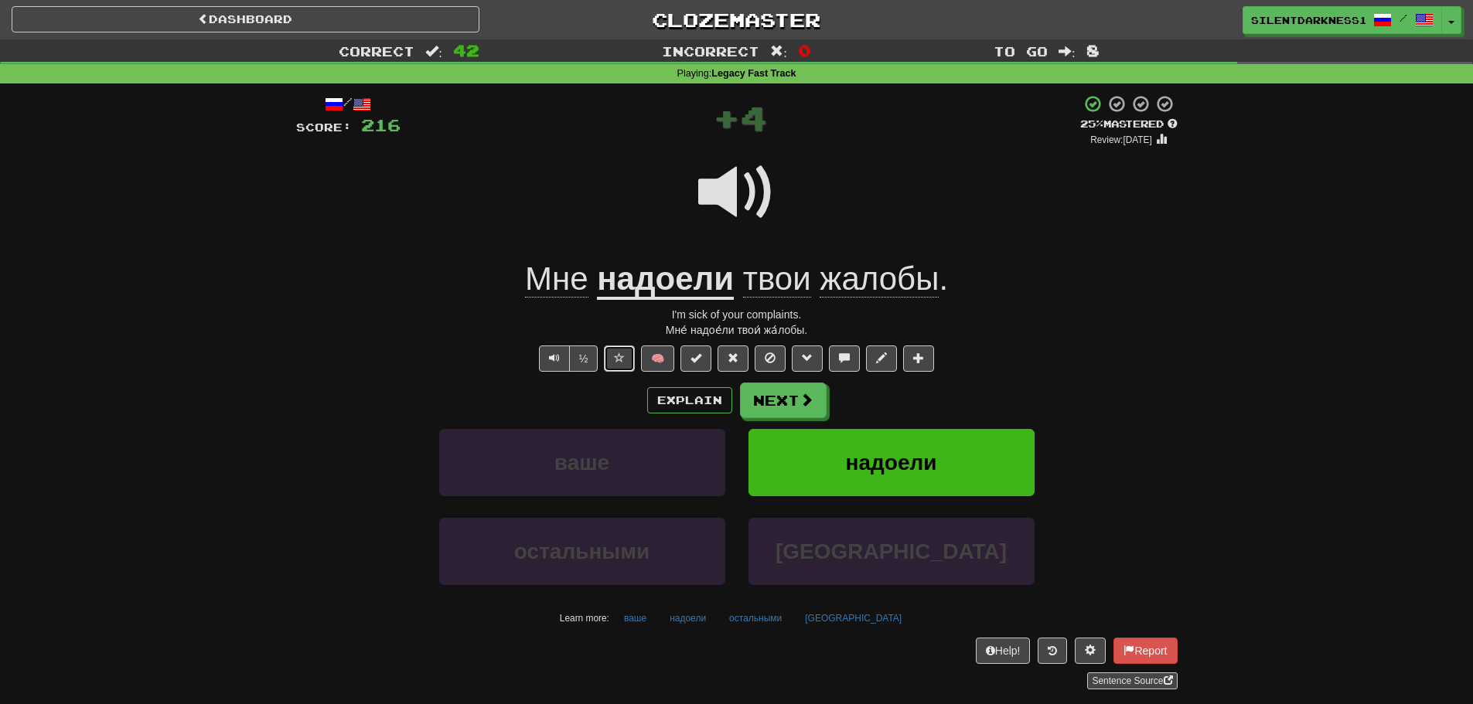
click at [622, 355] on span at bounding box center [619, 358] width 11 height 11
click at [806, 403] on span at bounding box center [807, 401] width 14 height 14
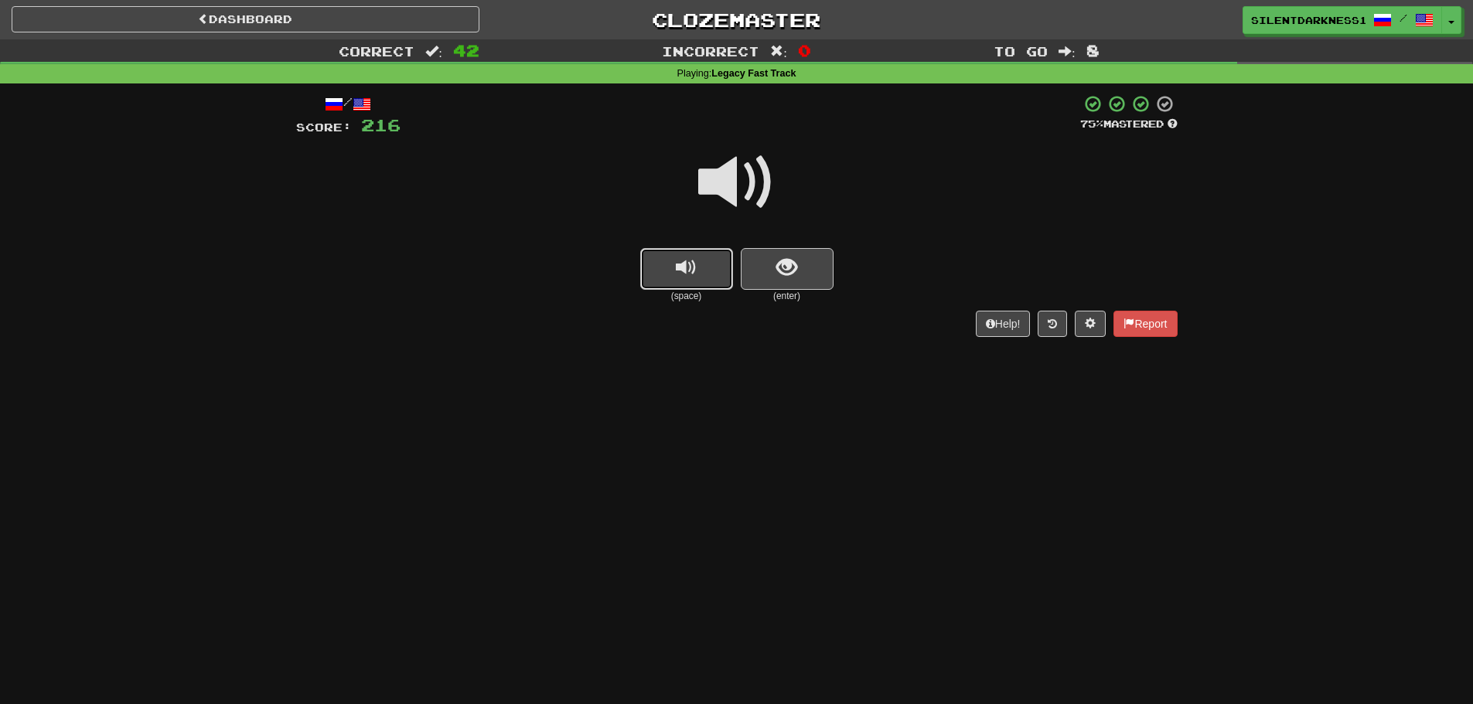
click at [708, 259] on button "replay audio" at bounding box center [686, 269] width 93 height 42
click at [810, 263] on button "show sentence" at bounding box center [787, 269] width 93 height 42
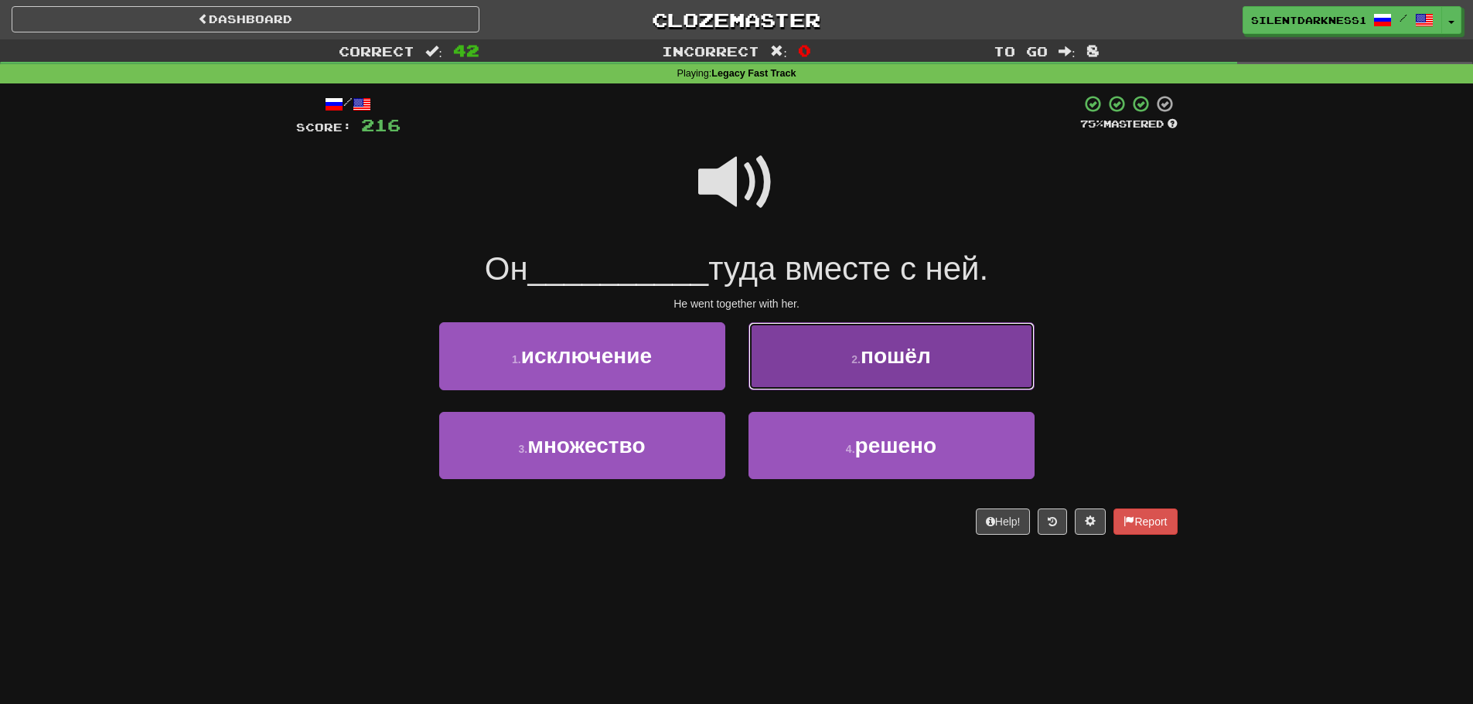
click at [883, 353] on span "пошёл" at bounding box center [896, 356] width 70 height 24
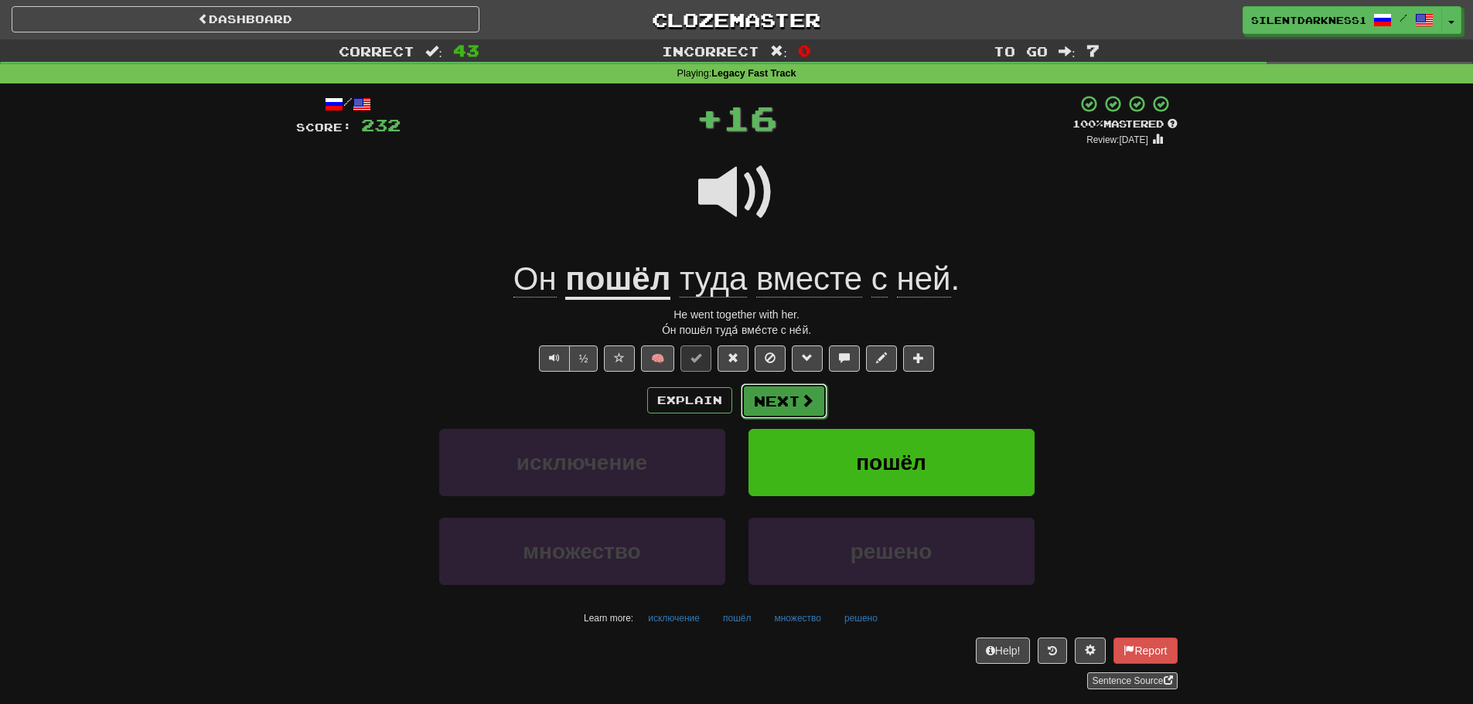
click at [792, 397] on button "Next" at bounding box center [784, 401] width 87 height 36
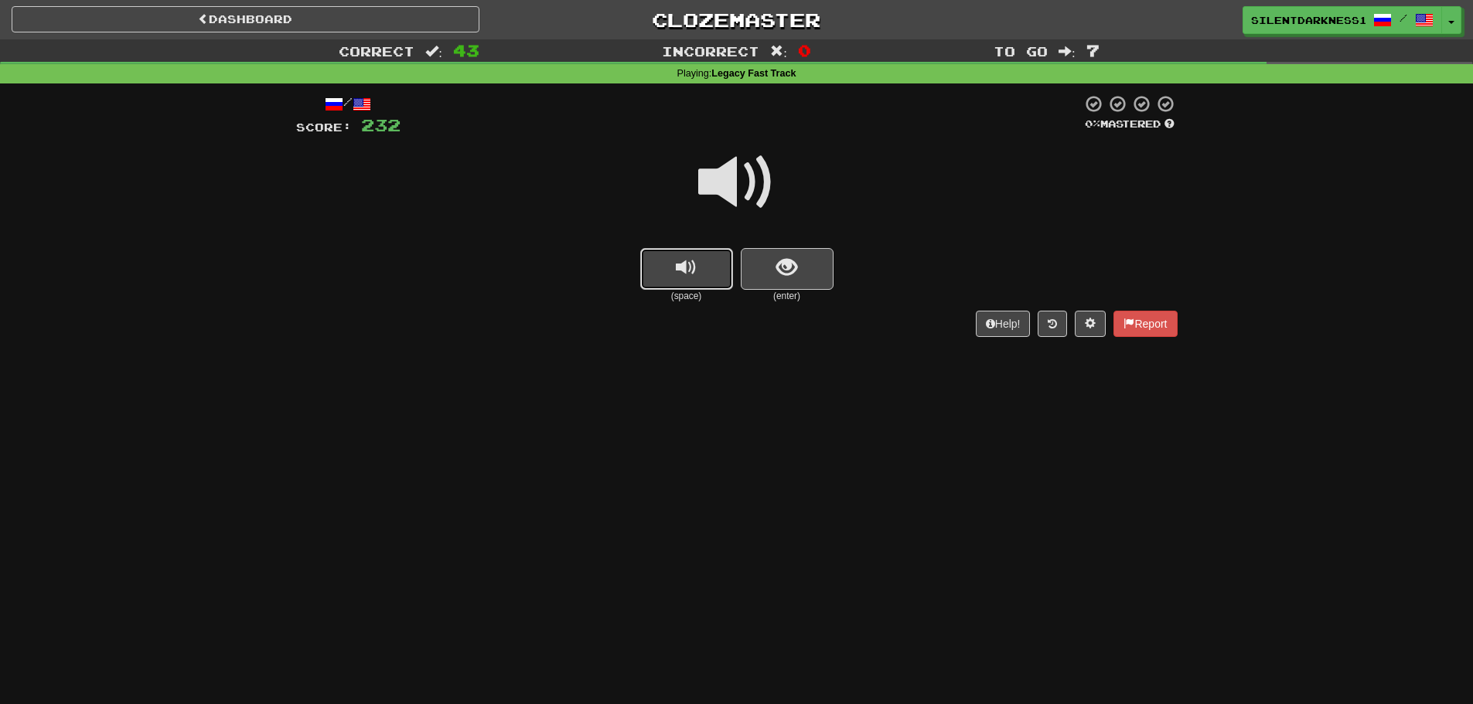
click at [675, 266] on button "replay audio" at bounding box center [686, 269] width 93 height 42
click at [765, 266] on button "show sentence" at bounding box center [787, 269] width 93 height 42
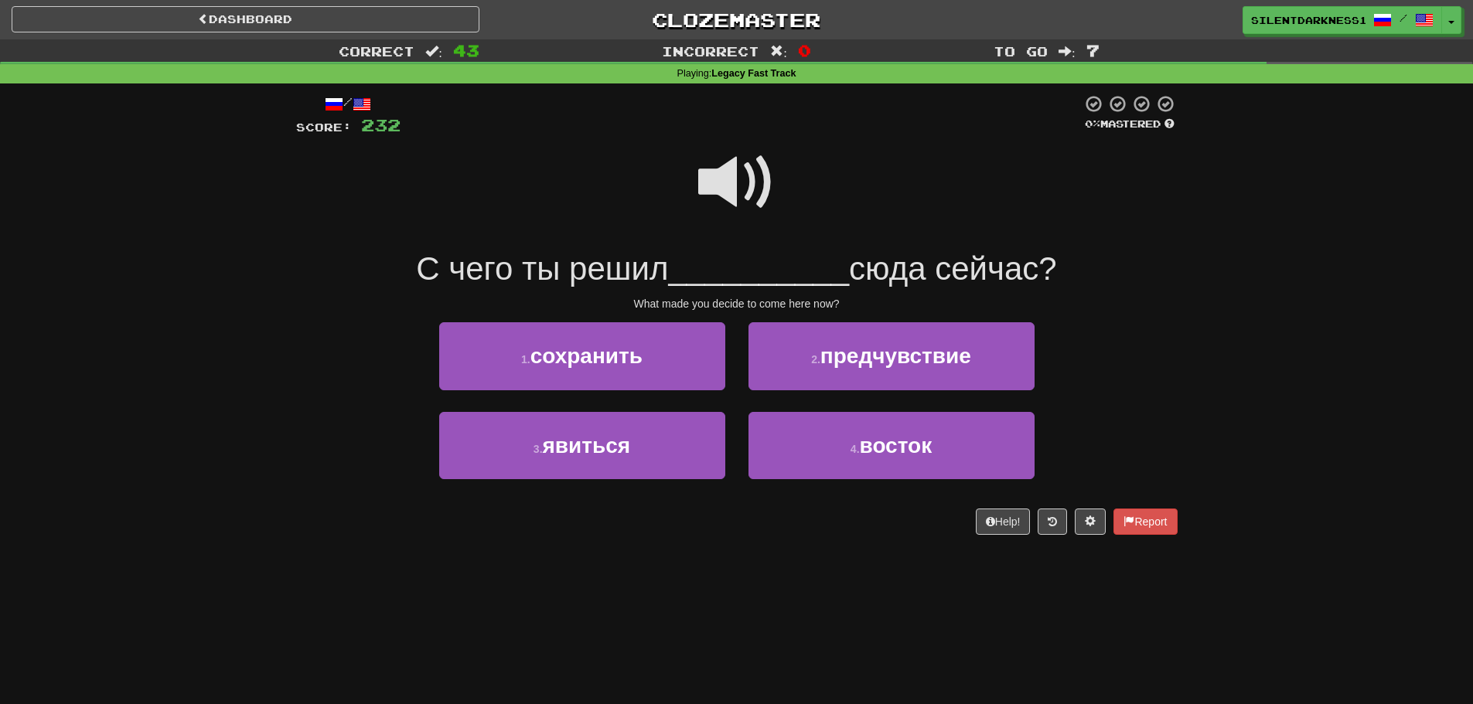
click at [737, 203] on span at bounding box center [736, 182] width 77 height 77
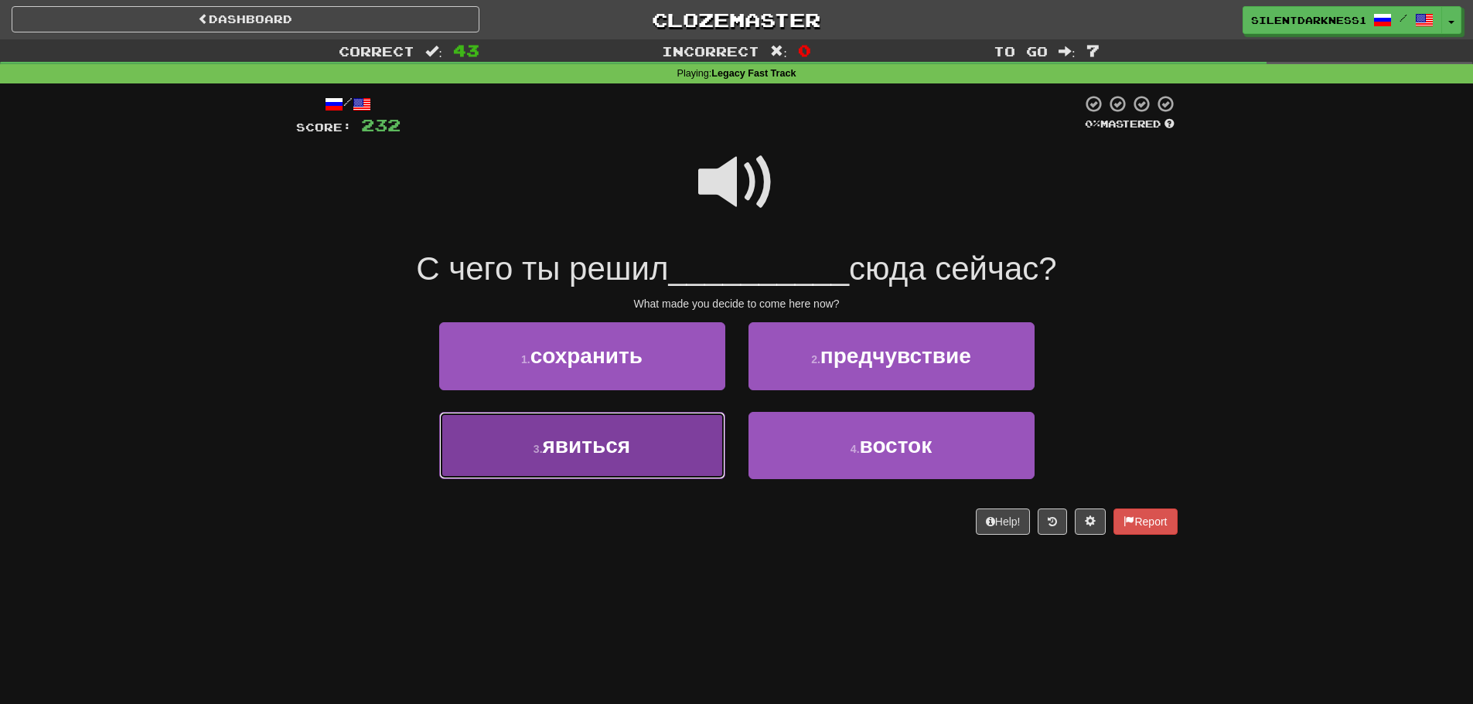
click at [639, 455] on button "3 . явиться" at bounding box center [582, 445] width 286 height 67
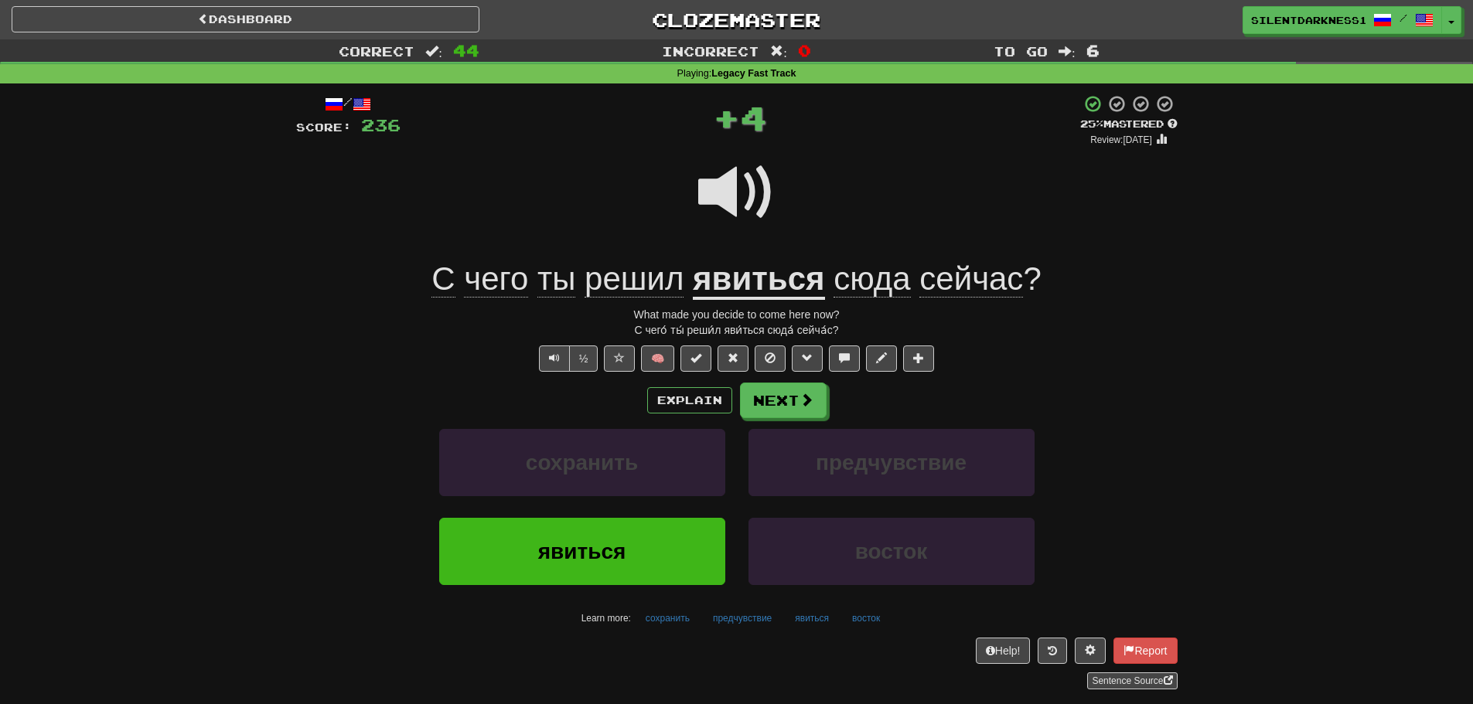
click at [758, 281] on u "явиться" at bounding box center [758, 280] width 131 height 39
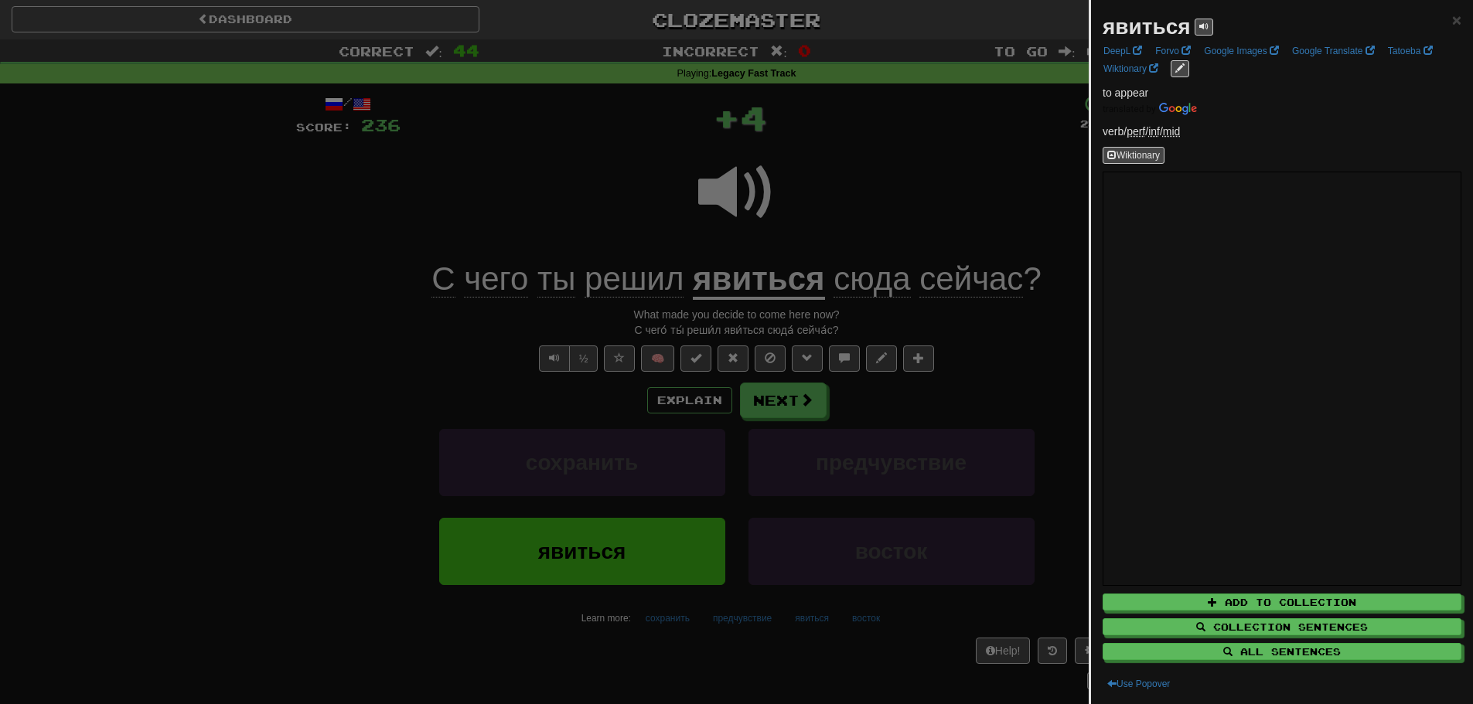
click at [628, 208] on div at bounding box center [736, 352] width 1473 height 704
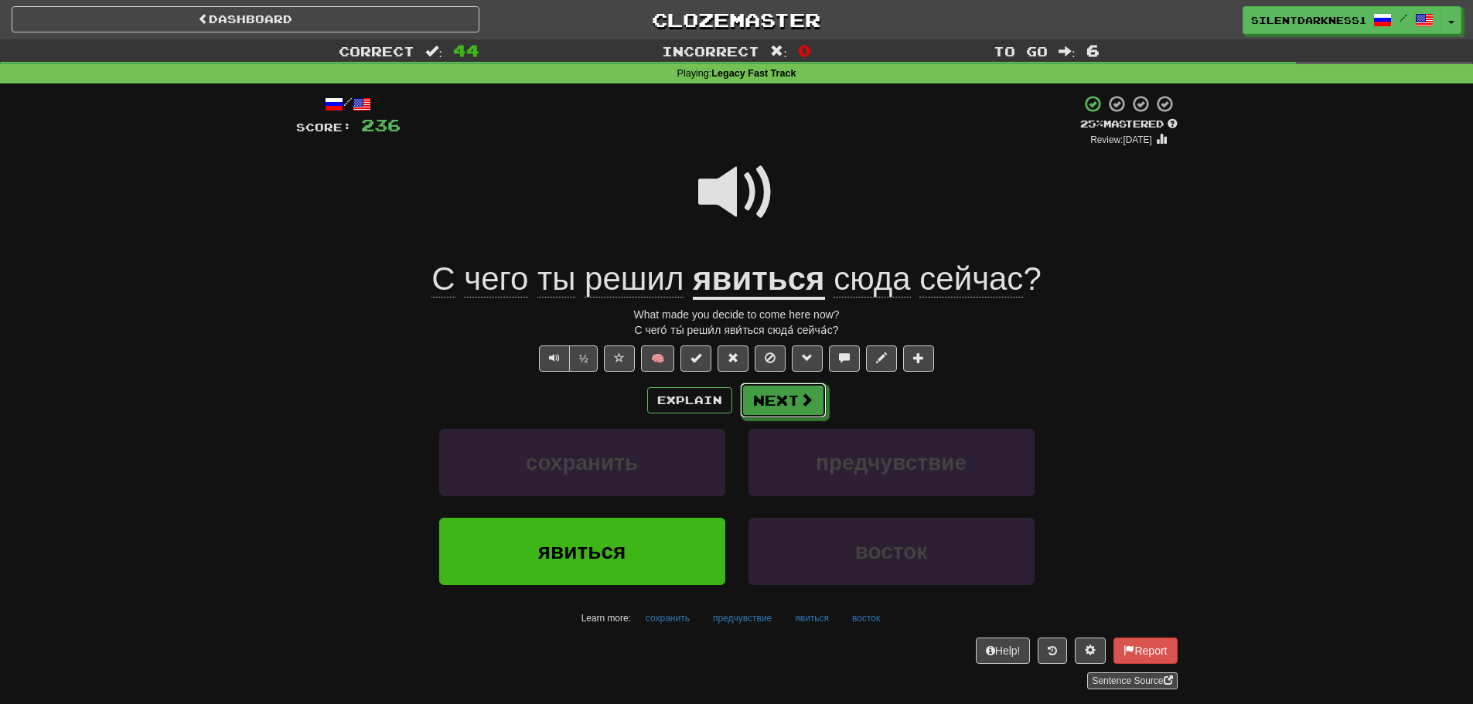
click at [779, 392] on button "Next" at bounding box center [783, 401] width 87 height 36
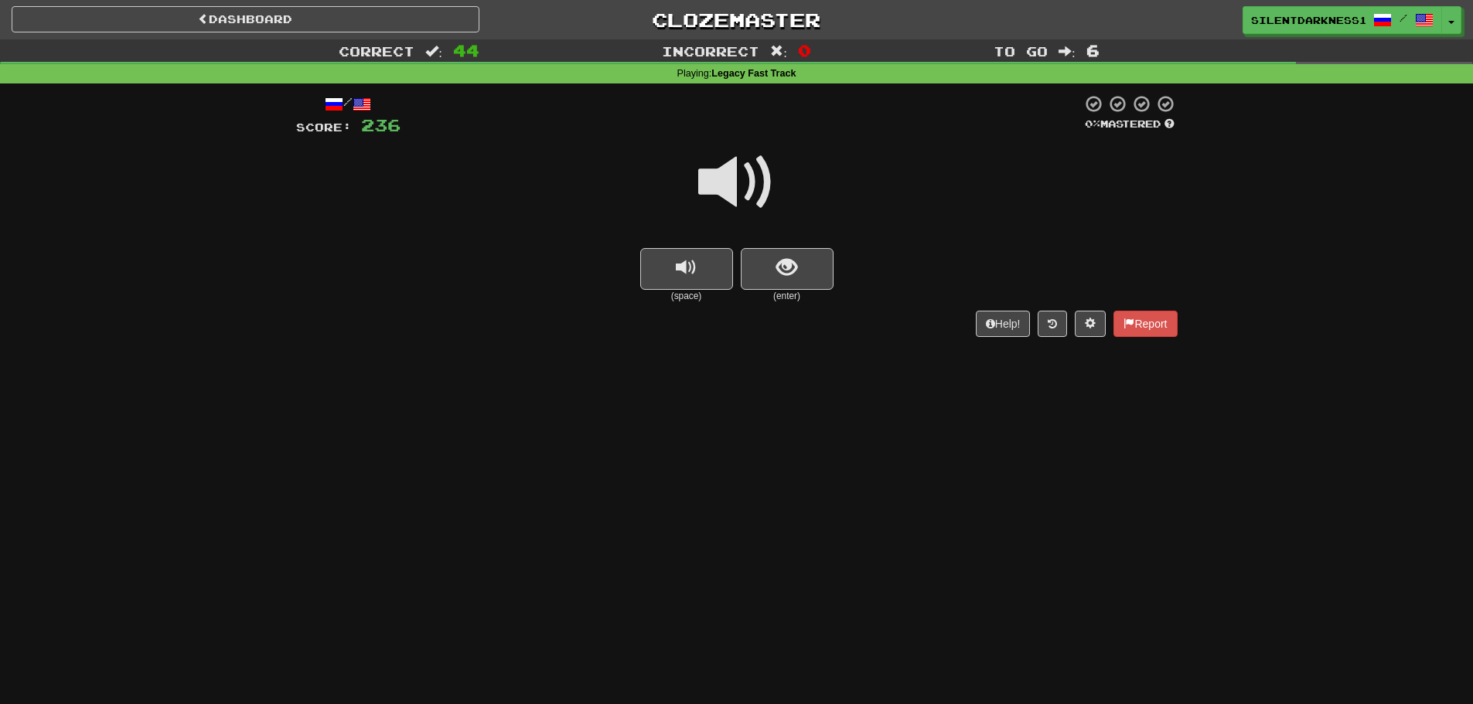
click at [804, 268] on button "show sentence" at bounding box center [787, 269] width 93 height 42
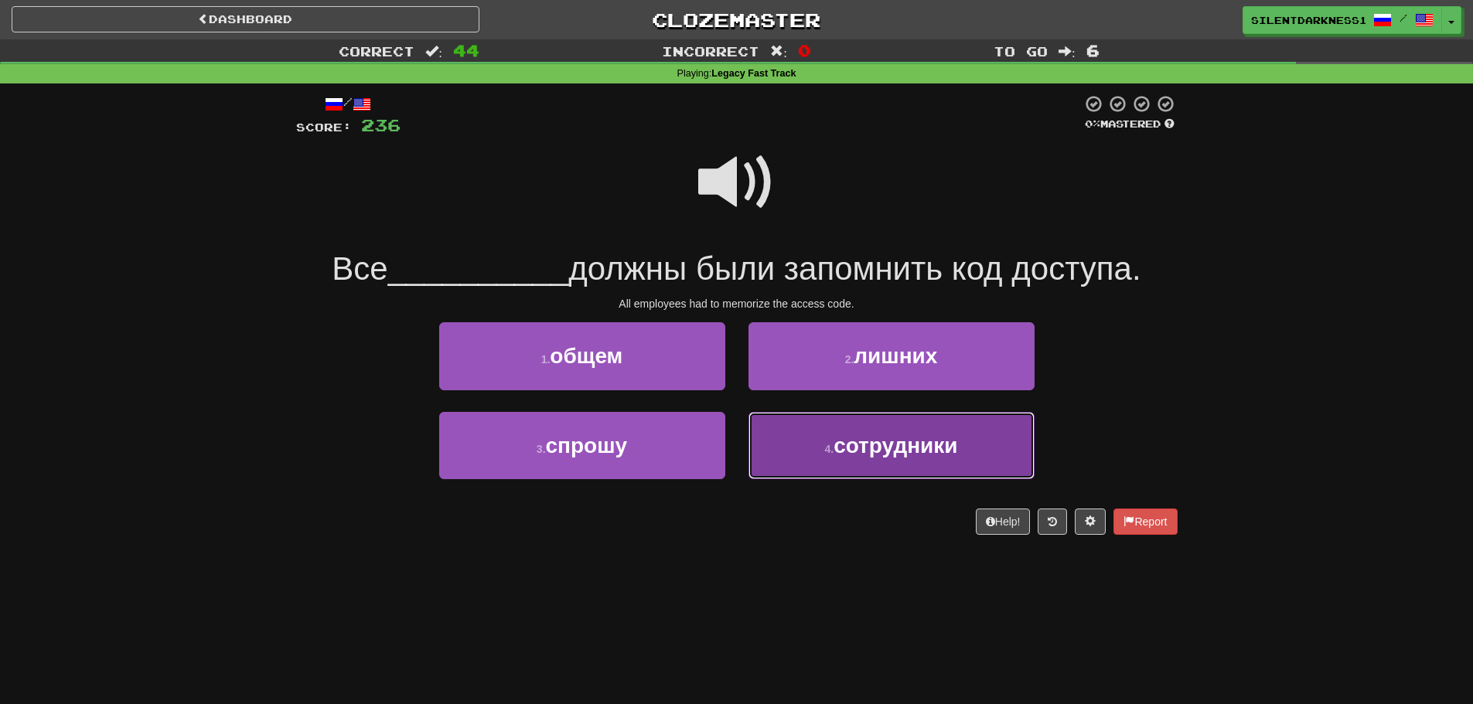
click at [824, 445] on small "4 ." at bounding box center [828, 449] width 9 height 12
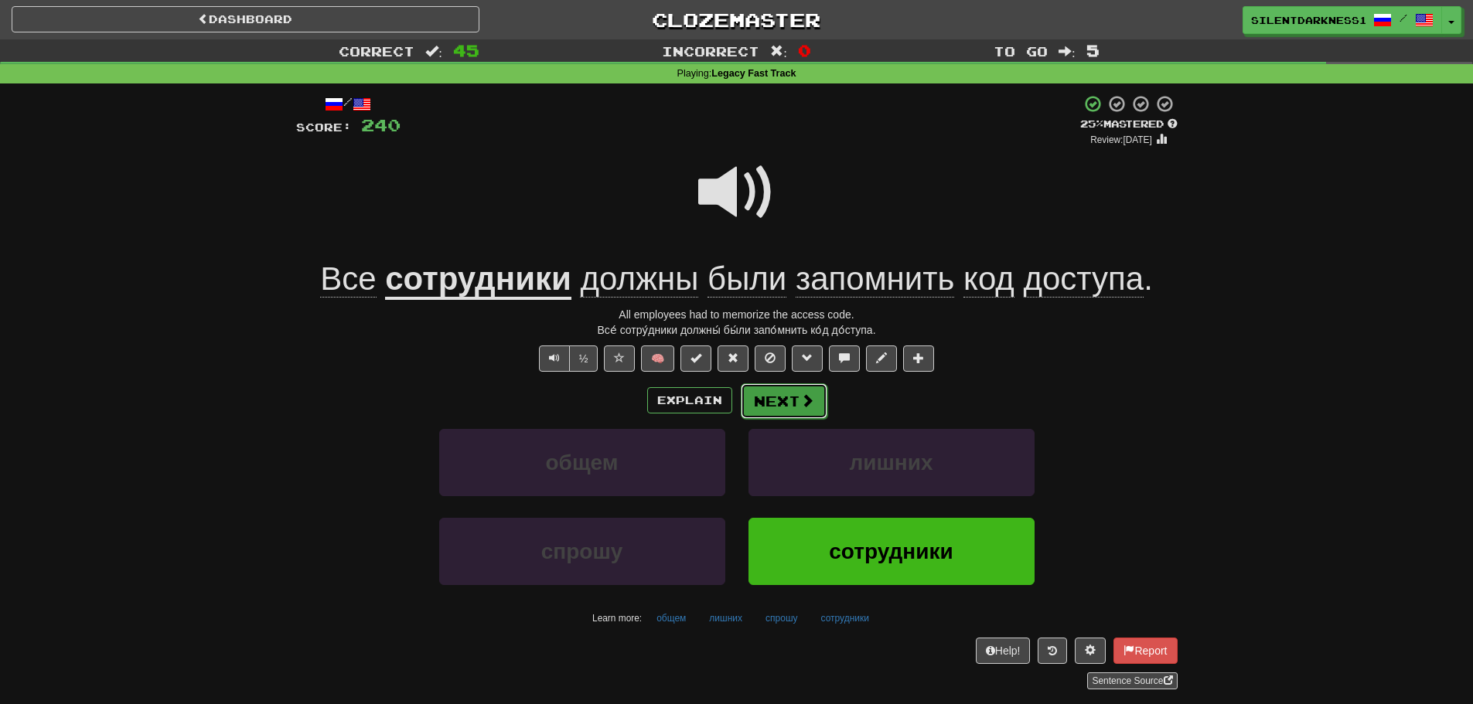
click at [815, 392] on button "Next" at bounding box center [784, 401] width 87 height 36
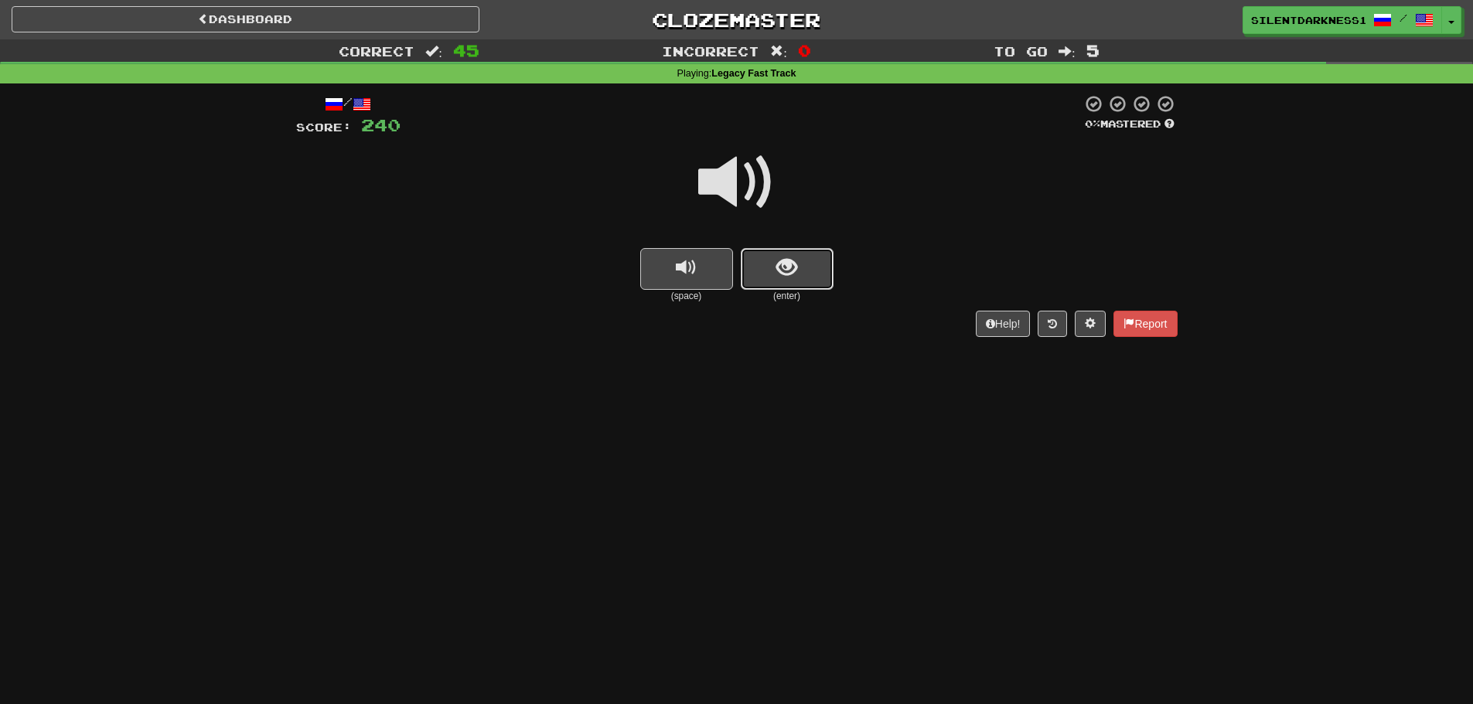
click at [799, 260] on button "show sentence" at bounding box center [787, 269] width 93 height 42
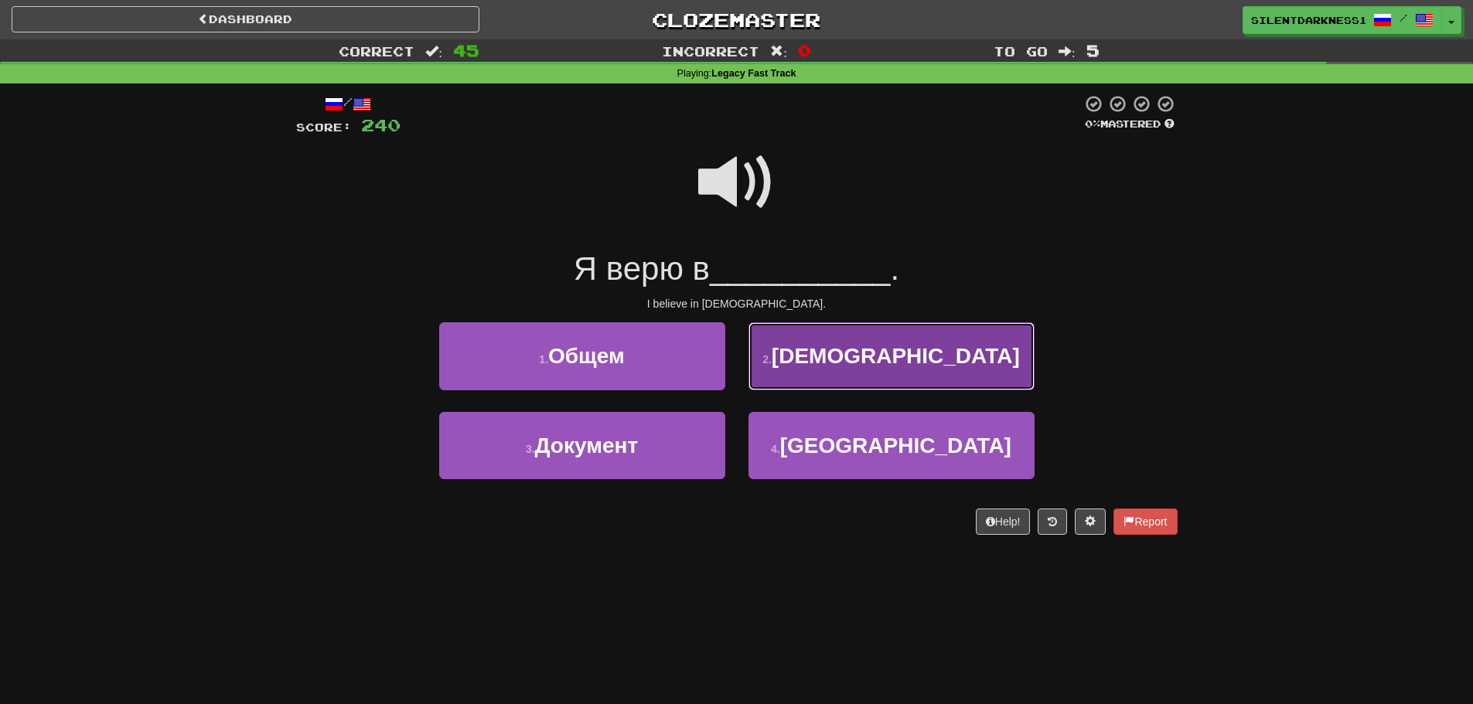
click at [840, 333] on button "2 . [DEMOGRAPHIC_DATA]" at bounding box center [891, 355] width 286 height 67
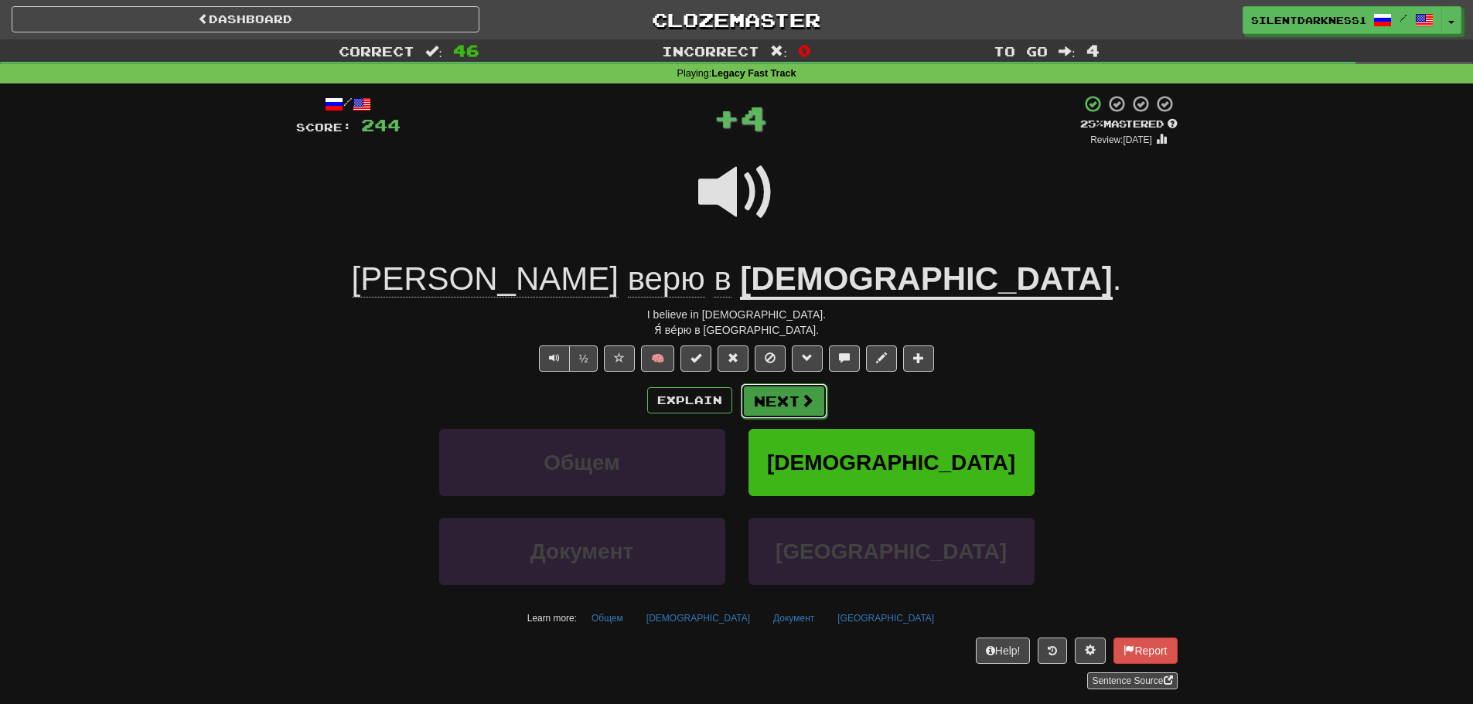
click at [794, 401] on button "Next" at bounding box center [784, 401] width 87 height 36
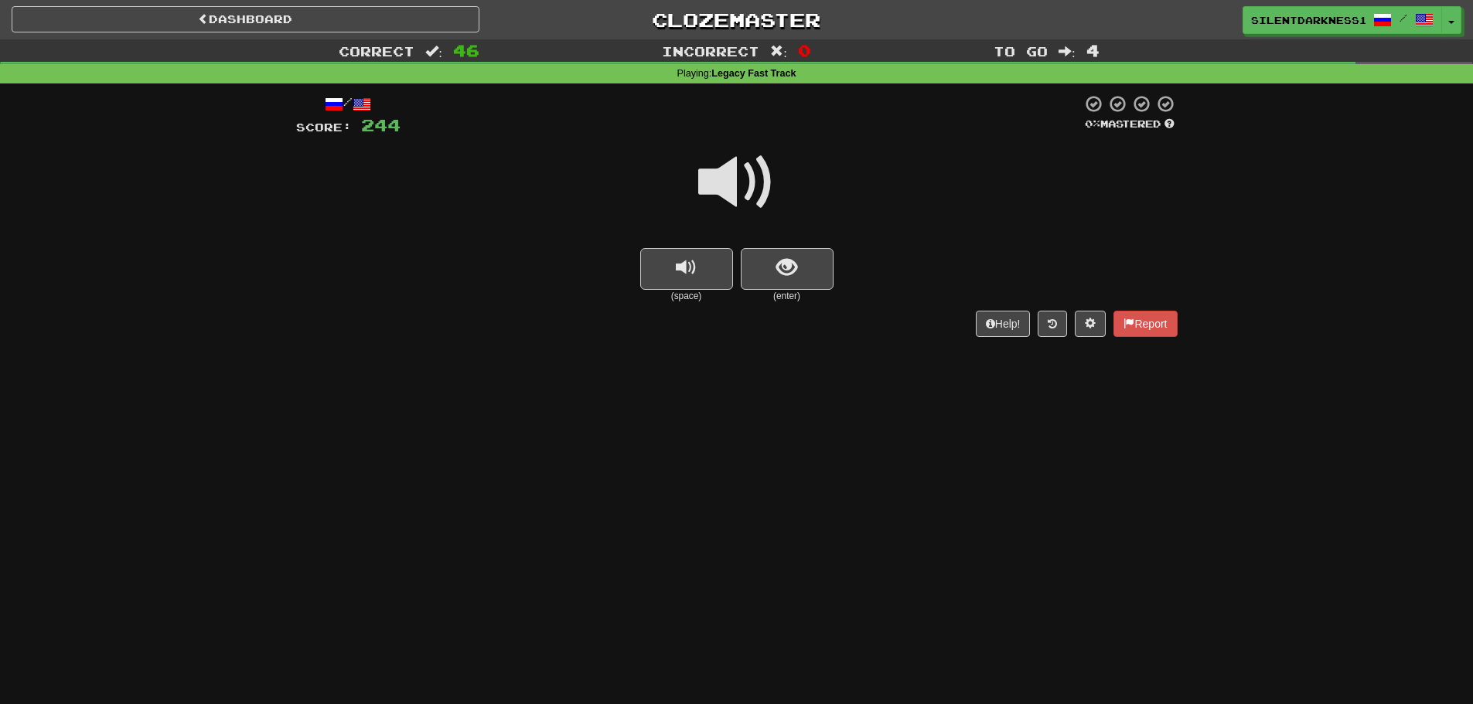
click at [787, 295] on small "(enter)" at bounding box center [787, 296] width 93 height 13
click at [804, 256] on button "show sentence" at bounding box center [787, 269] width 93 height 42
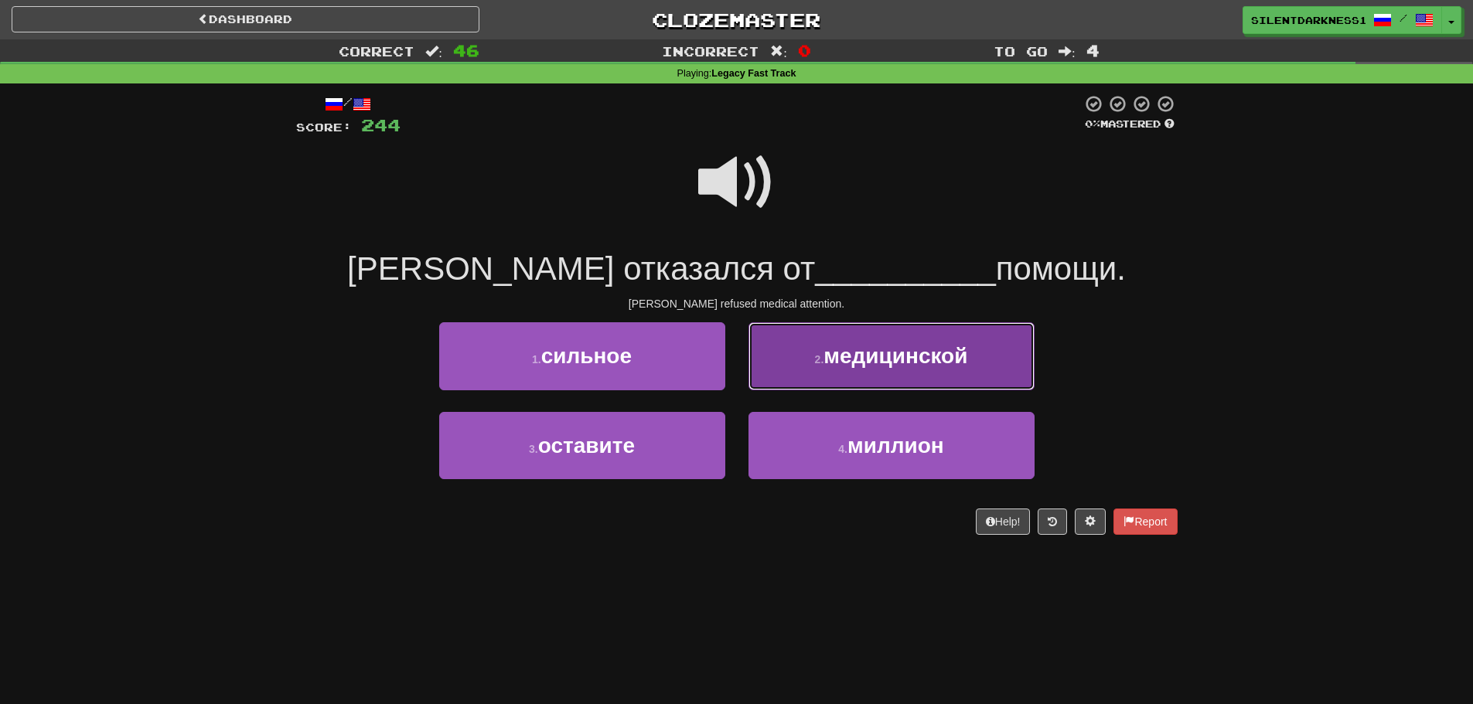
click at [825, 351] on span "медицинской" at bounding box center [895, 356] width 144 height 24
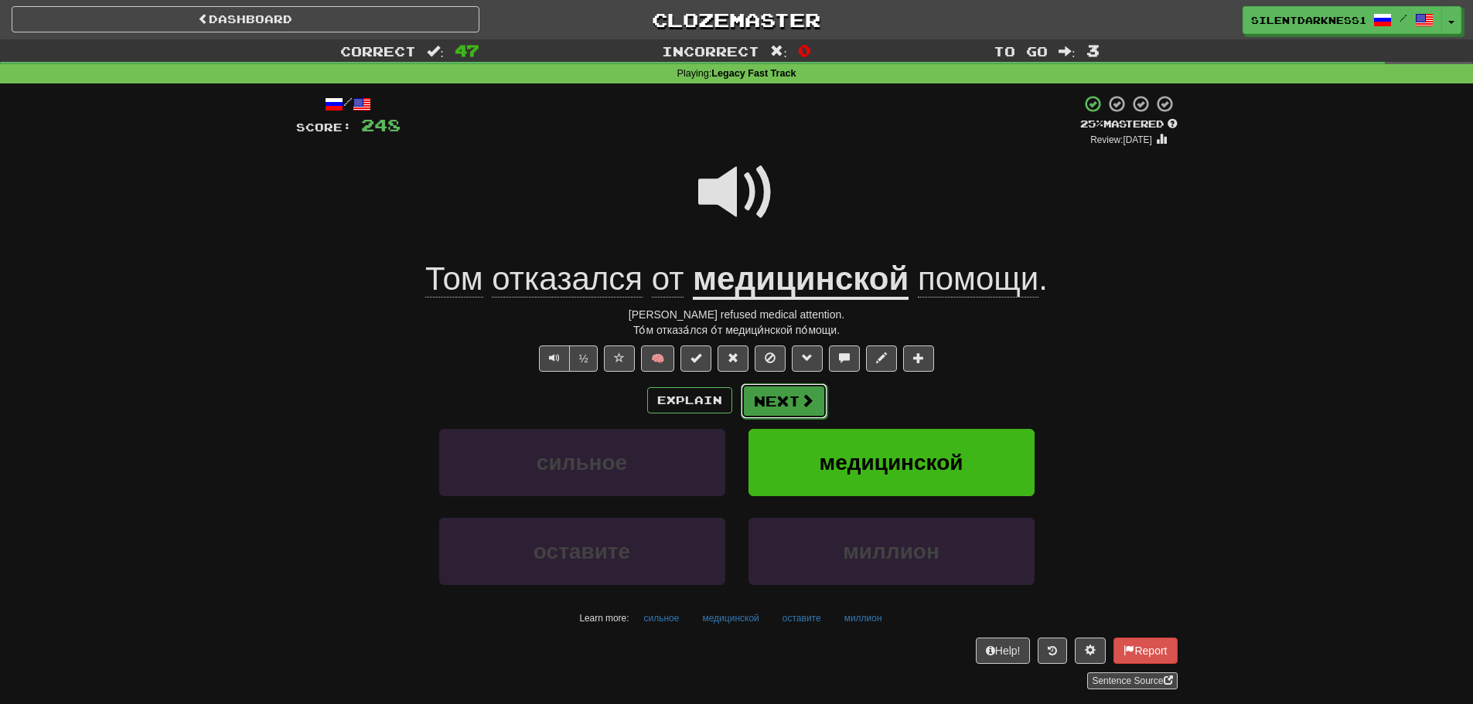
click at [783, 394] on button "Next" at bounding box center [784, 401] width 87 height 36
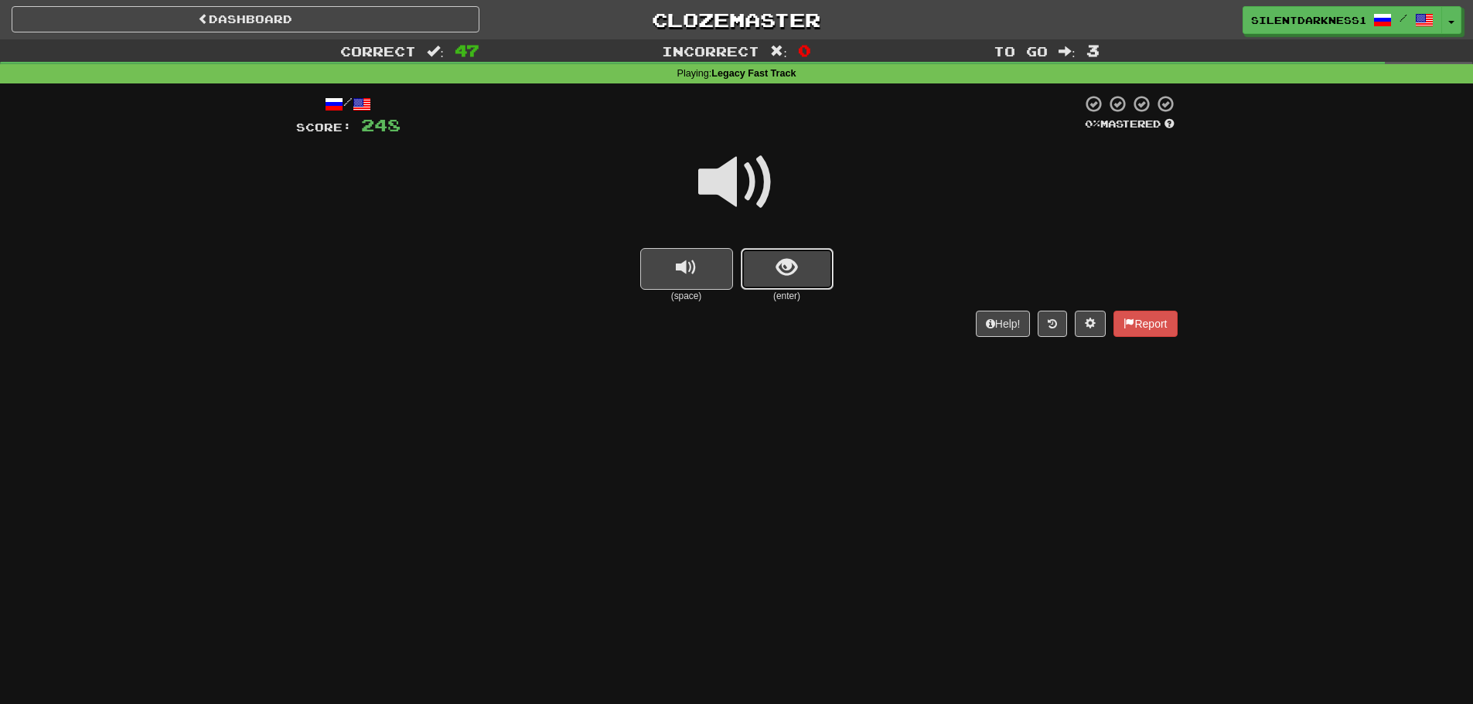
click at [803, 263] on button "show sentence" at bounding box center [787, 269] width 93 height 42
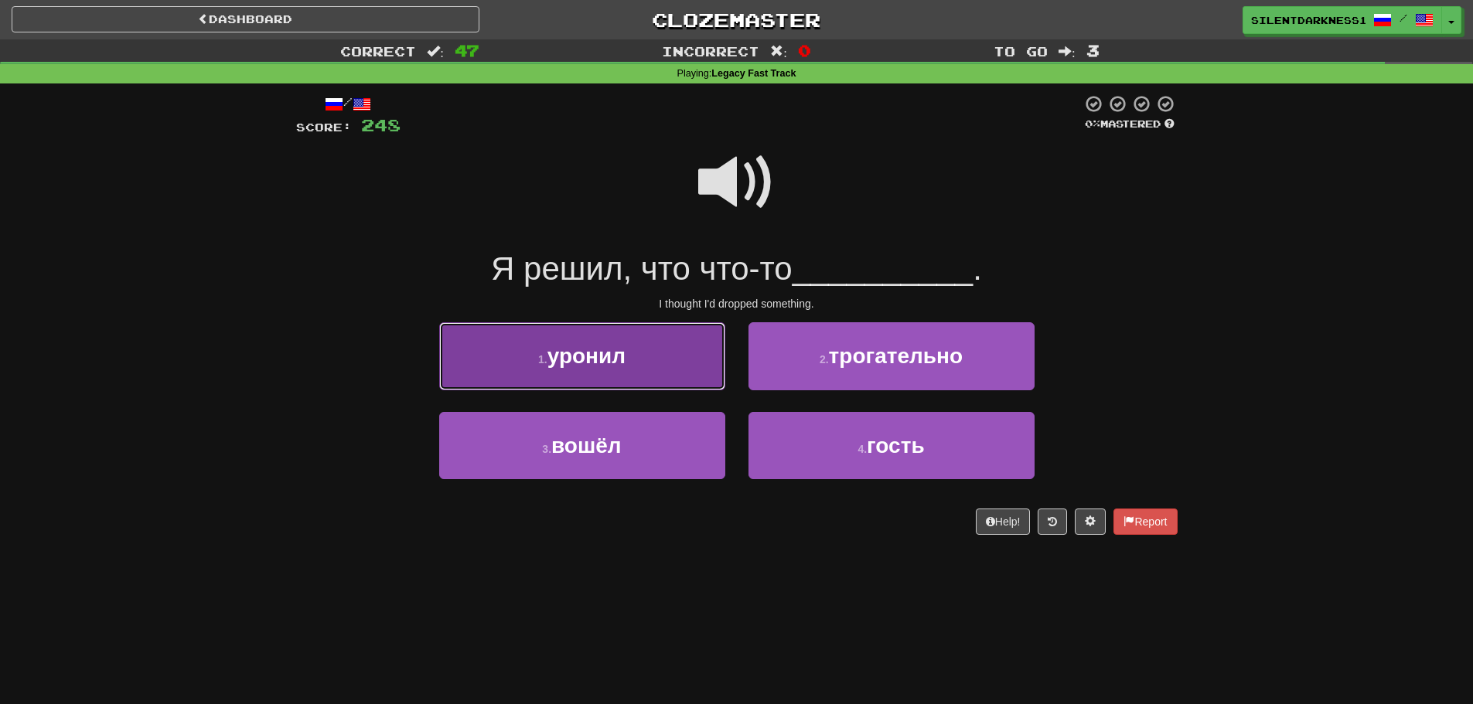
click at [707, 360] on button "1 . уронил" at bounding box center [582, 355] width 286 height 67
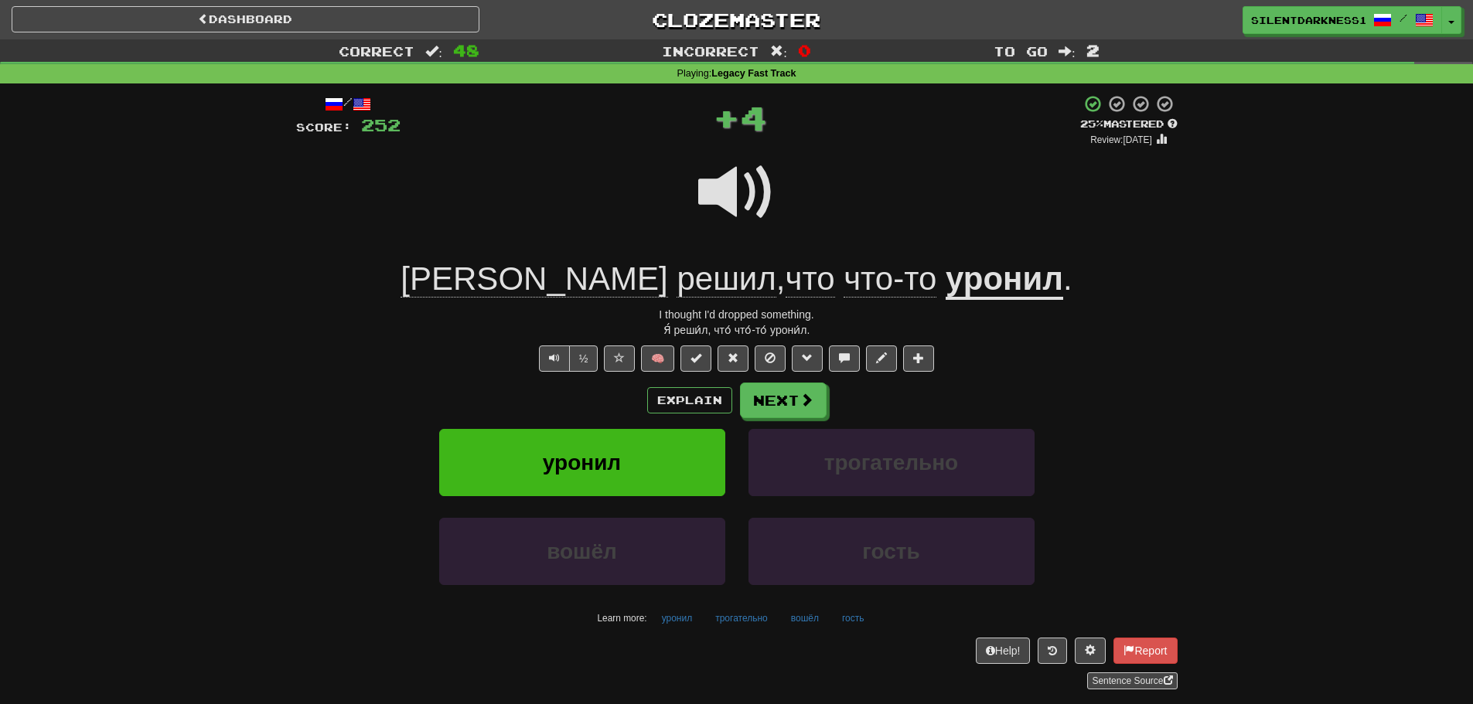
click at [946, 285] on u "уронил" at bounding box center [1005, 280] width 118 height 39
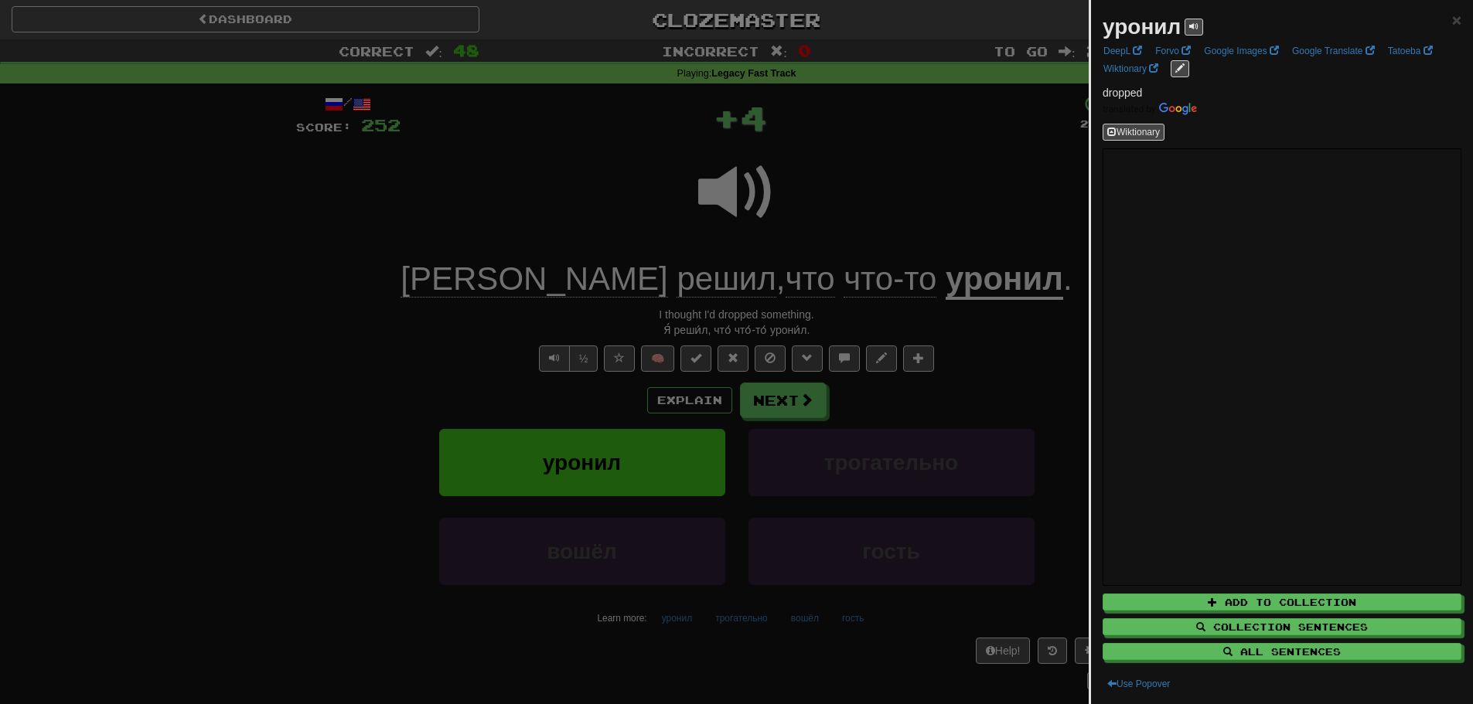
click at [840, 232] on div at bounding box center [736, 352] width 1473 height 704
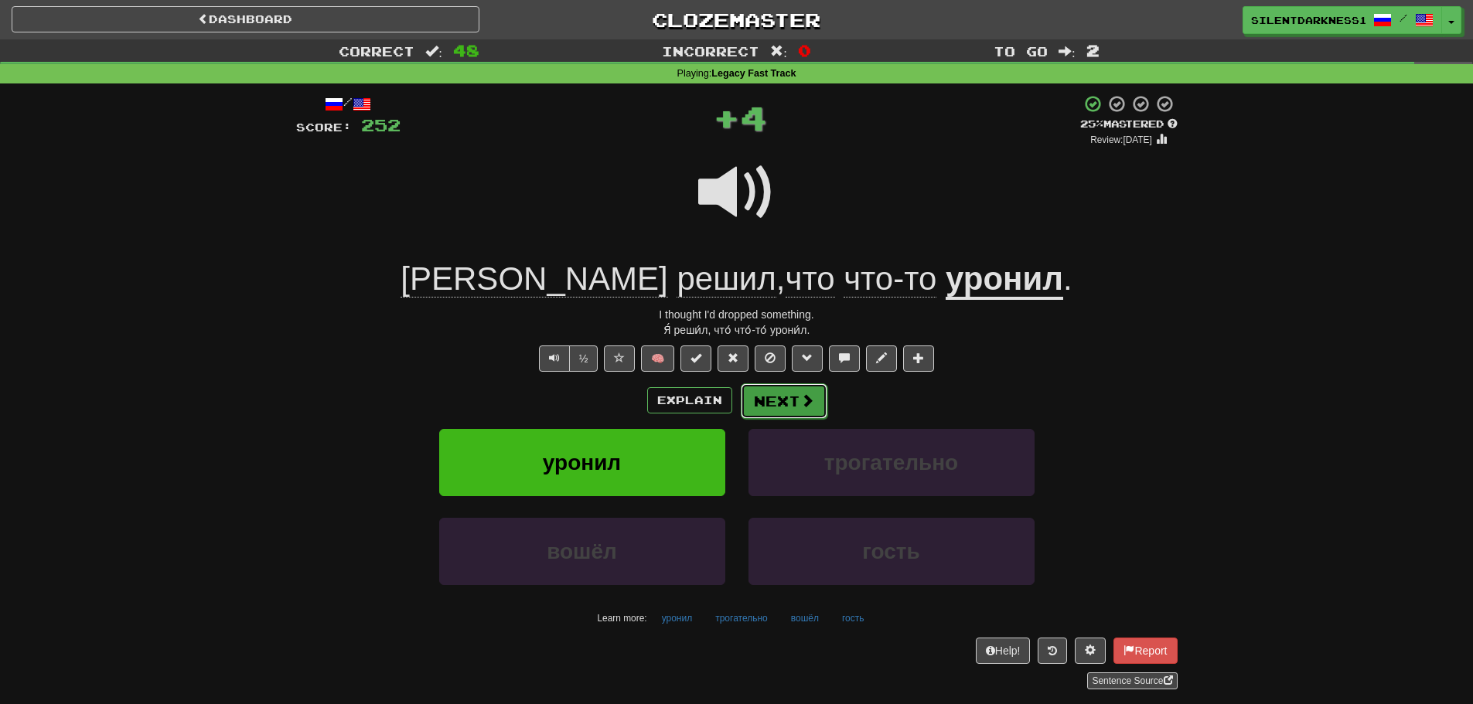
click at [791, 391] on button "Next" at bounding box center [784, 401] width 87 height 36
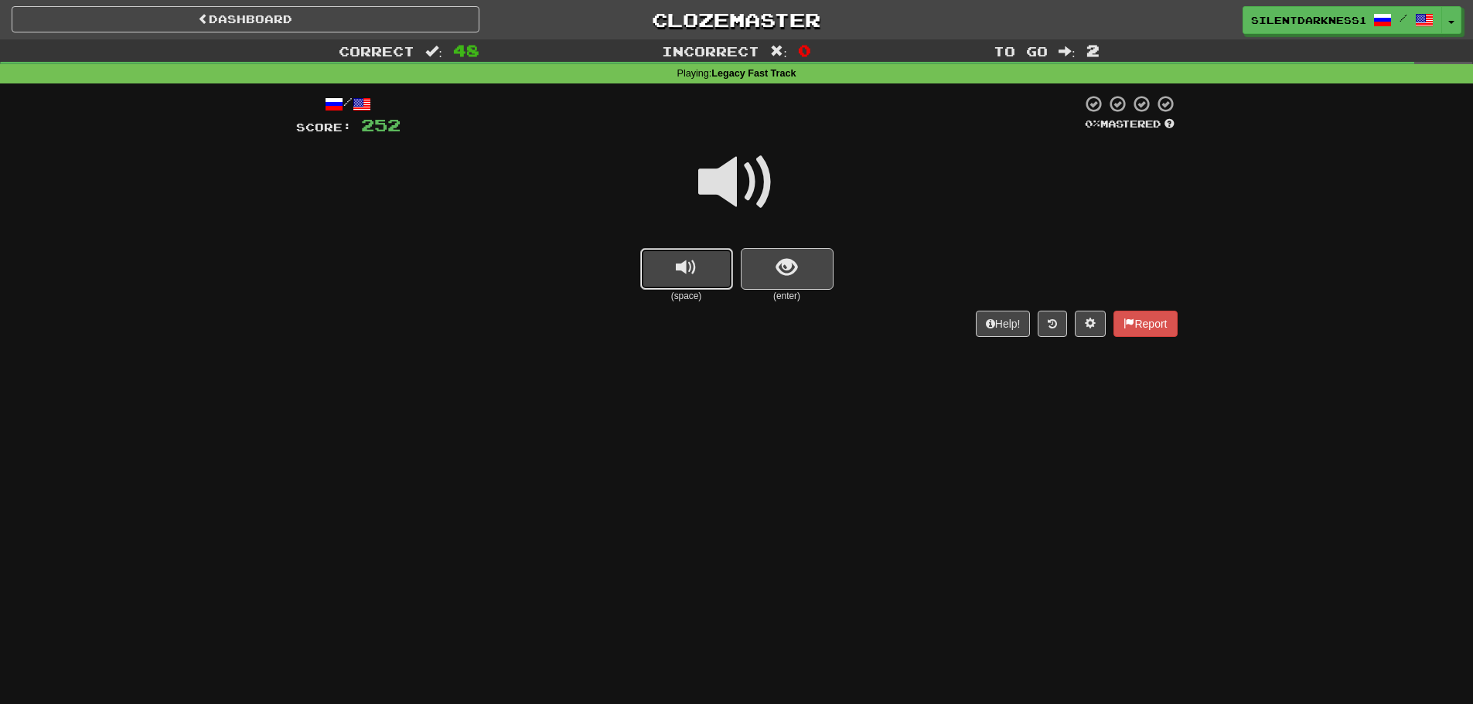
click at [724, 258] on button "replay audio" at bounding box center [686, 269] width 93 height 42
click at [772, 268] on button "show sentence" at bounding box center [787, 269] width 93 height 42
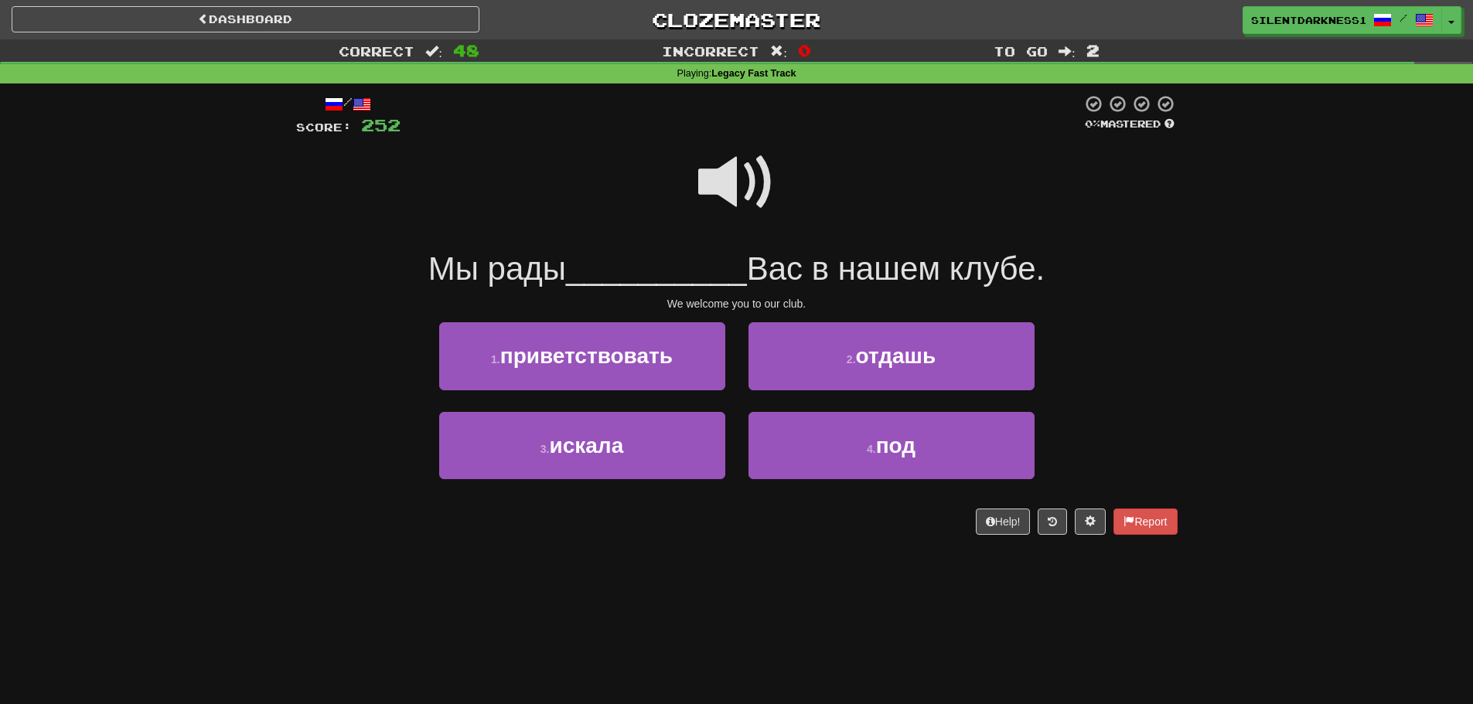
click at [745, 197] on span at bounding box center [736, 182] width 77 height 77
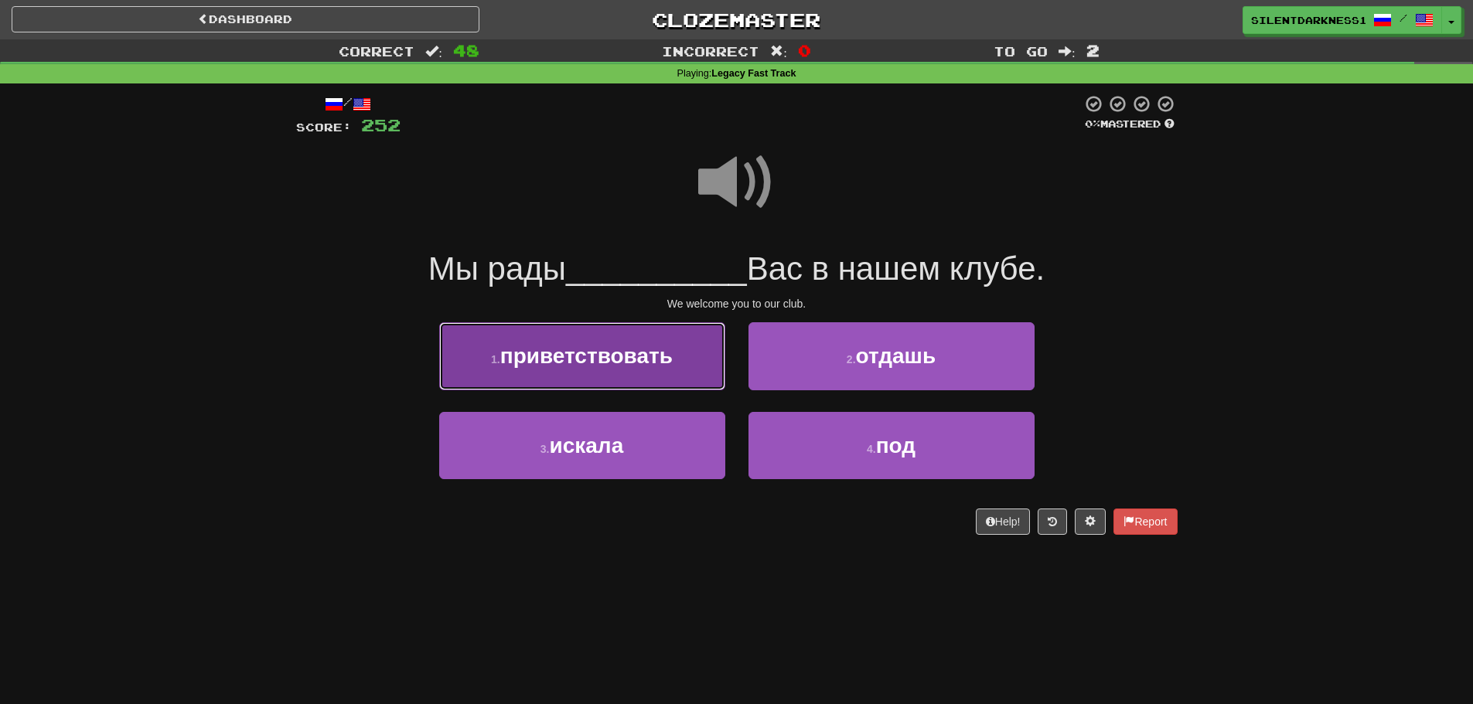
click at [674, 363] on button "1 . приветствовать" at bounding box center [582, 355] width 286 height 67
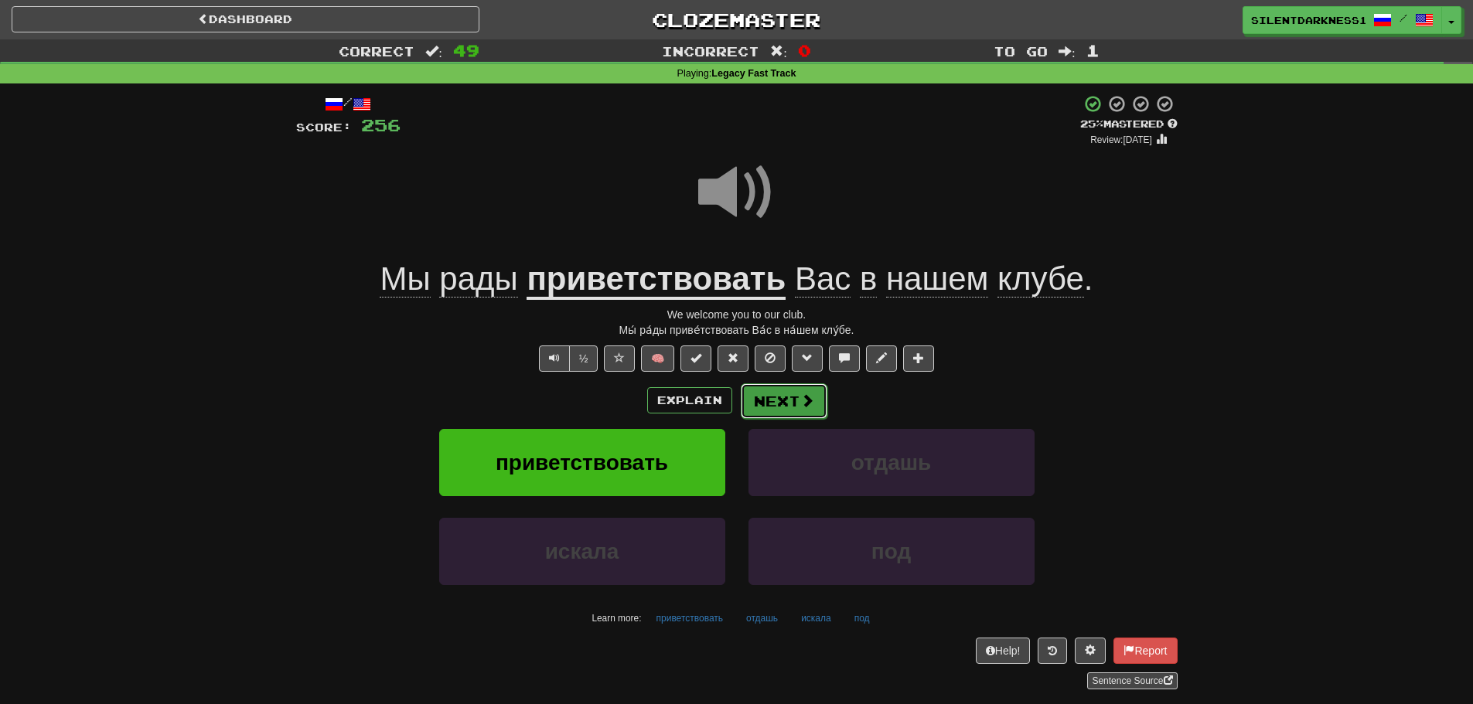
click at [778, 397] on button "Next" at bounding box center [784, 401] width 87 height 36
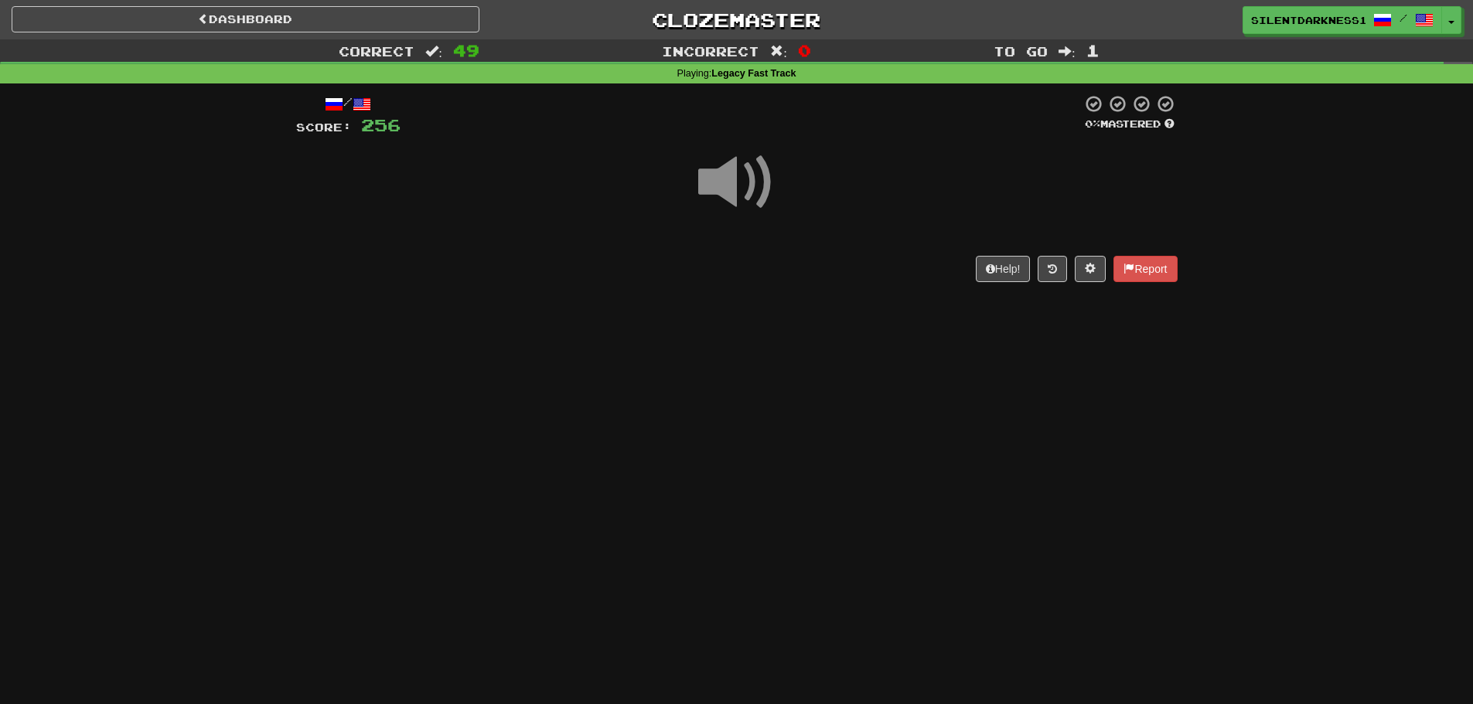
click at [808, 246] on div at bounding box center [736, 193] width 881 height 111
click at [751, 179] on span at bounding box center [736, 182] width 77 height 77
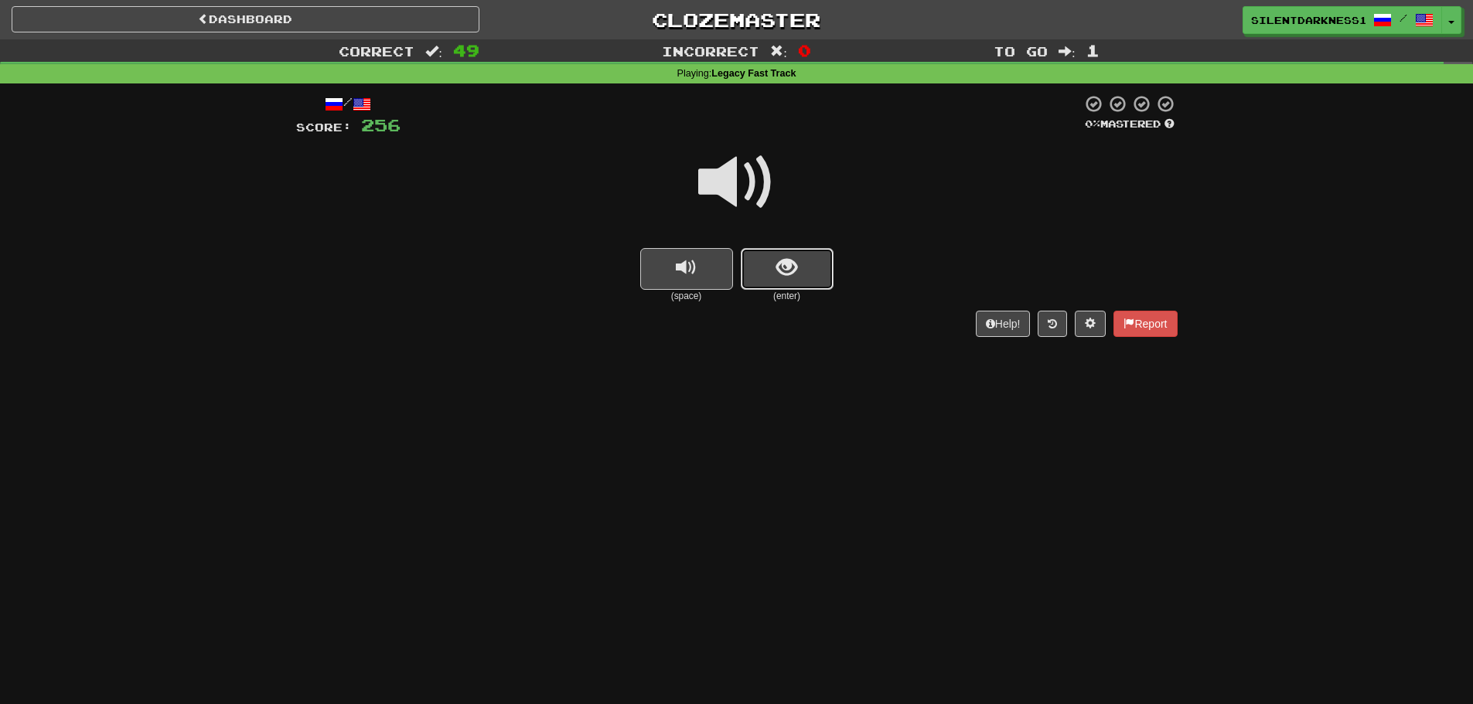
click at [772, 265] on button "show sentence" at bounding box center [787, 269] width 93 height 42
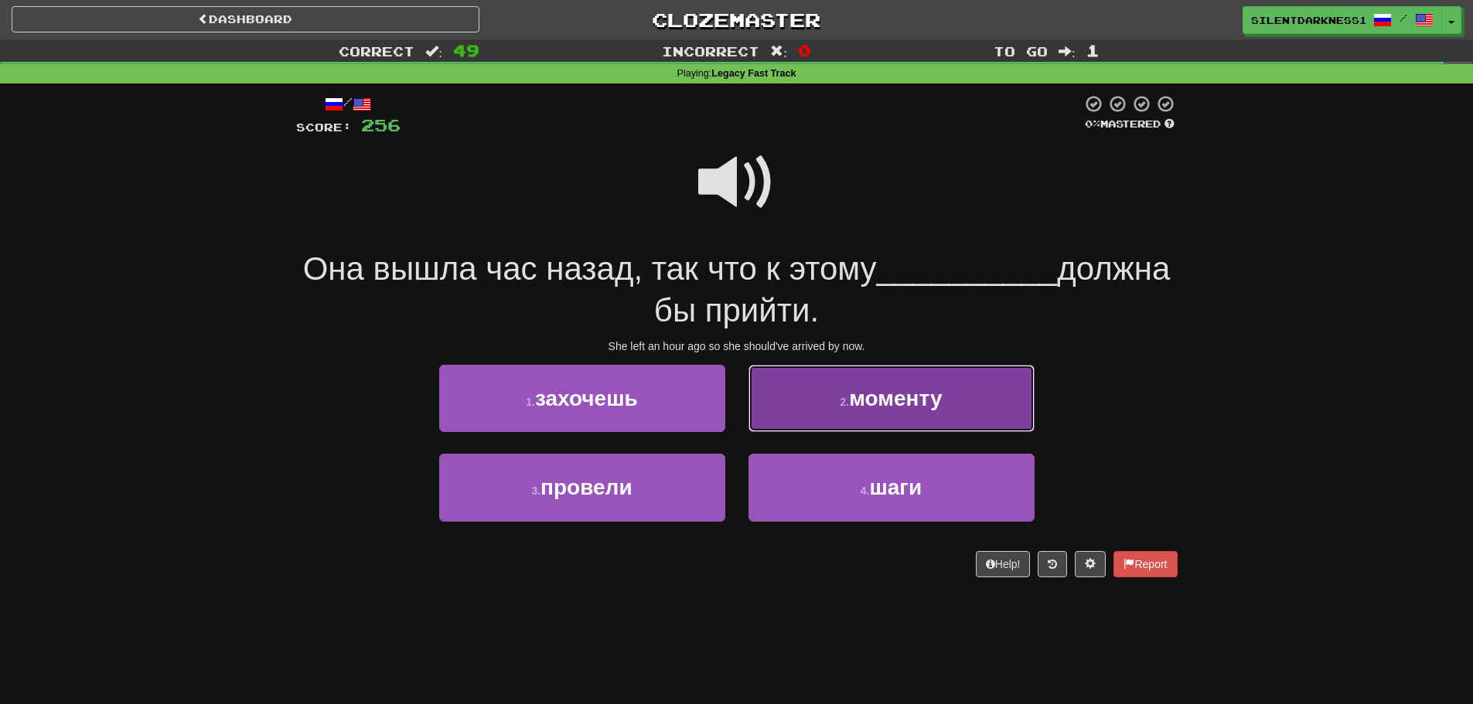
click at [861, 406] on span "моменту" at bounding box center [895, 399] width 93 height 24
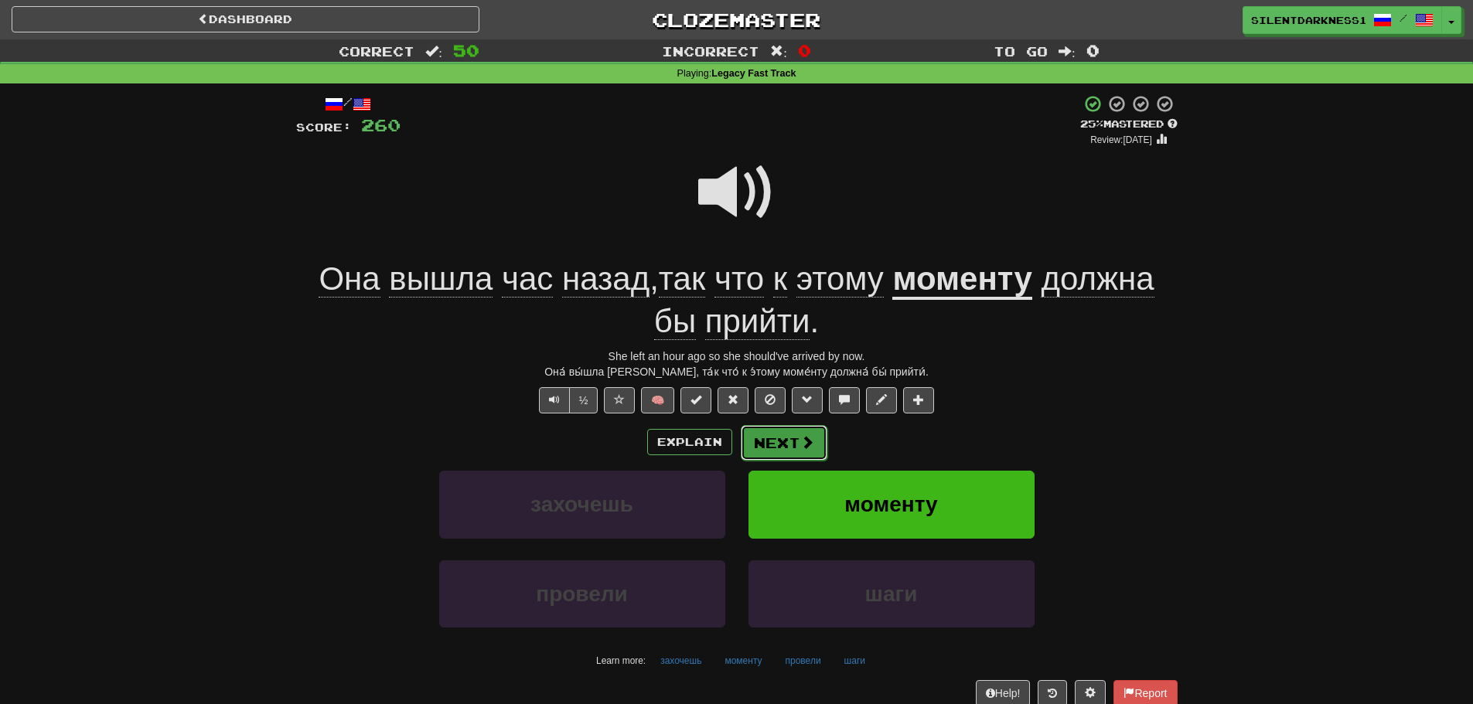
click at [786, 441] on button "Next" at bounding box center [784, 443] width 87 height 36
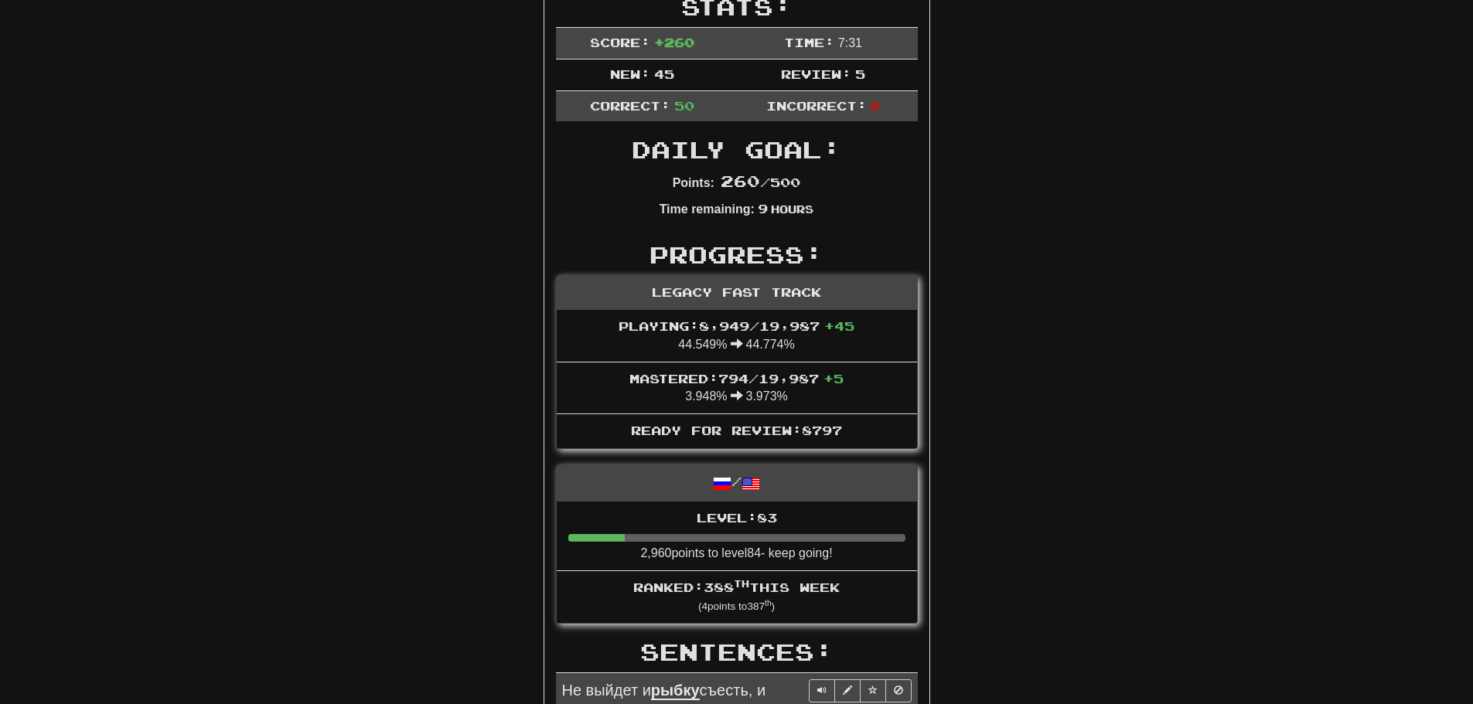
scroll to position [309, 0]
